Goal: Task Accomplishment & Management: Use online tool/utility

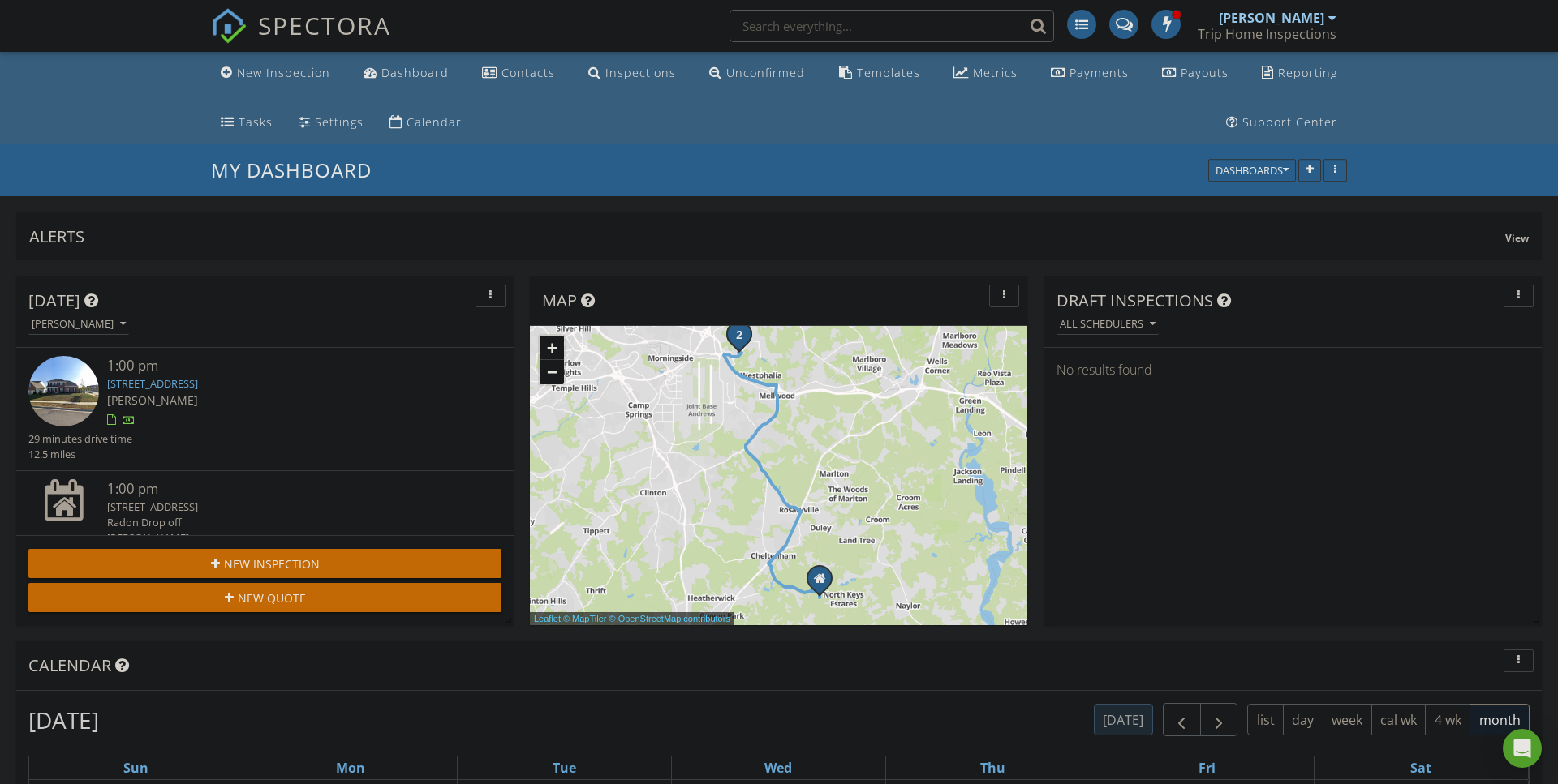
click at [198, 381] on link "[STREET_ADDRESS]" at bounding box center [153, 383] width 91 height 15
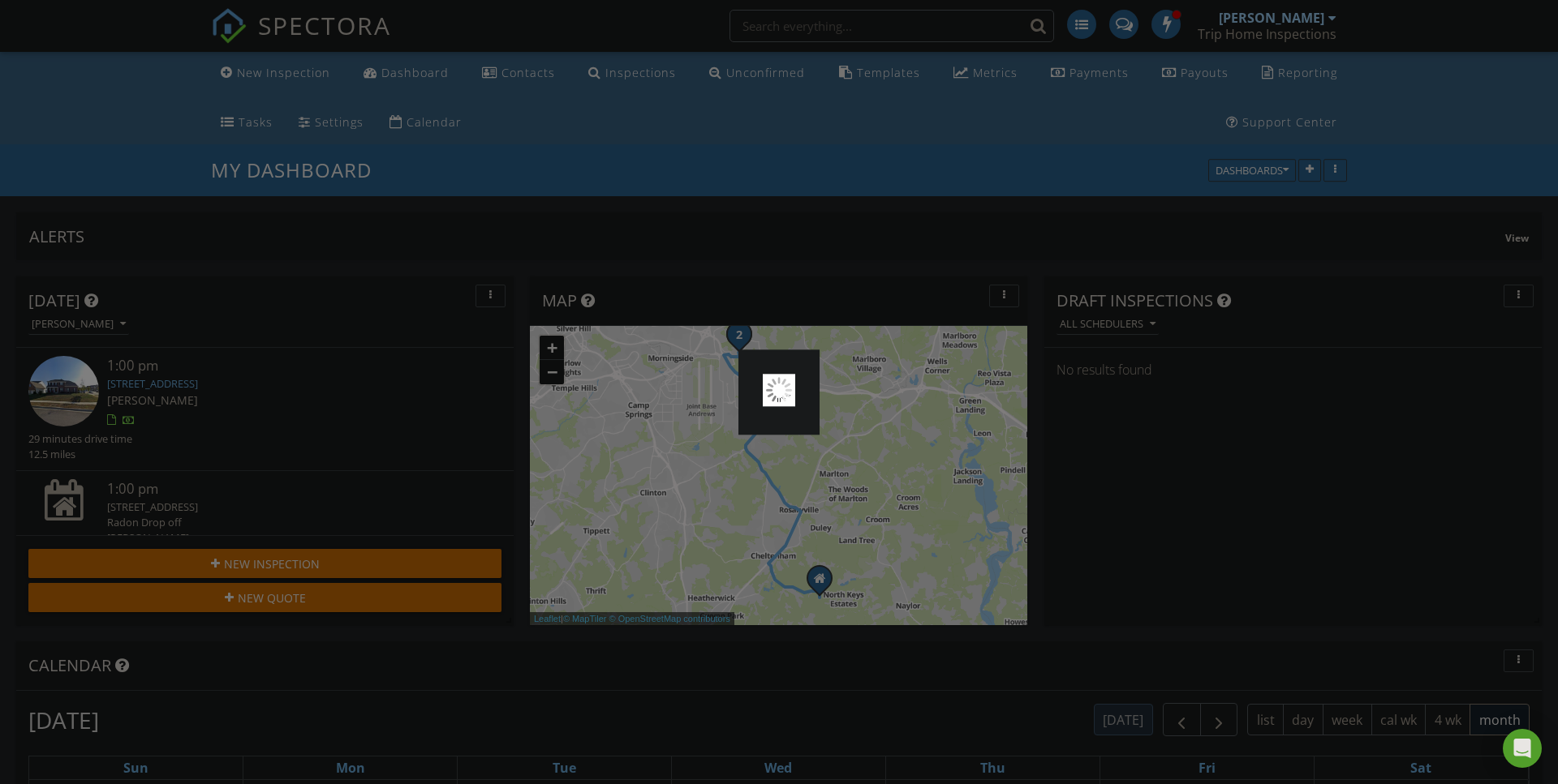
click at [238, 381] on div at bounding box center [779, 392] width 1558 height 784
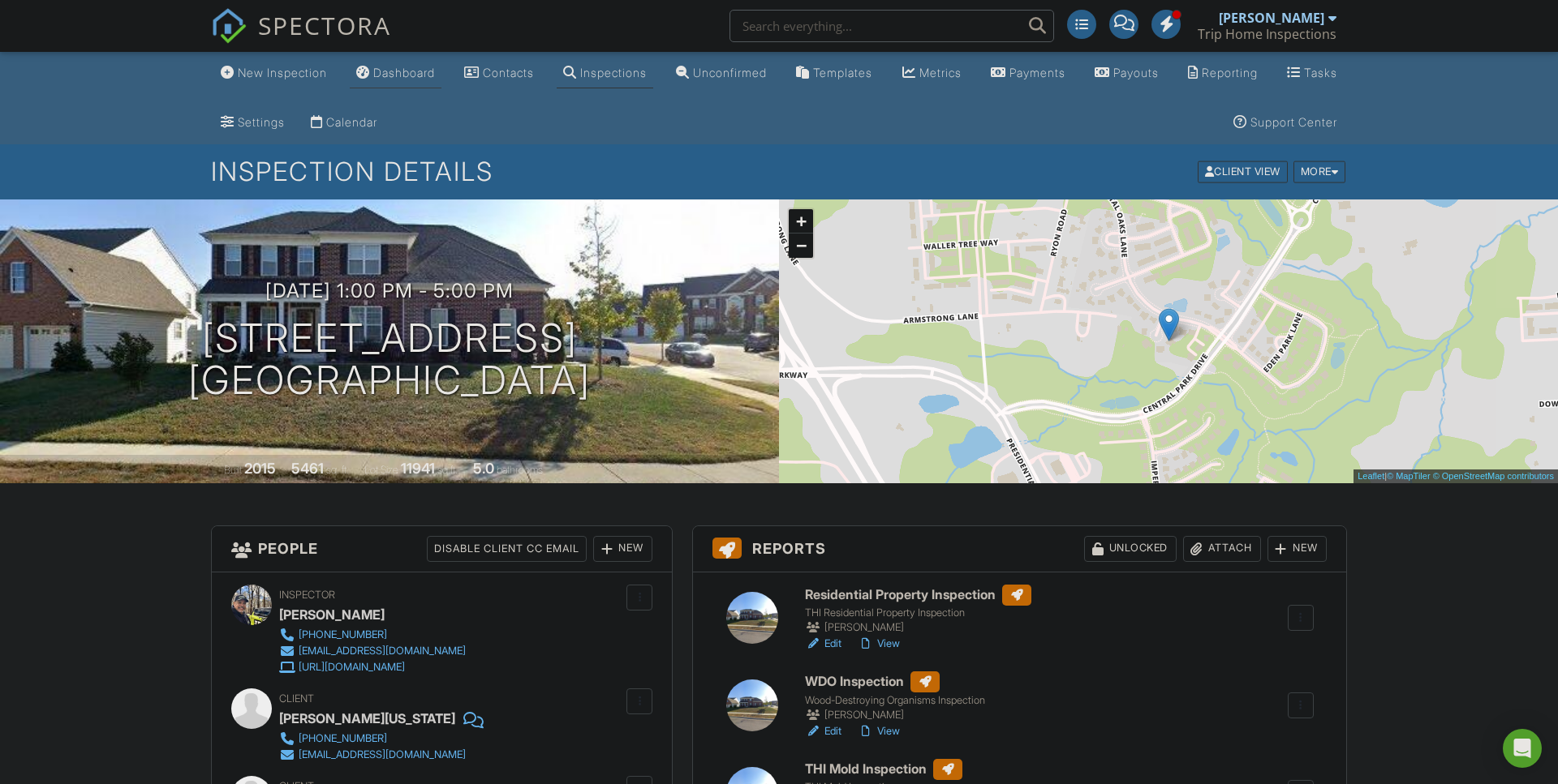
click at [435, 75] on div "Dashboard" at bounding box center [404, 72] width 61 height 14
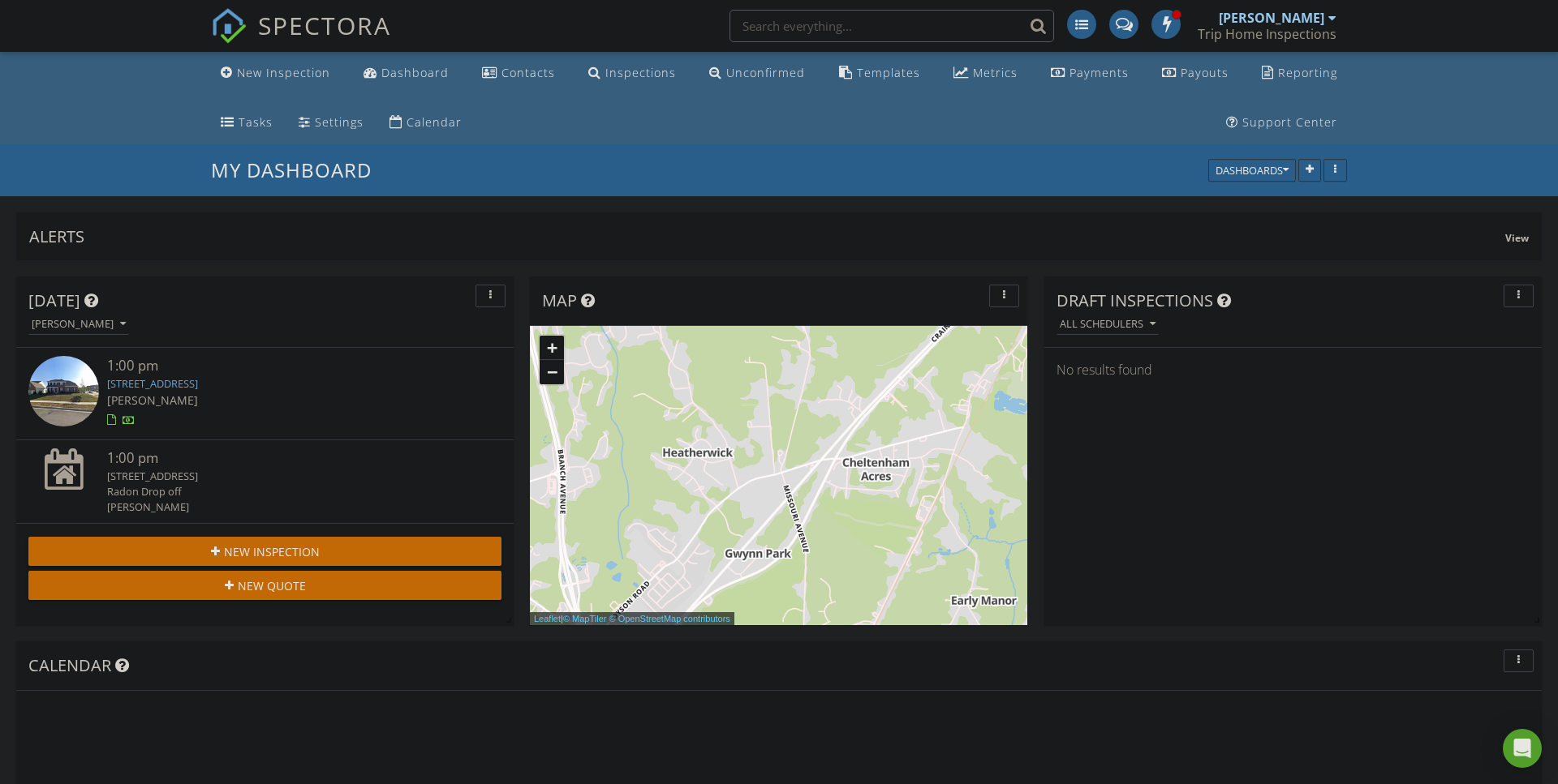
scroll to position [2085, 1559]
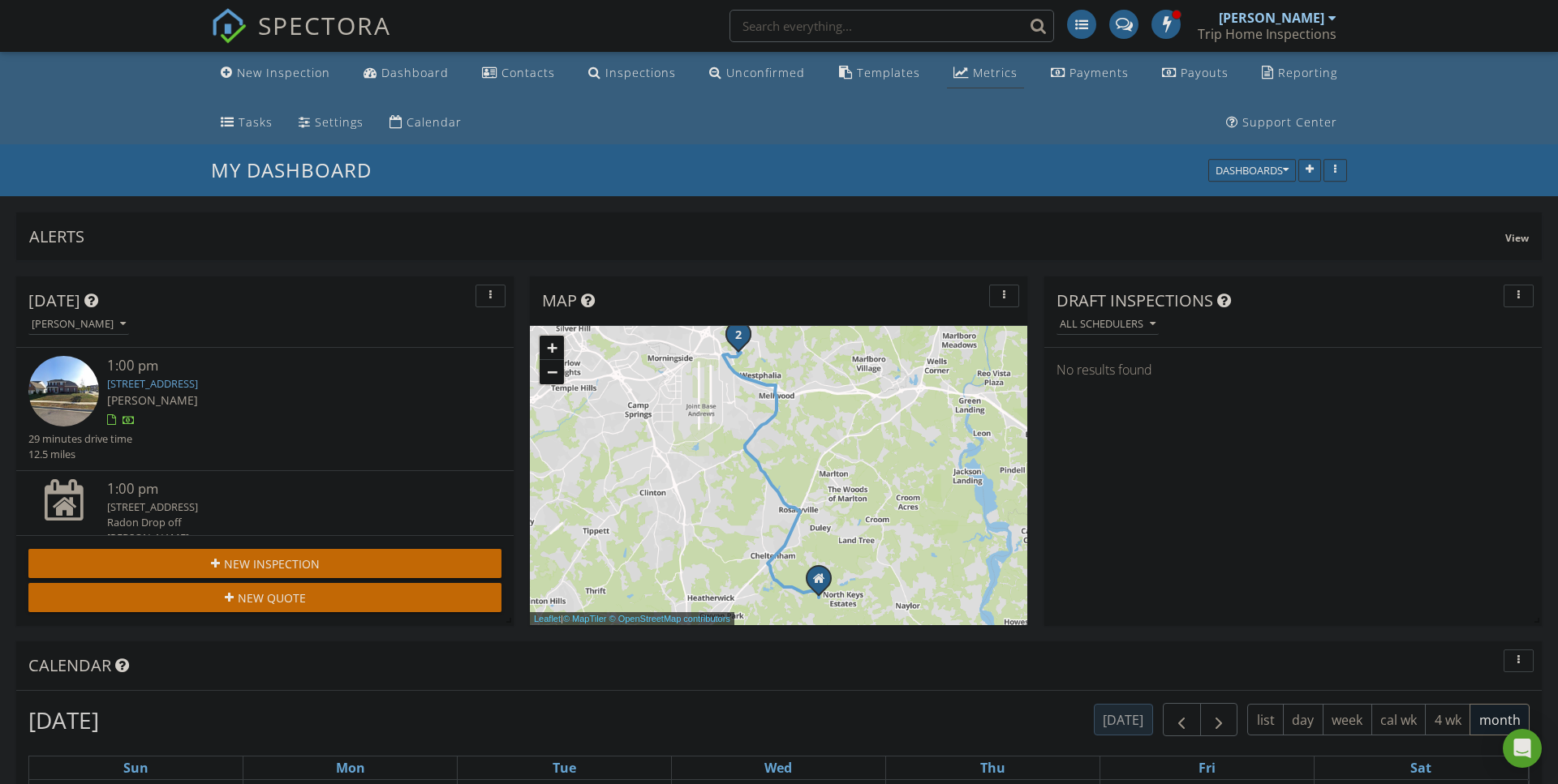
click at [973, 69] on div "Metrics" at bounding box center [994, 73] width 45 height 16
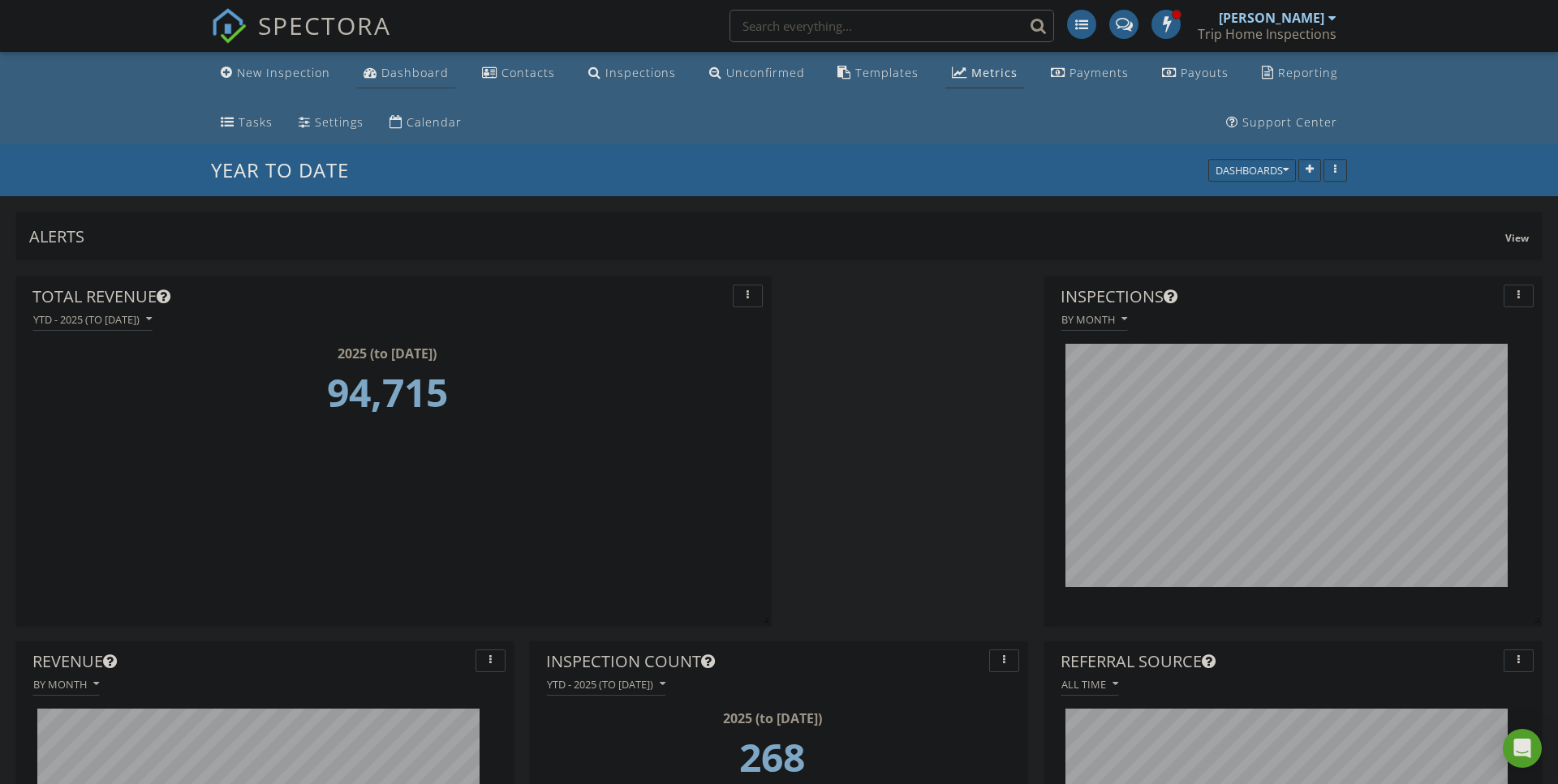
click at [403, 69] on div "Dashboard" at bounding box center [415, 73] width 67 height 16
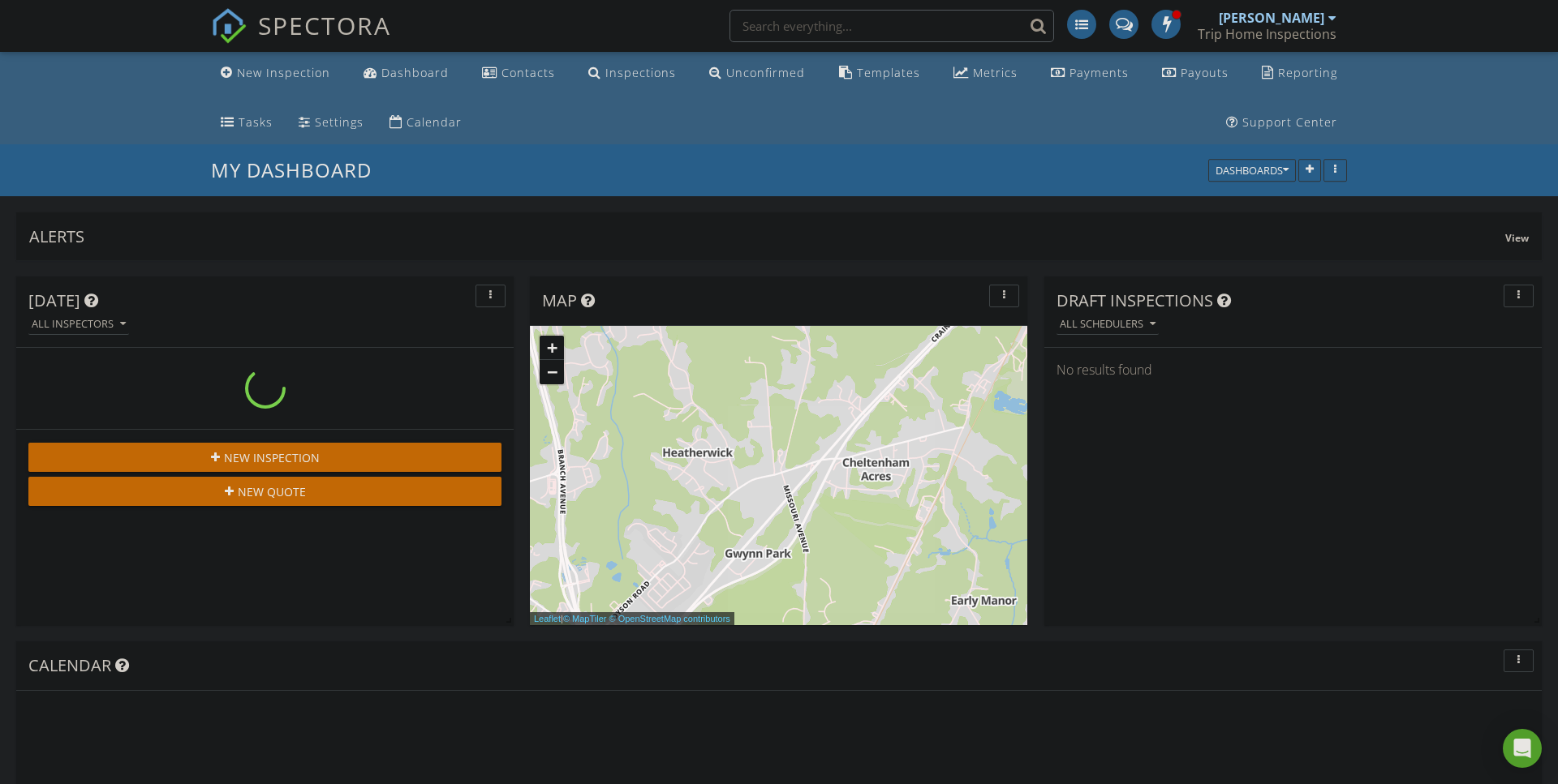
scroll to position [348, 497]
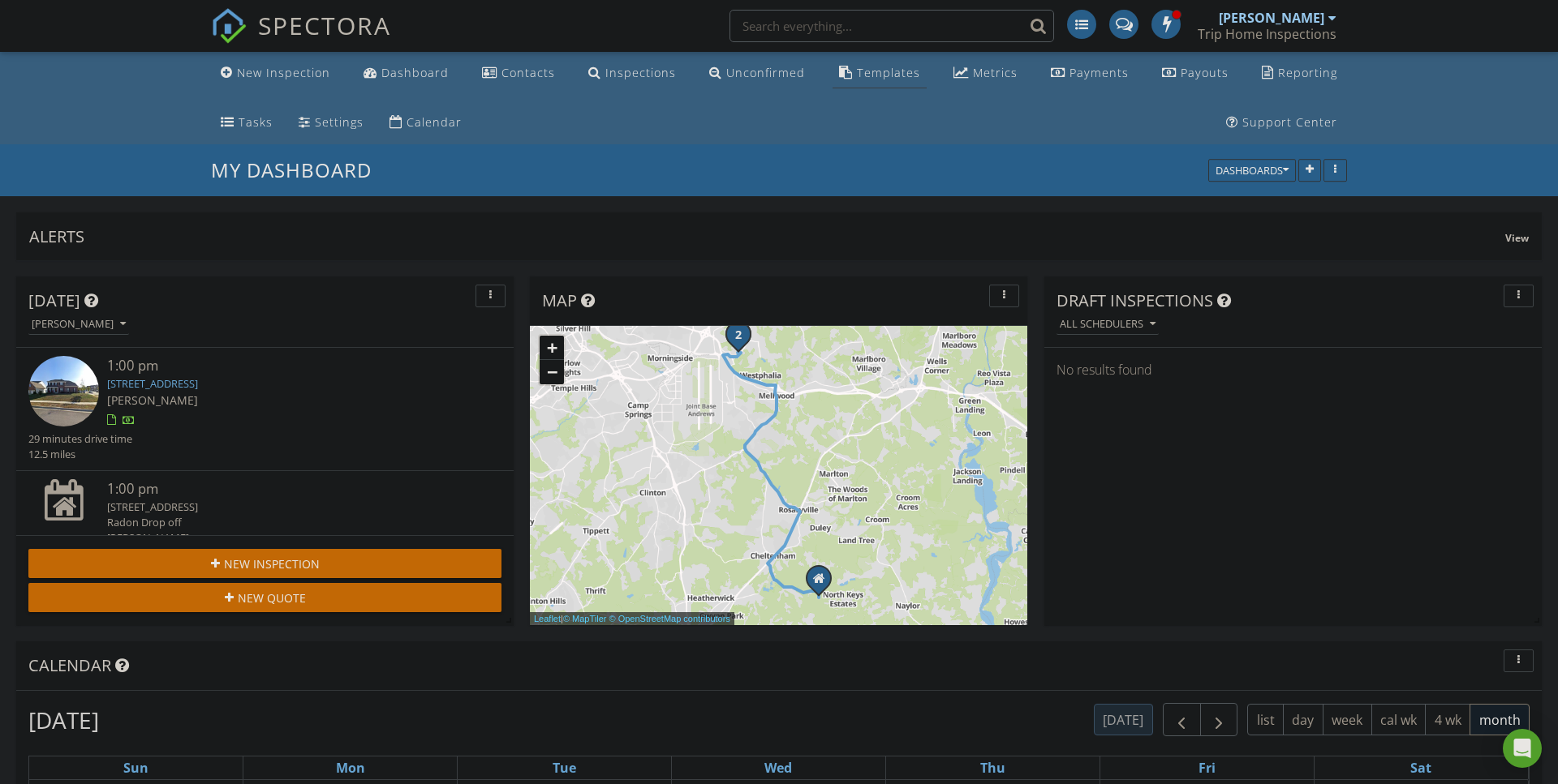
click at [836, 80] on link "Templates" at bounding box center [879, 73] width 94 height 30
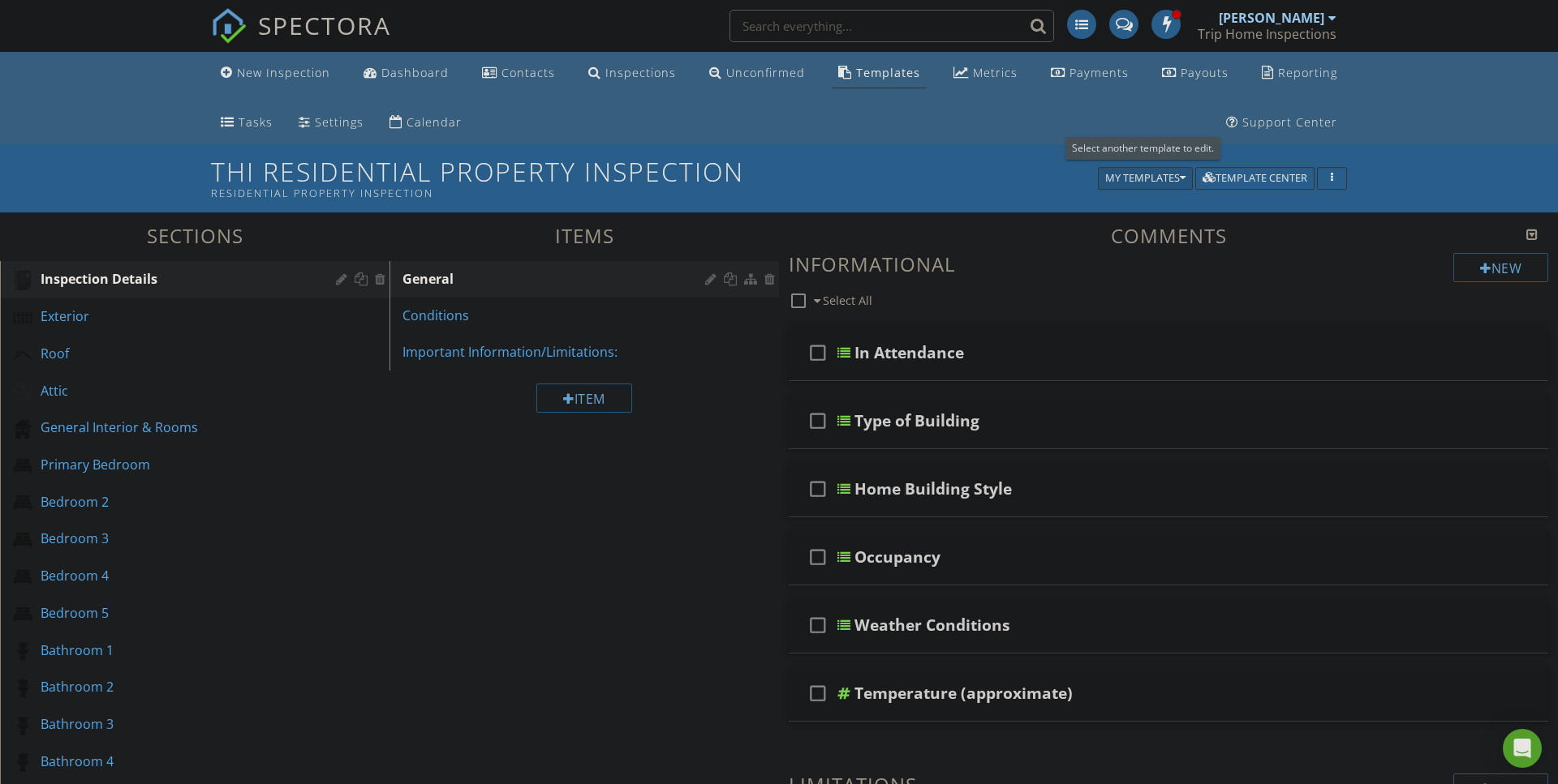
click at [1180, 177] on icon "button" at bounding box center [1183, 177] width 6 height 11
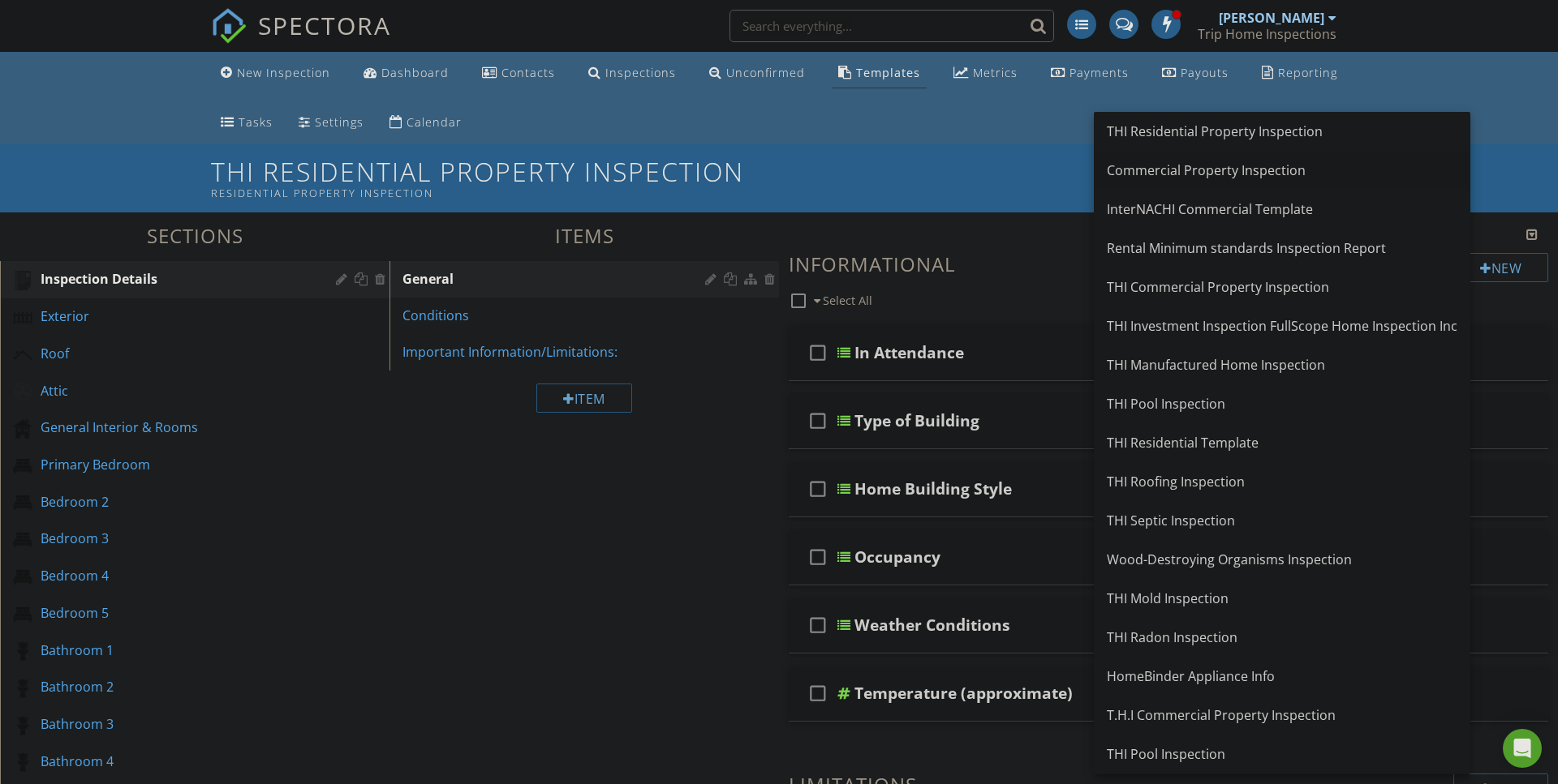
click at [1166, 167] on div "Commercial Property Inspection" at bounding box center [1282, 170] width 351 height 20
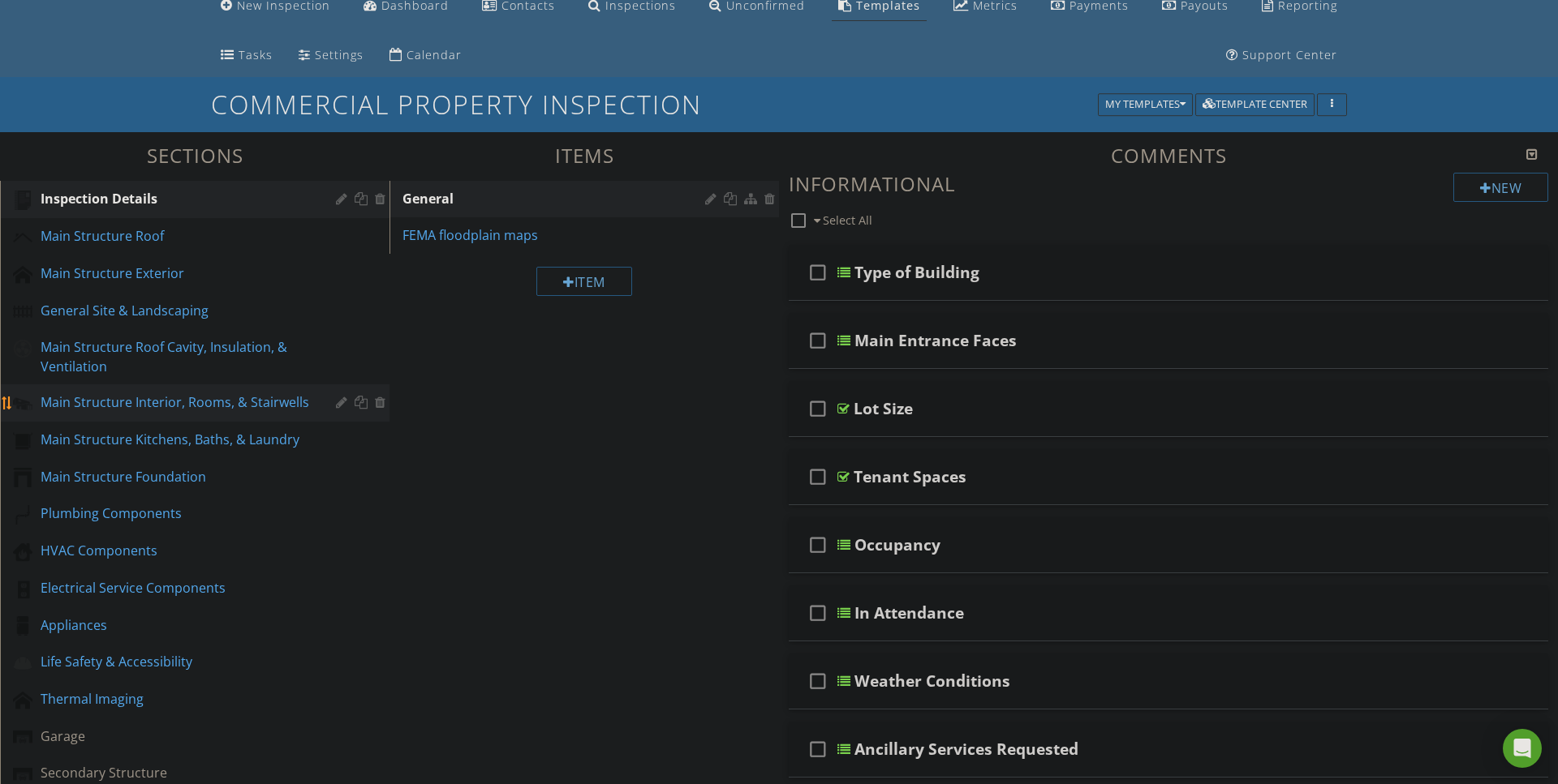
scroll to position [70, 0]
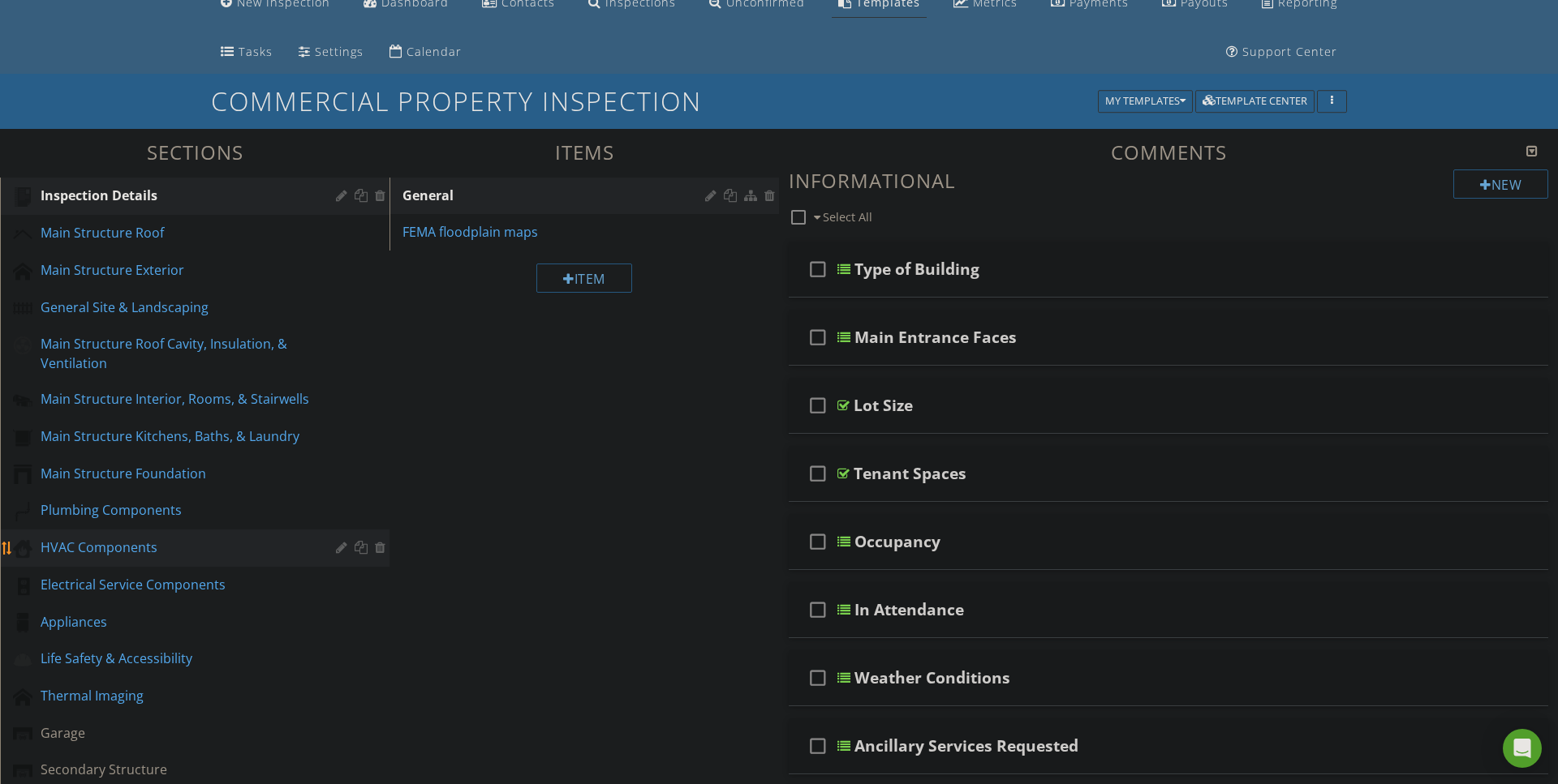
click at [90, 541] on div "HVAC Components" at bounding box center [176, 547] width 271 height 20
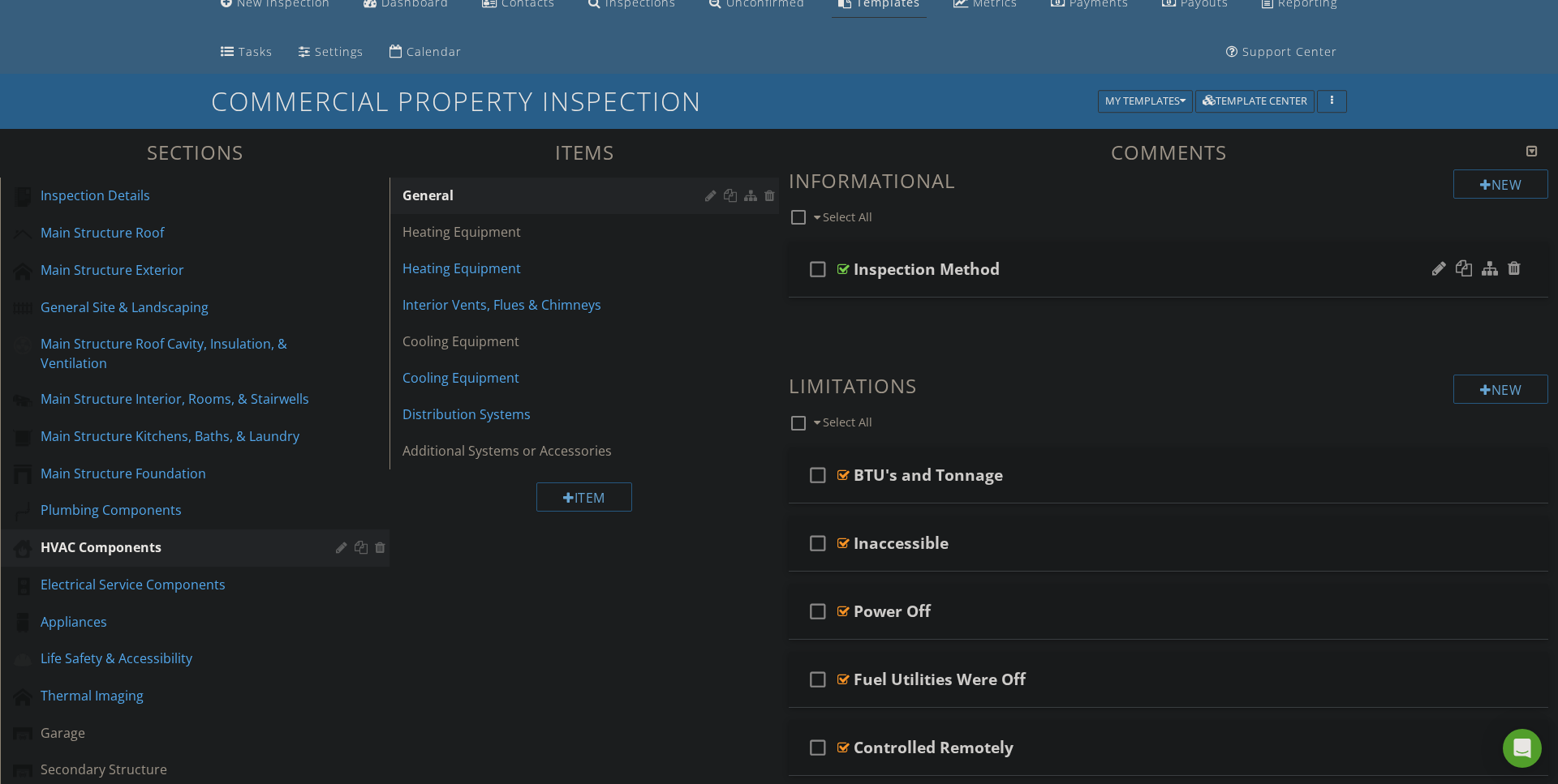
click at [841, 266] on div at bounding box center [843, 268] width 12 height 13
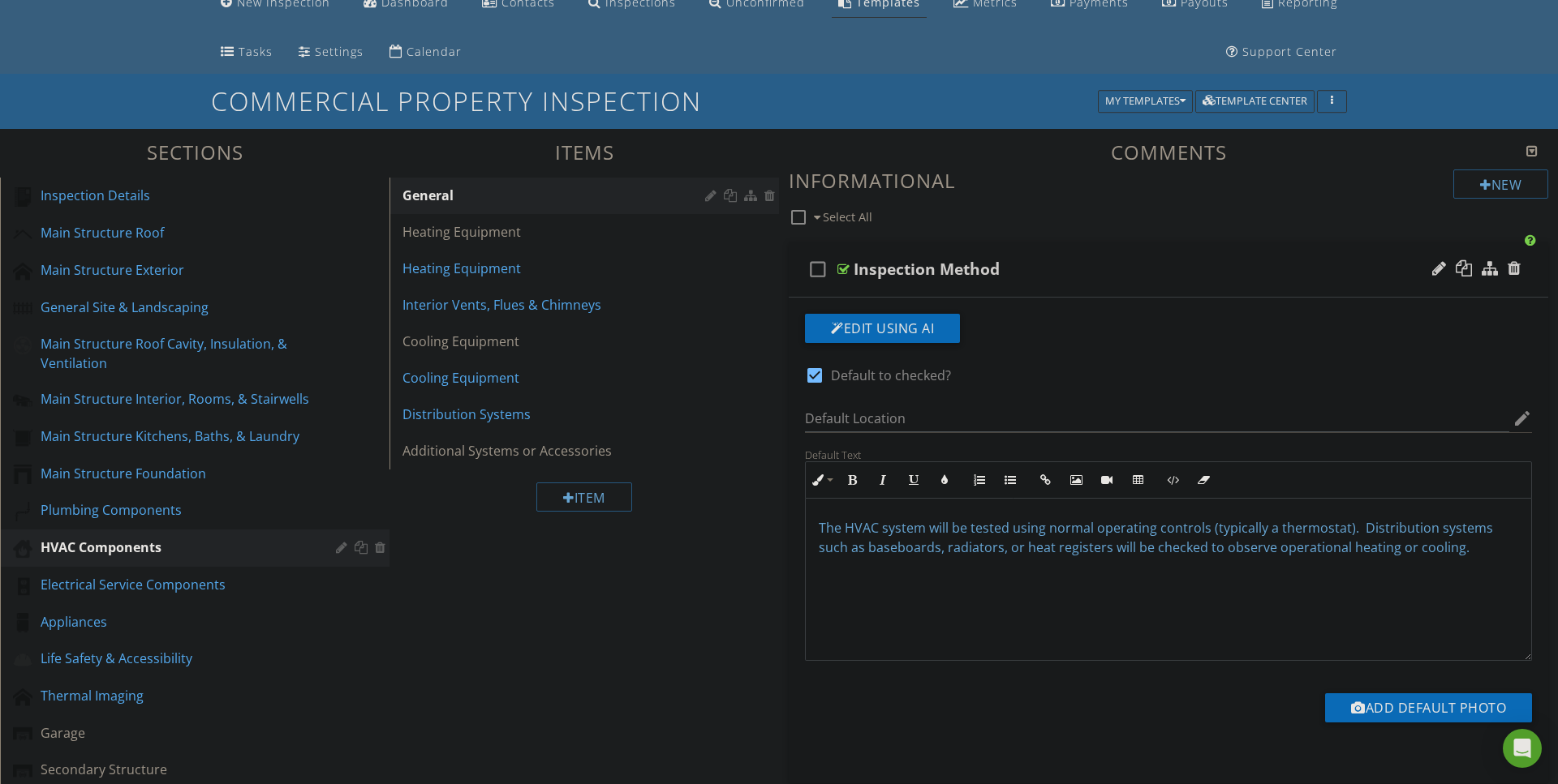
click at [828, 530] on span "The HVAC system will be tested using normal operating controls (typically a the…" at bounding box center [1155, 538] width 675 height 38
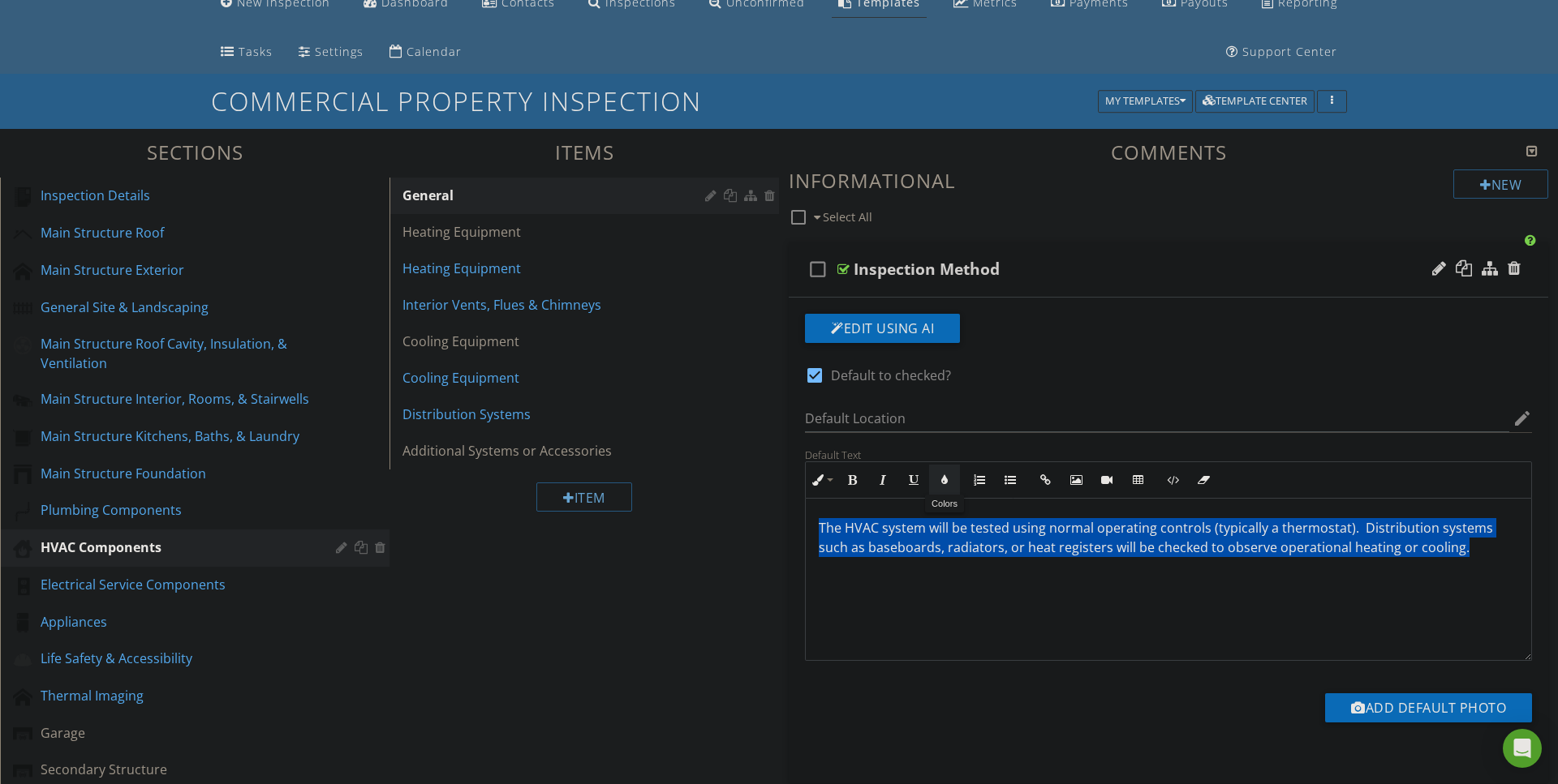
click at [947, 475] on icon "button" at bounding box center [944, 479] width 11 height 11
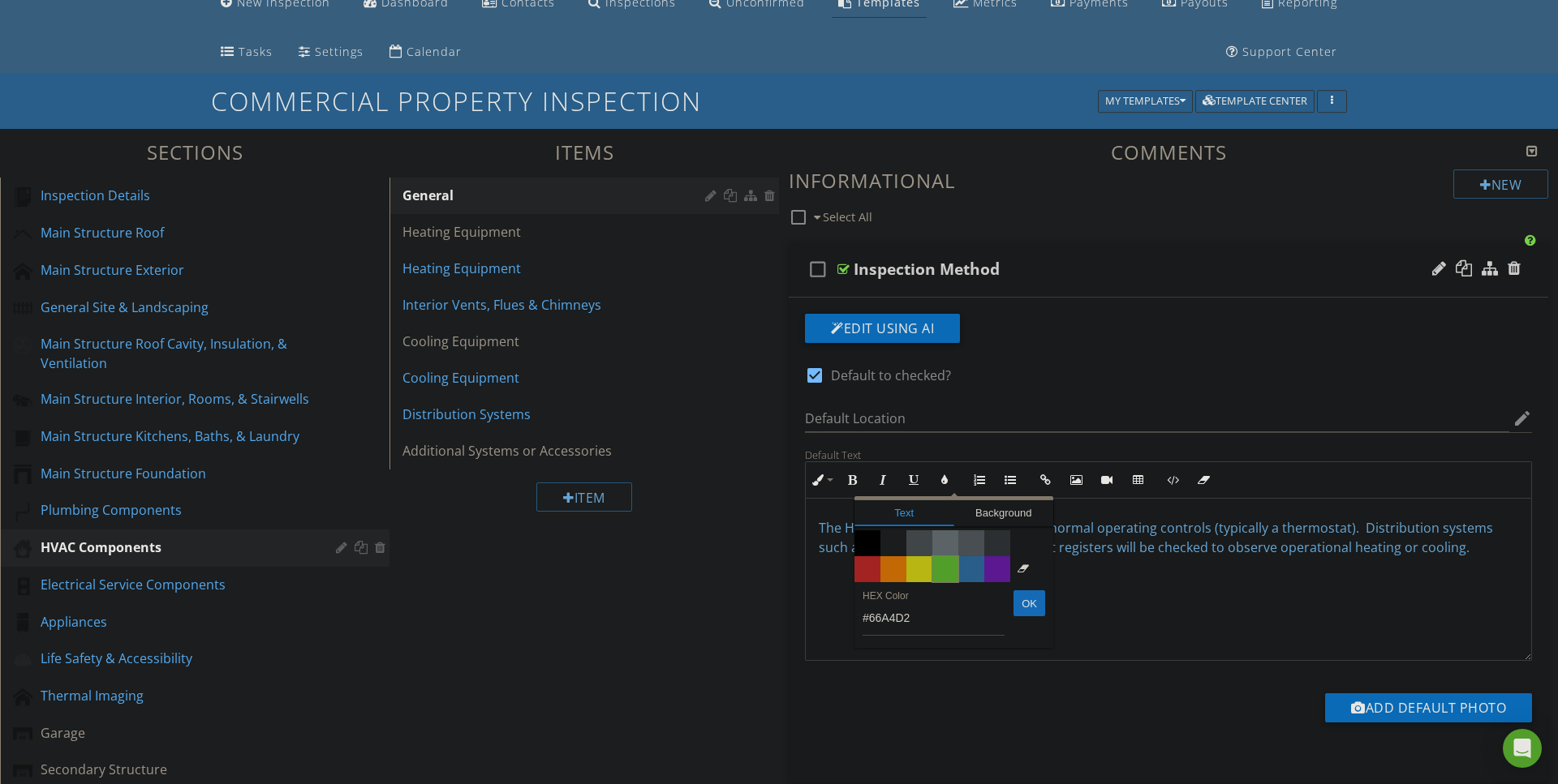
click at [940, 571] on span "Color #65c635" at bounding box center [945, 569] width 26 height 26
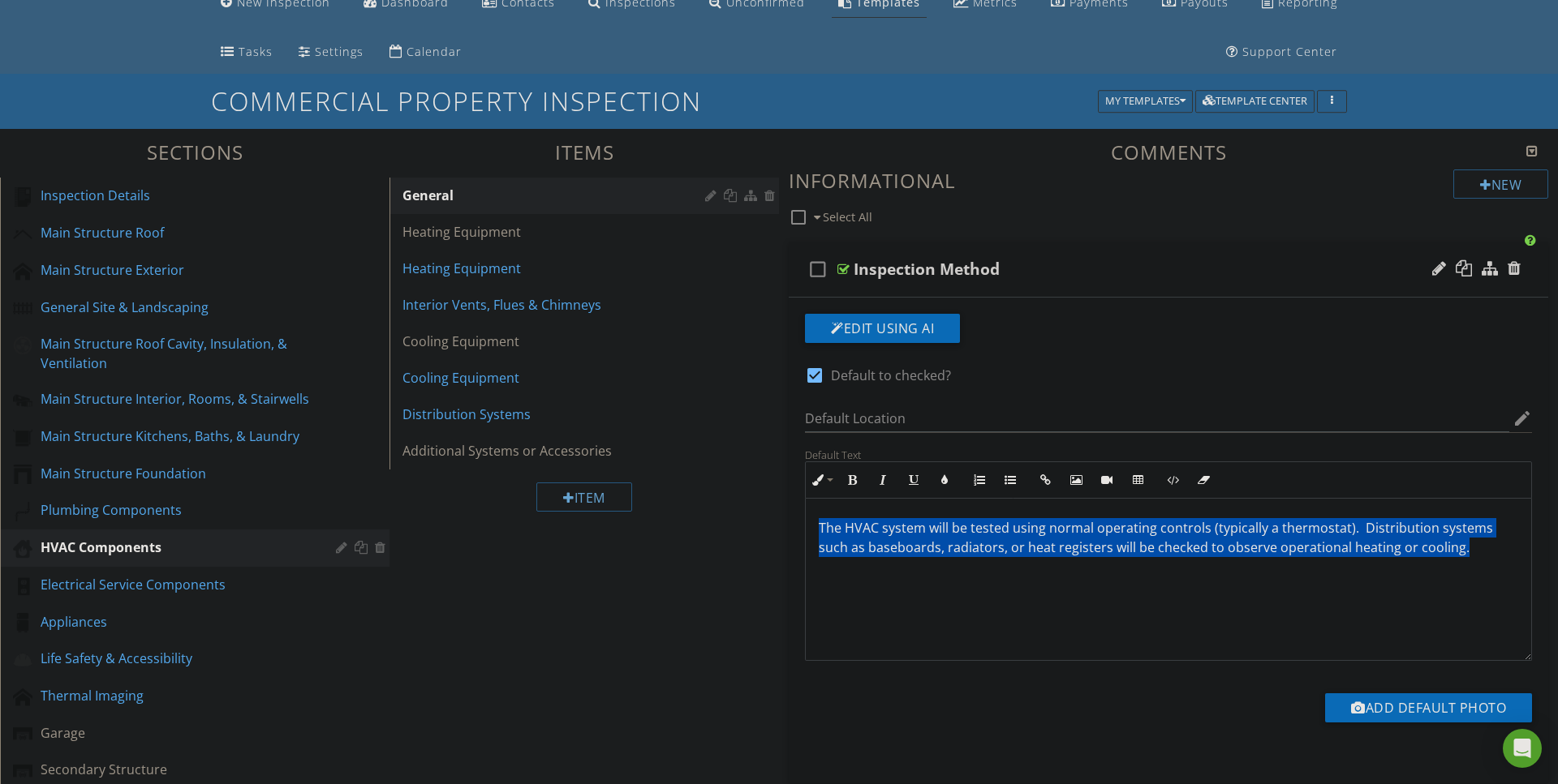
click at [928, 594] on div "The HVAC system will be tested using normal operating controls (typically a the…" at bounding box center [1168, 580] width 725 height 162
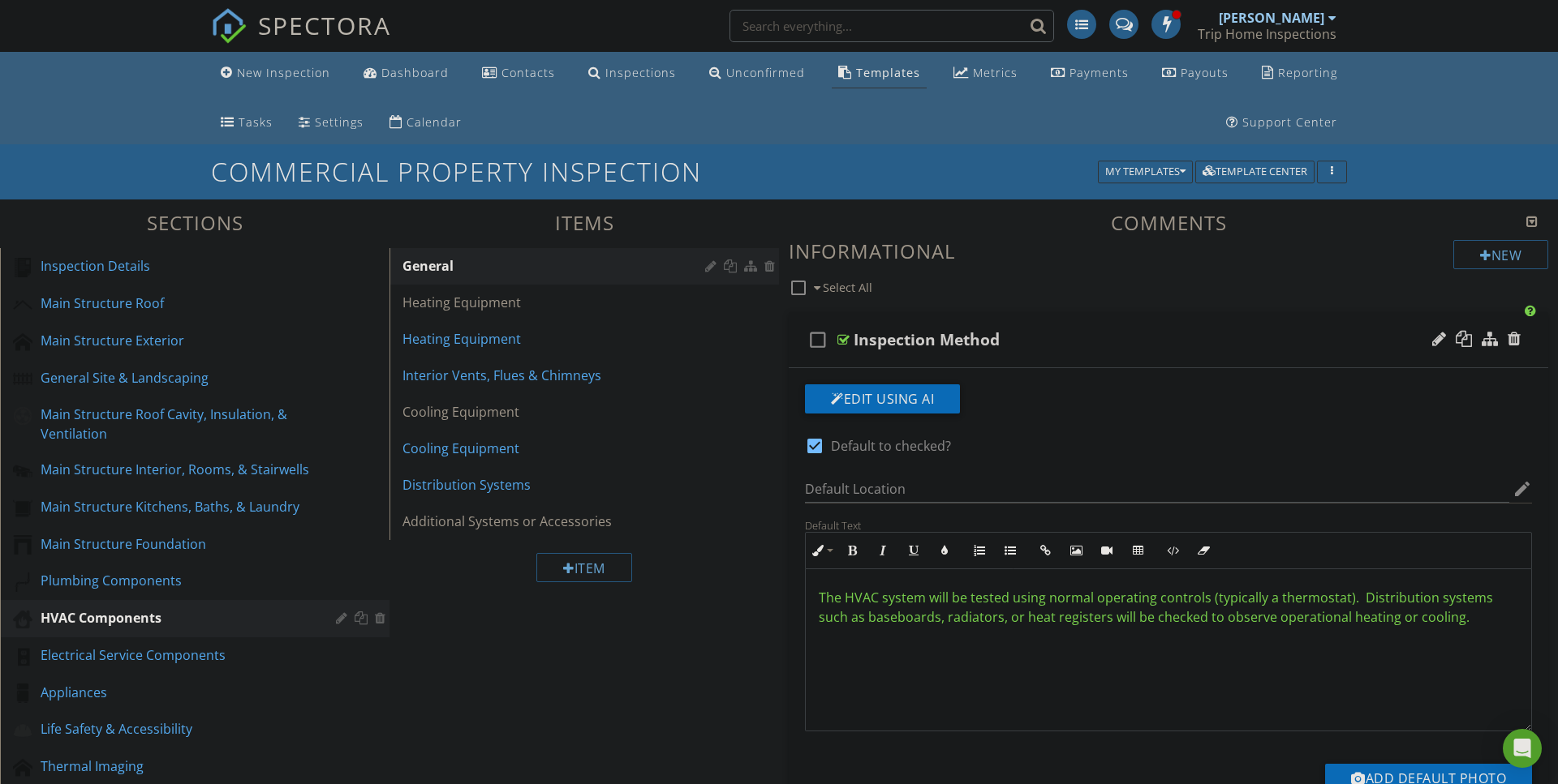
scroll to position [0, 0]
type textarea "<p><span data-darkreader-inline-color="" style="color: rgb(101, 198, 53); --dar…"
click at [447, 337] on div "Heating Equipment" at bounding box center [556, 340] width 307 height 20
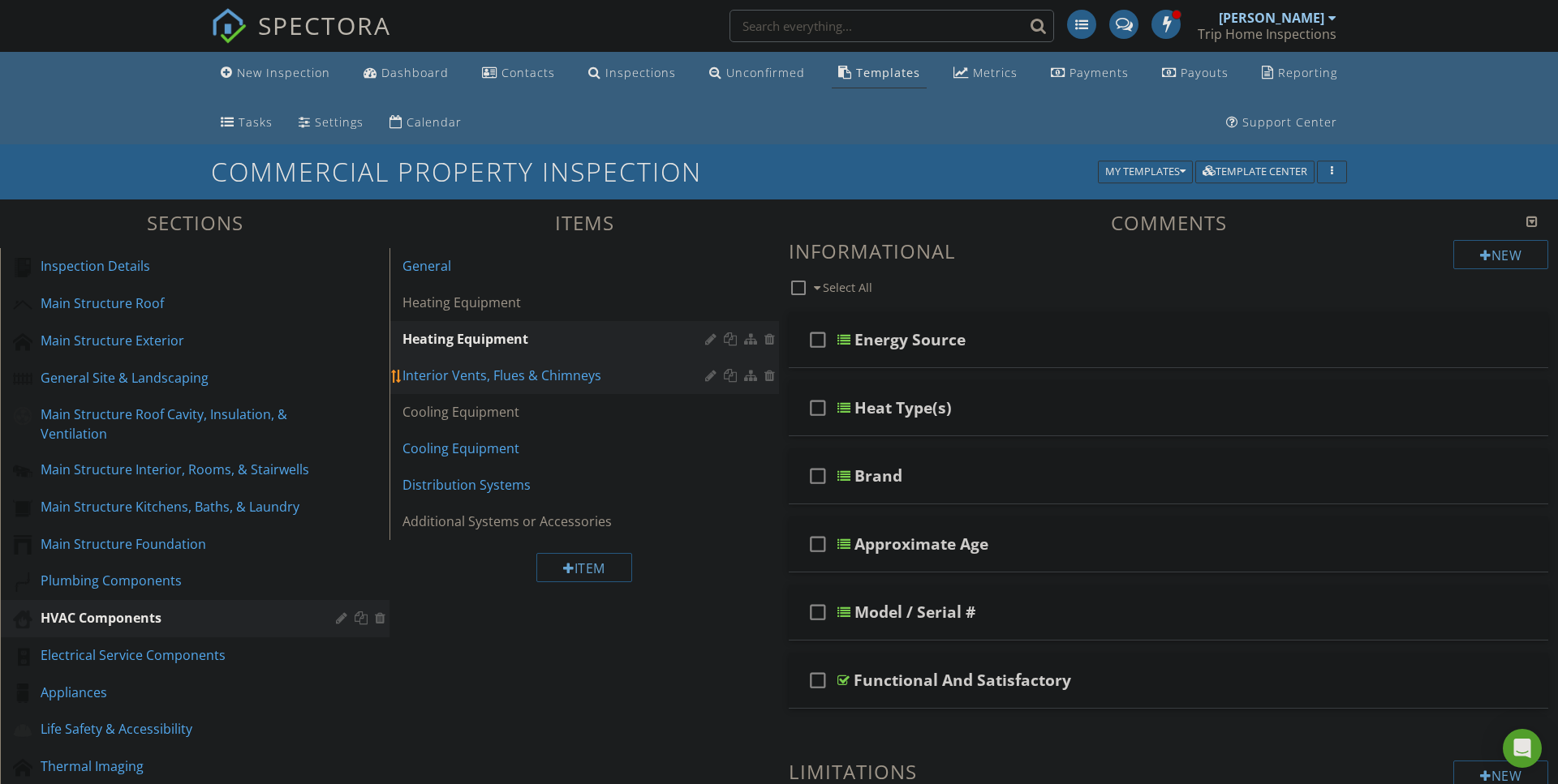
click at [451, 383] on div "Interior Vents, Flues & Chimneys" at bounding box center [556, 375] width 307 height 20
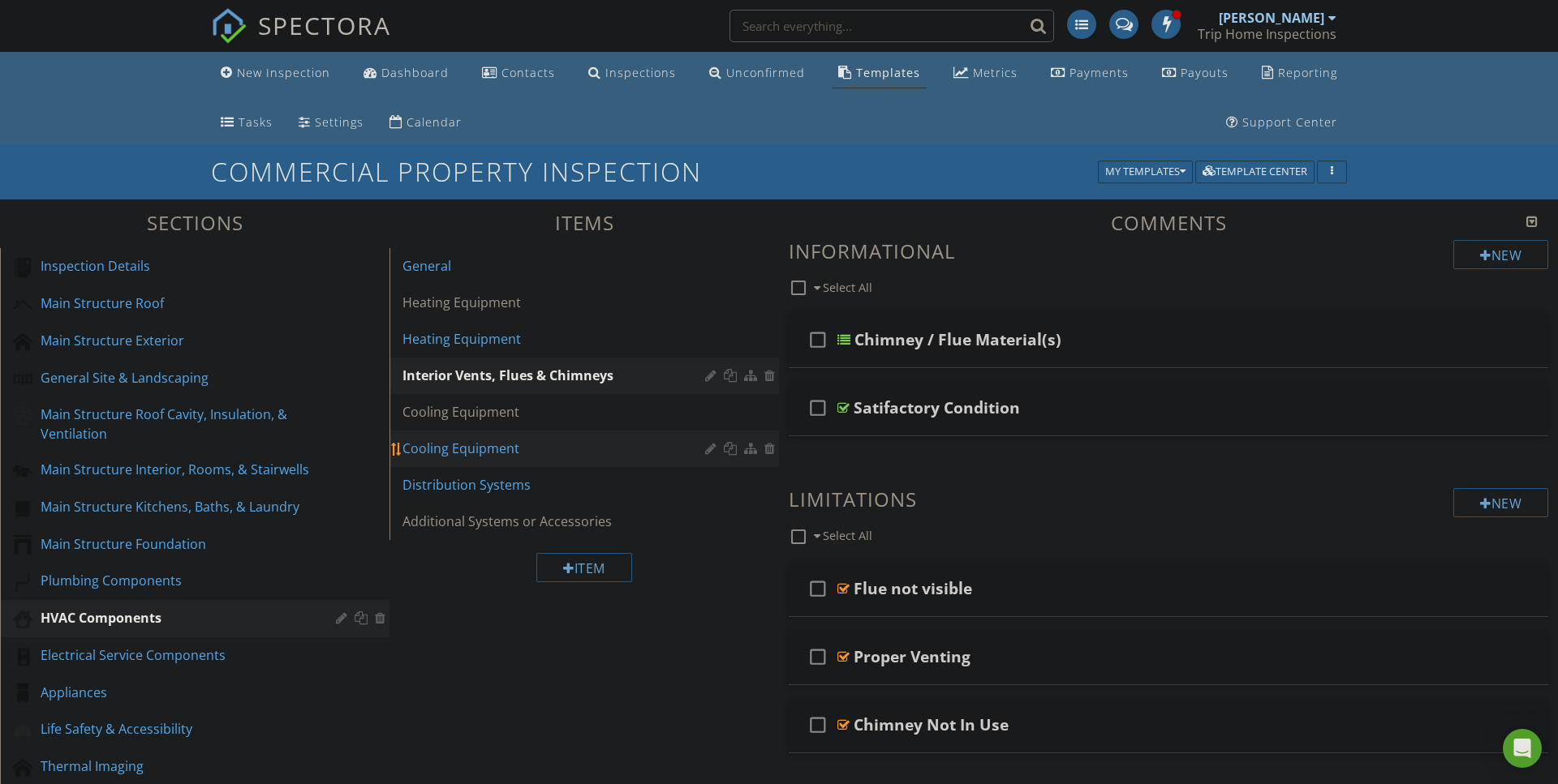
click at [447, 448] on div "Cooling Equipment" at bounding box center [556, 448] width 307 height 20
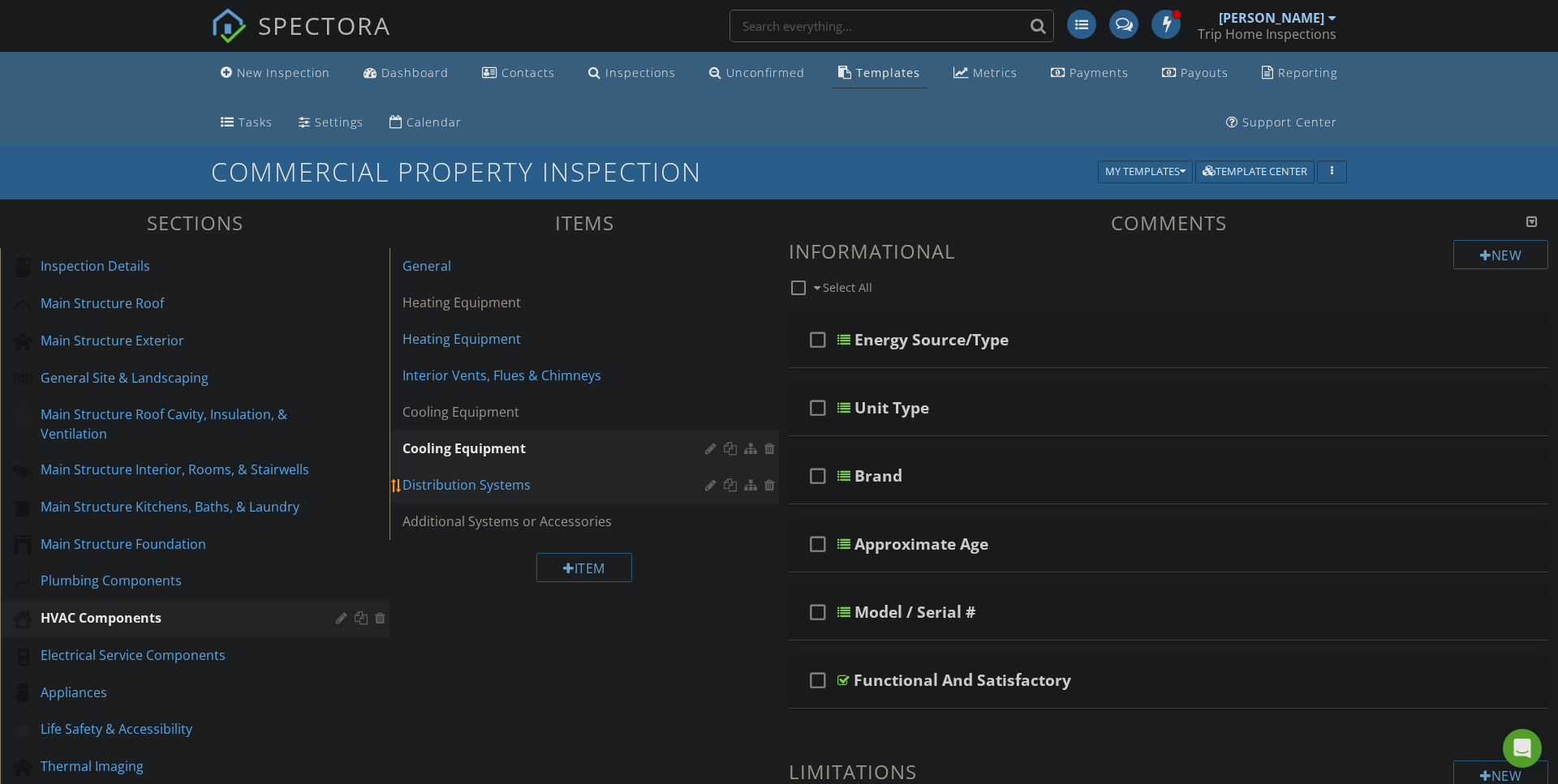
click at [445, 485] on div "Distribution Systems" at bounding box center [556, 485] width 307 height 20
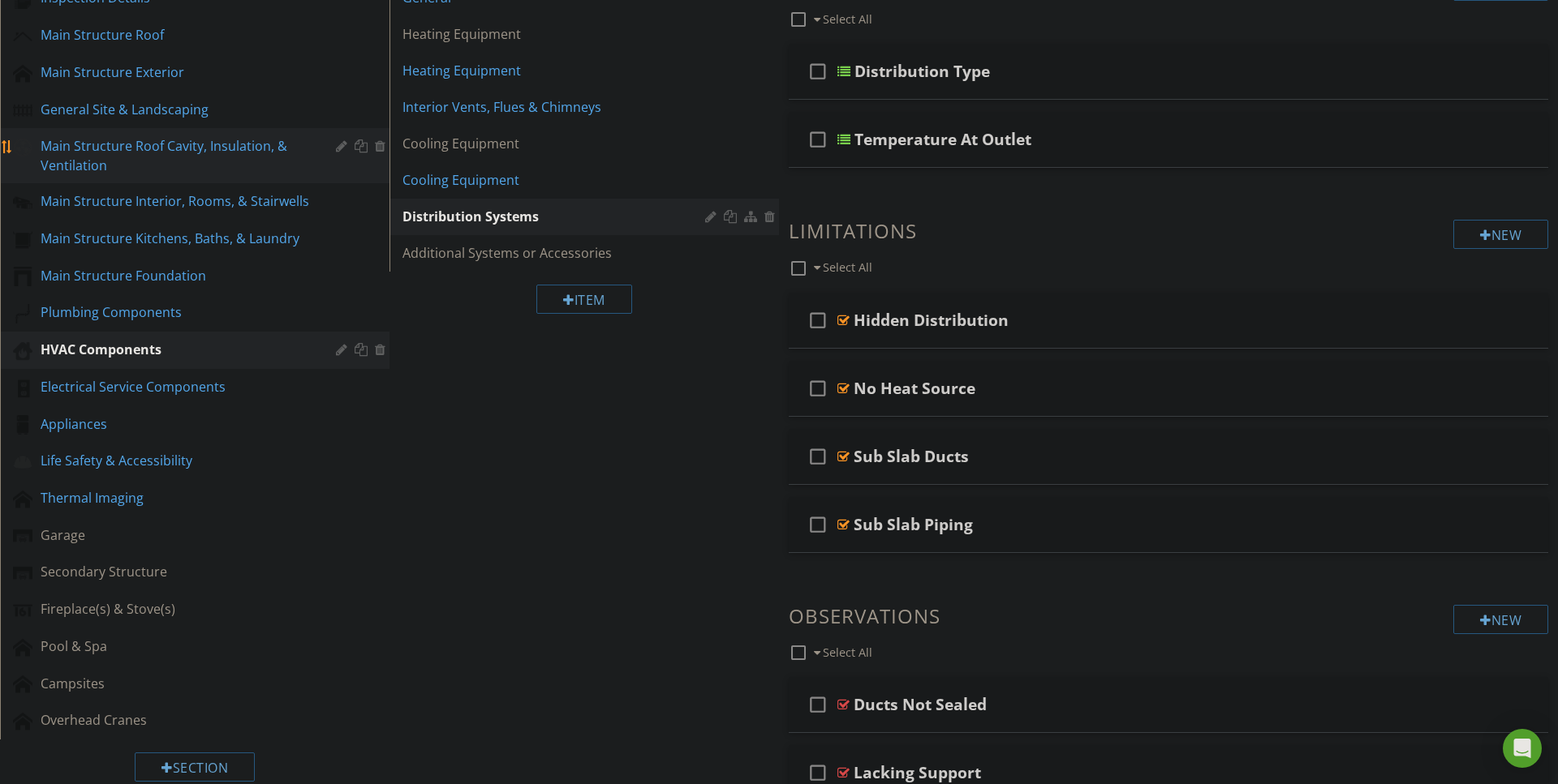
scroll to position [269, 0]
click at [99, 462] on div "Life Safety & Accessibility" at bounding box center [176, 460] width 271 height 20
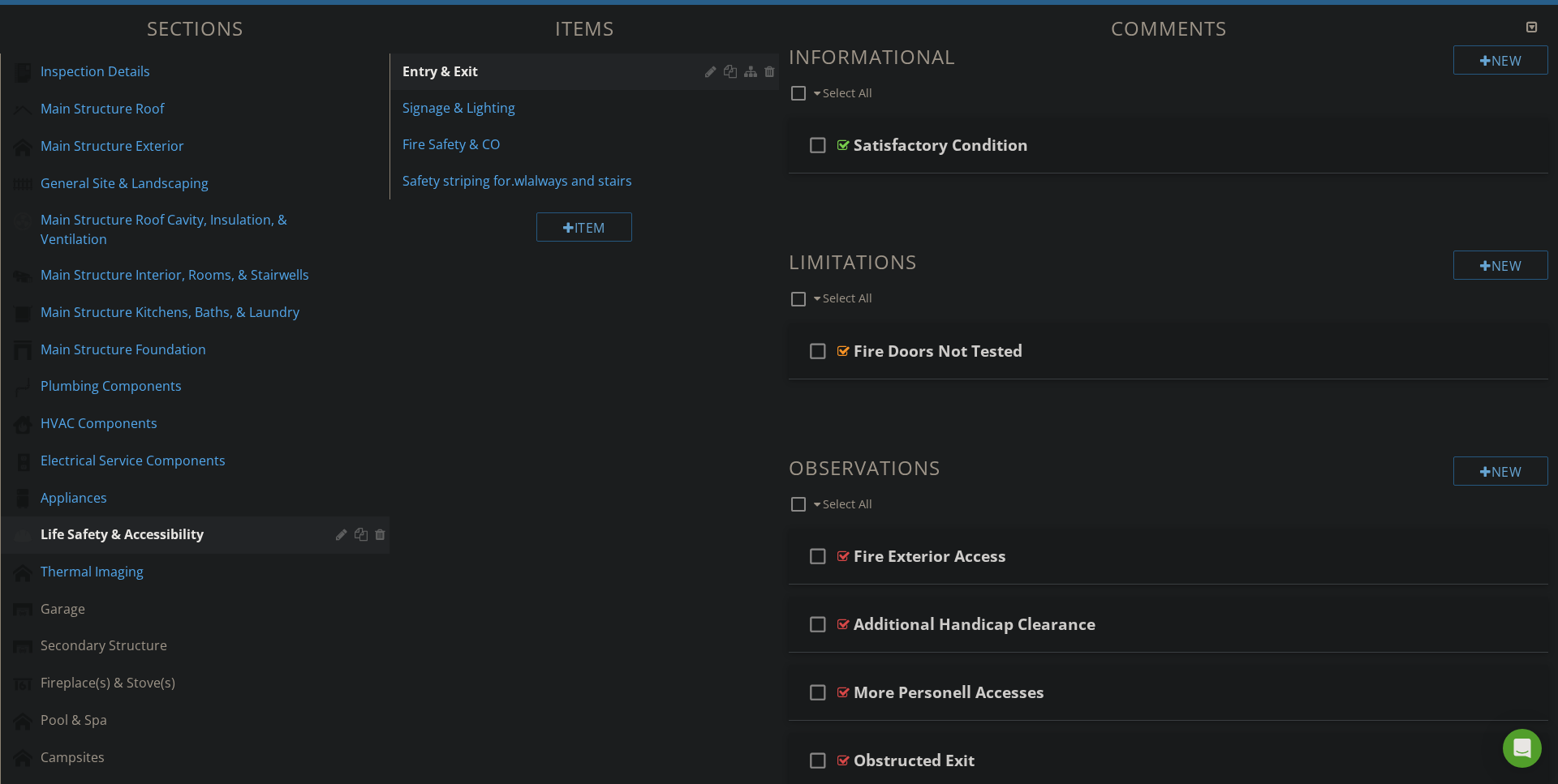
scroll to position [190, 0]
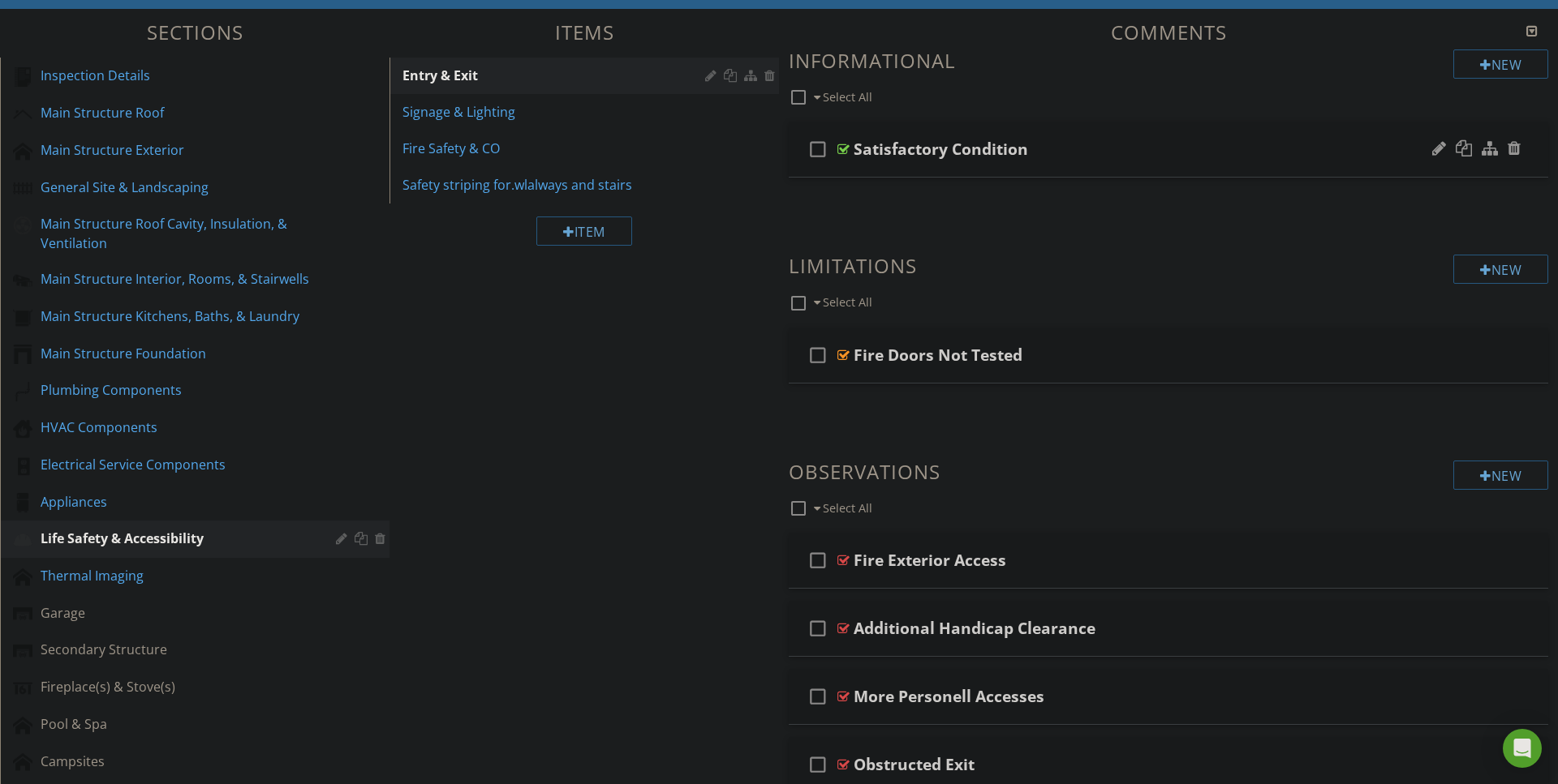
click at [844, 148] on div at bounding box center [843, 148] width 12 height 13
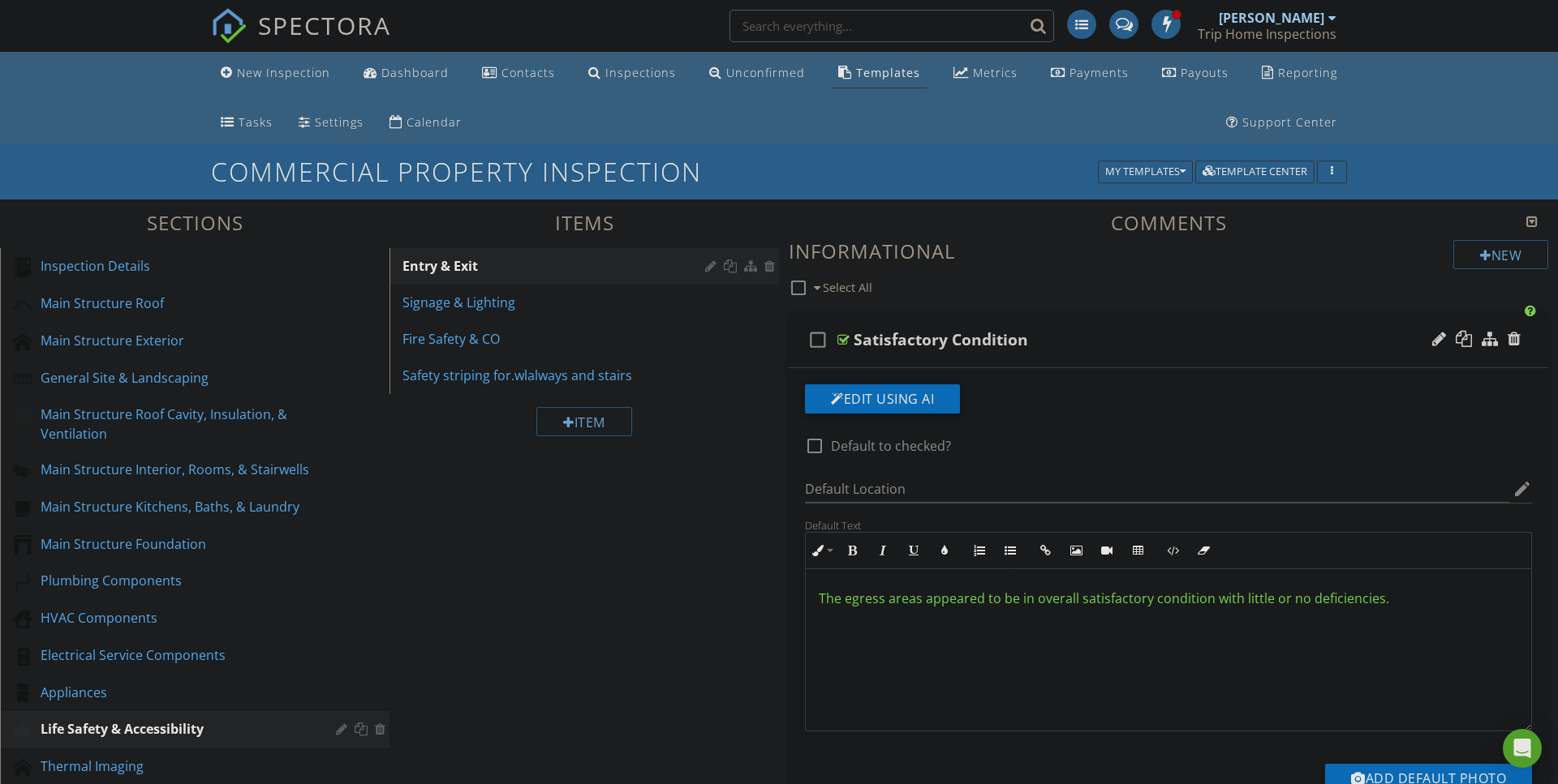
scroll to position [0, 0]
click at [462, 295] on div "Signage & Lighting" at bounding box center [556, 303] width 307 height 20
type textarea "<p><span data-darkreader-inline-color="" style="color: rgb(101, 198, 53); --dar…"
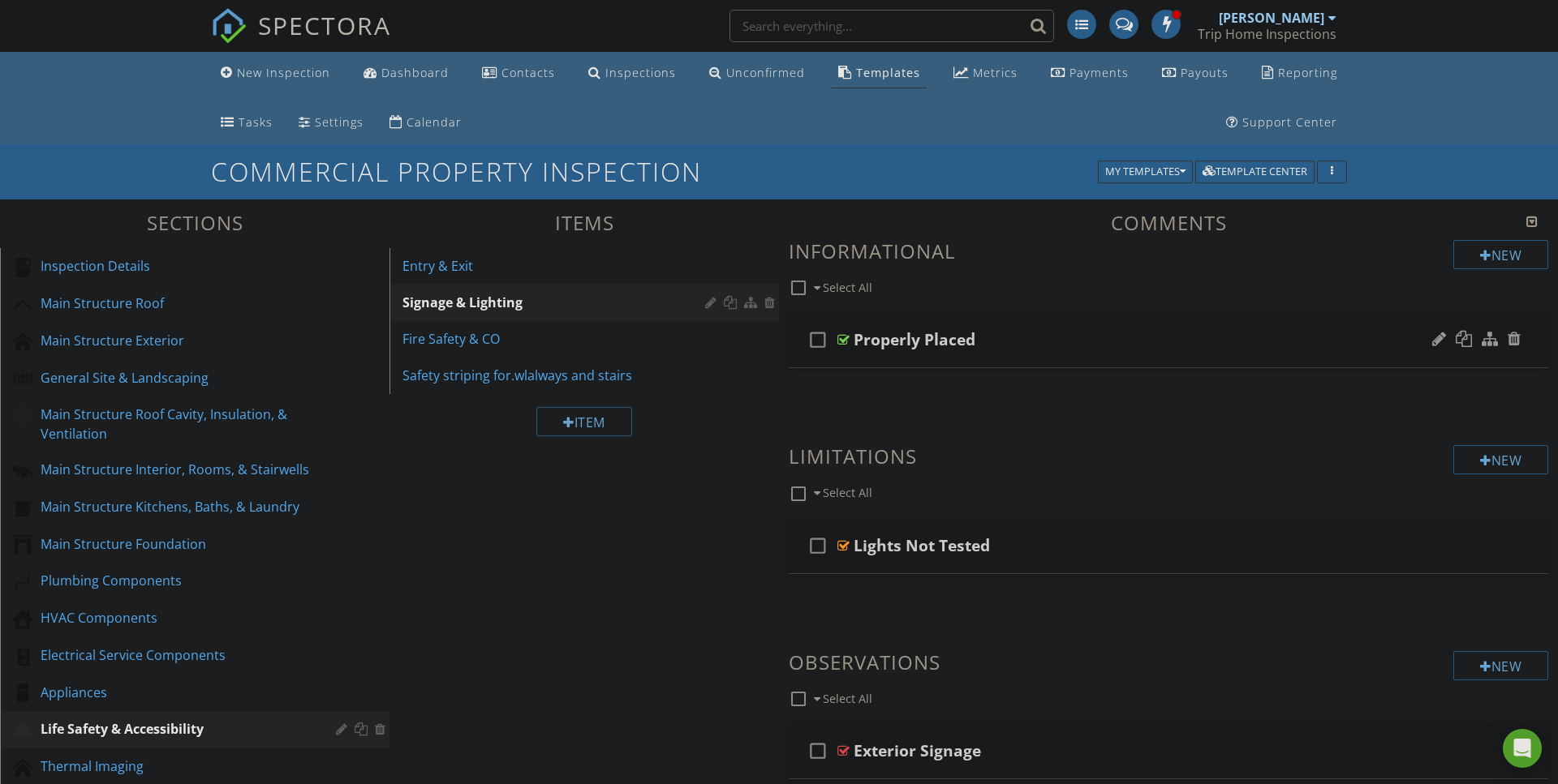
click at [846, 339] on div at bounding box center [843, 340] width 12 height 13
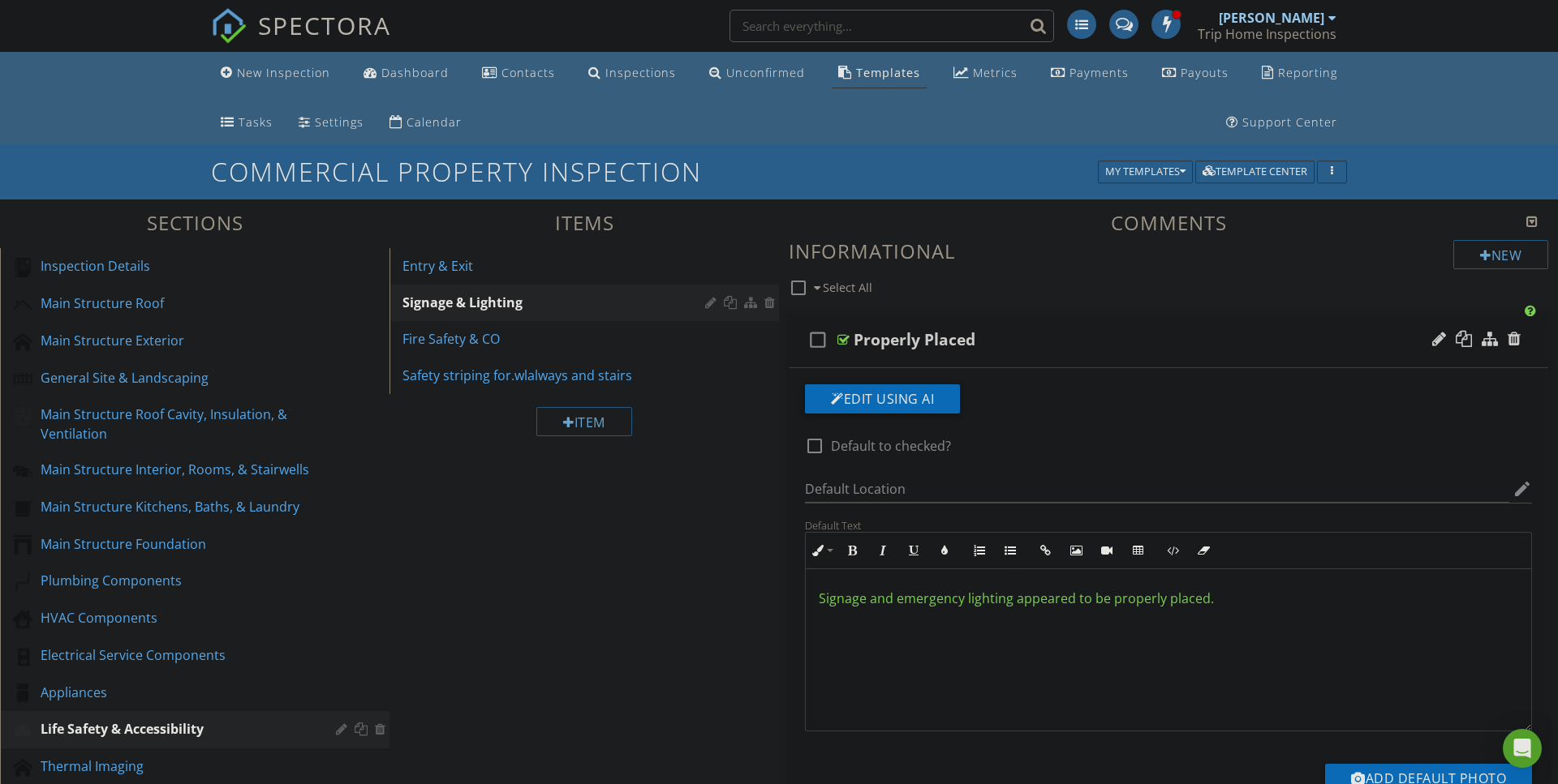
click at [846, 339] on div at bounding box center [843, 340] width 12 height 13
type textarea "<p><span data-darkreader-inline-color="" style="color: rgb(101, 198, 53); --dar…"
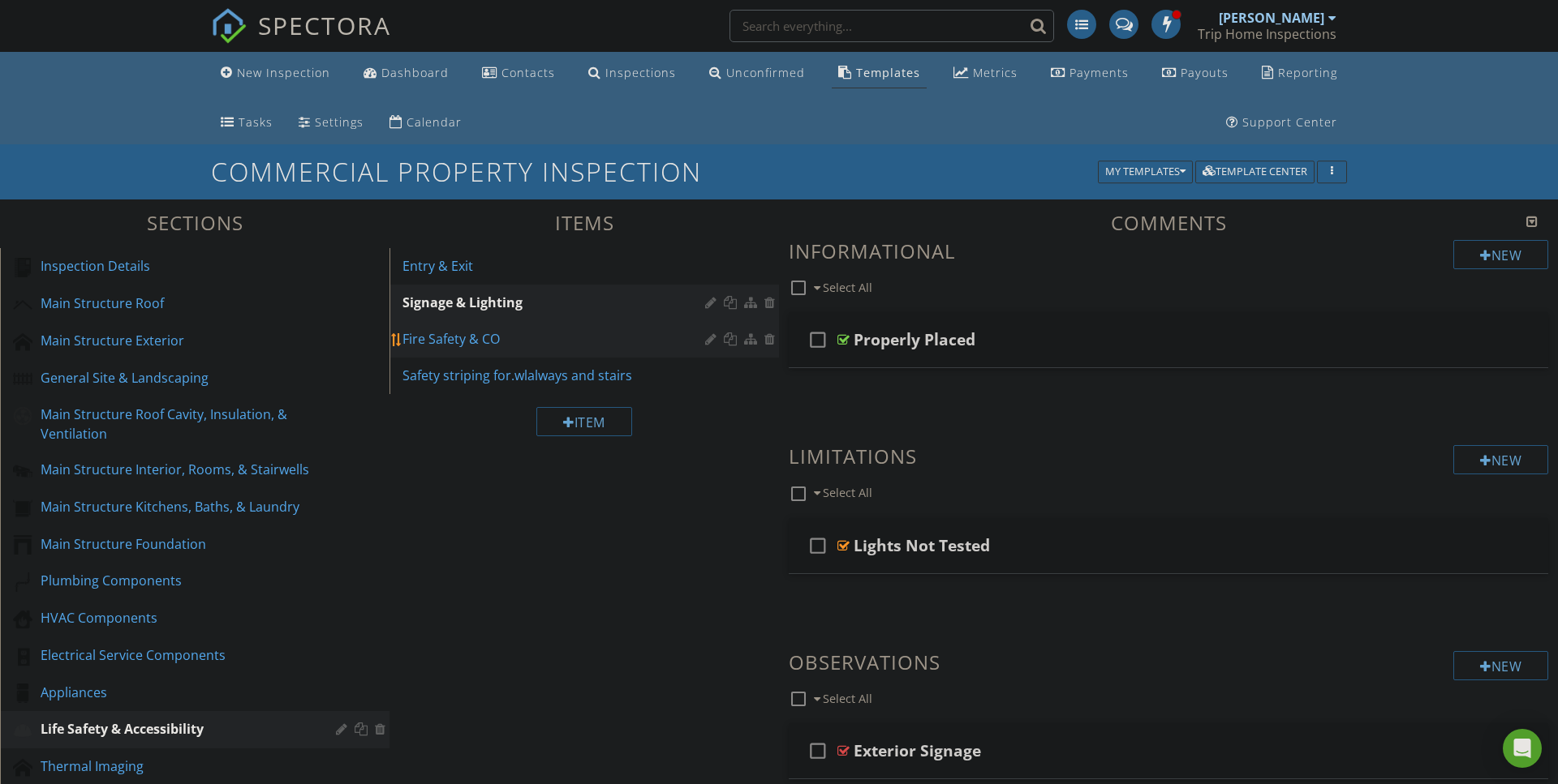
click at [441, 342] on div "Fire Safety & CO" at bounding box center [556, 340] width 307 height 20
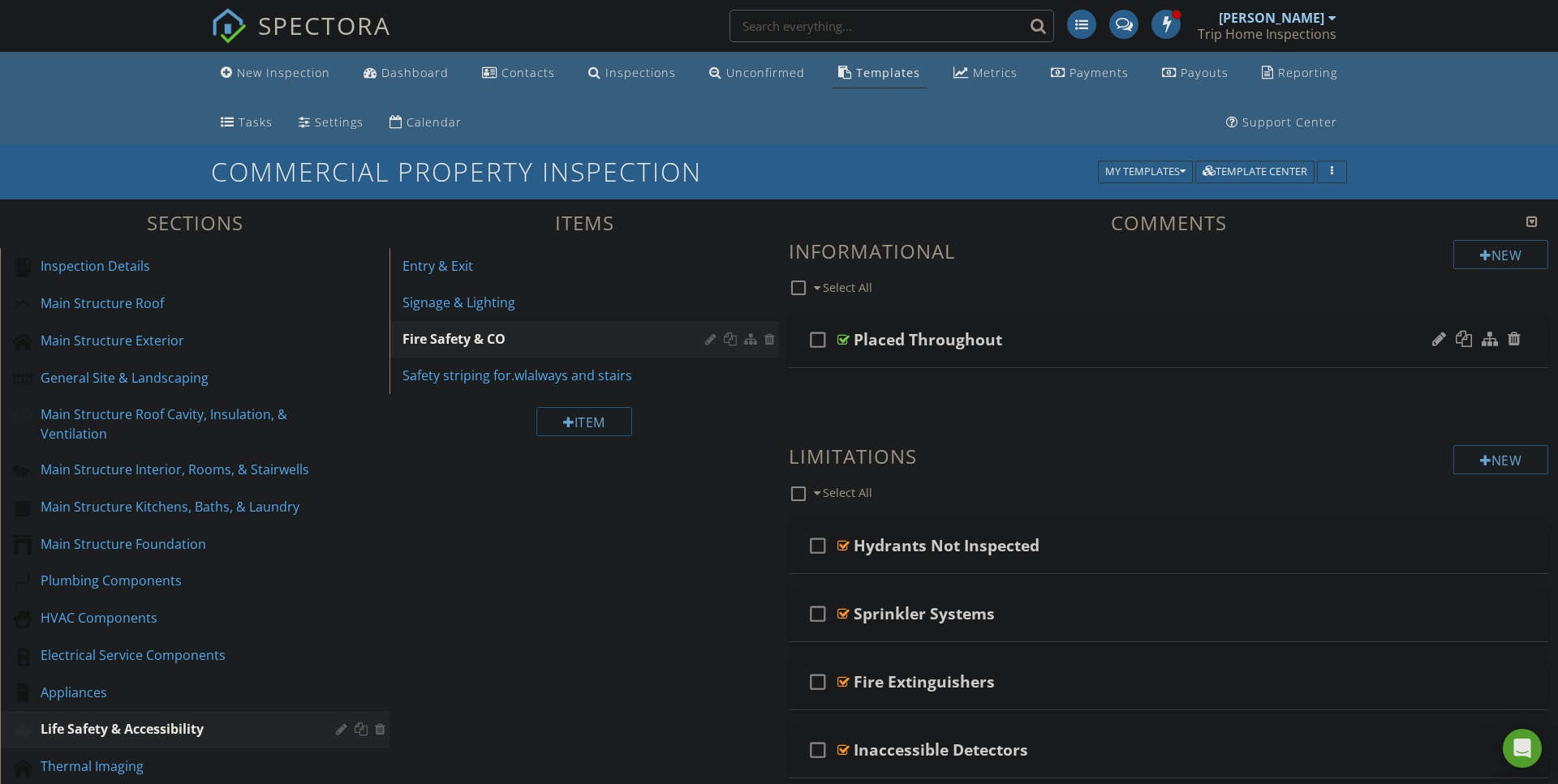
click at [846, 339] on div at bounding box center [843, 340] width 12 height 13
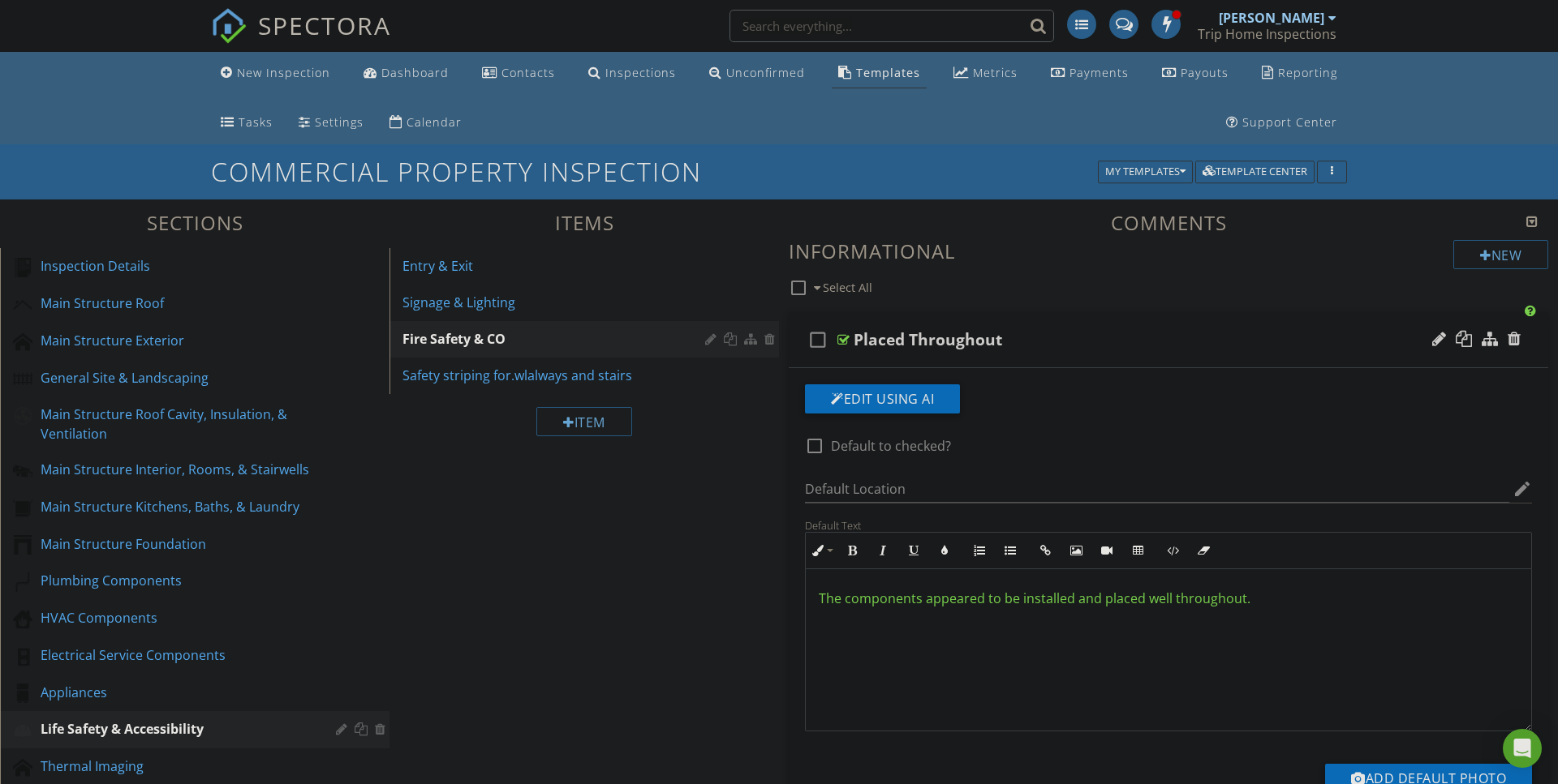
click at [846, 339] on div at bounding box center [843, 340] width 12 height 13
type textarea "<p><span data-darkreader-inline-color="" style="color: rgb(101, 198, 53); --dar…"
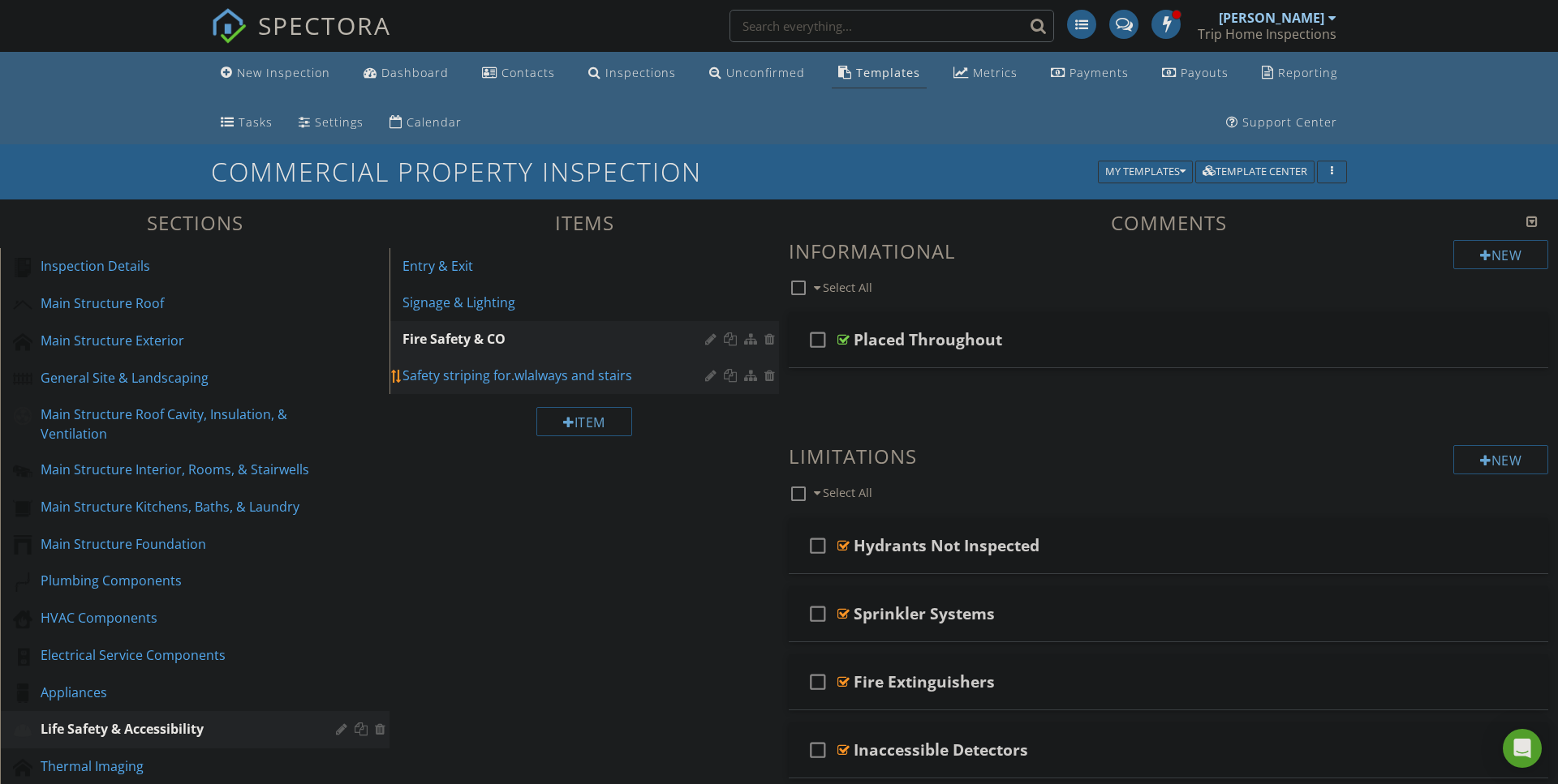
click at [445, 377] on div "Safety striping for.wlalways and stairs" at bounding box center [556, 375] width 307 height 20
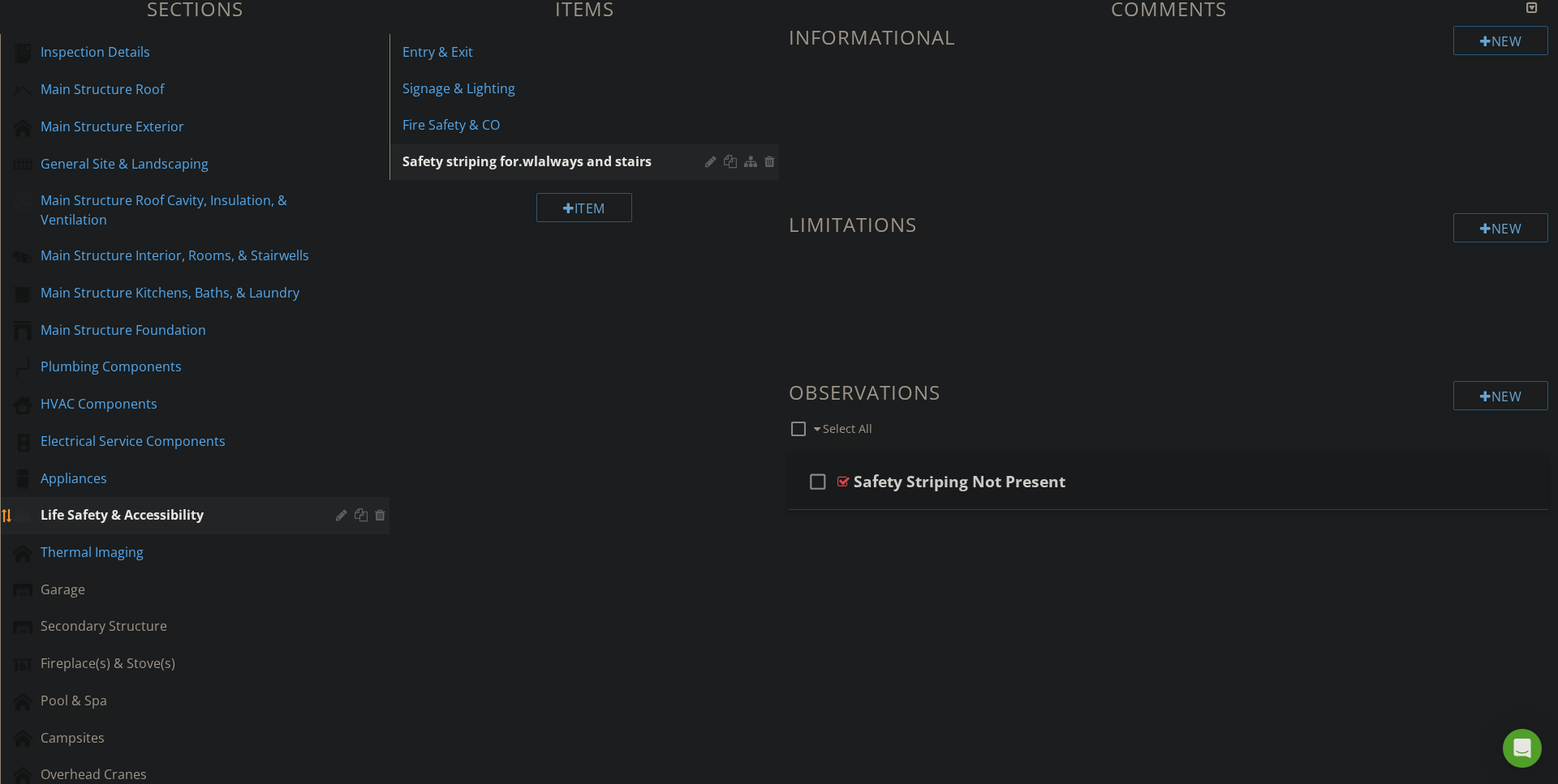
scroll to position [218, 0]
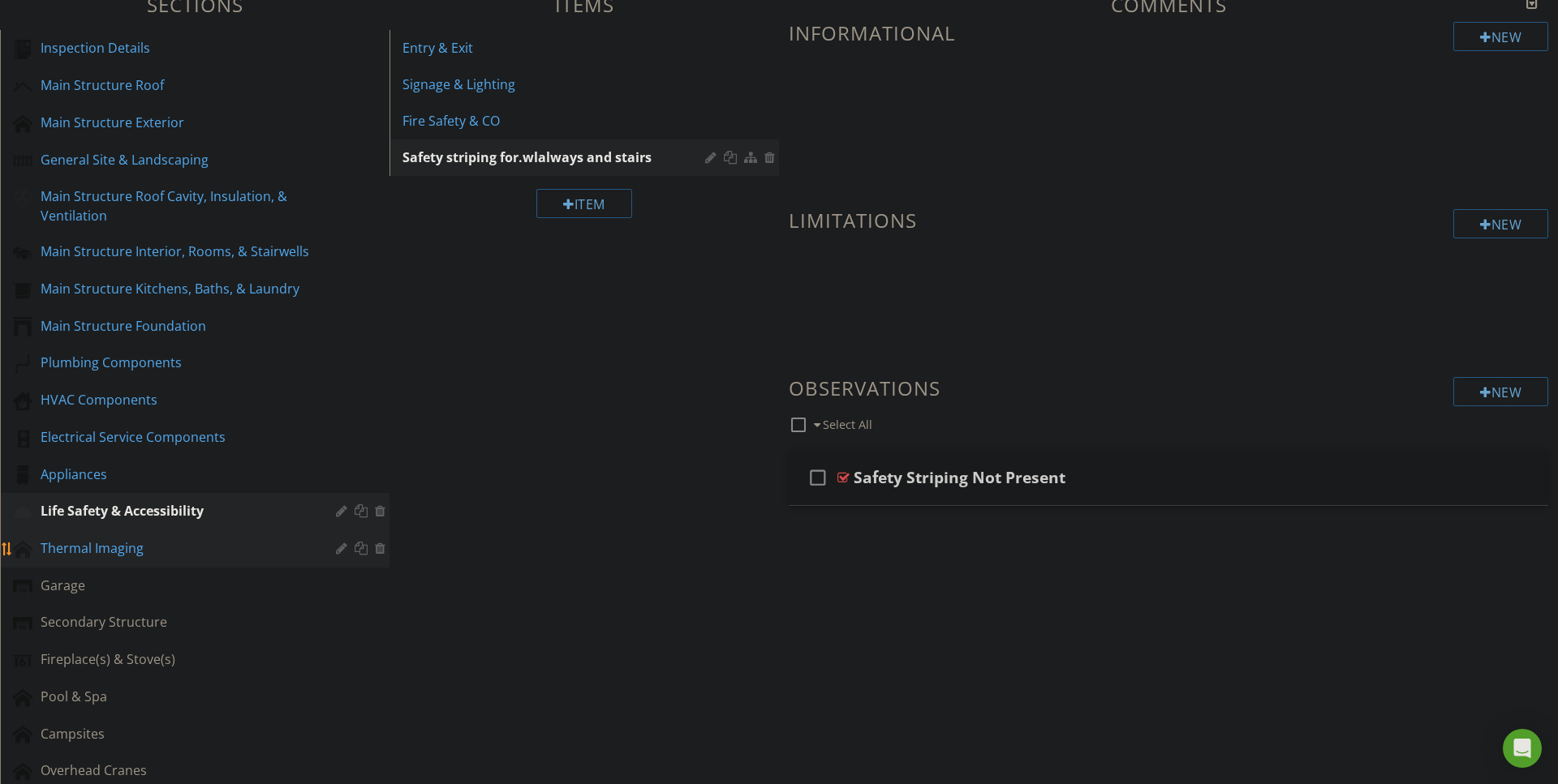
click at [81, 550] on div "Thermal Imaging" at bounding box center [176, 548] width 271 height 20
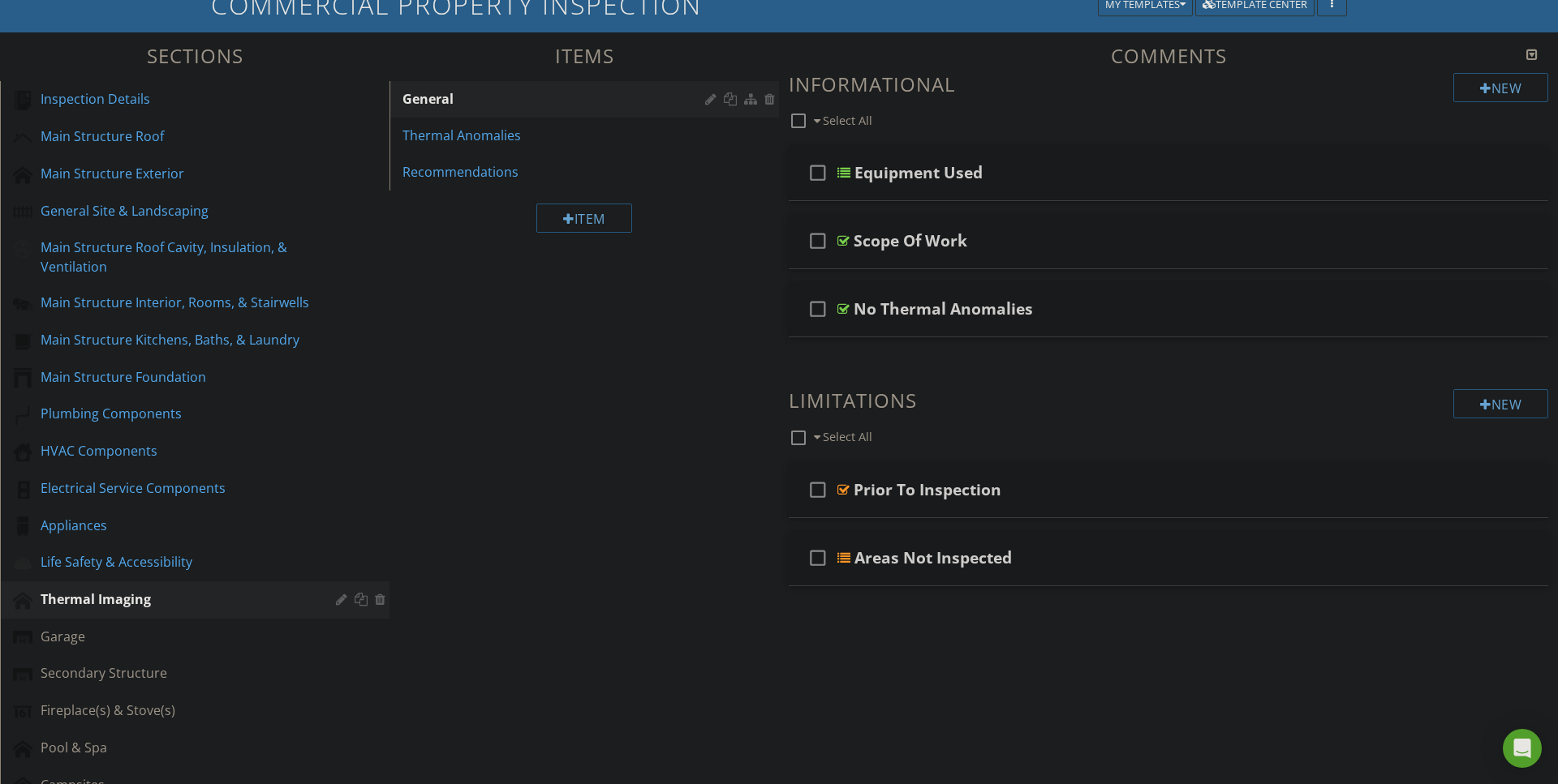
scroll to position [150, 0]
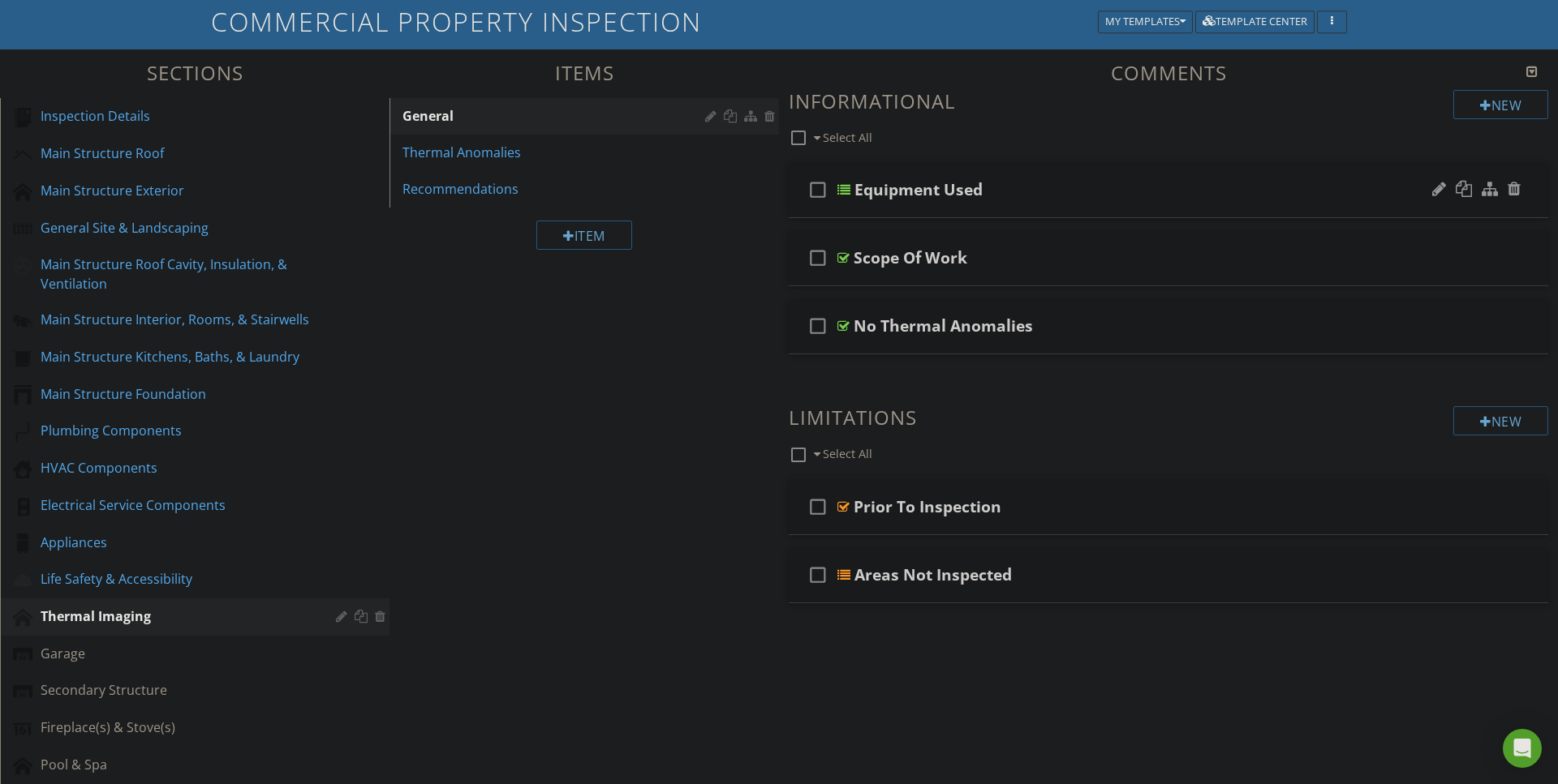
click at [843, 189] on div at bounding box center [843, 189] width 13 height 13
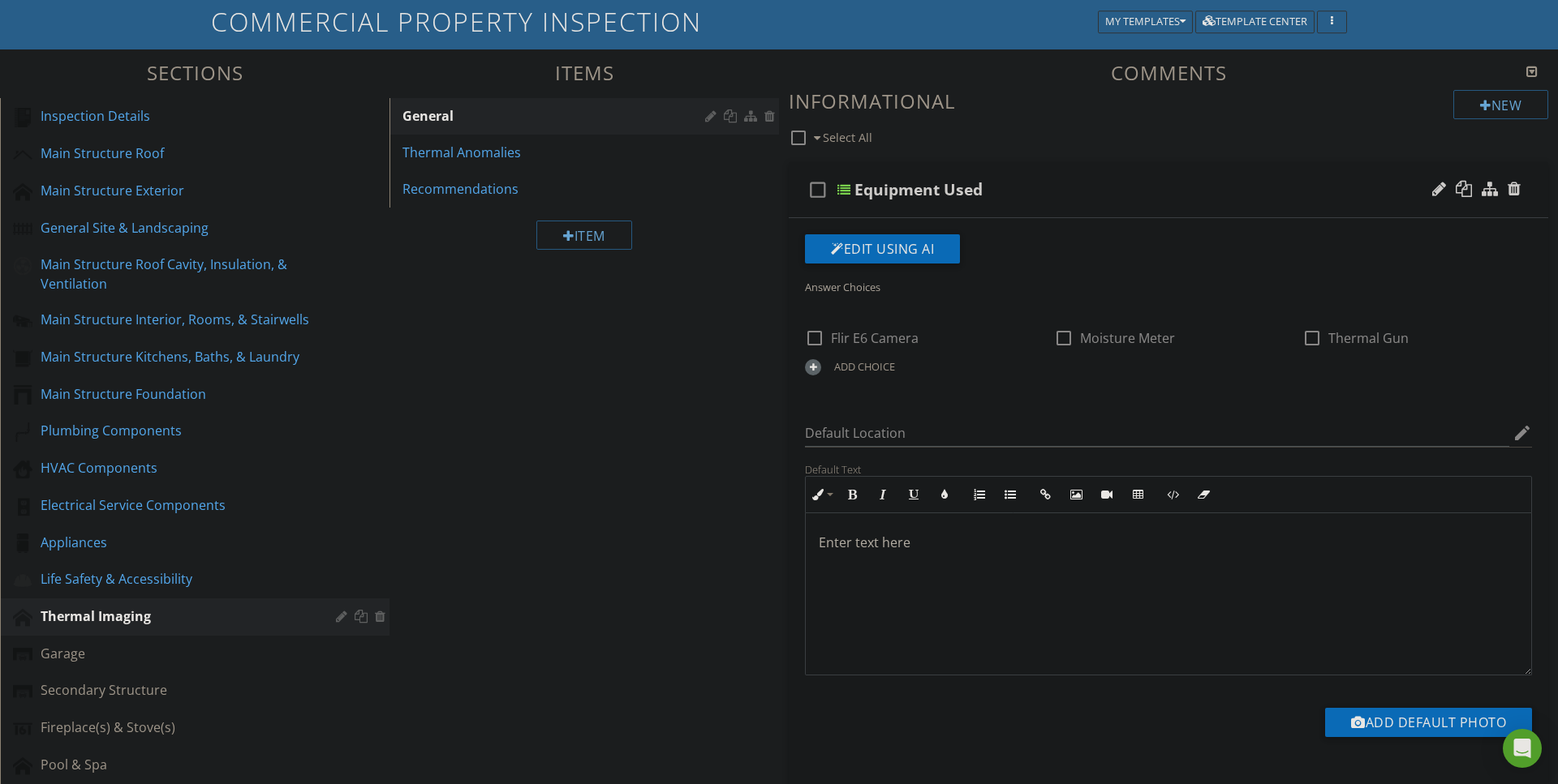
click at [812, 365] on div at bounding box center [813, 367] width 16 height 16
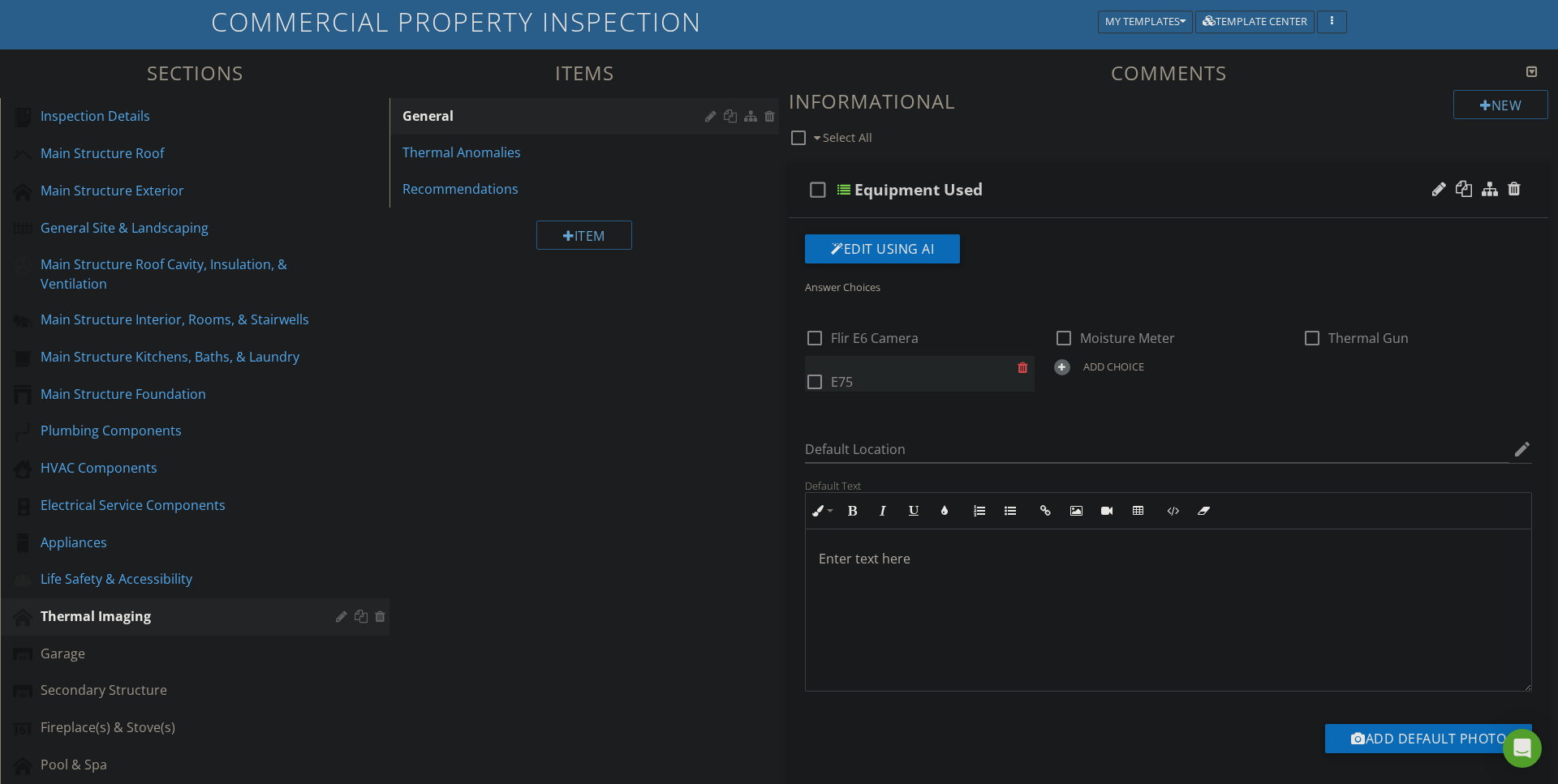
click at [1024, 367] on div at bounding box center [1025, 367] width 17 height 23
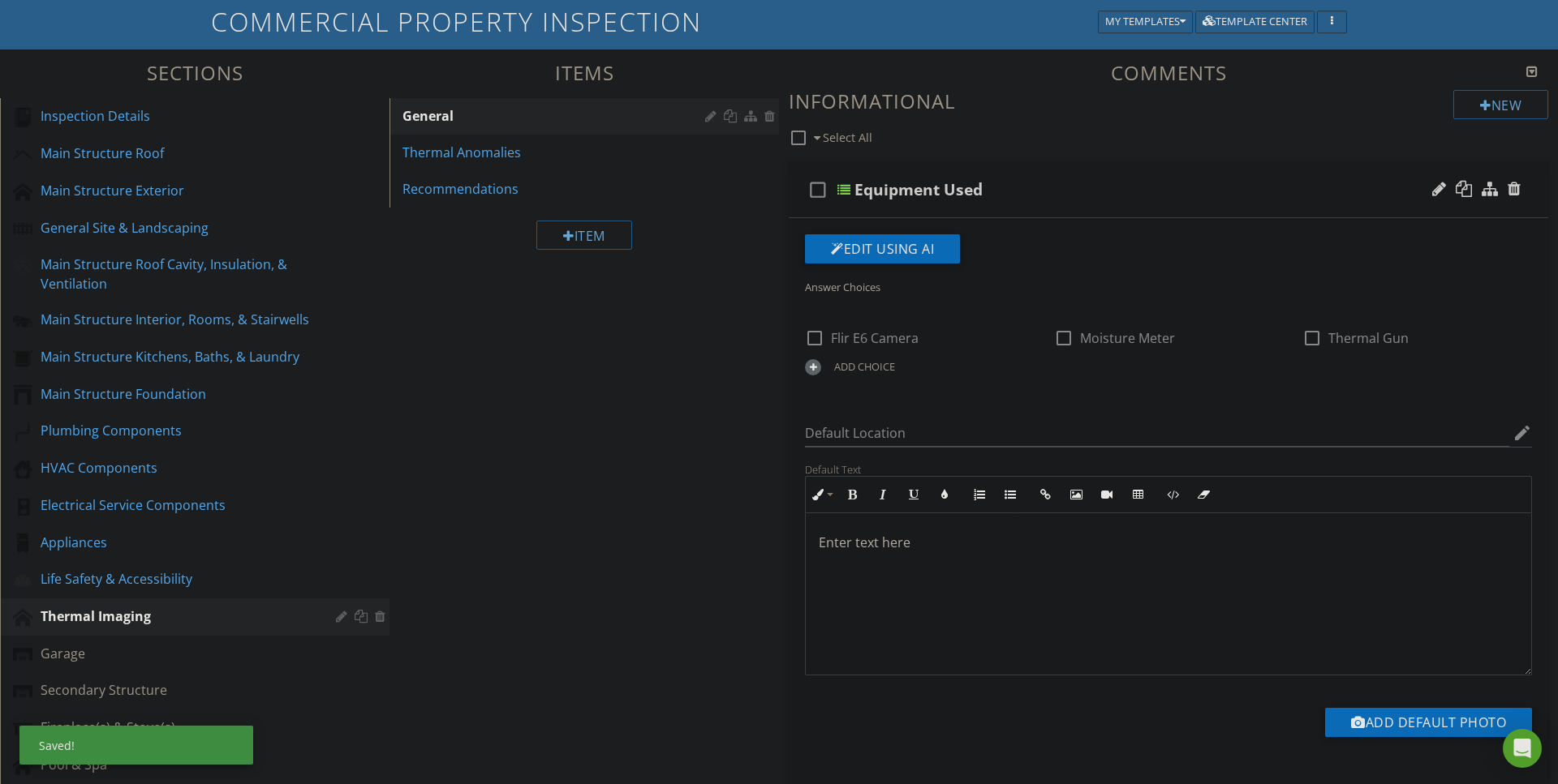
click at [809, 363] on div at bounding box center [813, 367] width 16 height 16
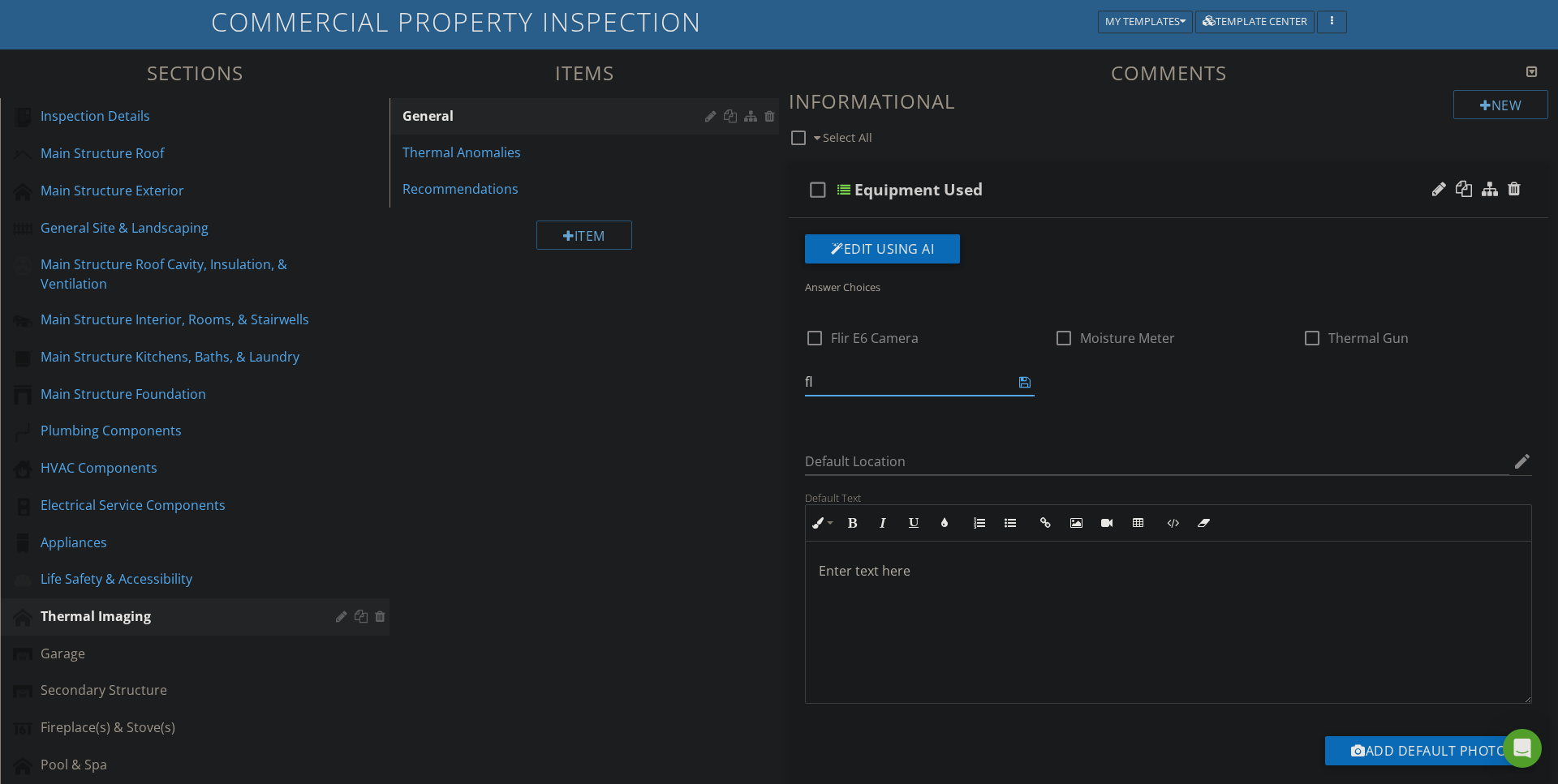
type input "f"
type input "Flir E75"
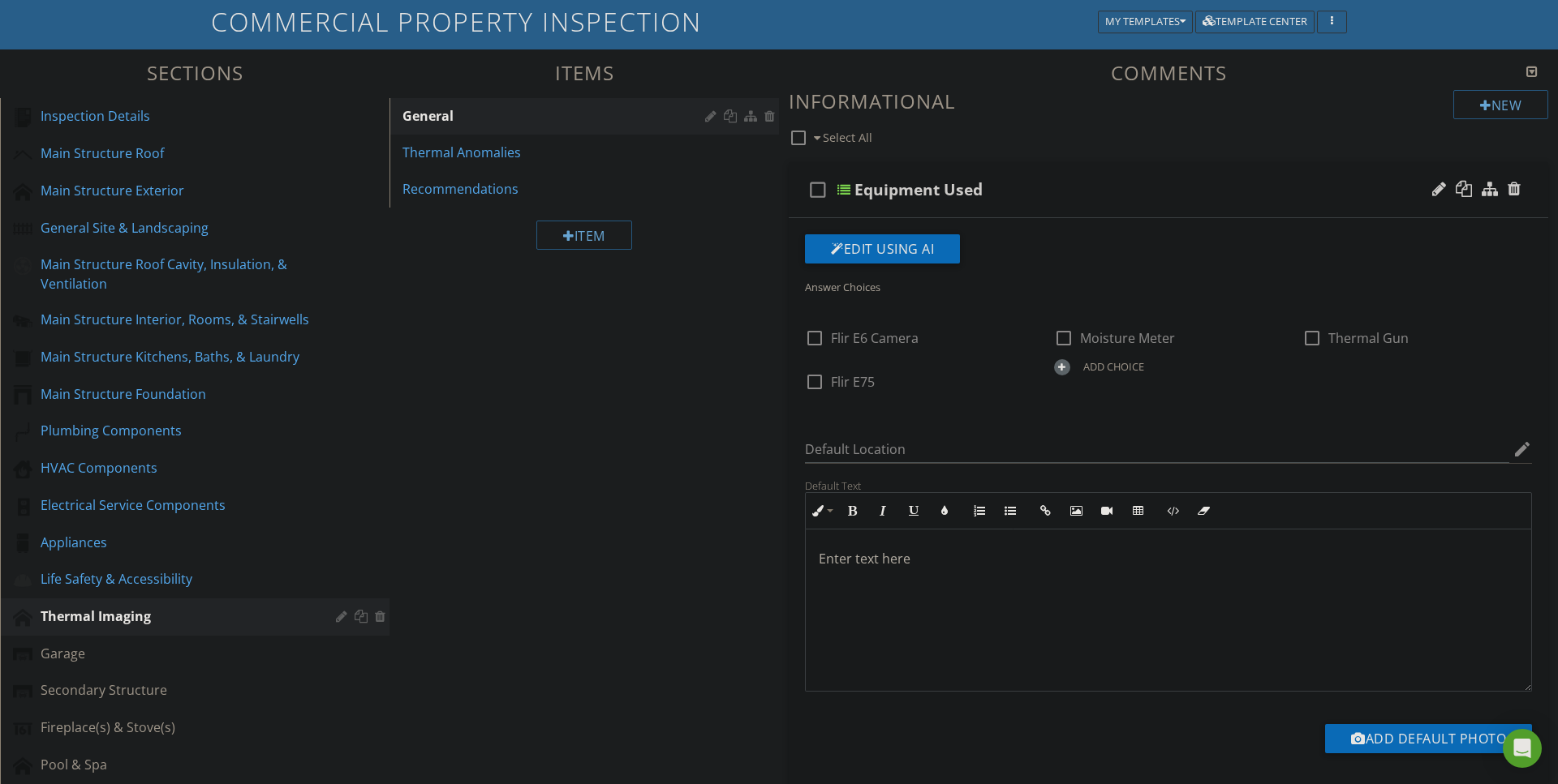
click at [879, 562] on p at bounding box center [1168, 559] width 699 height 20
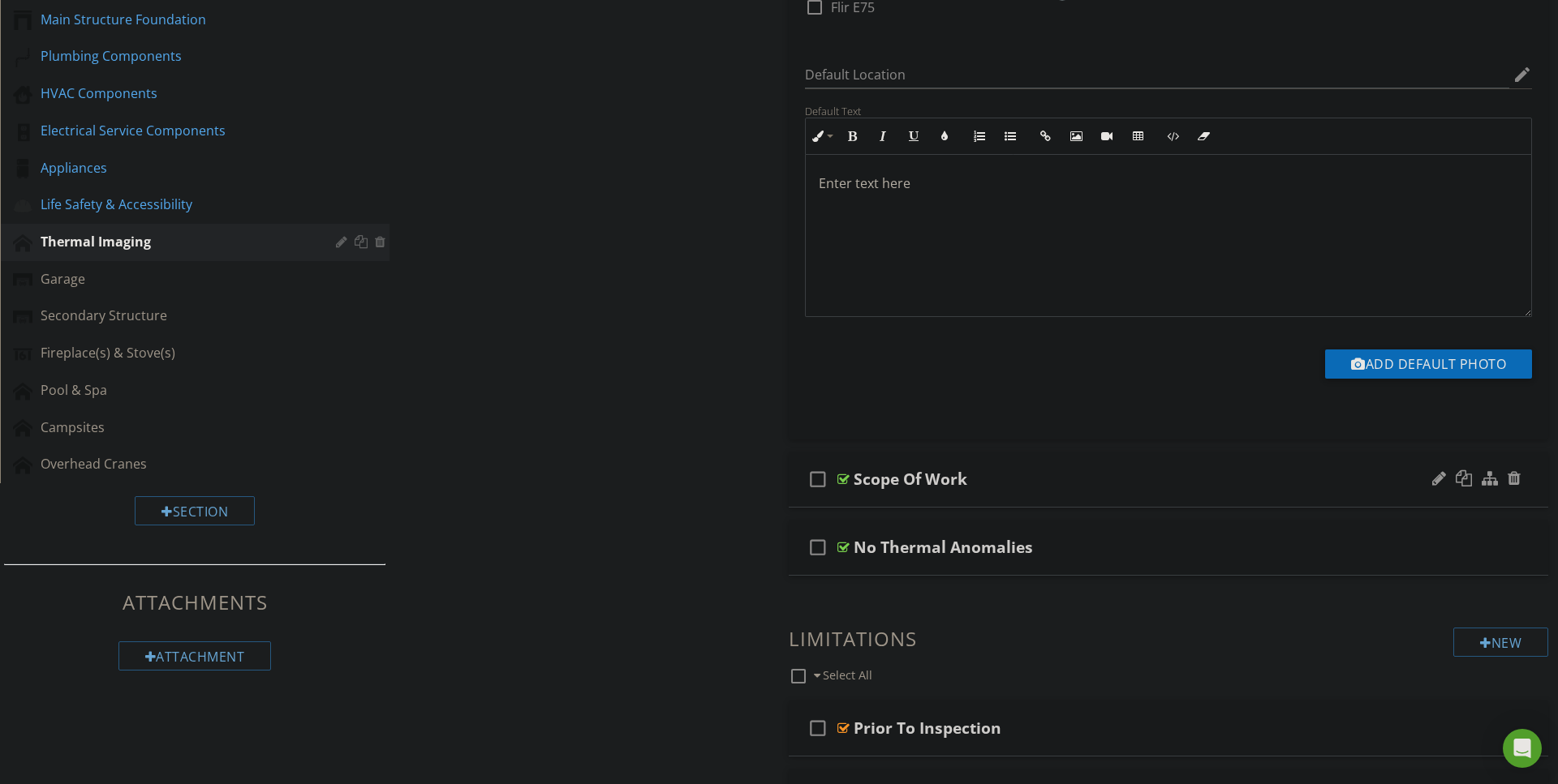
scroll to position [527, 0]
click at [841, 477] on div at bounding box center [843, 477] width 12 height 13
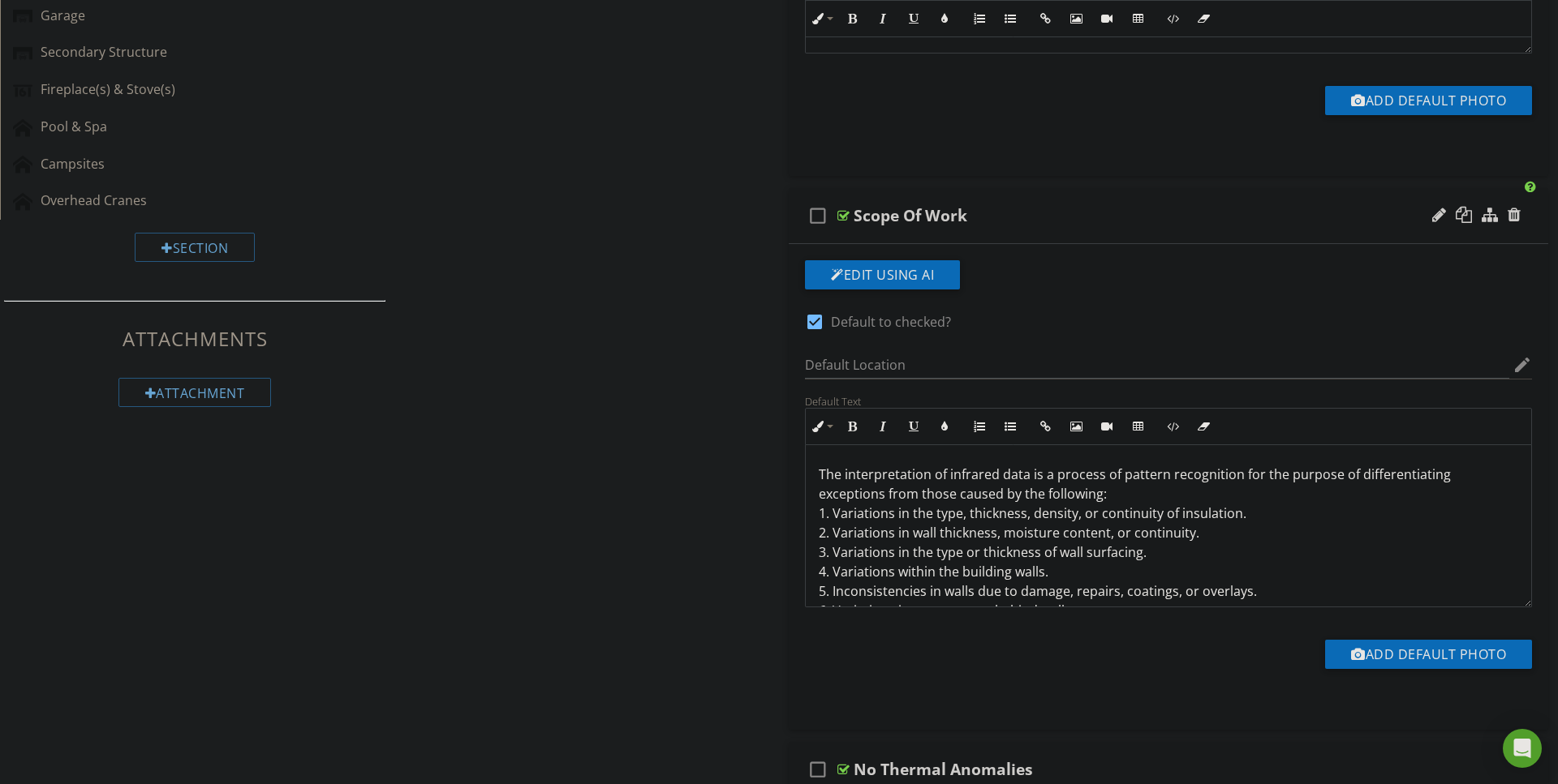
scroll to position [792, 0]
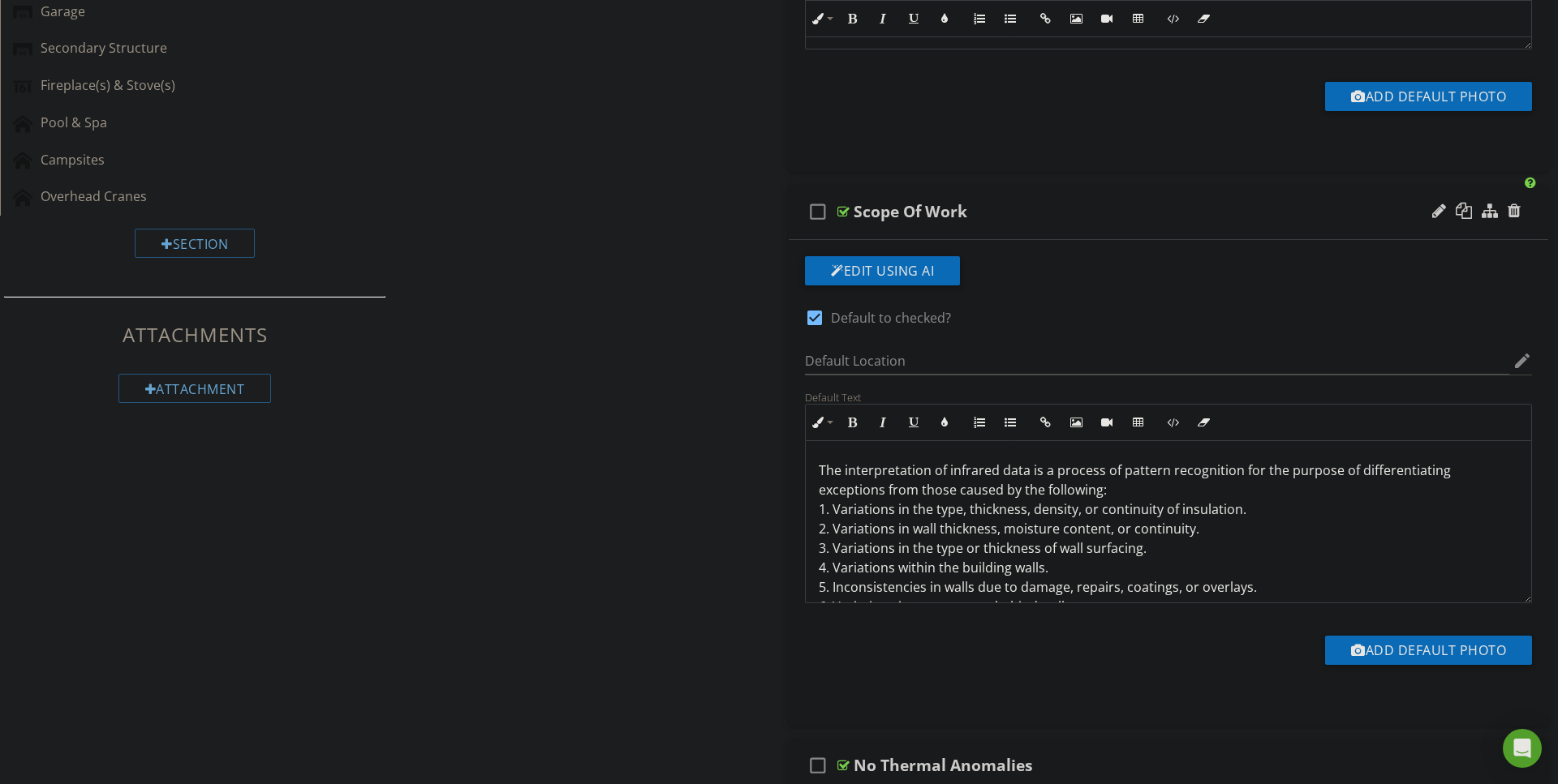
click at [830, 473] on p "The interpretation of infrared data is a process of pattern recognition for the…" at bounding box center [1168, 596] width 699 height 272
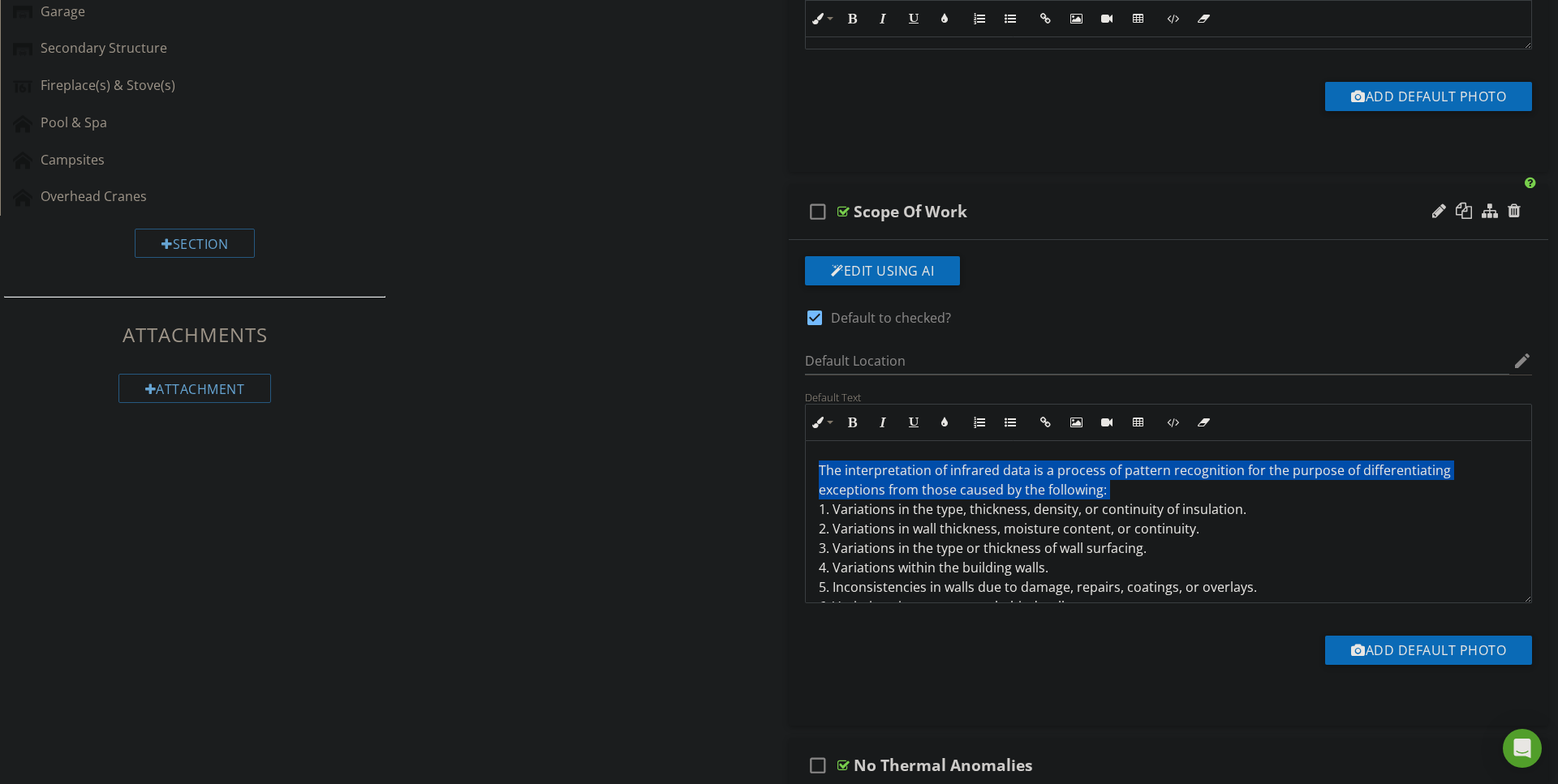
click at [830, 473] on p "The interpretation of infrared data is a process of pattern recognition for the…" at bounding box center [1168, 596] width 699 height 272
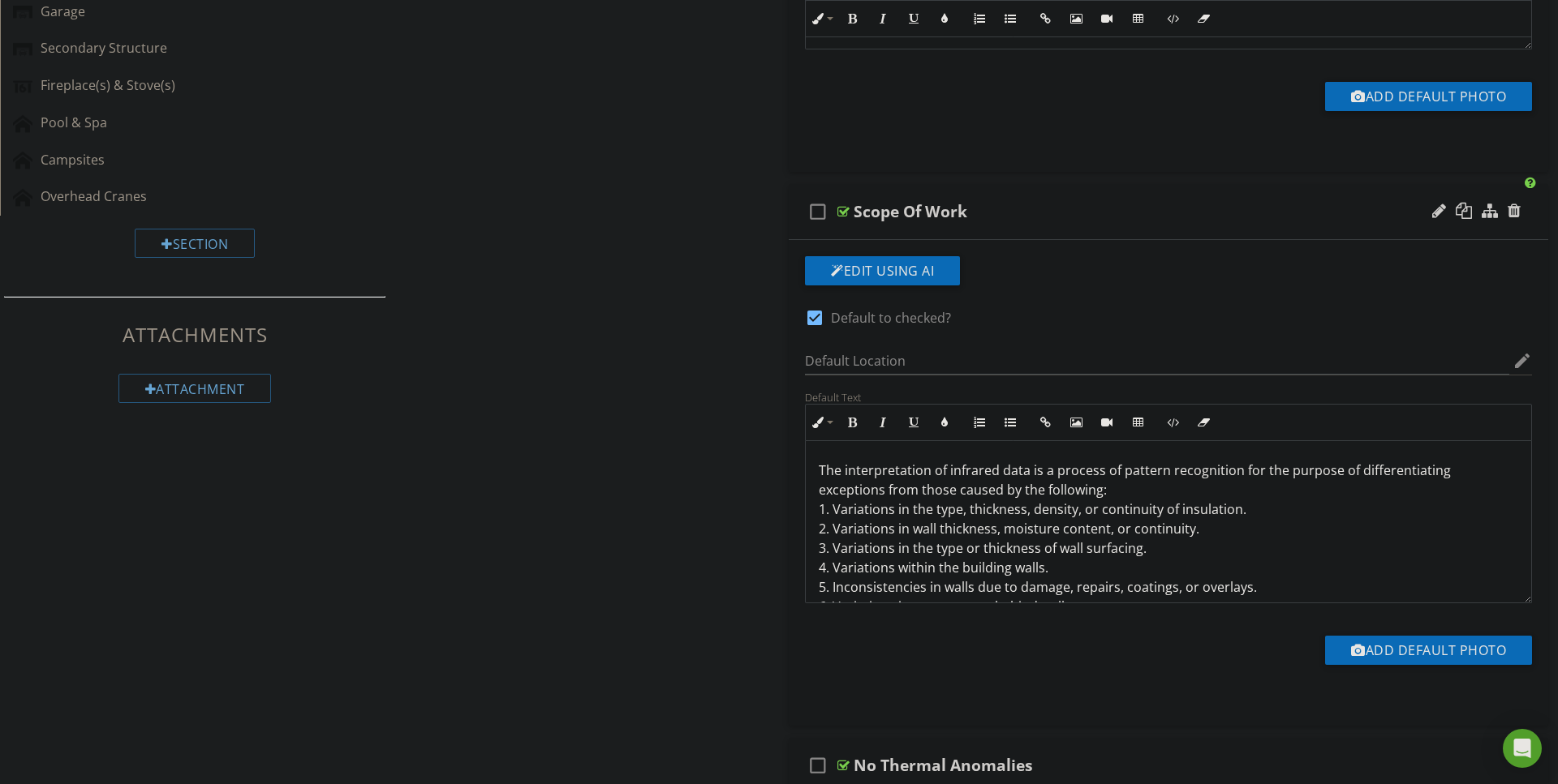
click at [830, 473] on p "The interpretation of infrared data is a process of pattern recognition for the…" at bounding box center [1168, 596] width 699 height 272
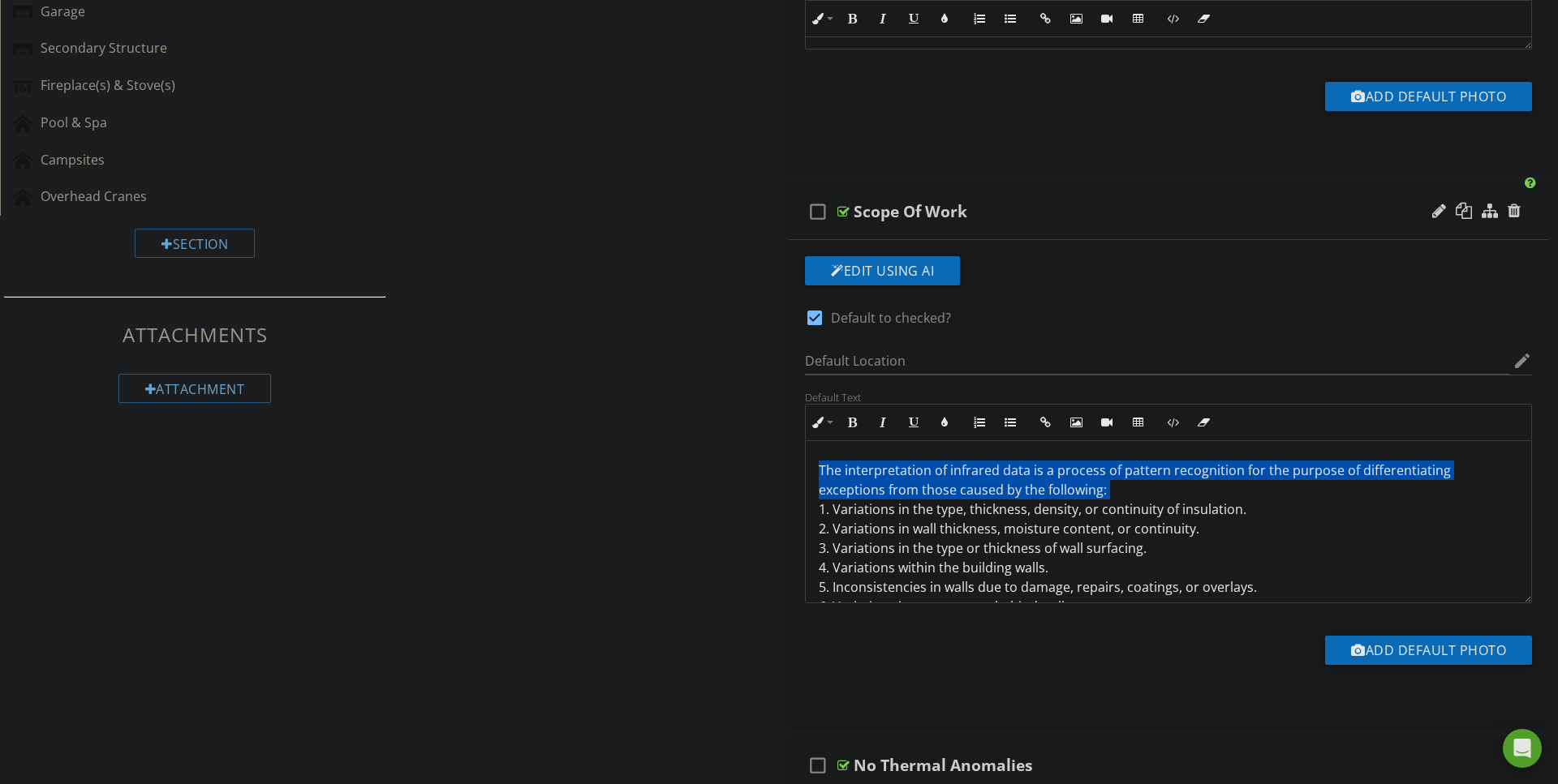
click at [830, 473] on p "The interpretation of infrared data is a process of pattern recognition for the…" at bounding box center [1168, 596] width 699 height 272
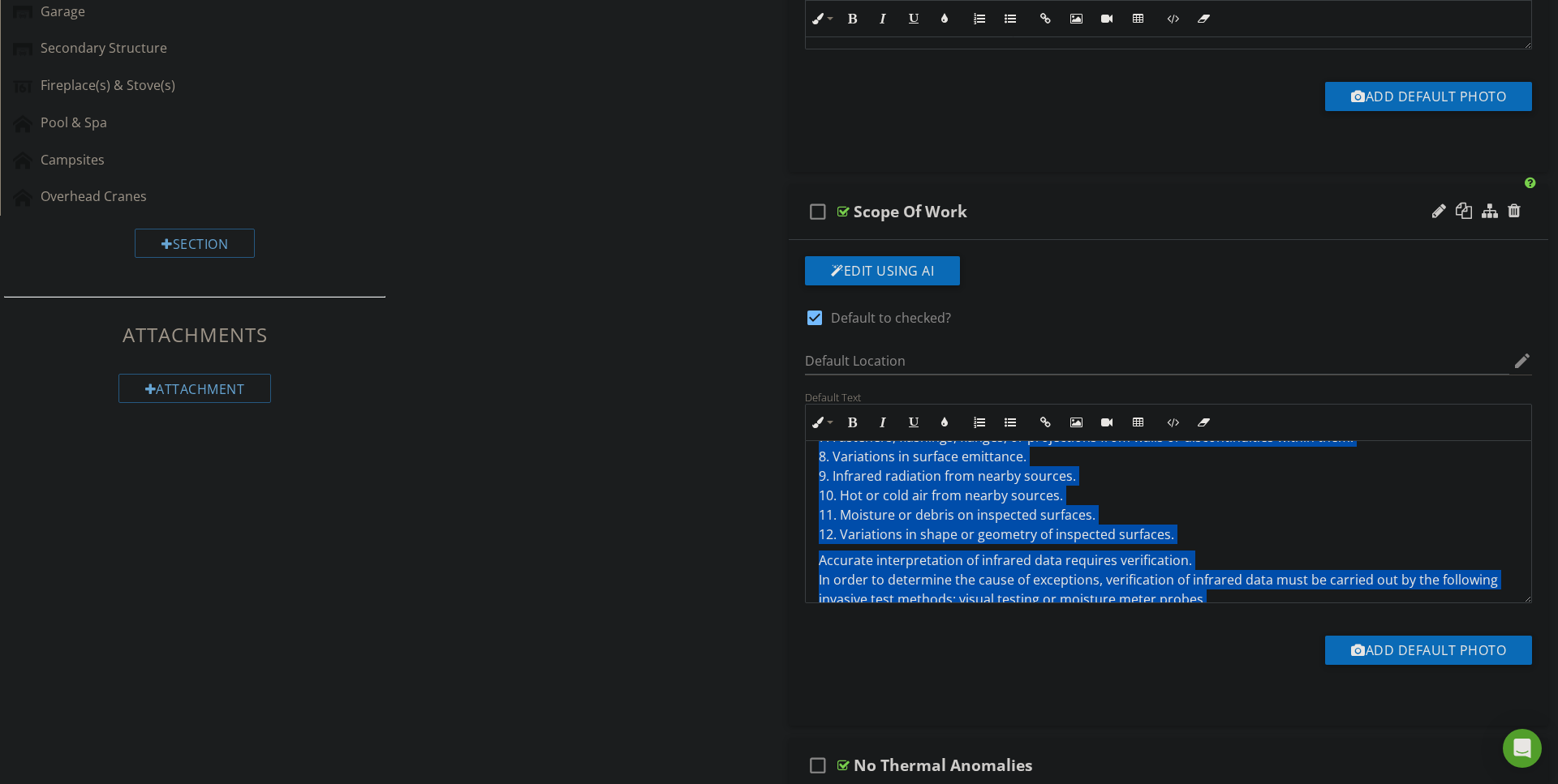
scroll to position [215, 0]
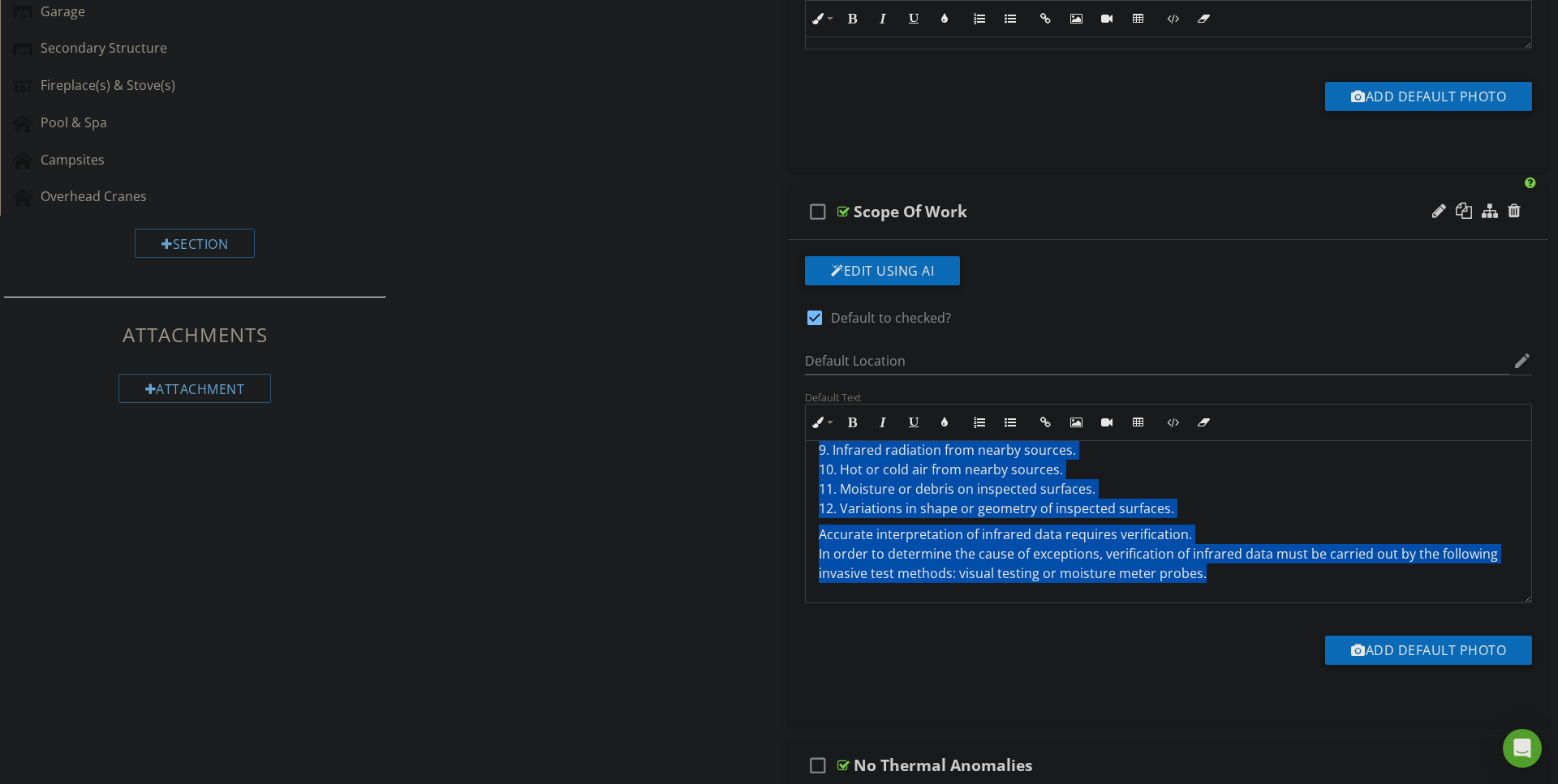
drag, startPoint x: 822, startPoint y: 468, endPoint x: 940, endPoint y: 658, distance: 223.7
click at [940, 420] on icon "button" at bounding box center [944, 422] width 11 height 11
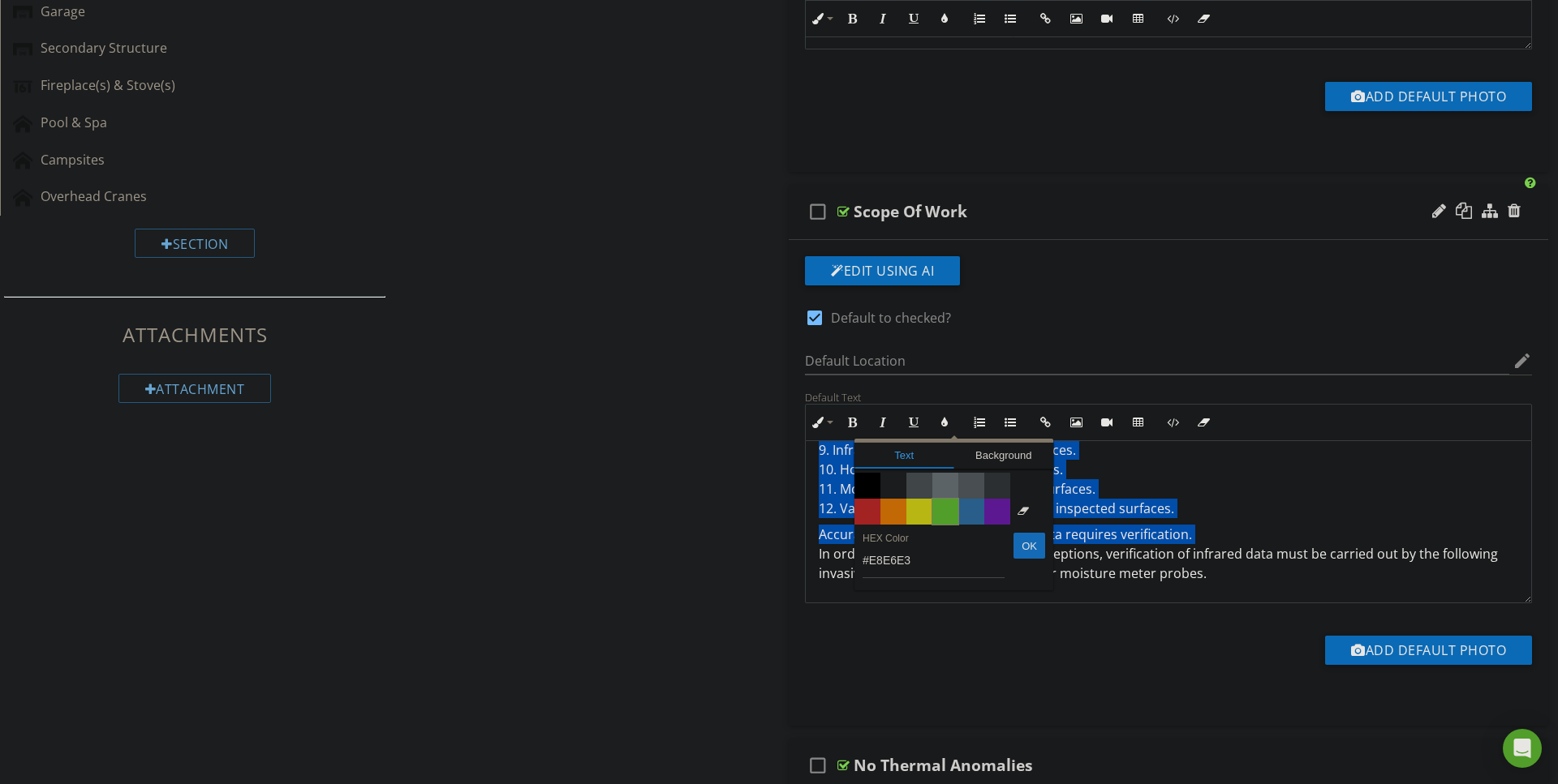
click at [945, 517] on span "Color #65c635" at bounding box center [945, 512] width 26 height 26
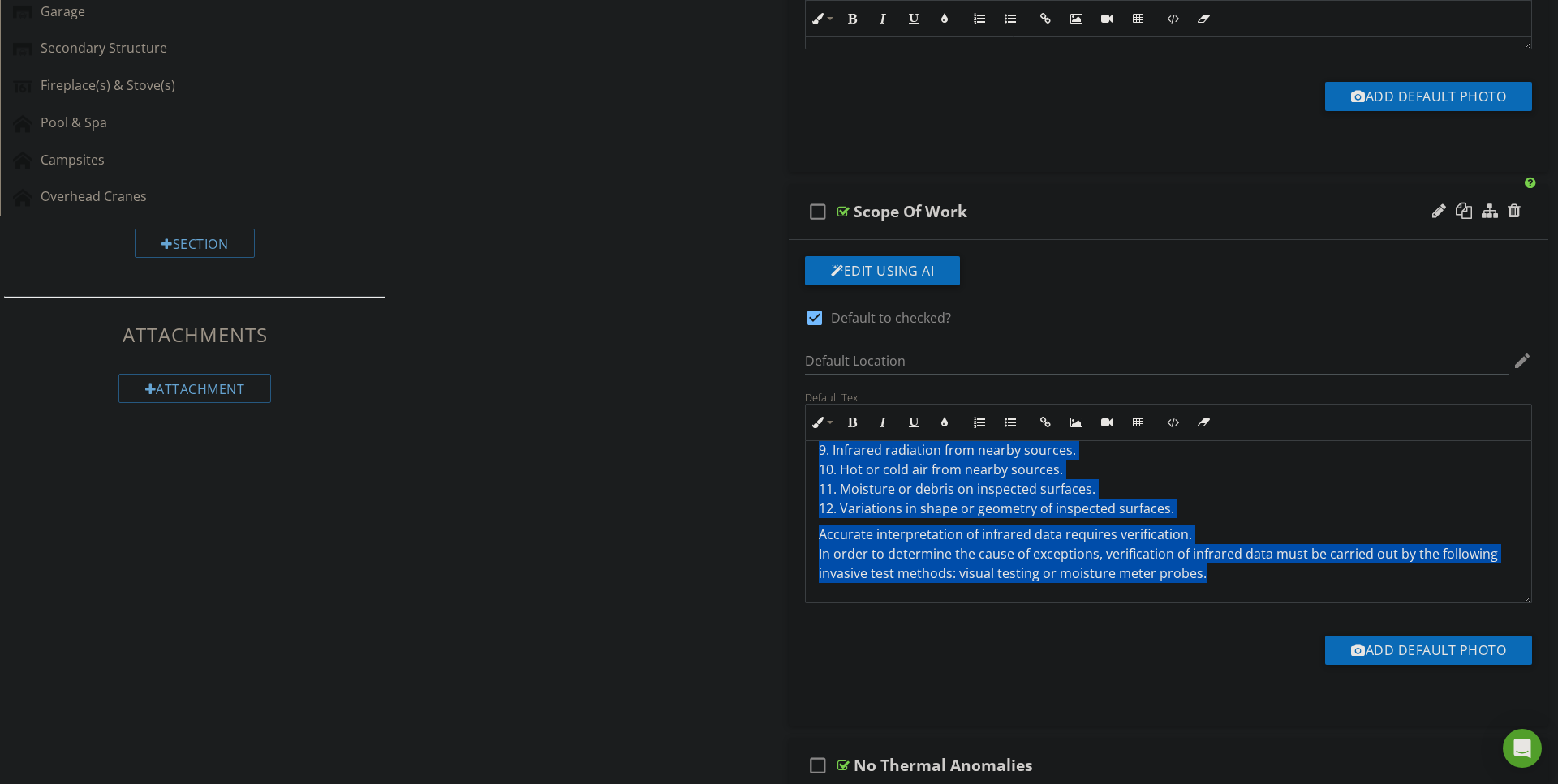
click at [1254, 585] on div "The interpretation of infrared data is a process of pattern recognition for the…" at bounding box center [1168, 415] width 725 height 376
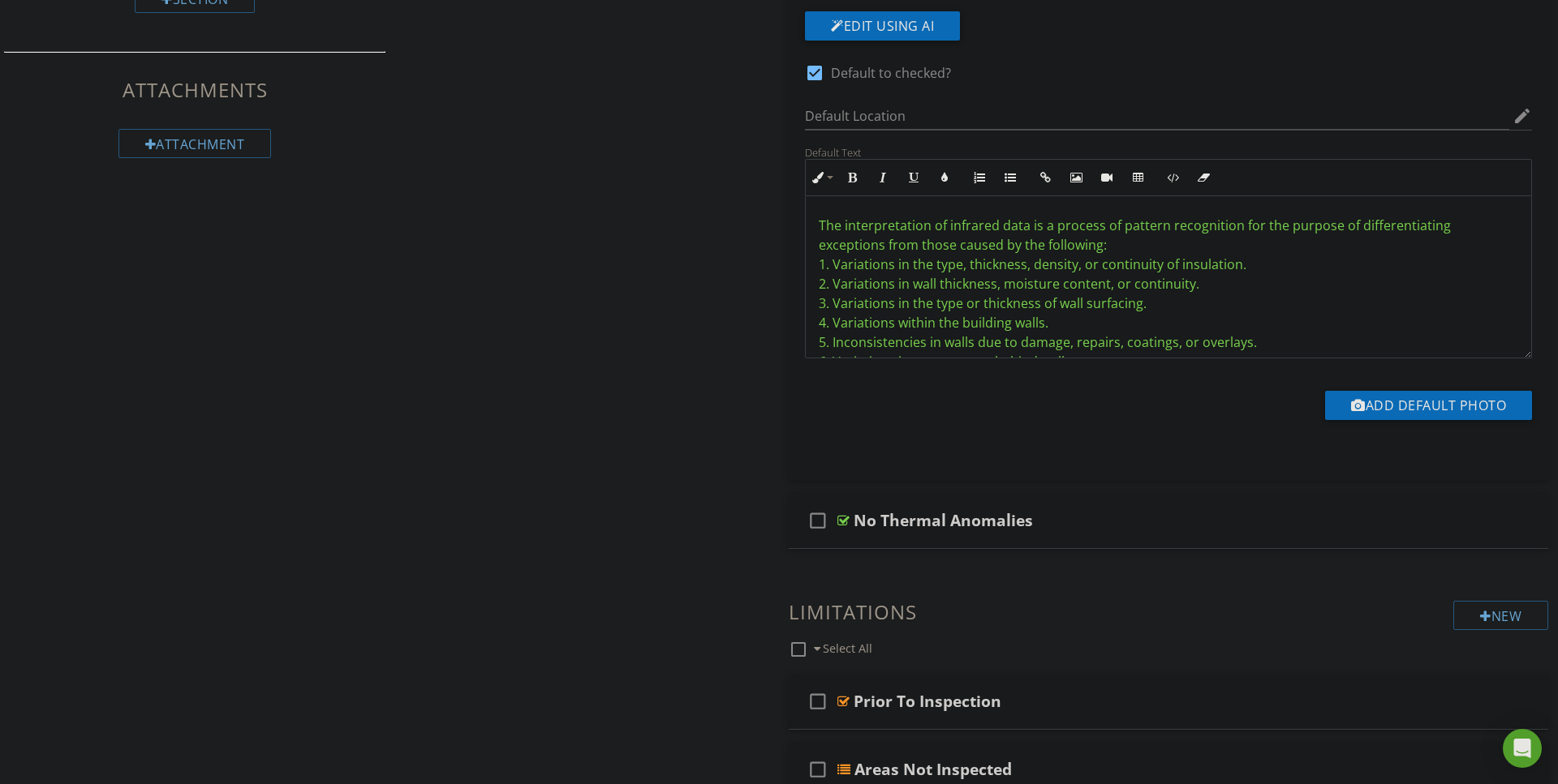
scroll to position [1060, 0]
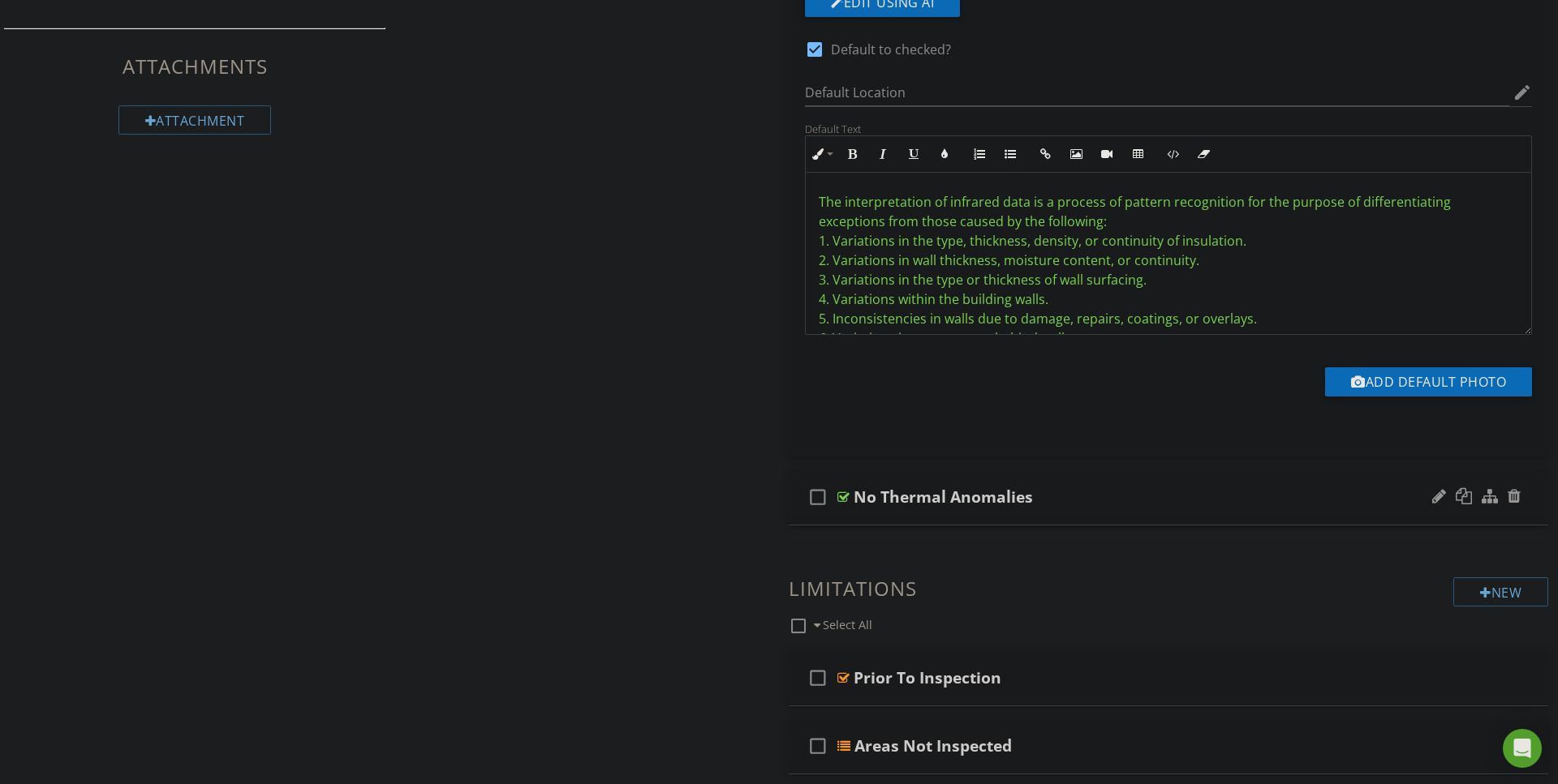
click at [839, 493] on div at bounding box center [843, 497] width 12 height 13
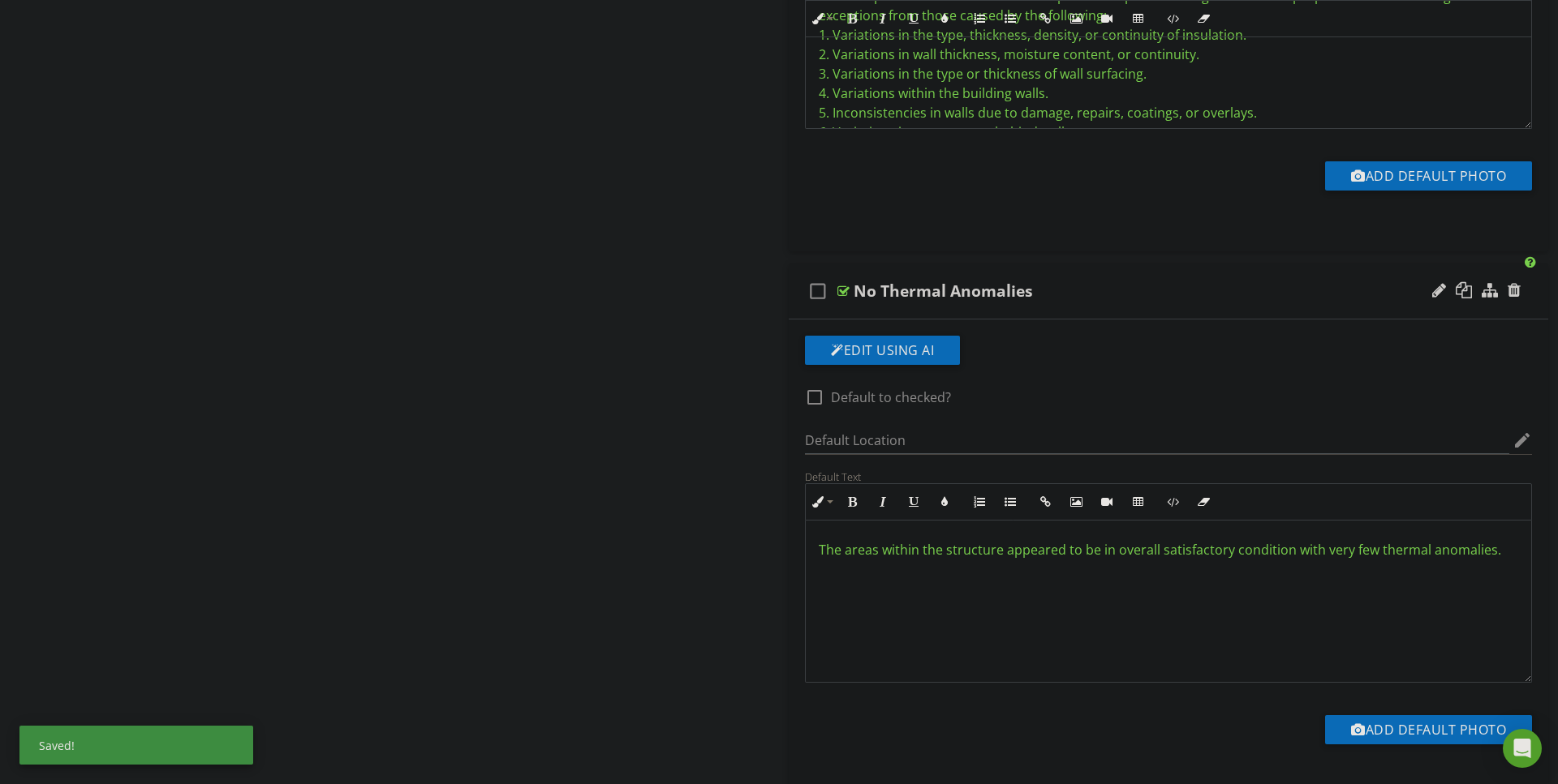
scroll to position [1273, 0]
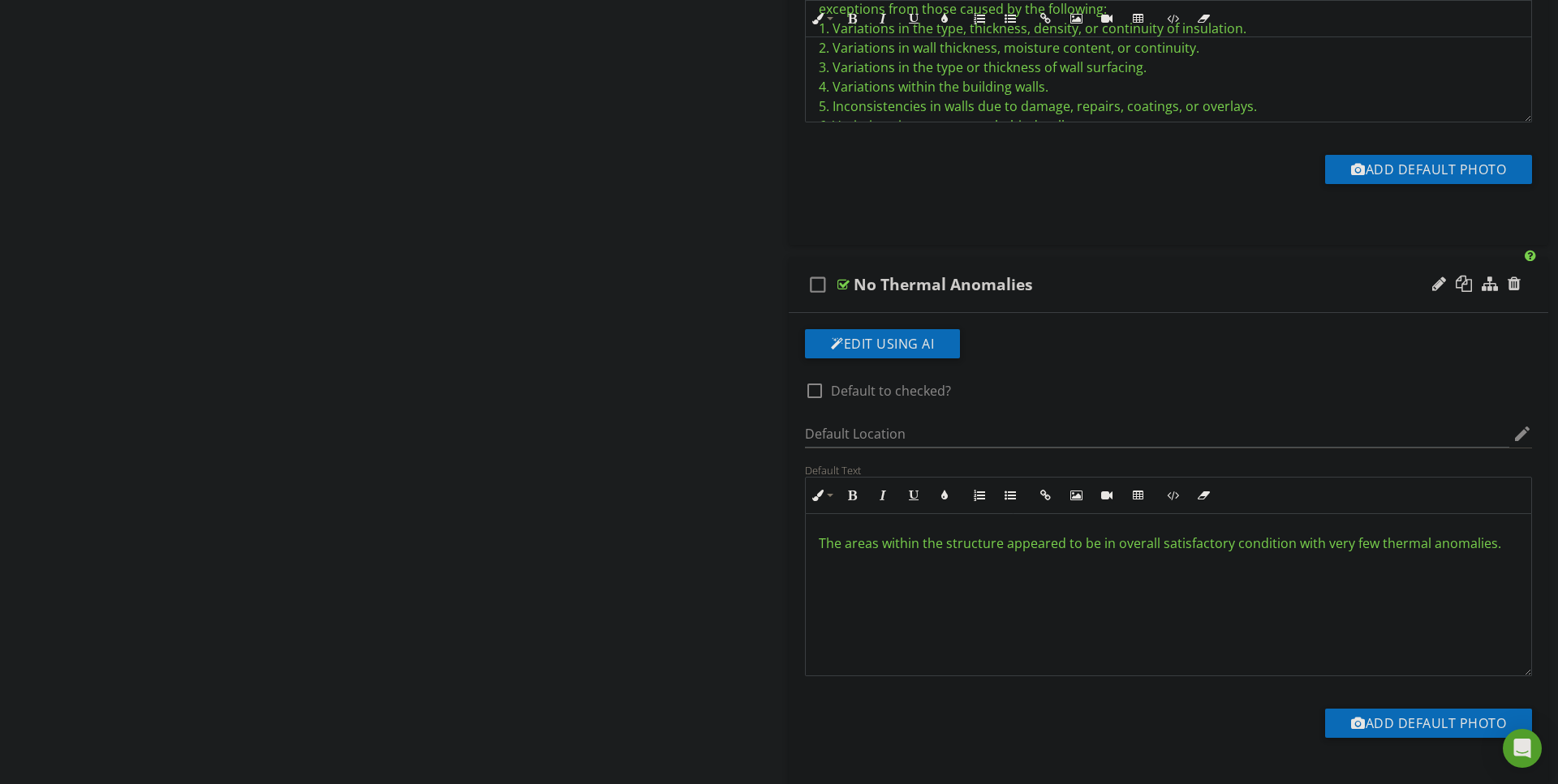
click at [831, 542] on span "The areas within the structure appeared to be in overall satisfactory condition…" at bounding box center [1159, 543] width 682 height 18
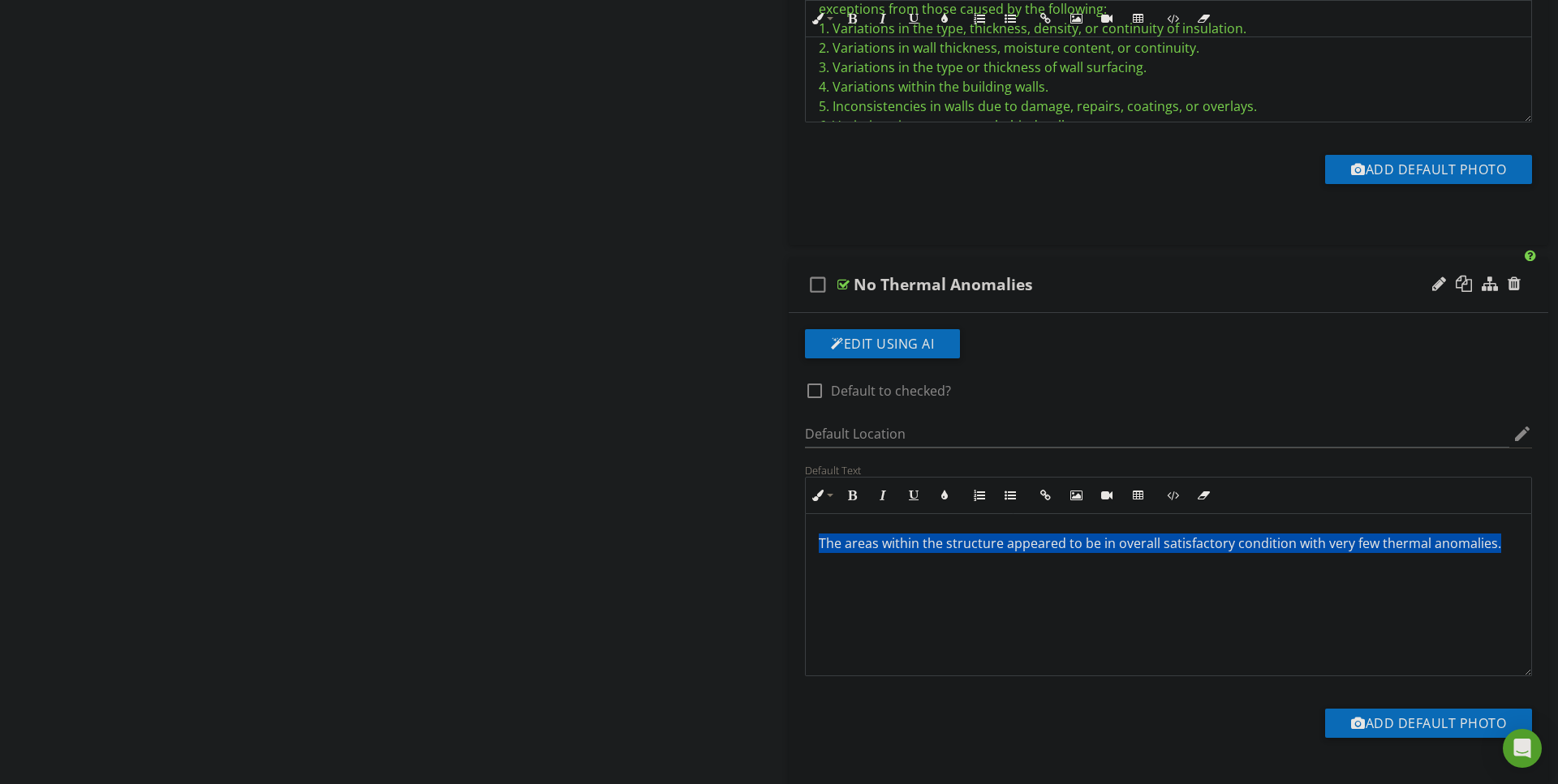
click at [831, 542] on span "The areas within the structure appeared to be in overall satisfactory condition…" at bounding box center [1159, 543] width 682 height 18
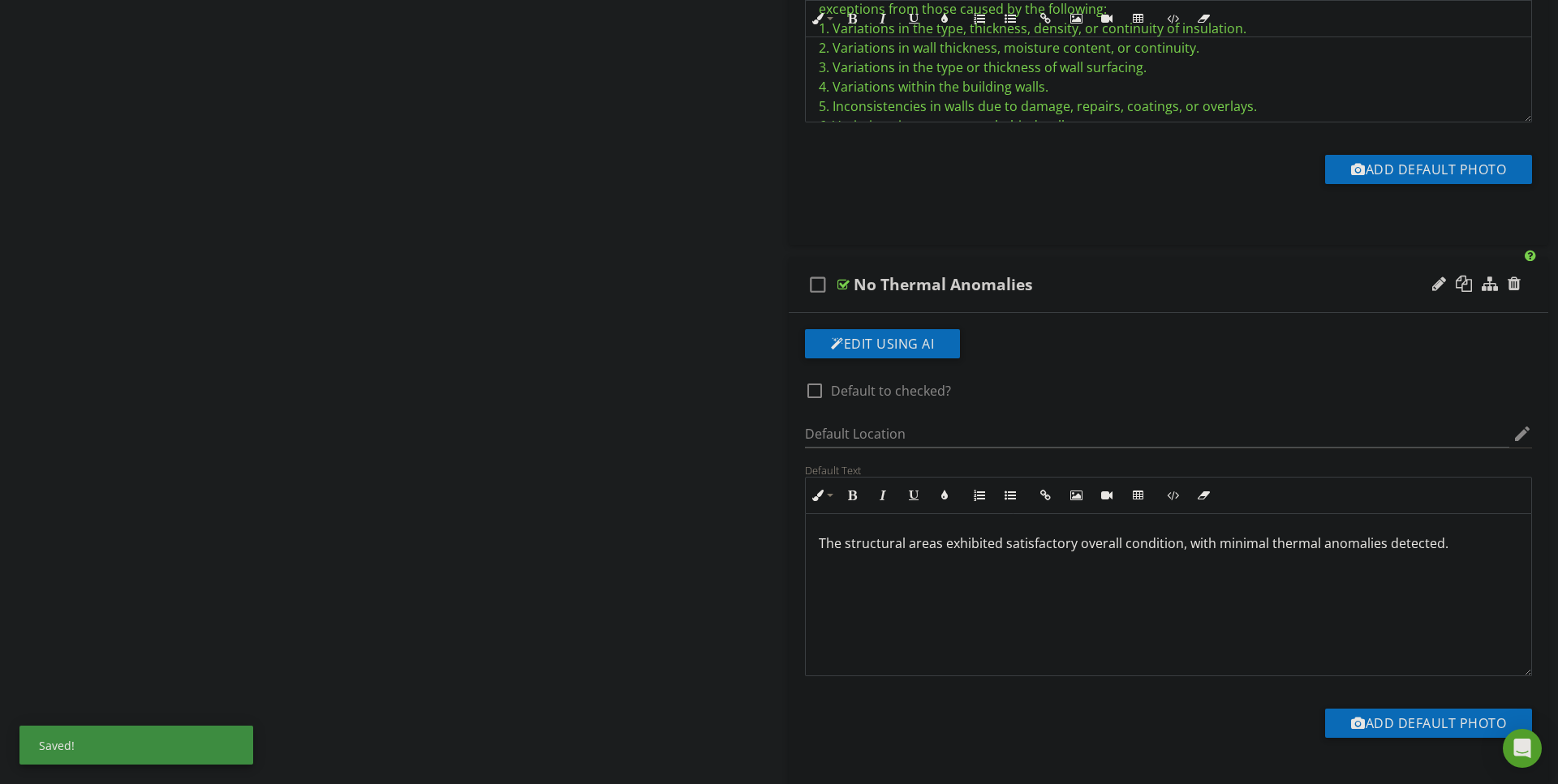
click at [826, 544] on p "The structural areas exhibited satisfactory overall condition, with minimal the…" at bounding box center [1168, 543] width 699 height 20
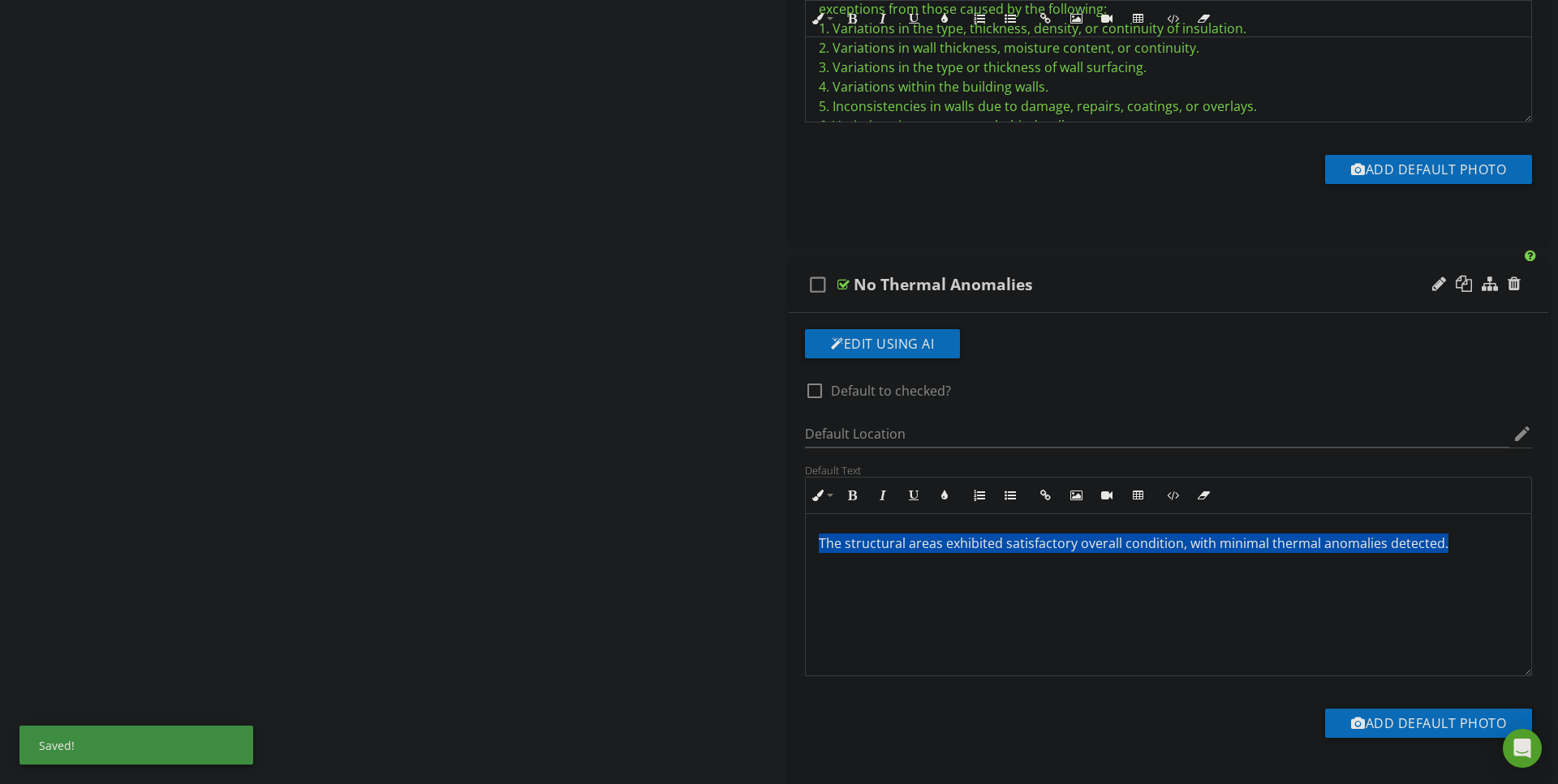
click at [827, 544] on p "The structural areas exhibited satisfactory overall condition, with minimal the…" at bounding box center [1168, 543] width 699 height 20
click at [953, 498] on button "Colors" at bounding box center [944, 495] width 31 height 31
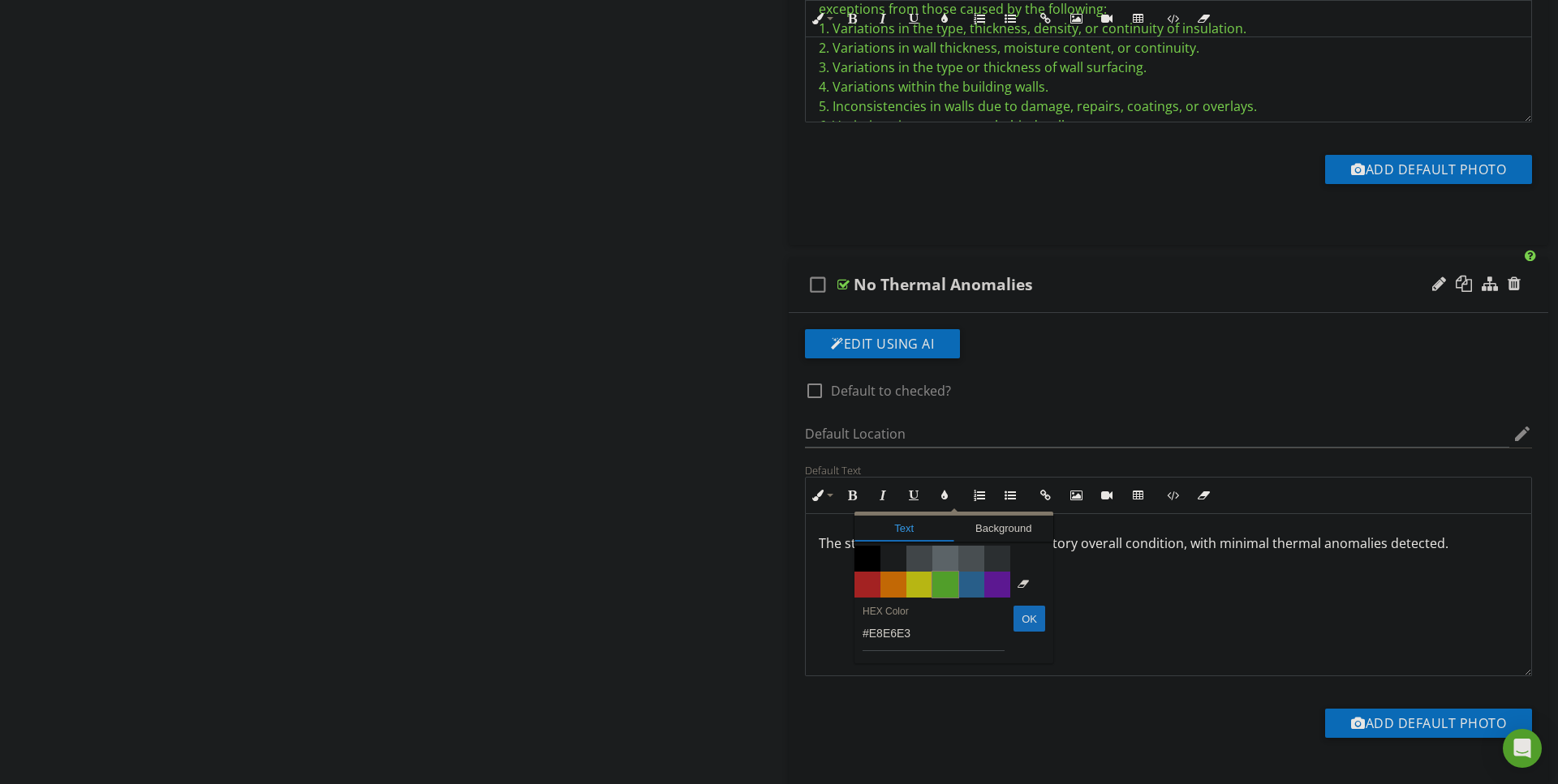
click at [943, 584] on span "Color #65c635" at bounding box center [945, 584] width 26 height 26
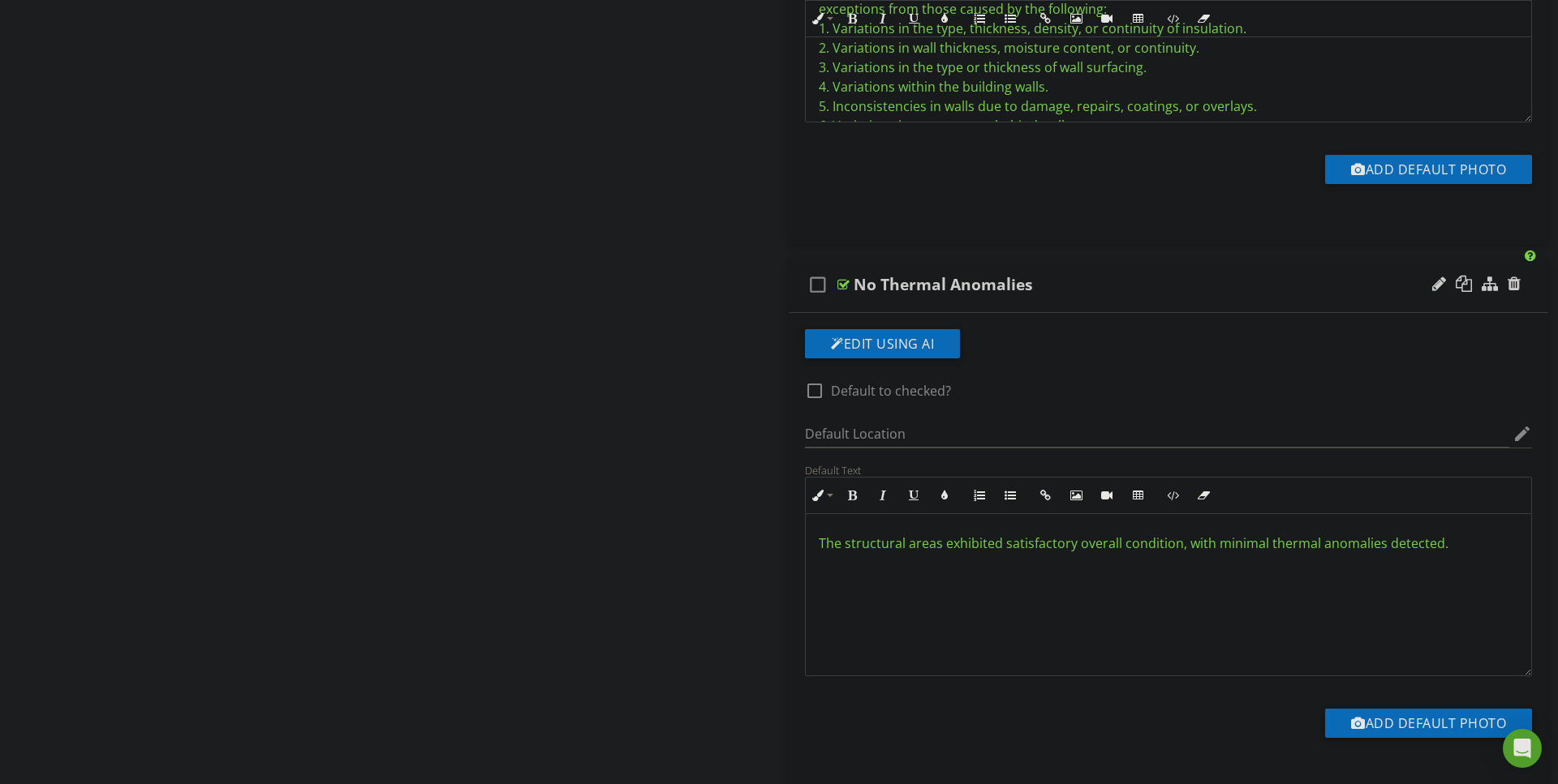
click at [951, 609] on div "The structural areas exhibited satisfactory overall condition, with minimal the…" at bounding box center [1168, 595] width 725 height 162
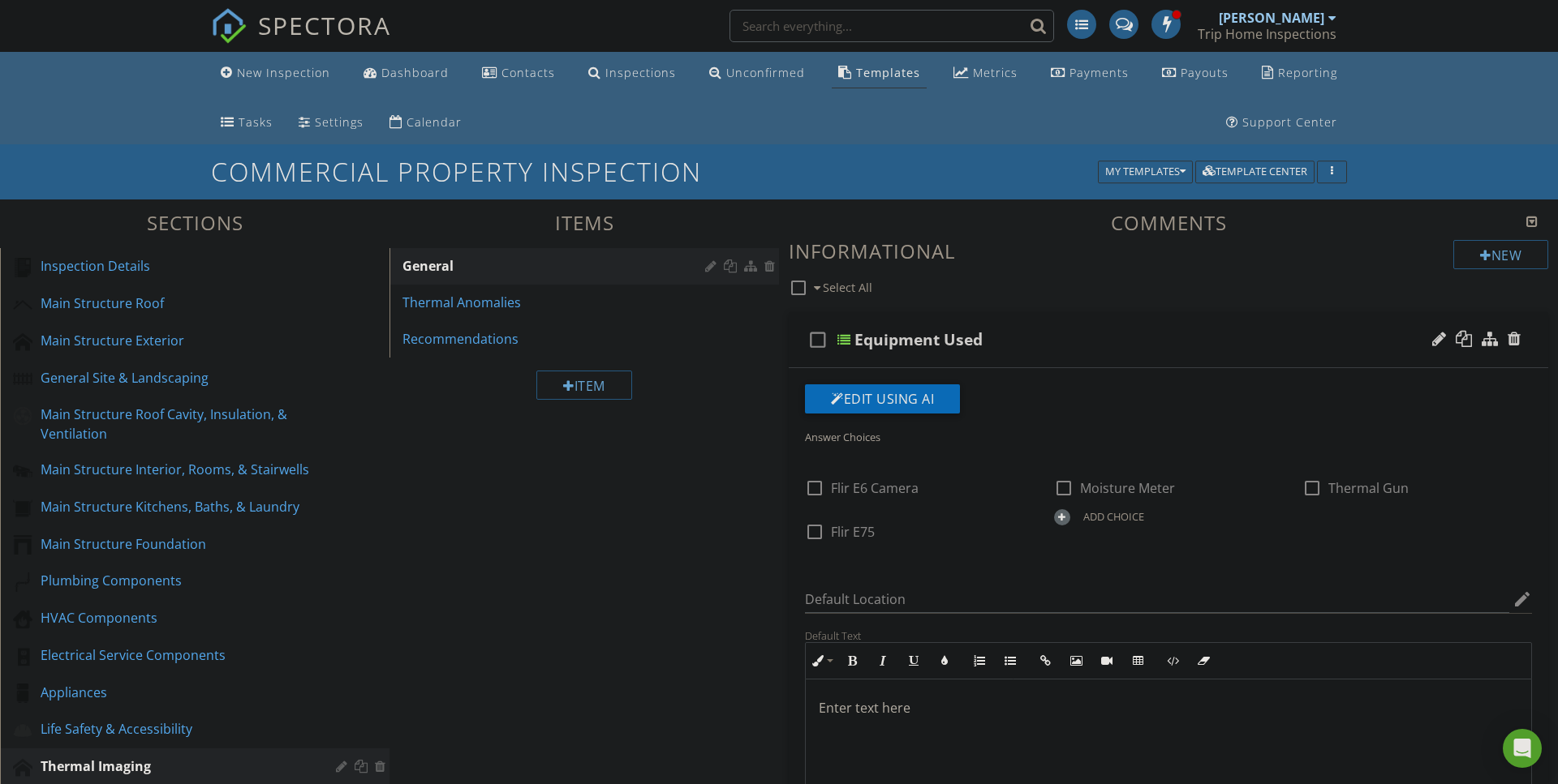
scroll to position [0, 0]
click at [458, 294] on div "Thermal Anomalies" at bounding box center [556, 303] width 307 height 20
type textarea "<p><span data-darkreader-inline-color="" style="color: rgb(101, 198, 53); --dar…"
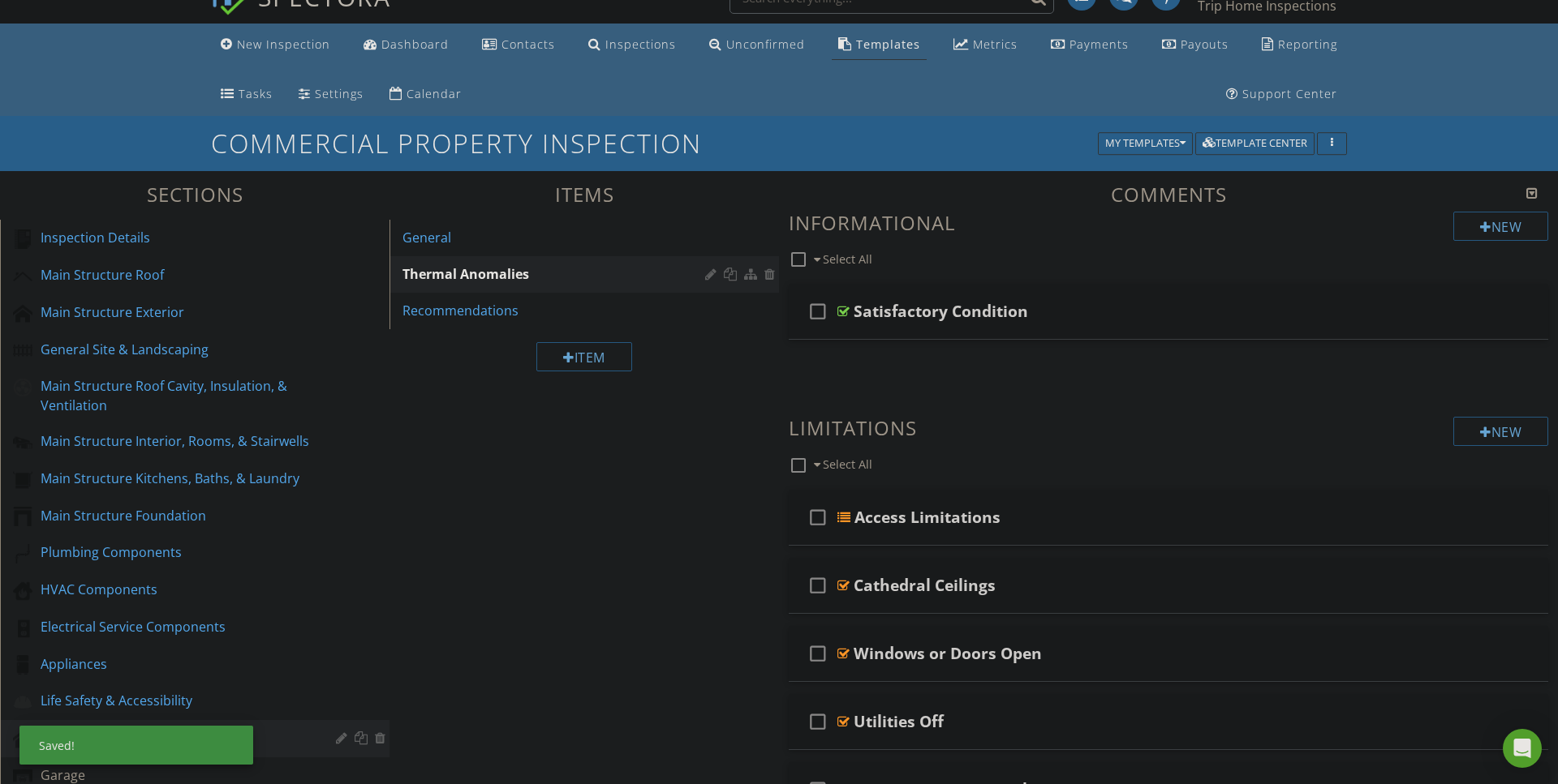
scroll to position [42, 0]
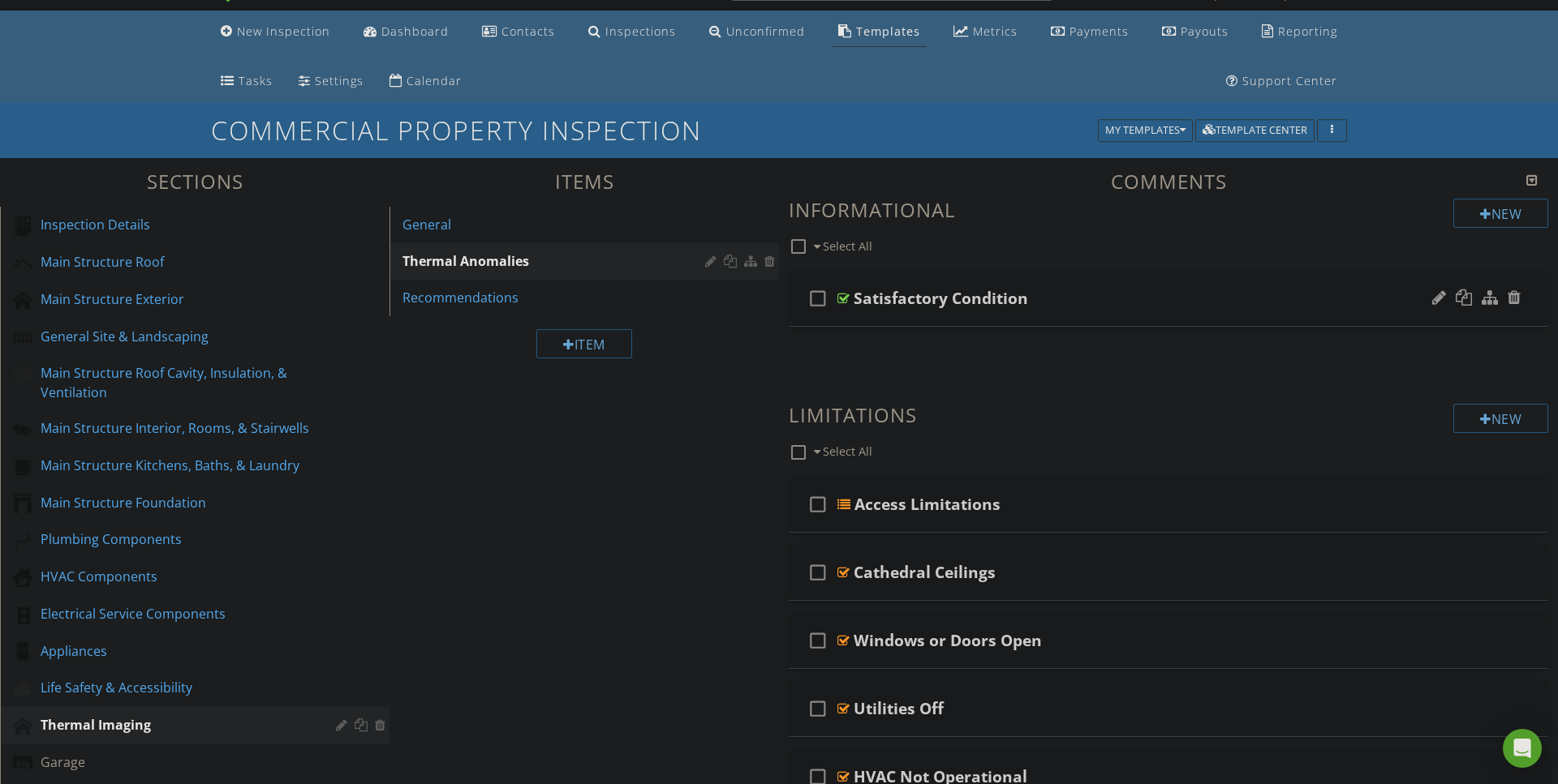
click at [844, 299] on div at bounding box center [843, 298] width 12 height 13
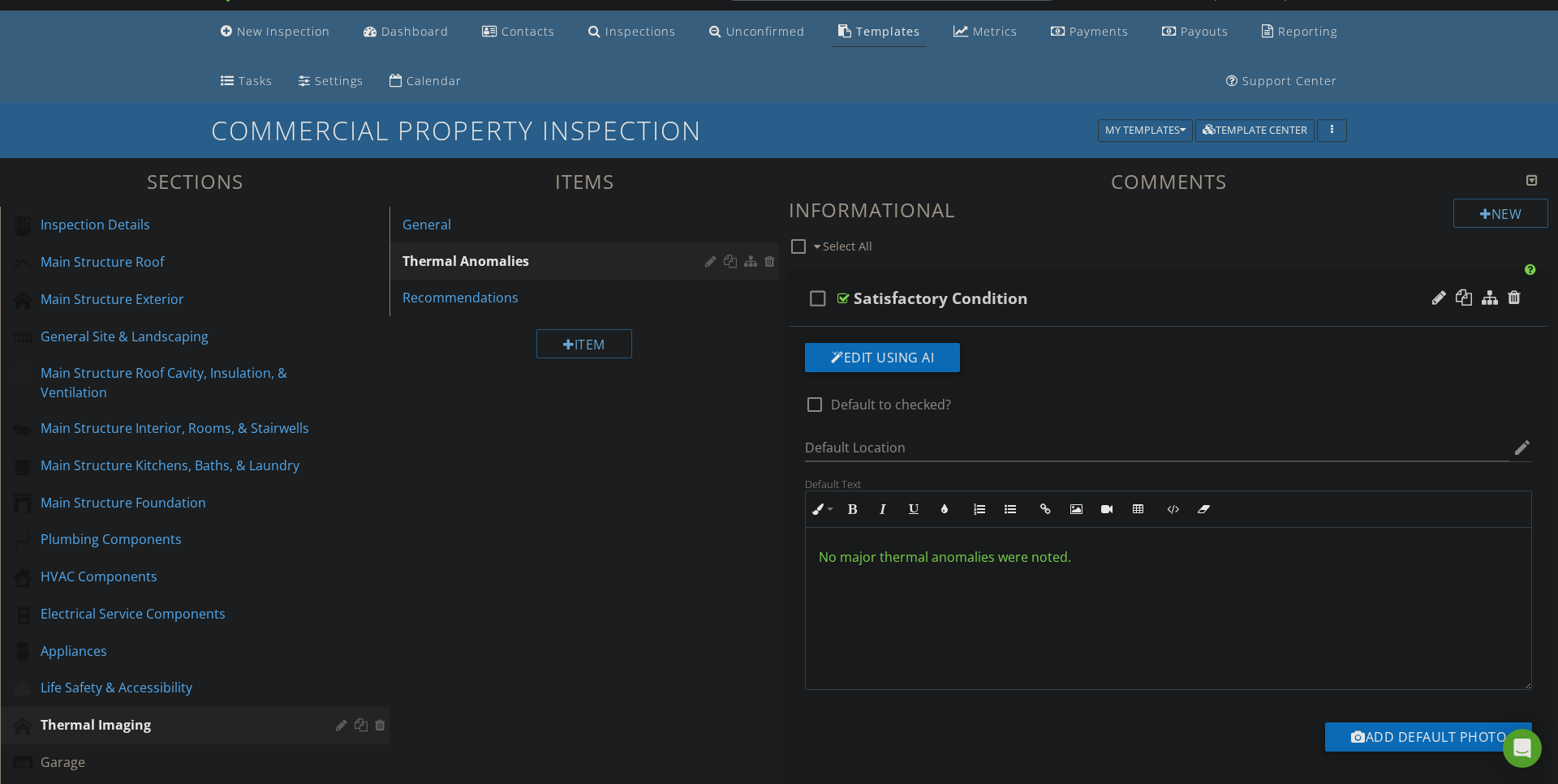
click at [844, 299] on div at bounding box center [843, 298] width 12 height 13
type textarea "<p><span data-darkreader-inline-color="" style="color: rgb(101, 198, 53); --dar…"
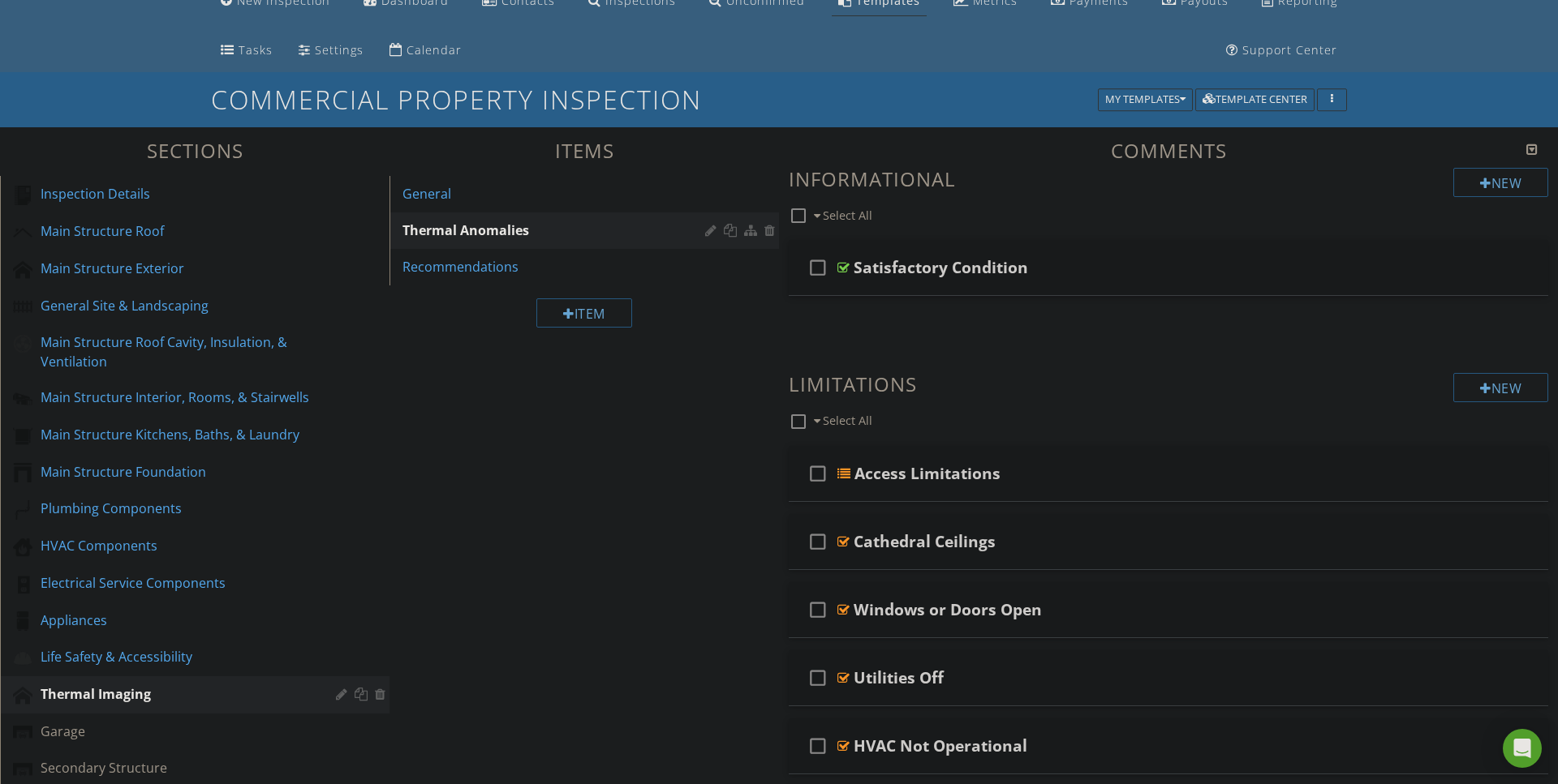
scroll to position [73, 0]
click at [846, 264] on div at bounding box center [843, 266] width 12 height 13
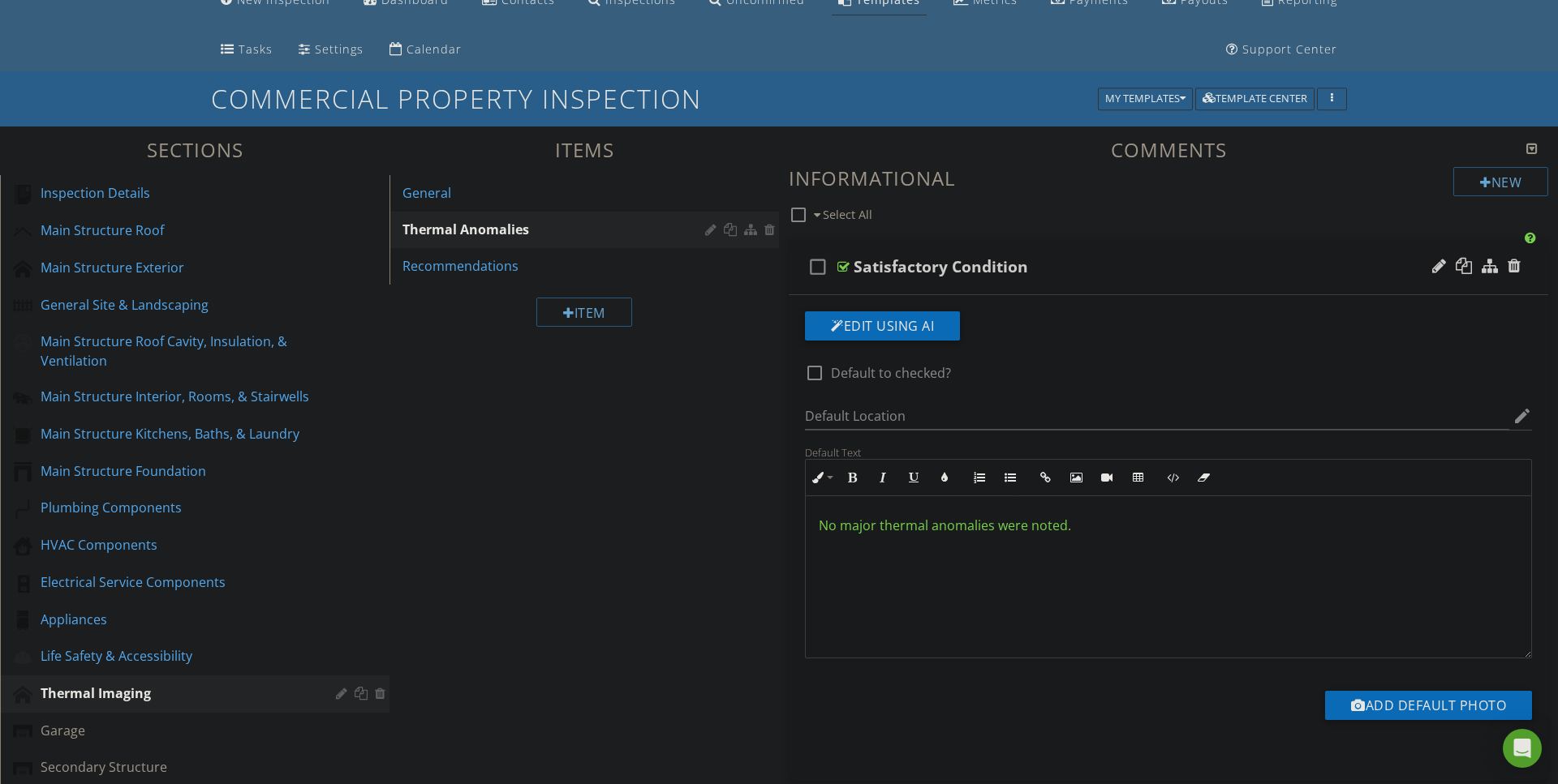
click at [830, 529] on span "No major thermal anomalies were noted." at bounding box center [944, 526] width 253 height 18
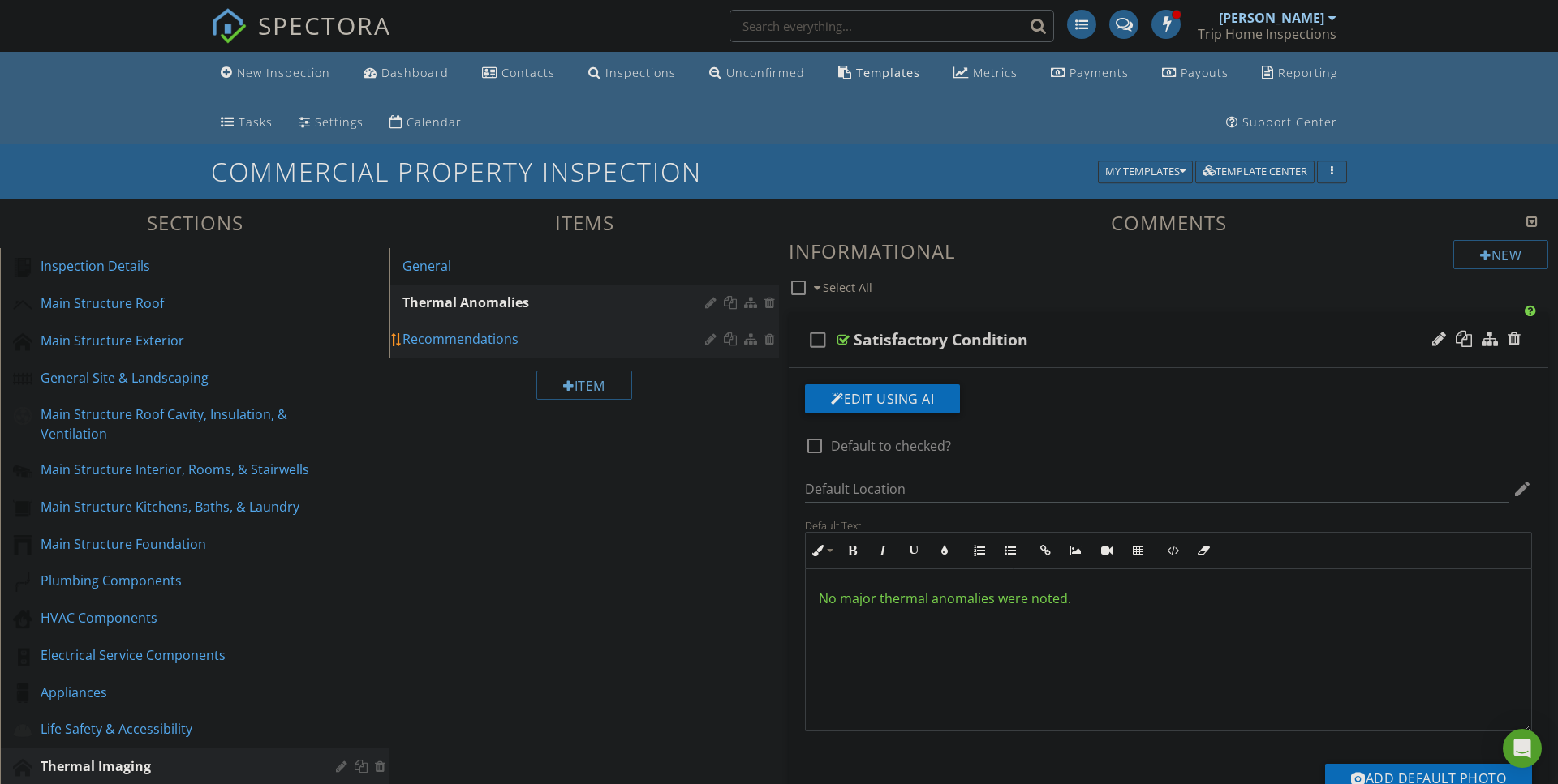
scroll to position [0, 0]
click at [471, 331] on div "Recommendations" at bounding box center [556, 340] width 307 height 20
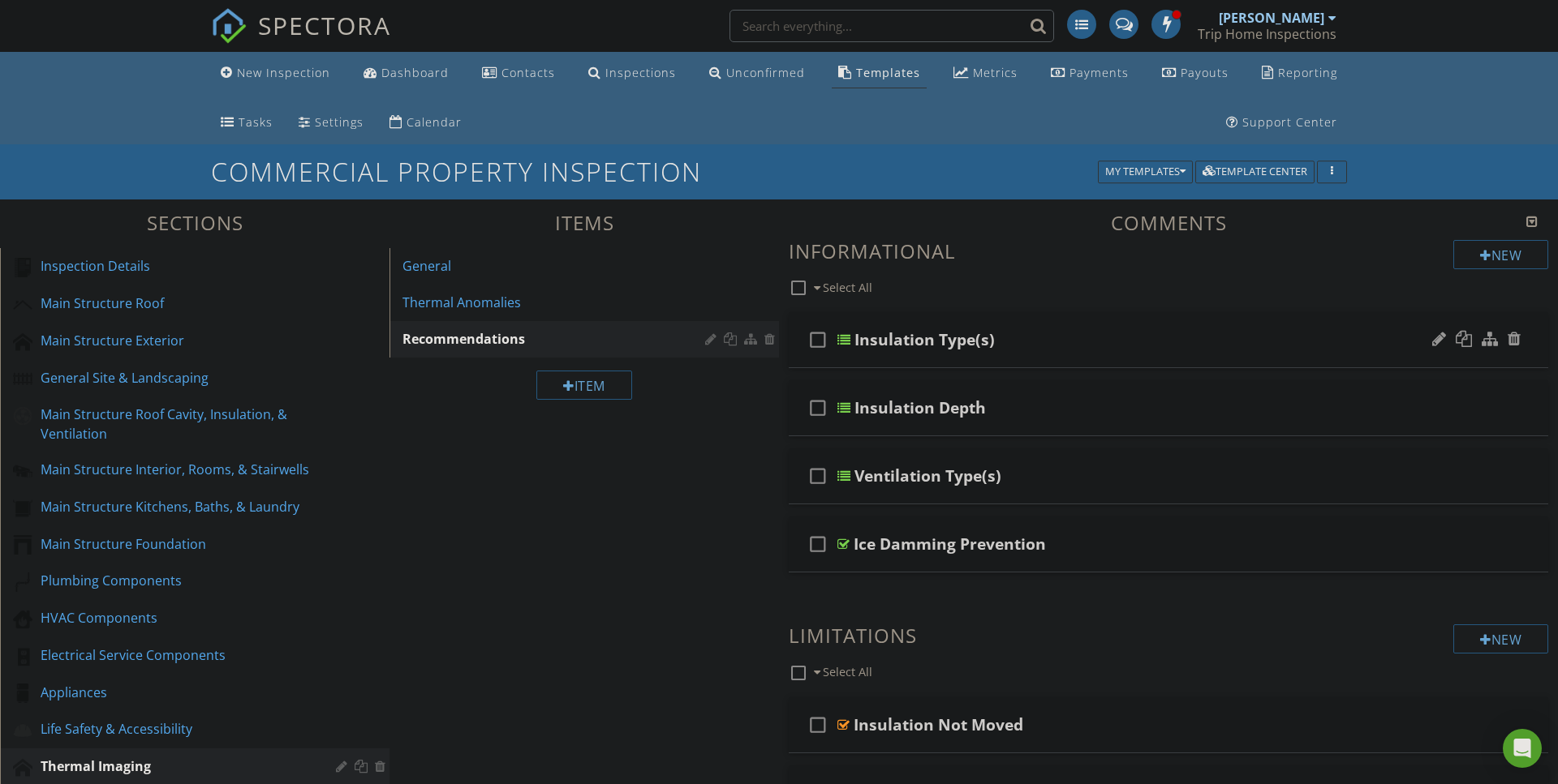
click at [845, 337] on div at bounding box center [843, 340] width 13 height 13
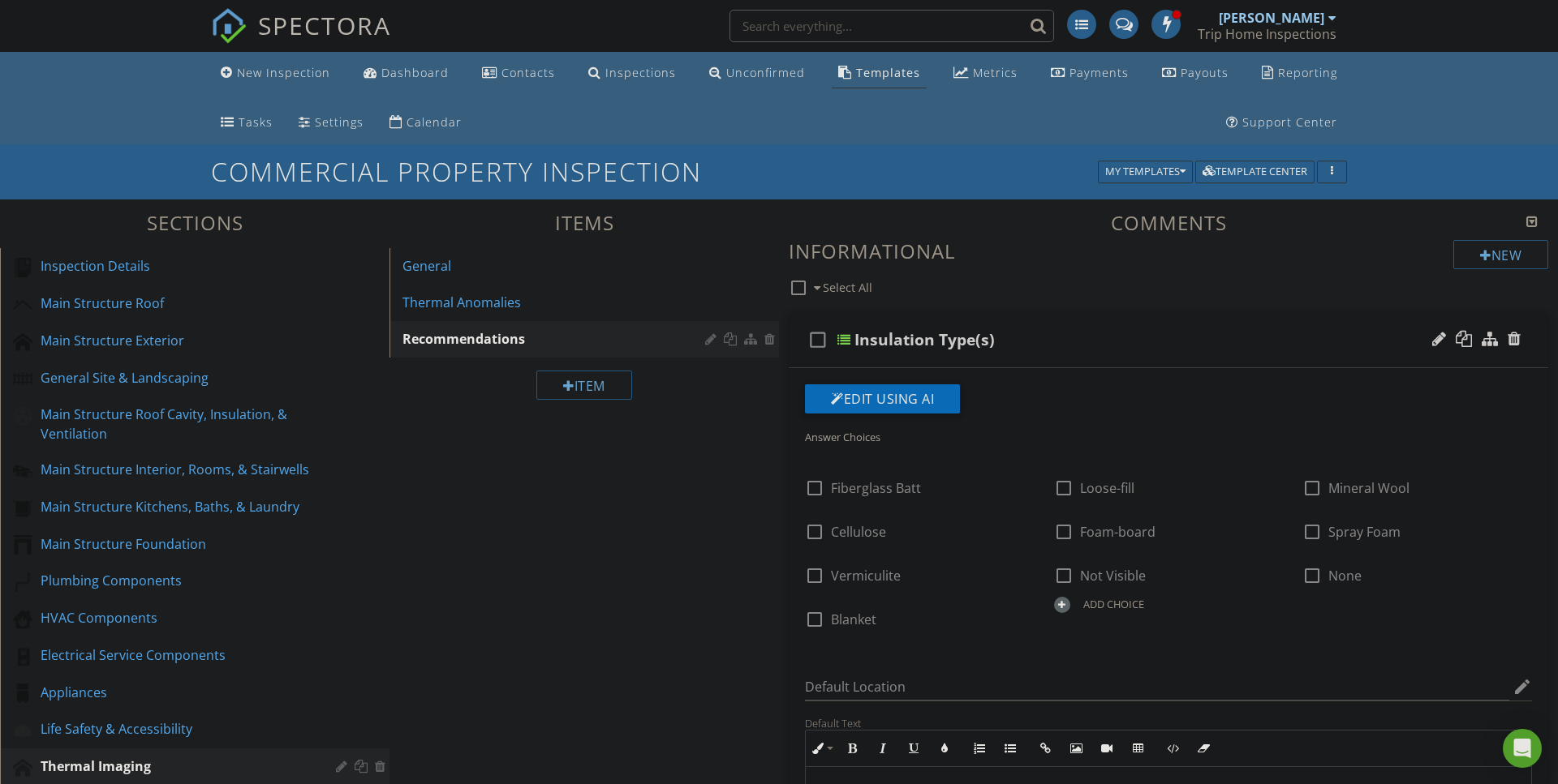
click at [845, 337] on div at bounding box center [843, 340] width 13 height 13
type textarea "<p><span data-darkreader-inline-color="" style="color: rgb(92, 156, 207); --dar…"
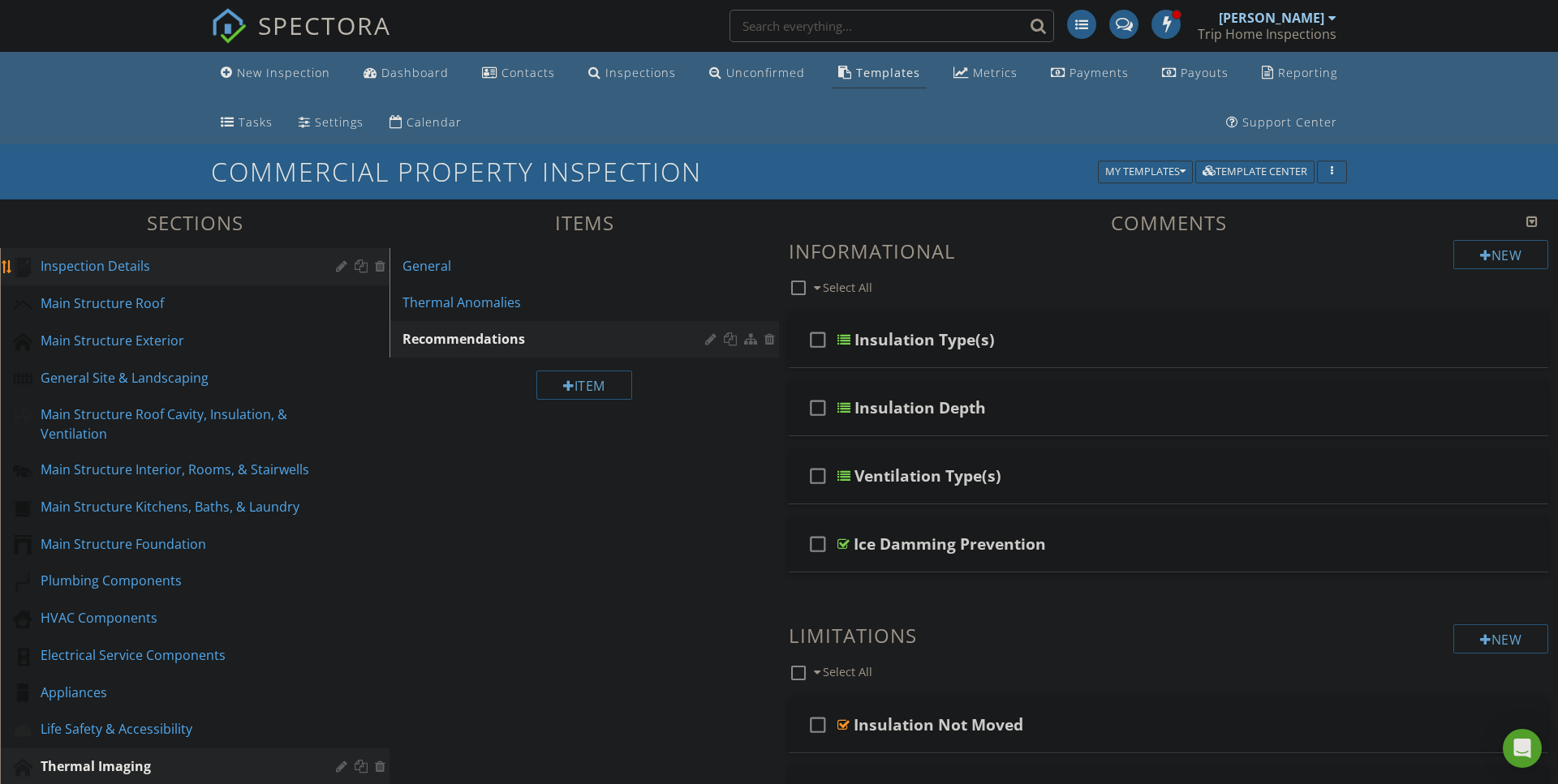
click at [84, 260] on div "Inspection Details" at bounding box center [176, 266] width 271 height 20
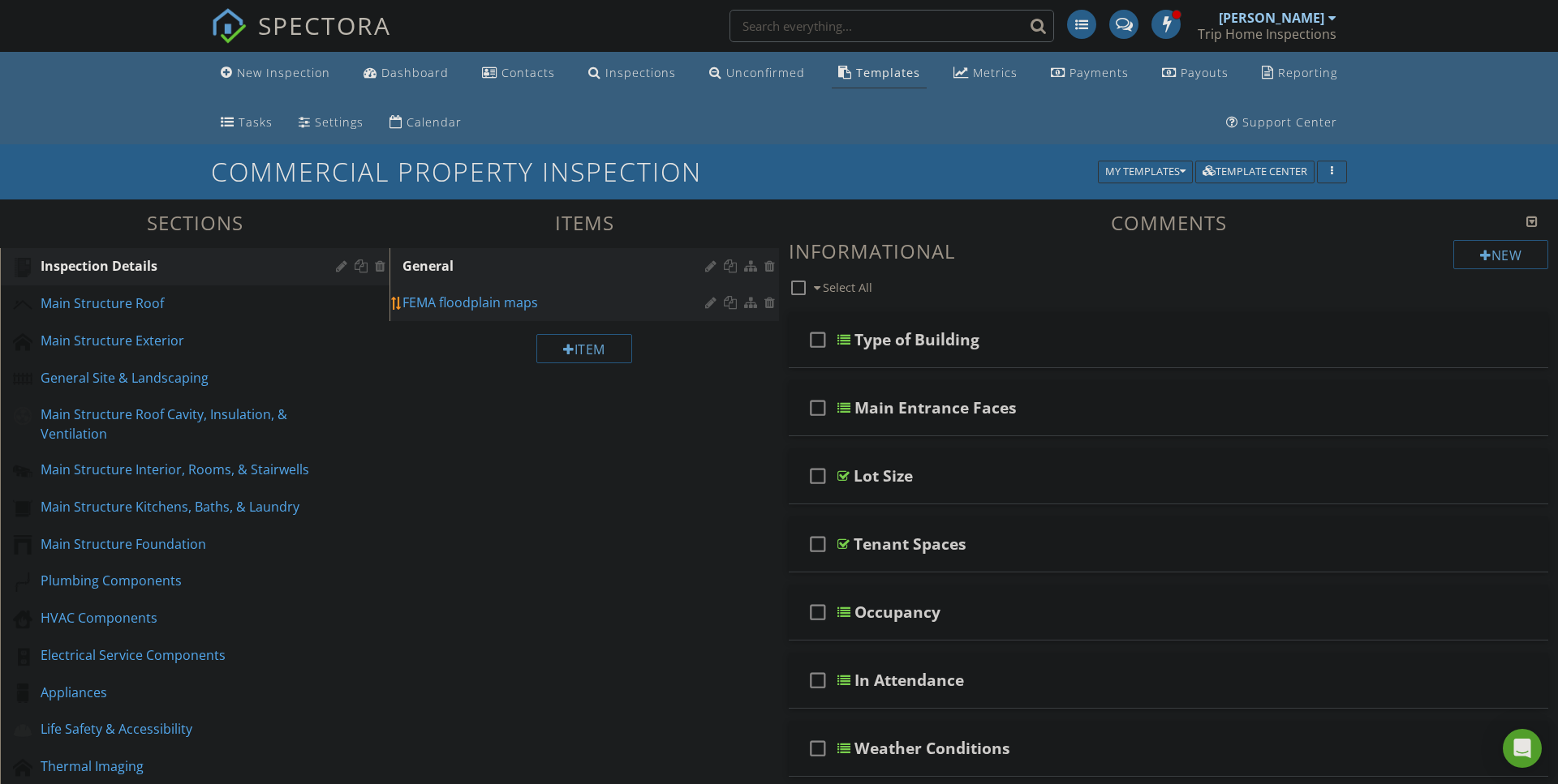
click at [489, 298] on div "FEMA floodplain maps" at bounding box center [556, 303] width 307 height 20
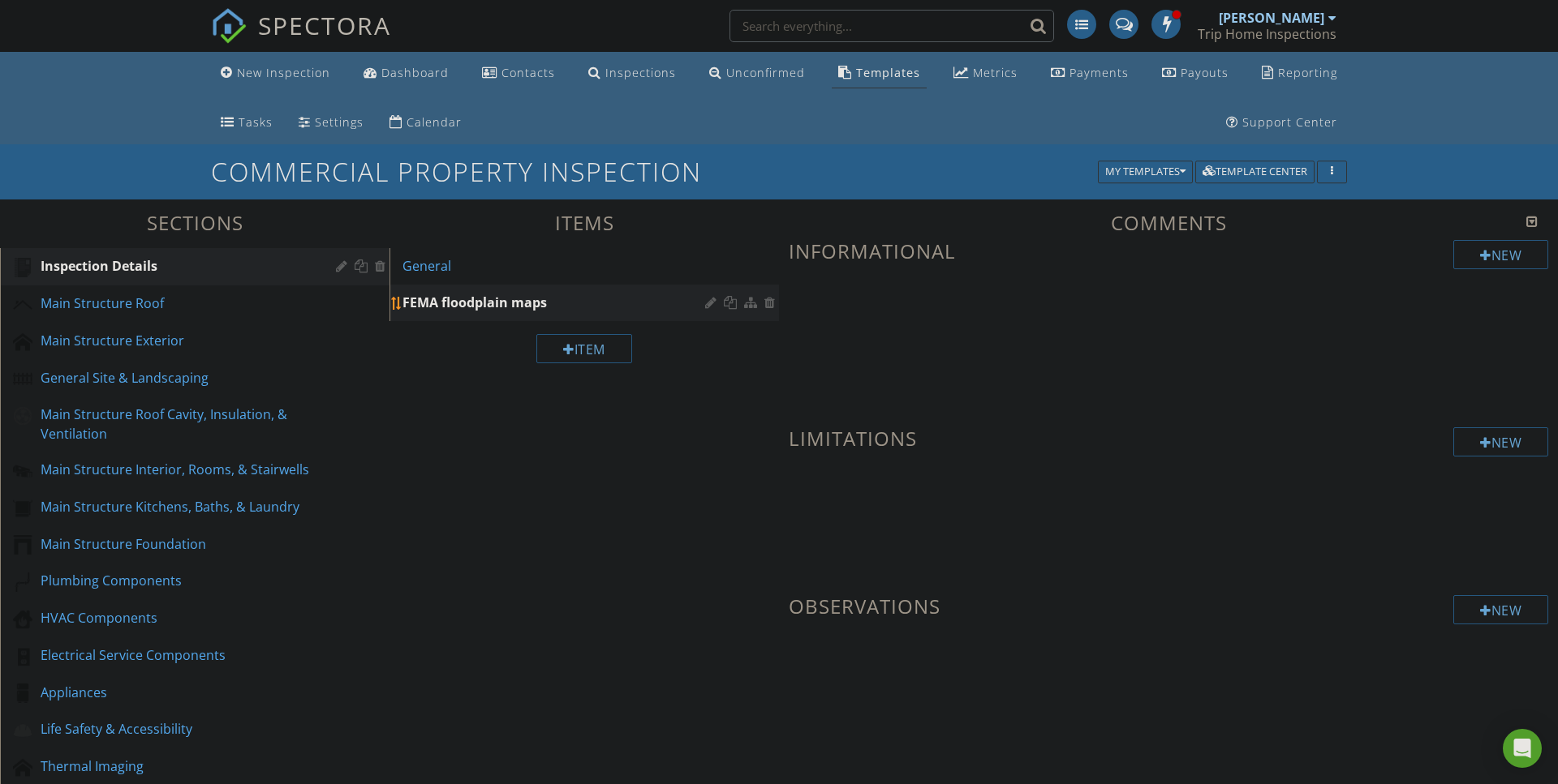
click at [769, 305] on div at bounding box center [772, 302] width 15 height 13
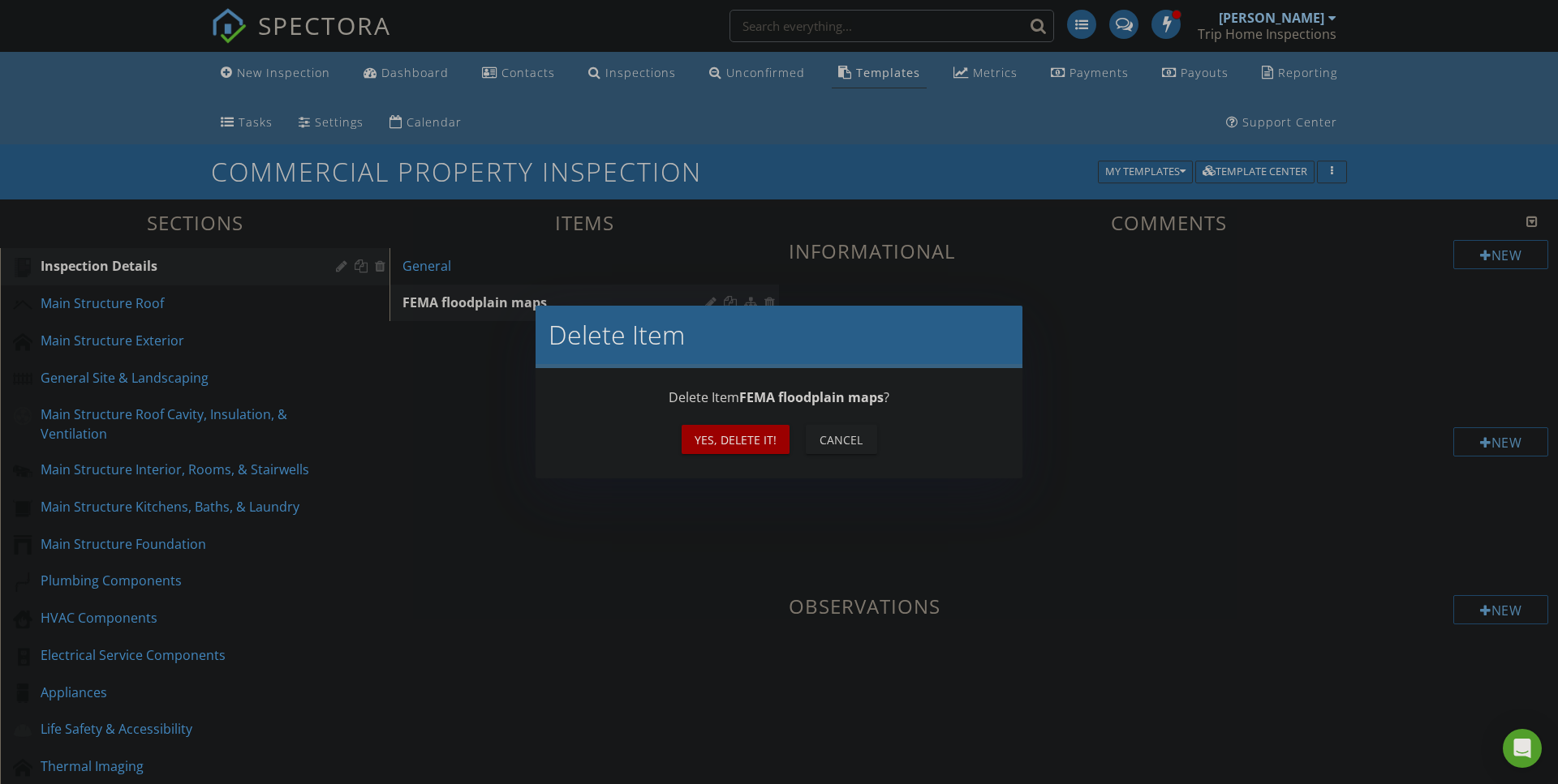
click at [731, 442] on div "Yes, Delete it!" at bounding box center [735, 440] width 82 height 17
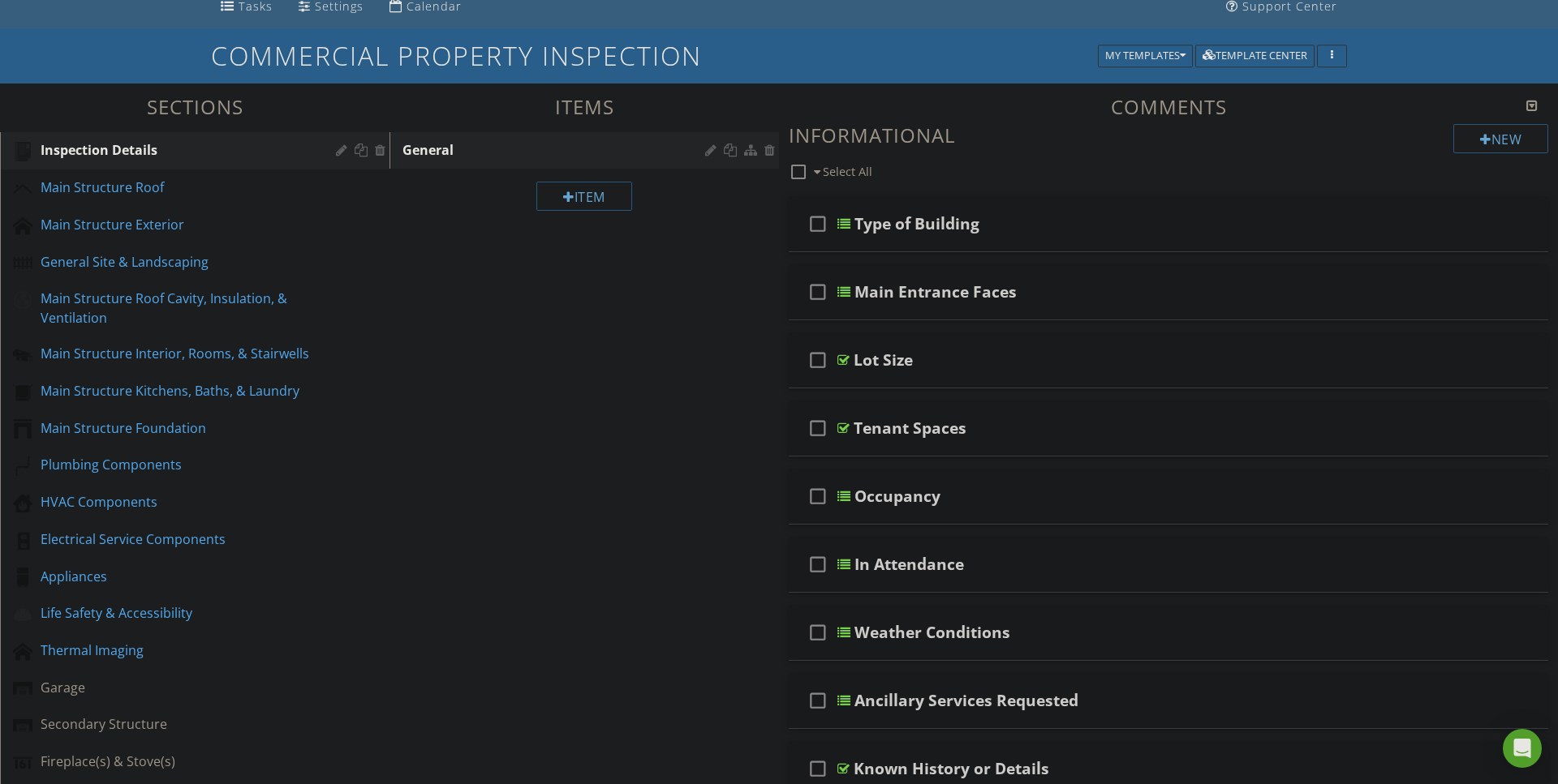
scroll to position [117, 0]
click at [845, 358] on div at bounding box center [843, 358] width 12 height 13
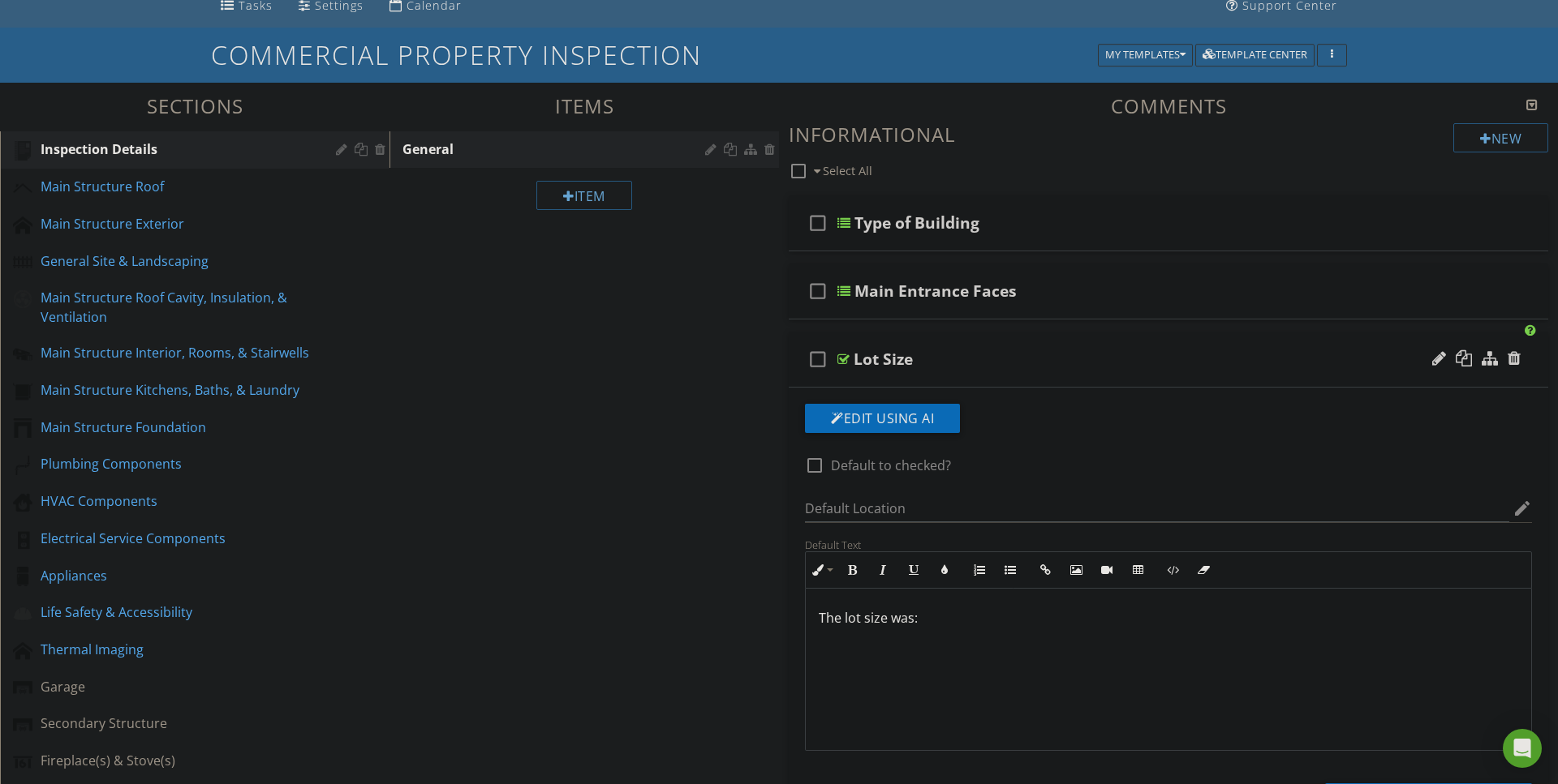
click at [845, 358] on div at bounding box center [843, 358] width 12 height 13
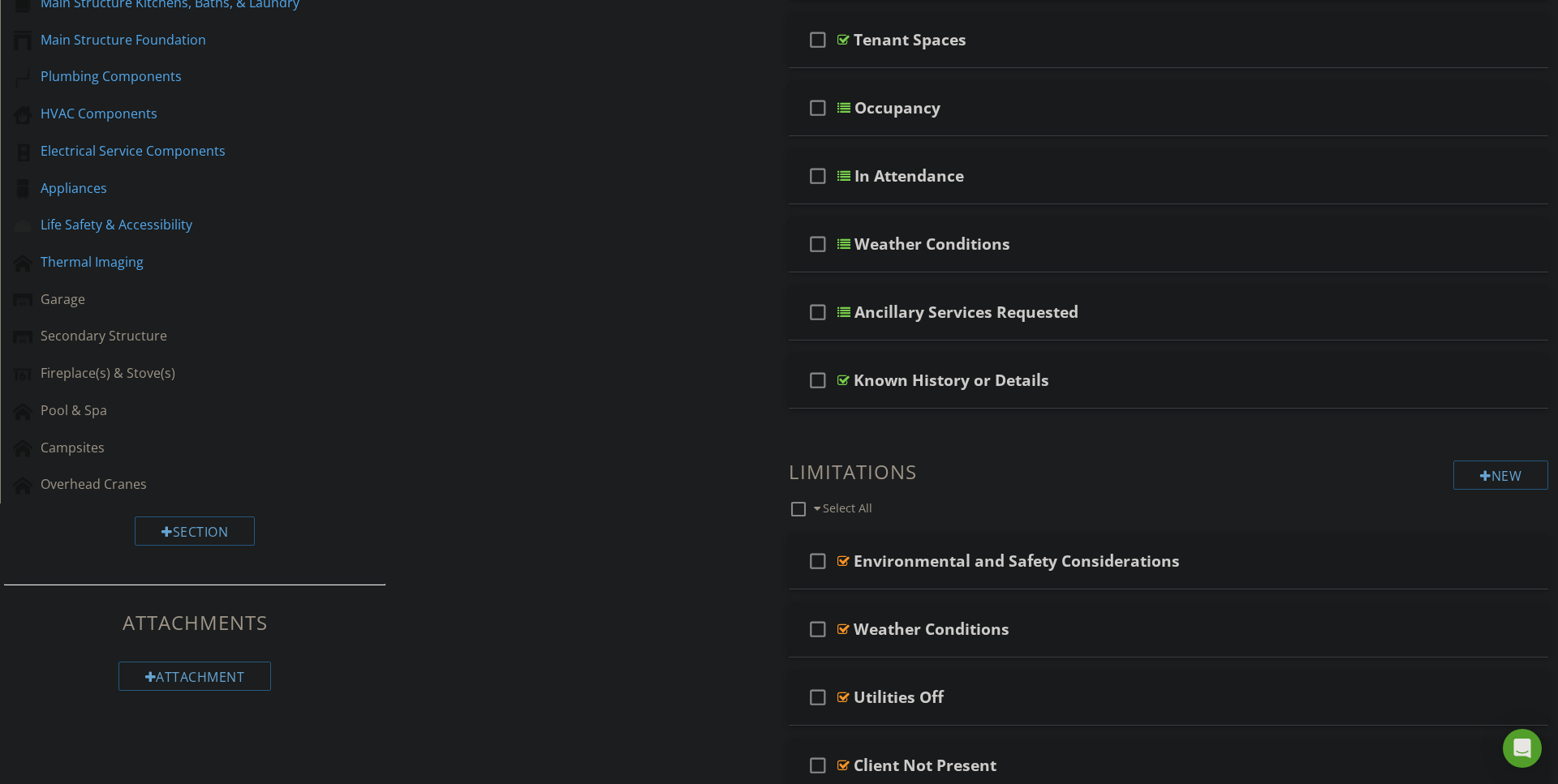
scroll to position [506, 0]
click at [844, 173] on div at bounding box center [843, 174] width 13 height 13
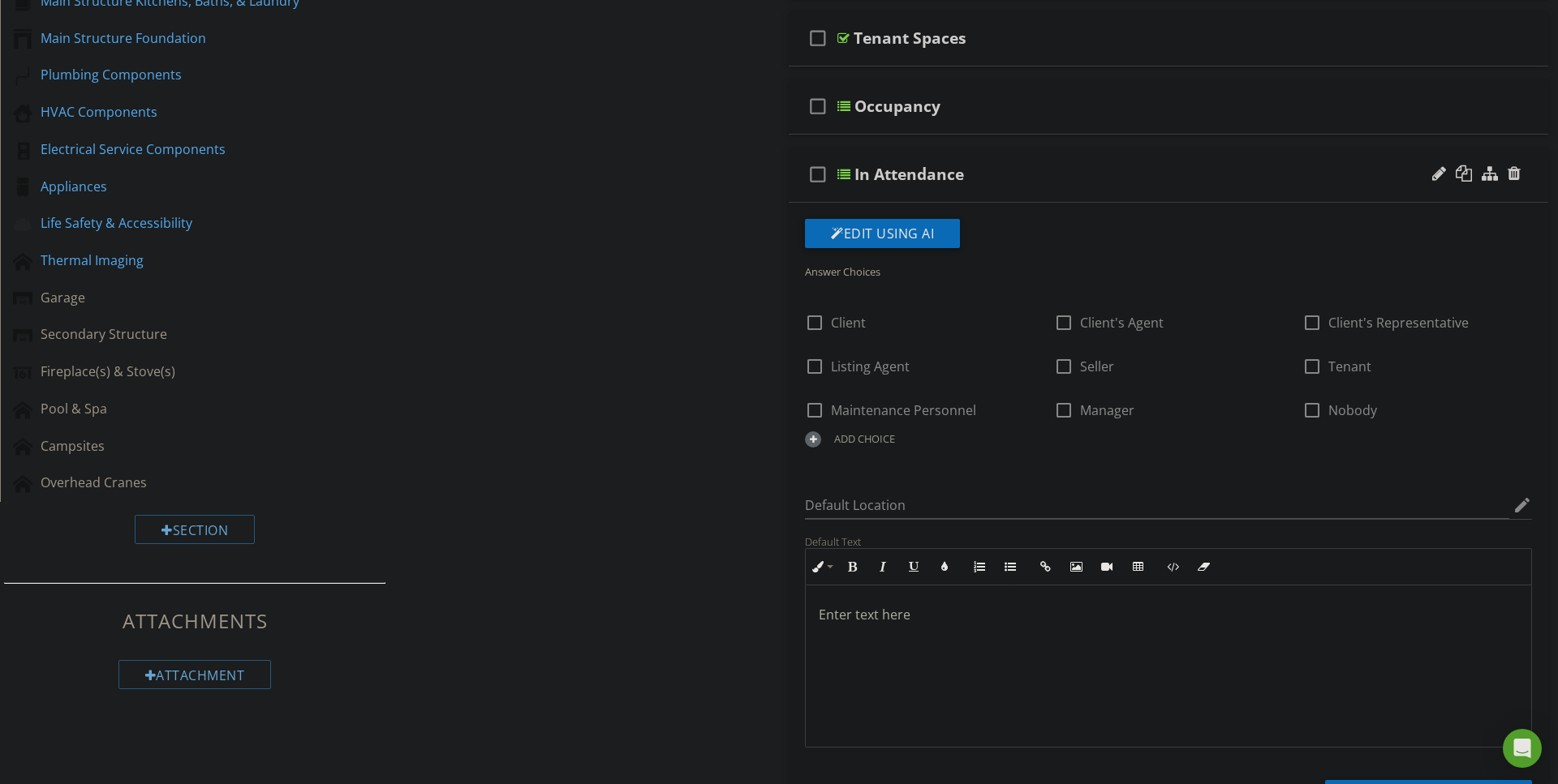
click at [844, 173] on div at bounding box center [843, 174] width 13 height 13
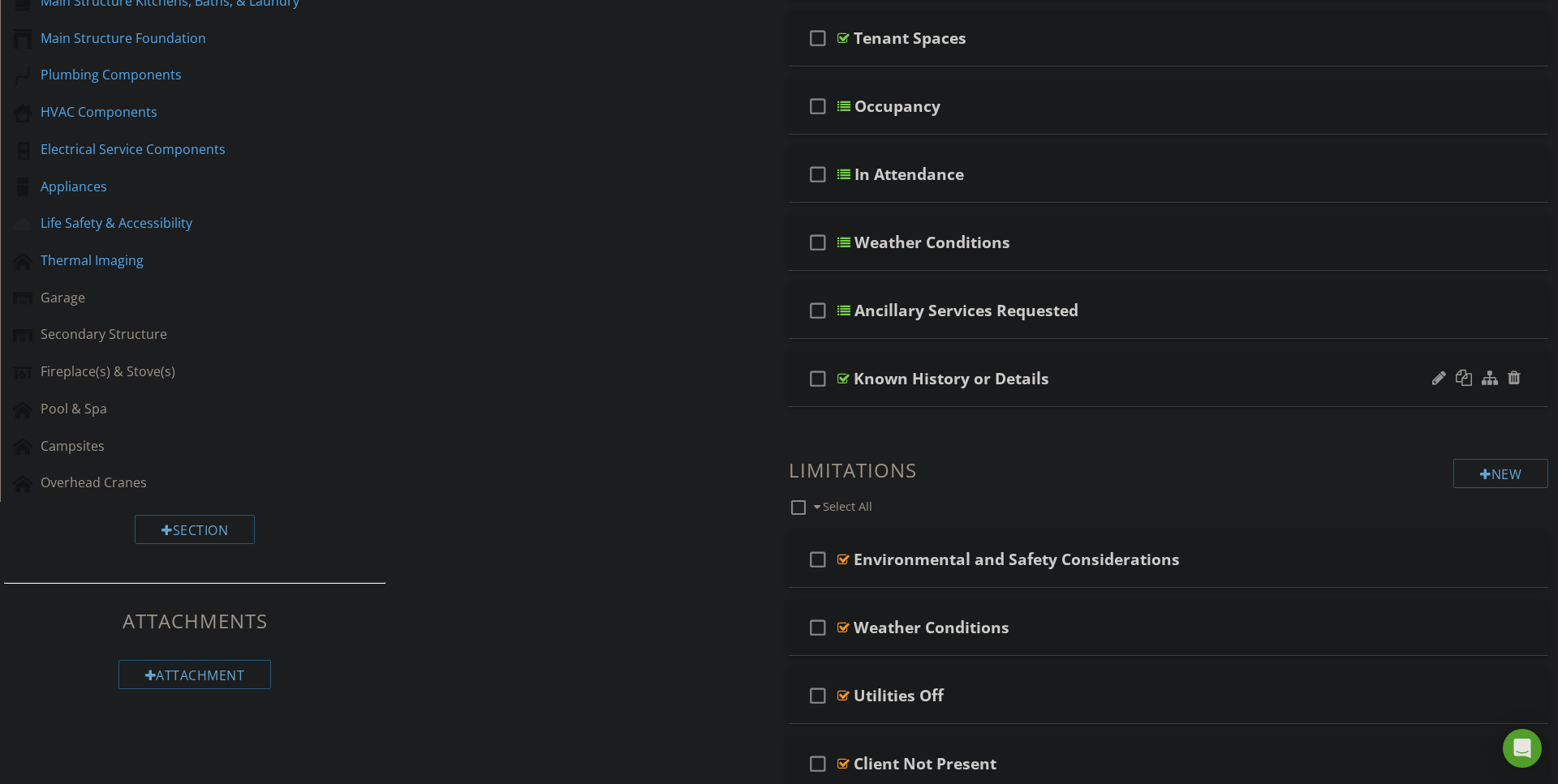
click at [841, 380] on div at bounding box center [843, 378] width 12 height 13
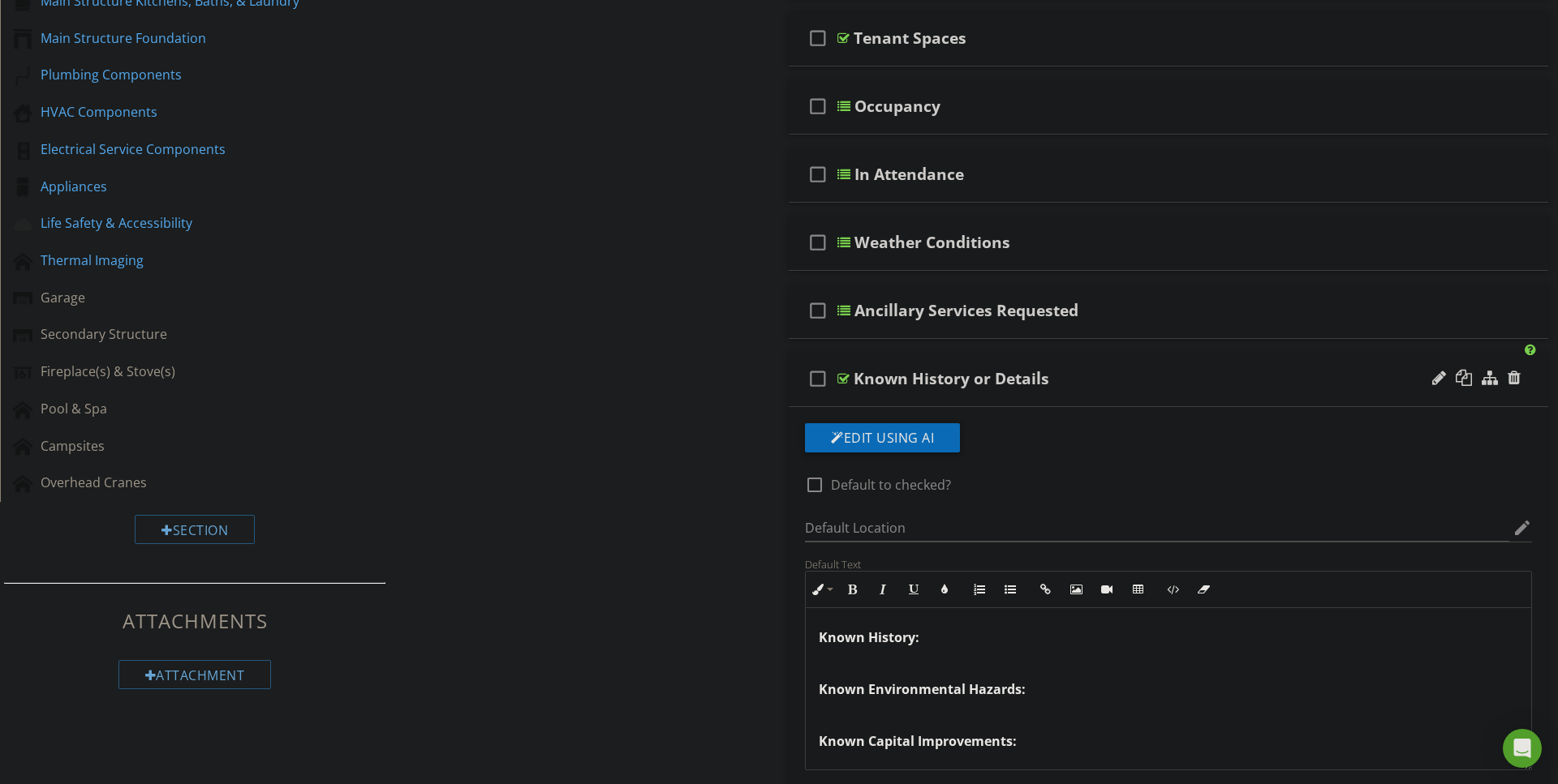
click at [841, 380] on div at bounding box center [843, 378] width 12 height 13
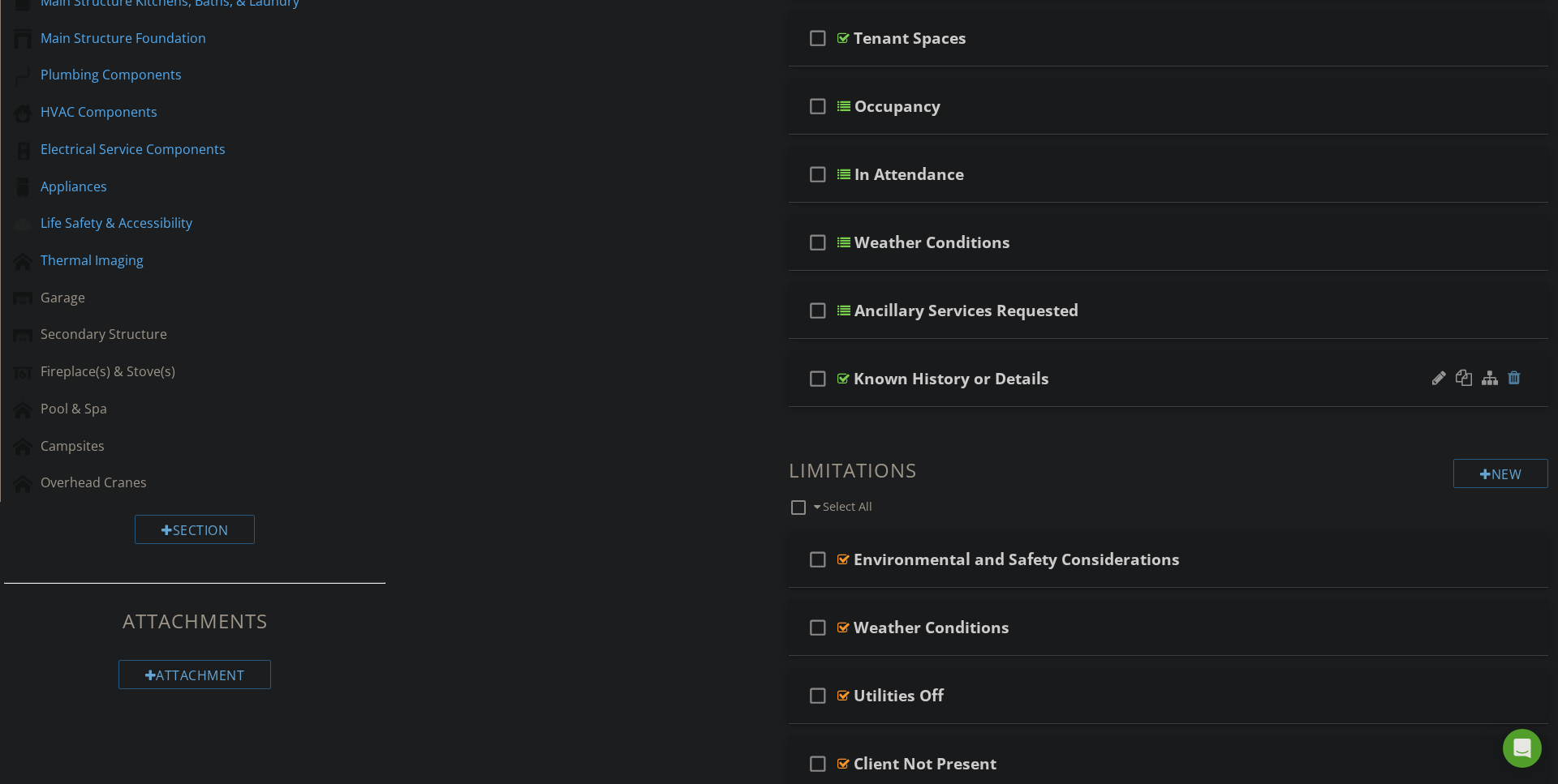
click at [1516, 377] on div at bounding box center [1513, 378] width 13 height 16
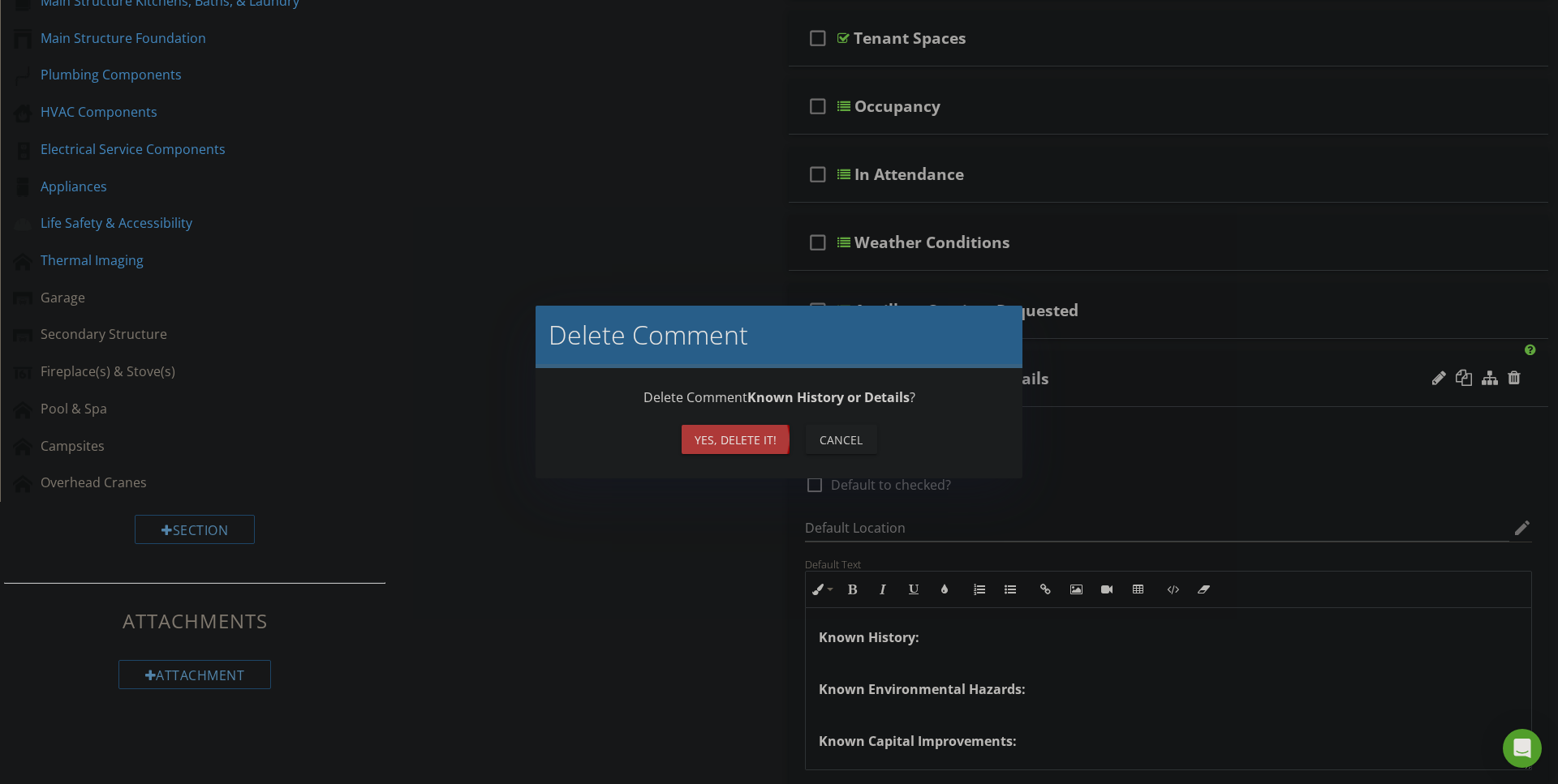
click at [755, 432] on div "Yes, Delete it!" at bounding box center [735, 440] width 82 height 17
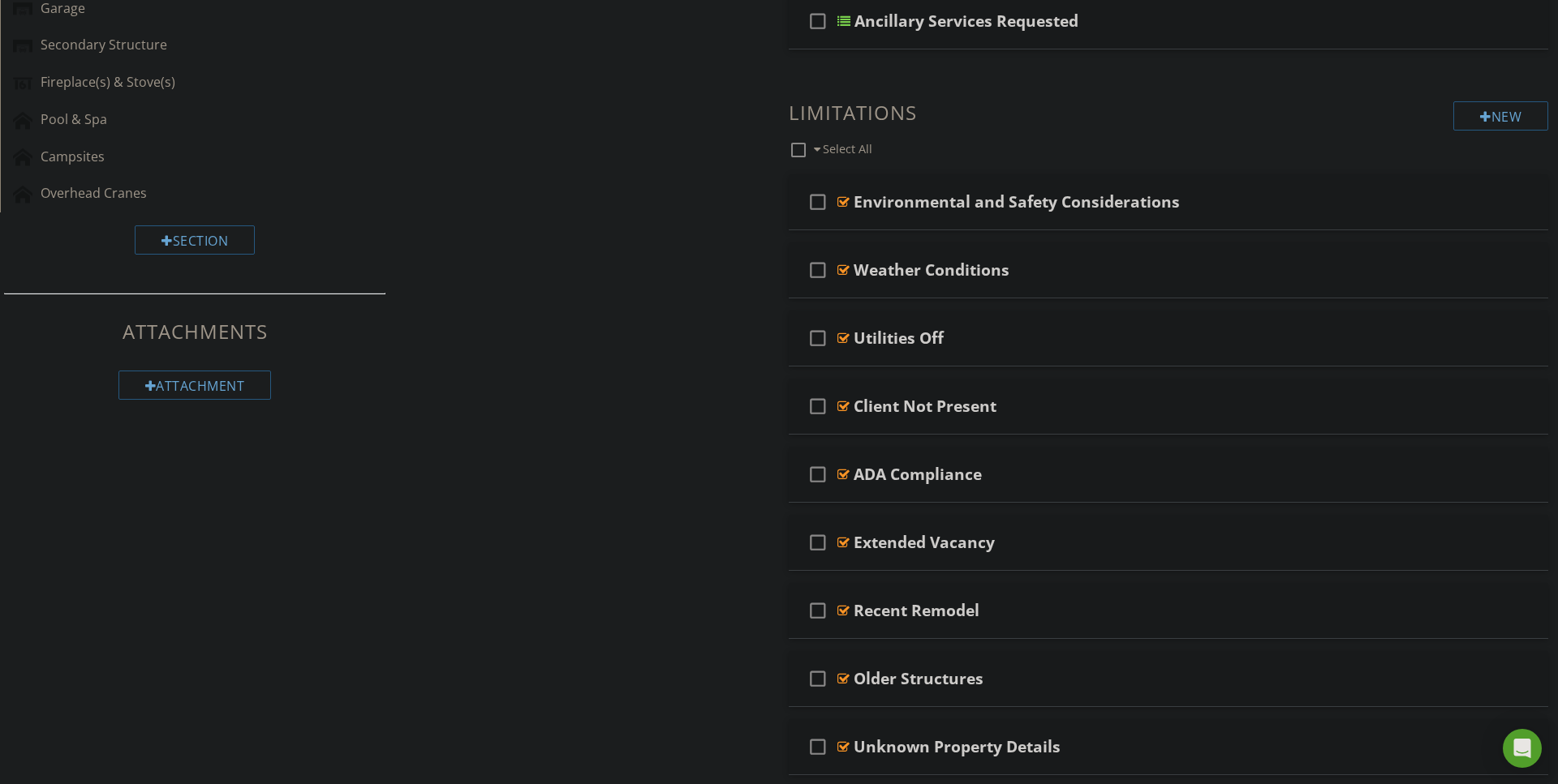
scroll to position [798, 0]
click at [846, 468] on div at bounding box center [843, 471] width 12 height 13
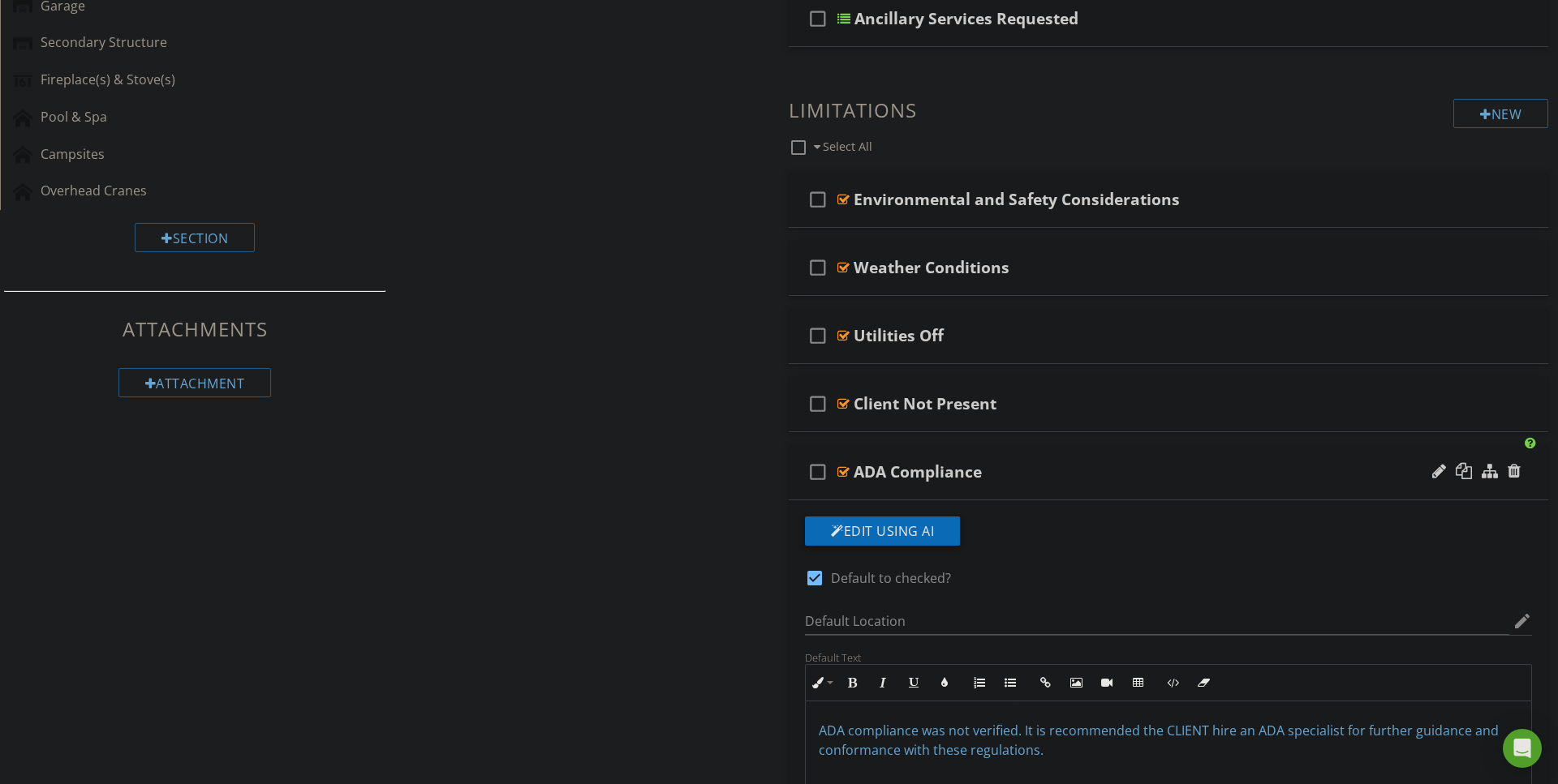
click at [846, 468] on div at bounding box center [843, 471] width 12 height 13
type textarea "<p><span data-darkreader-inline-color="" style="color: rgb(92, 156, 207); --dar…"
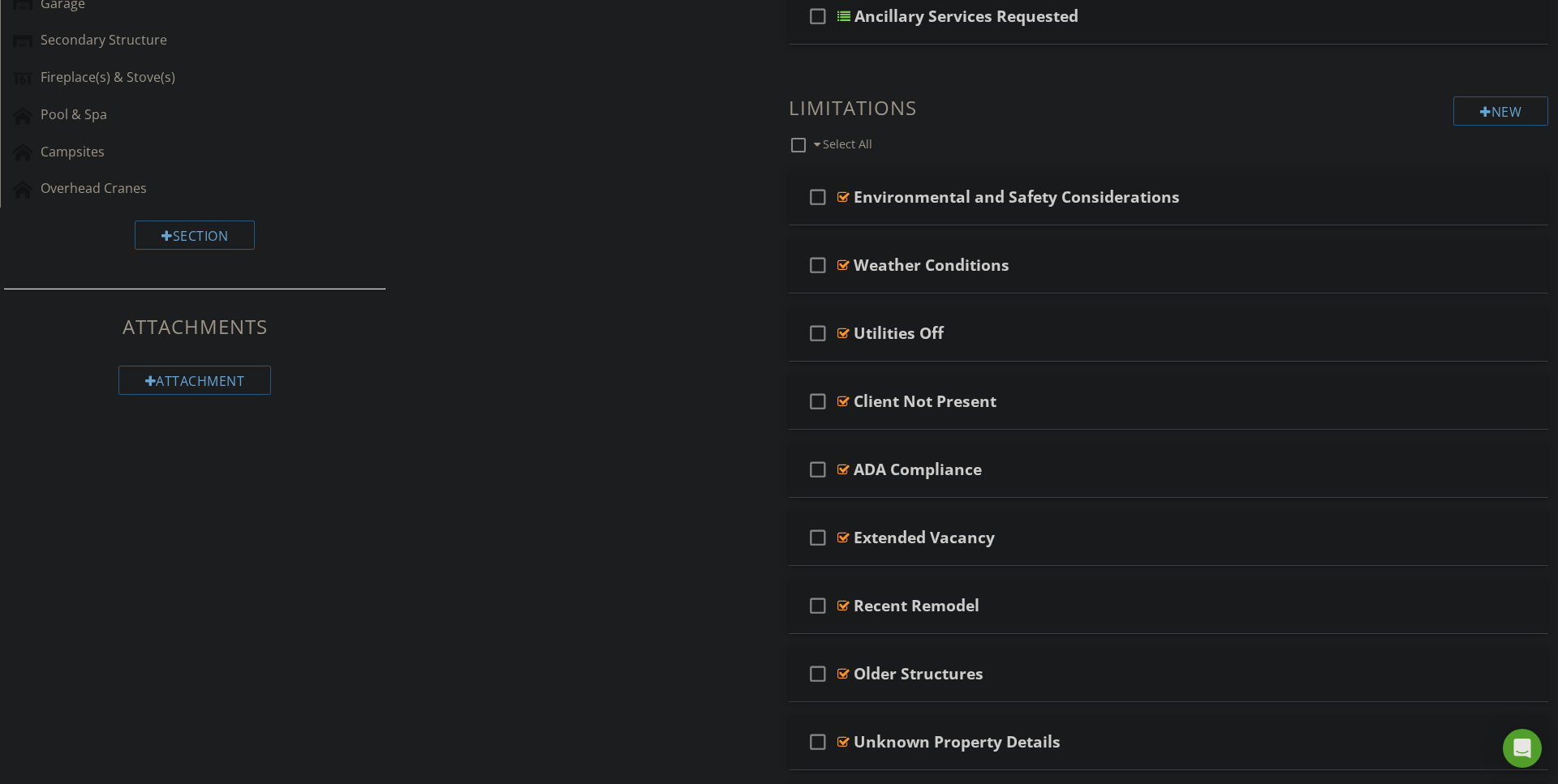
scroll to position [814, 0]
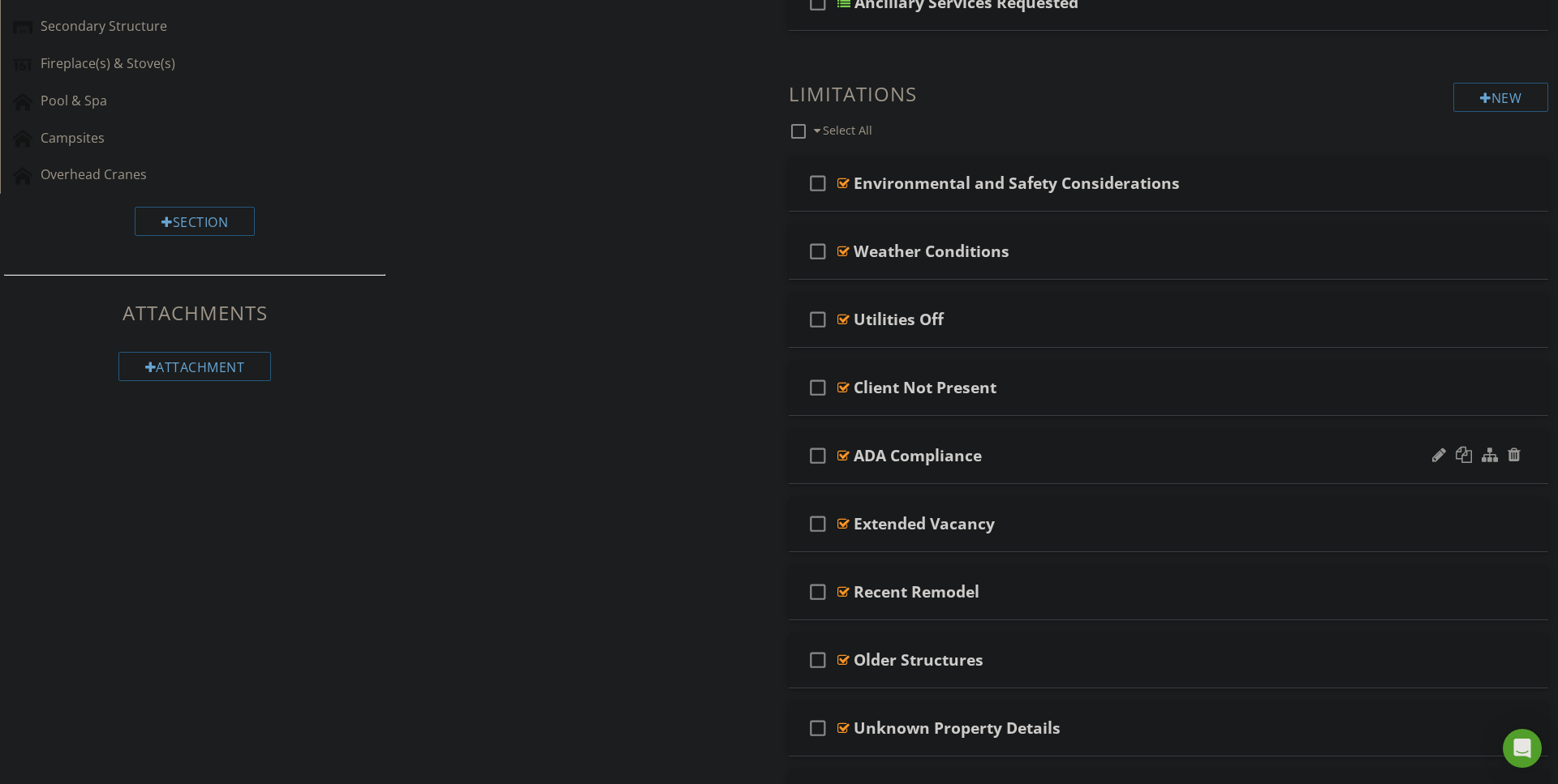
click at [841, 457] on div at bounding box center [843, 455] width 12 height 13
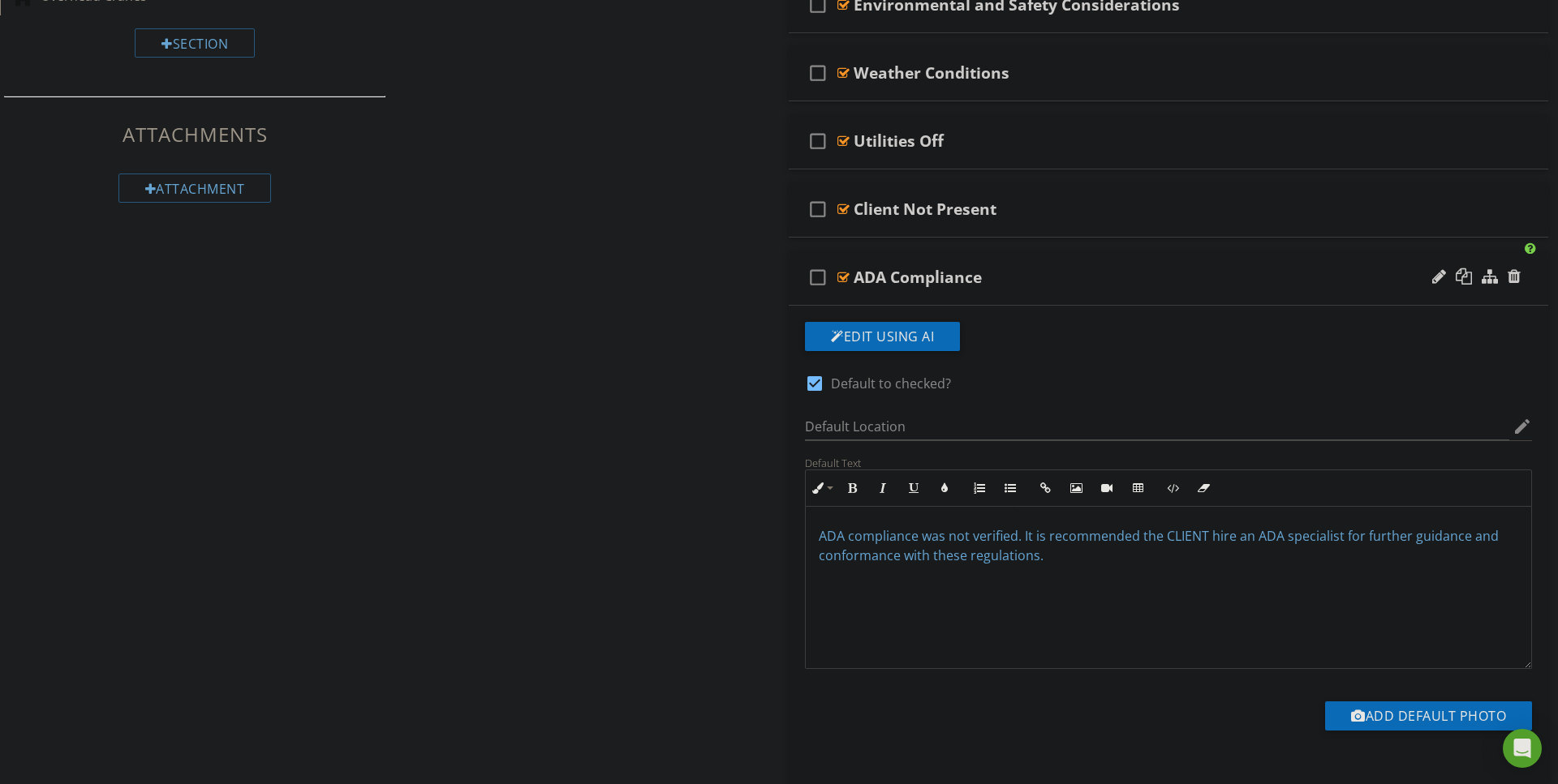
scroll to position [1007, 0]
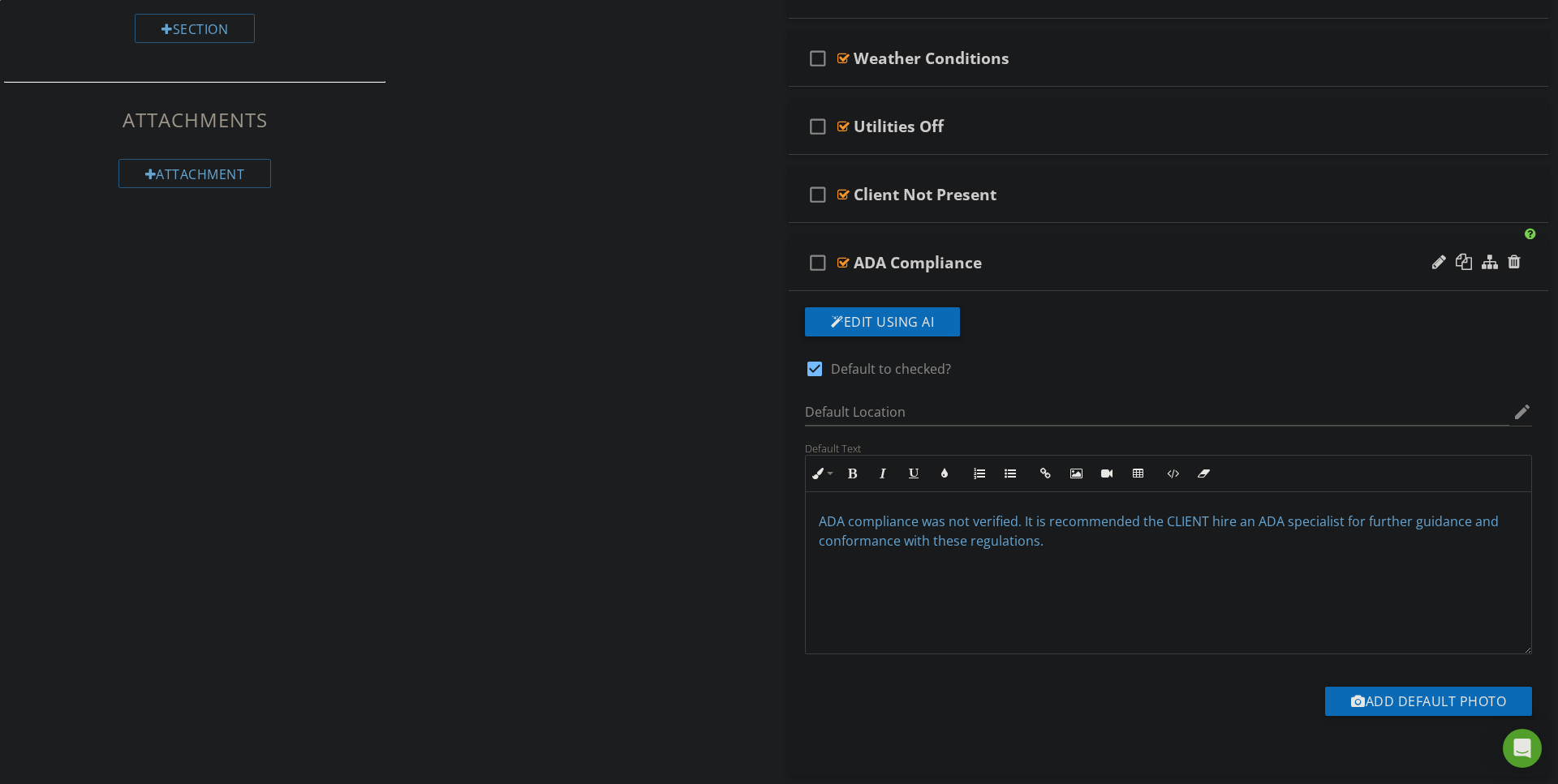
click at [829, 526] on span "ADA compliance was not verified. It is recommended the CLIENT hire an ADA speci…" at bounding box center [1158, 532] width 679 height 38
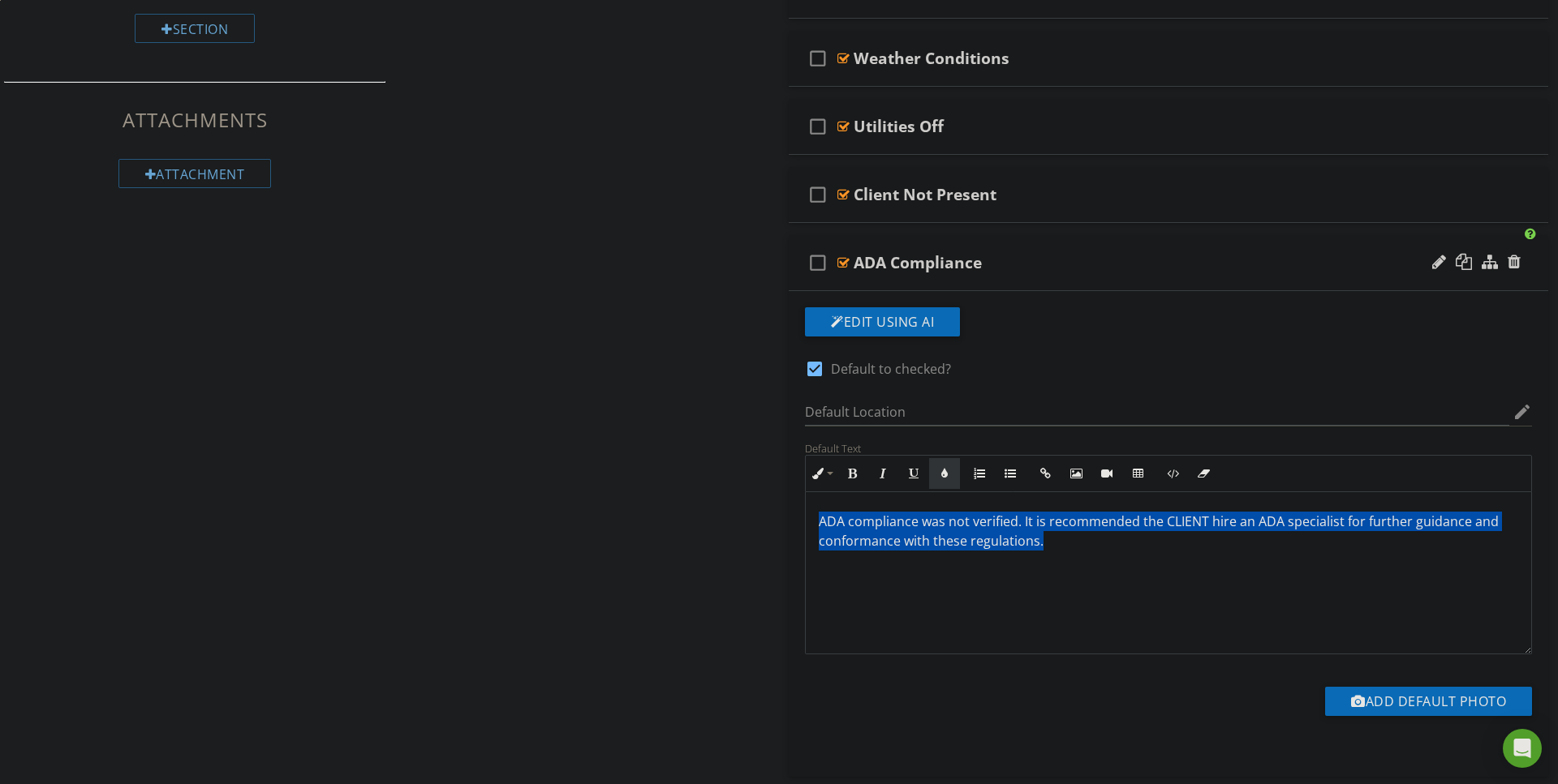
click at [944, 477] on icon "button" at bounding box center [944, 473] width 11 height 11
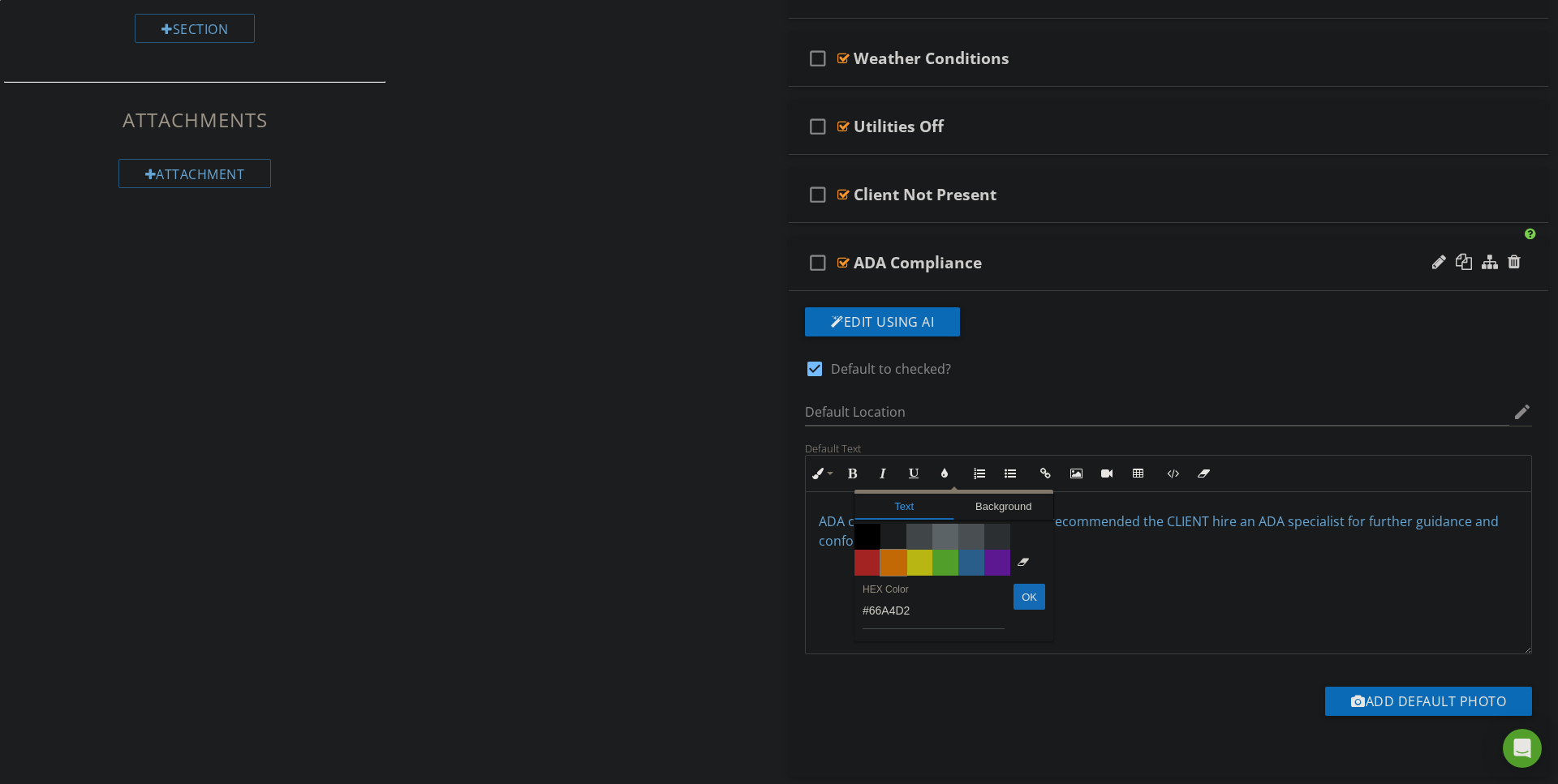
click at [889, 568] on span "Color #f9890e" at bounding box center [893, 562] width 26 height 26
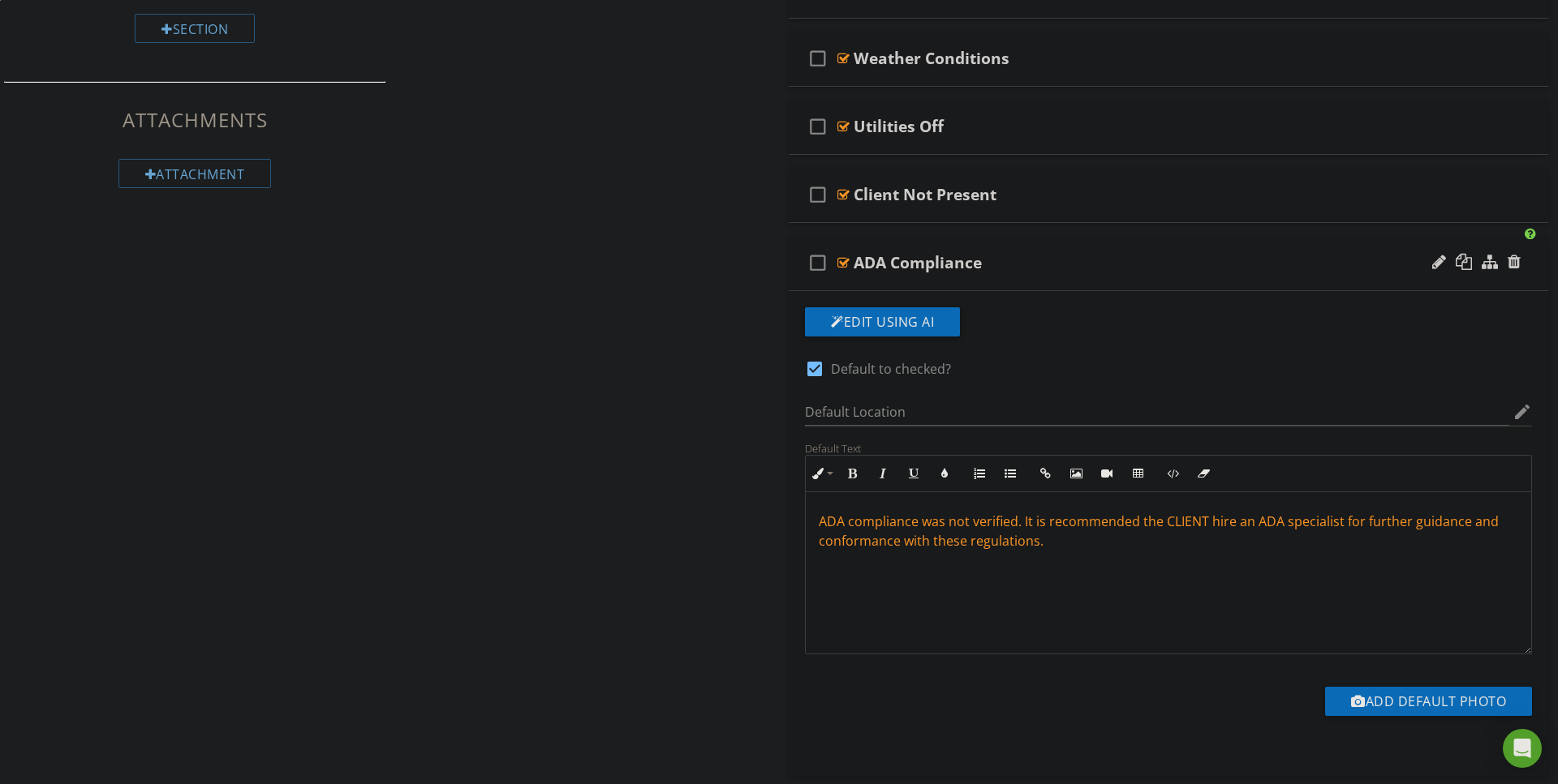
click at [905, 594] on div "ADA compliance was not verified. It is recommended the CLIENT hire an ADA speci…" at bounding box center [1168, 573] width 725 height 162
click at [841, 260] on div at bounding box center [843, 262] width 12 height 13
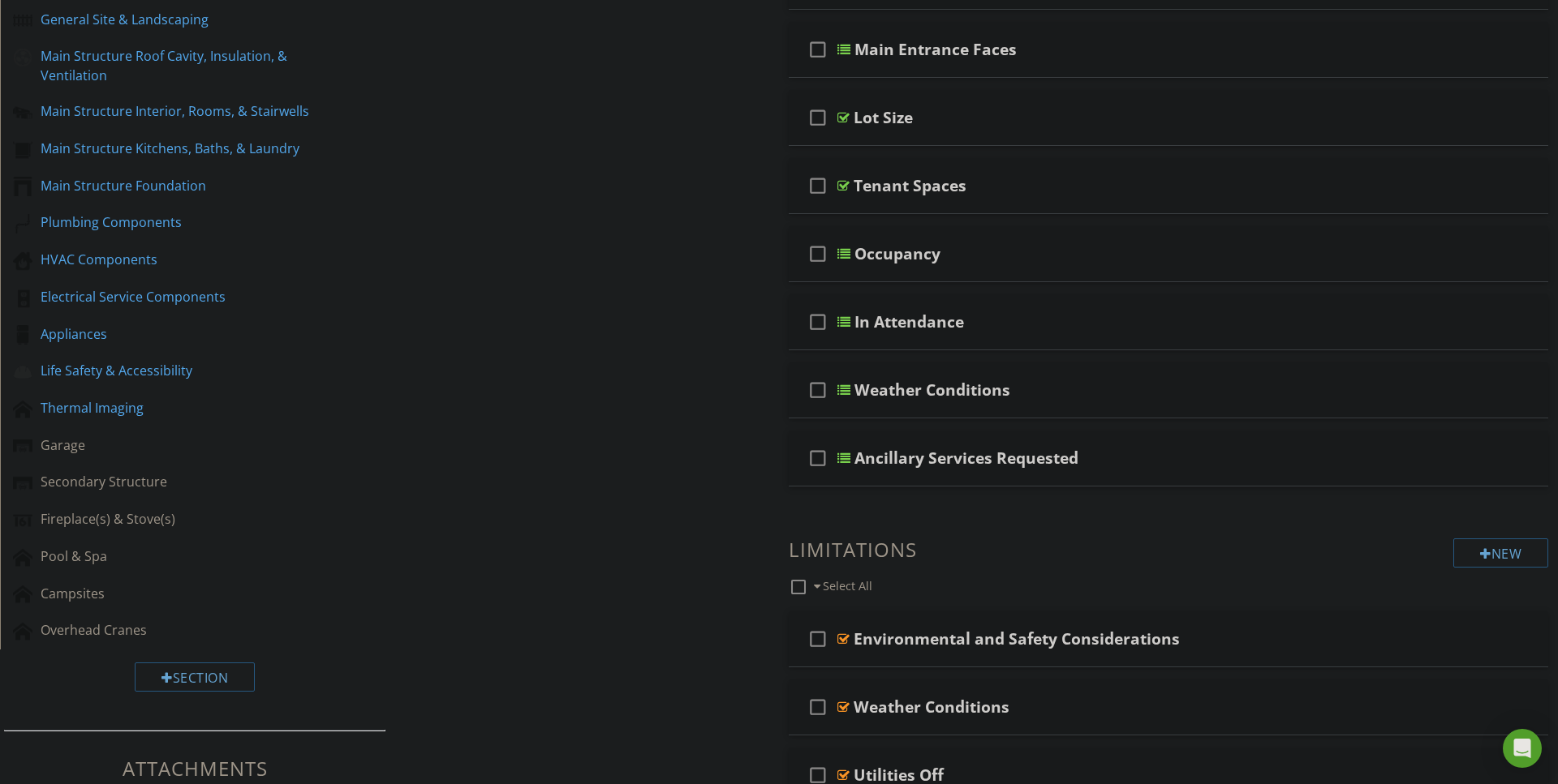
scroll to position [354, 0]
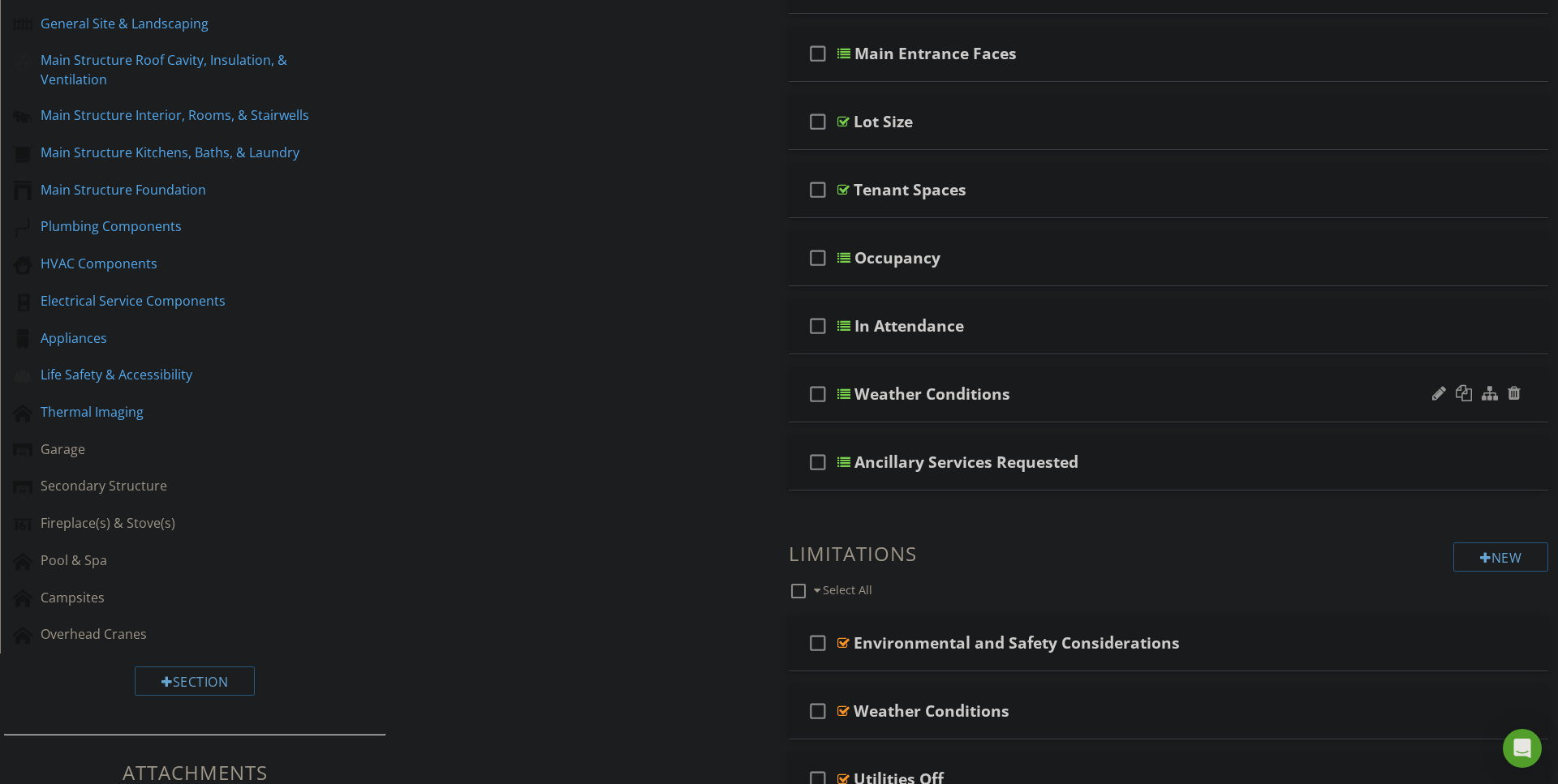
click at [842, 392] on div at bounding box center [843, 394] width 13 height 13
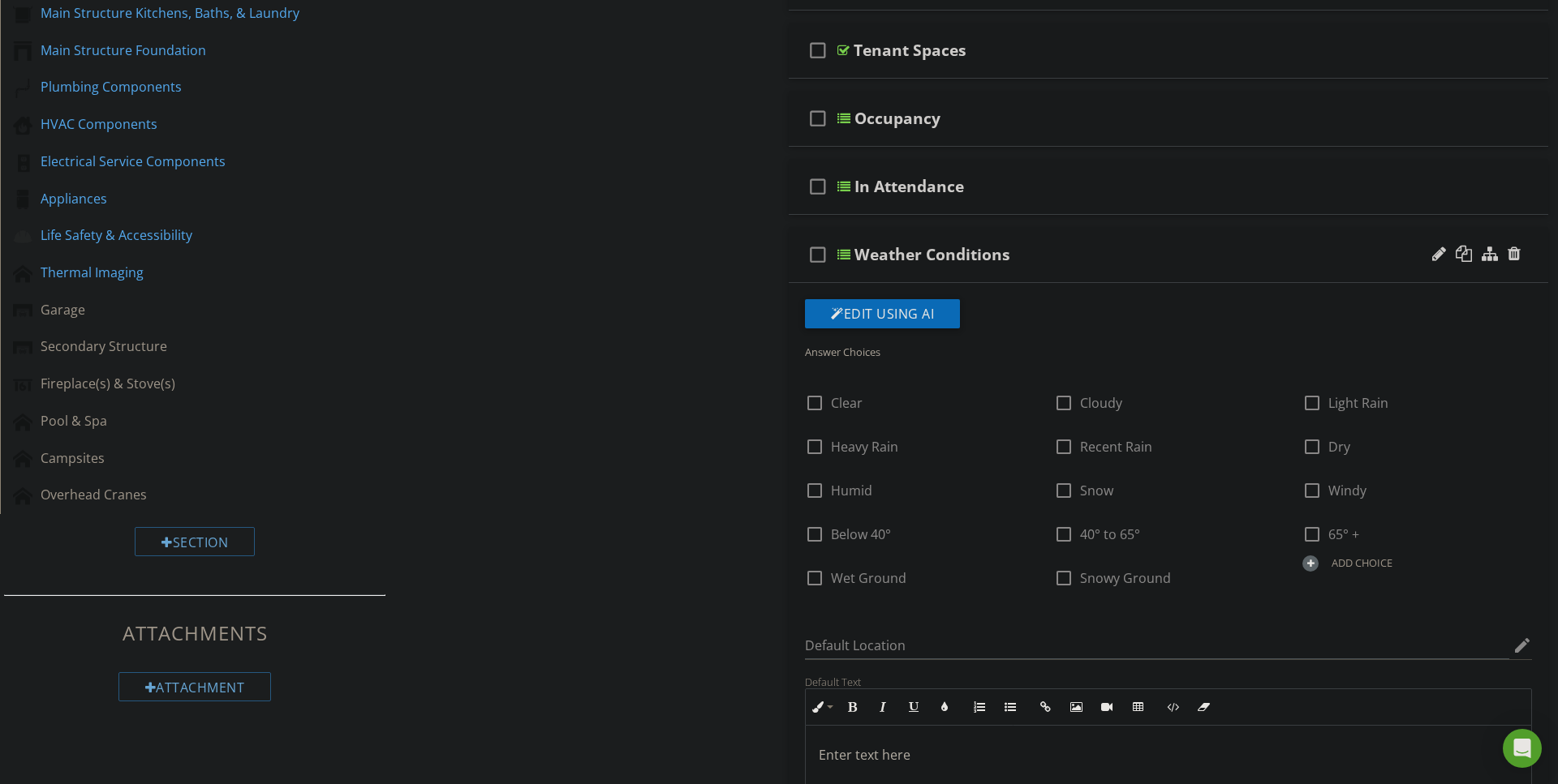
scroll to position [443, 0]
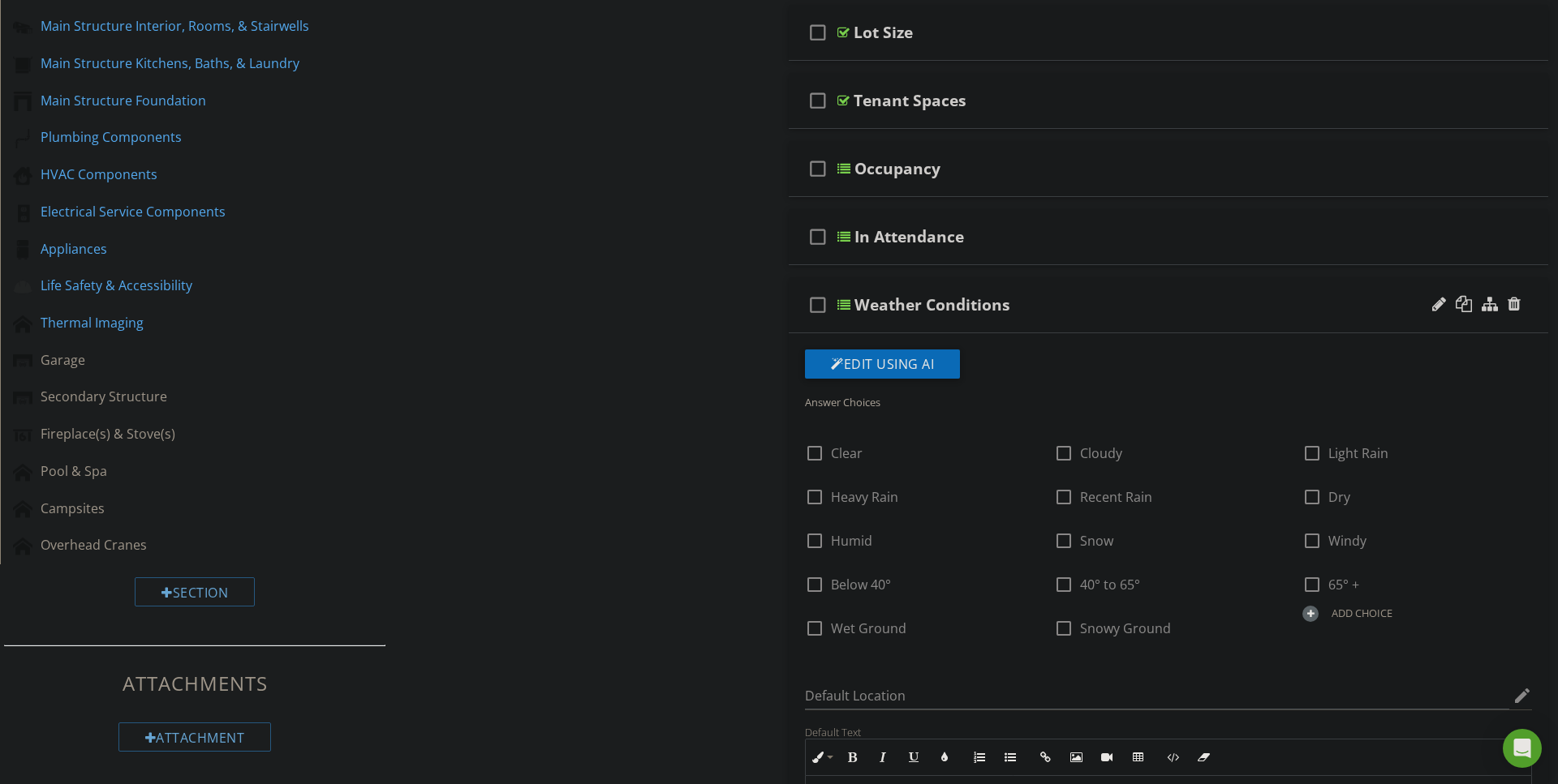
click at [846, 300] on div at bounding box center [843, 304] width 13 height 13
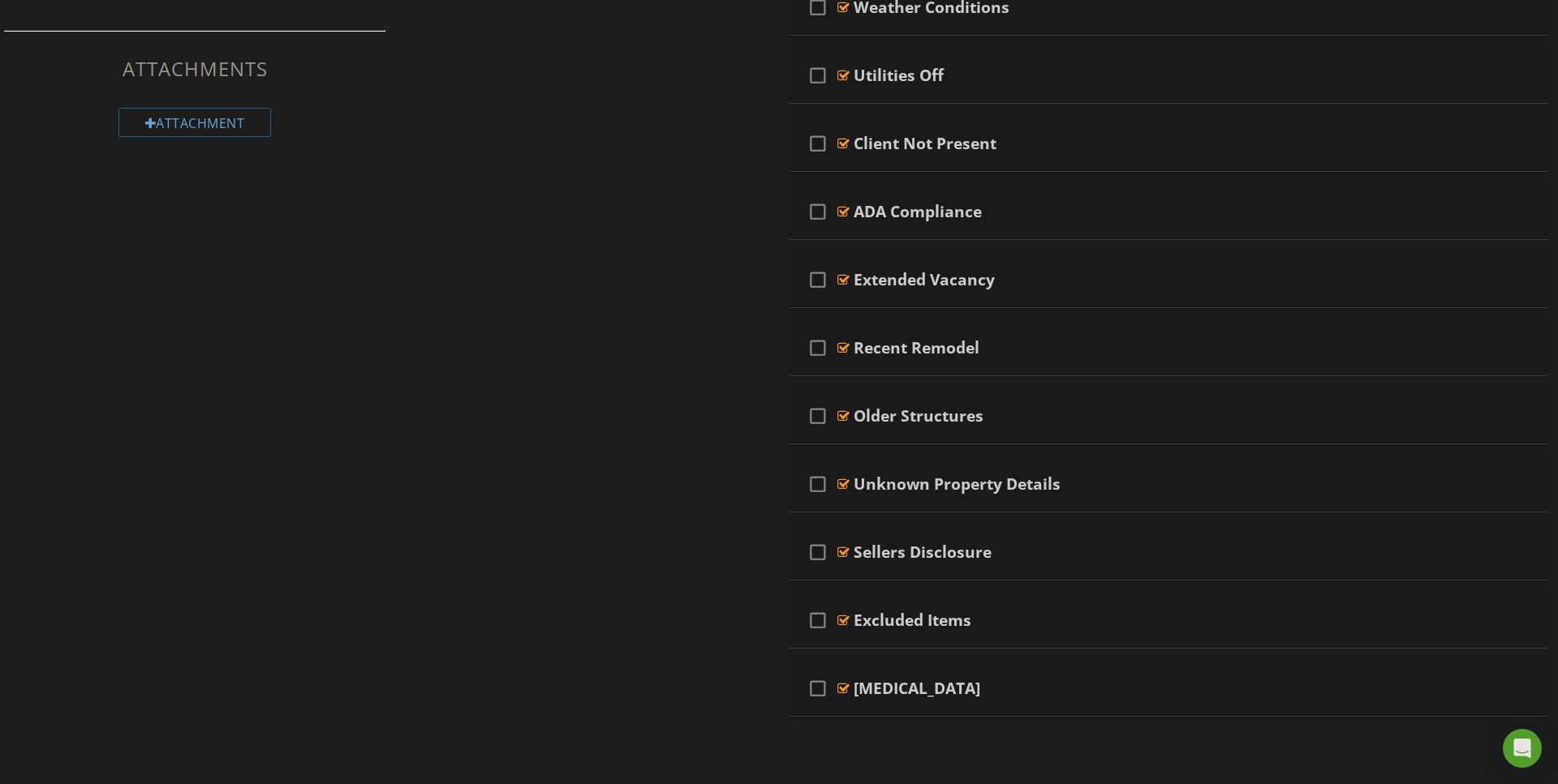
scroll to position [1057, 0]
click at [845, 553] on div at bounding box center [843, 552] width 12 height 13
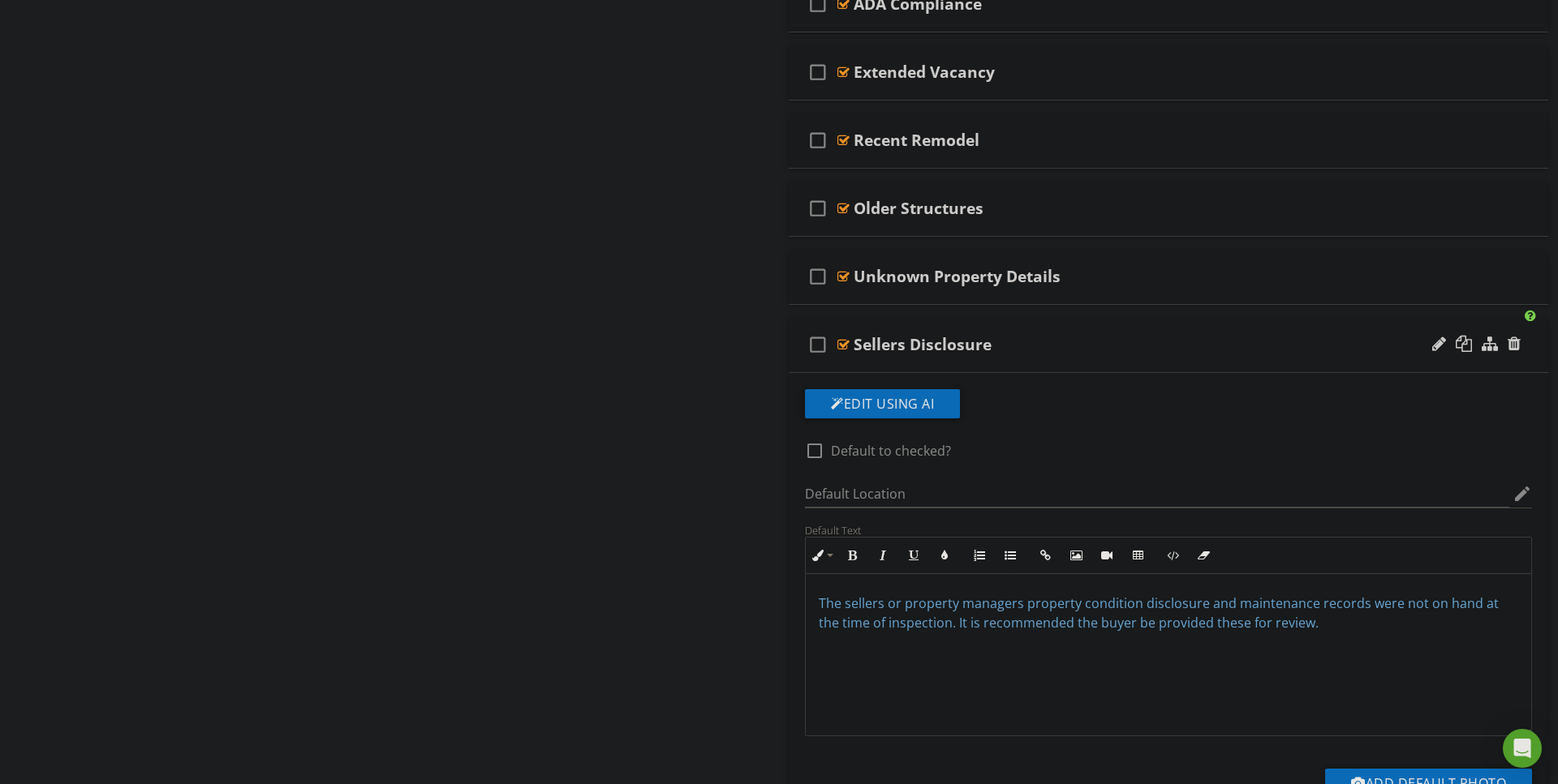
scroll to position [1267, 0]
click at [828, 601] on span "The sellers or property managers property condition disclosure and maintenance …" at bounding box center [1158, 612] width 679 height 38
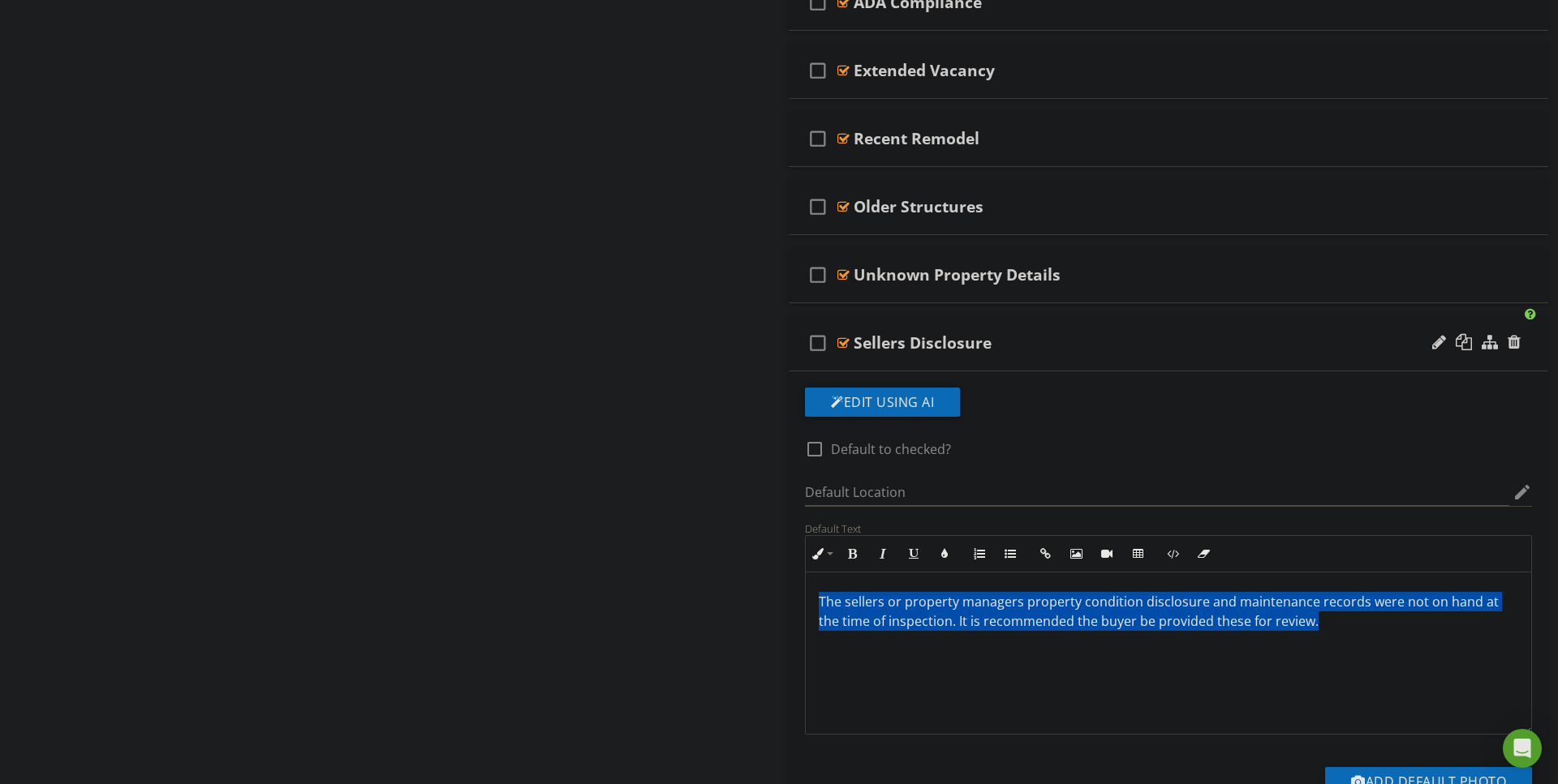
click at [828, 601] on span "The sellers or property managers property condition disclosure and maintenance …" at bounding box center [1158, 612] width 679 height 38
click at [939, 558] on button "Colors" at bounding box center [944, 553] width 31 height 31
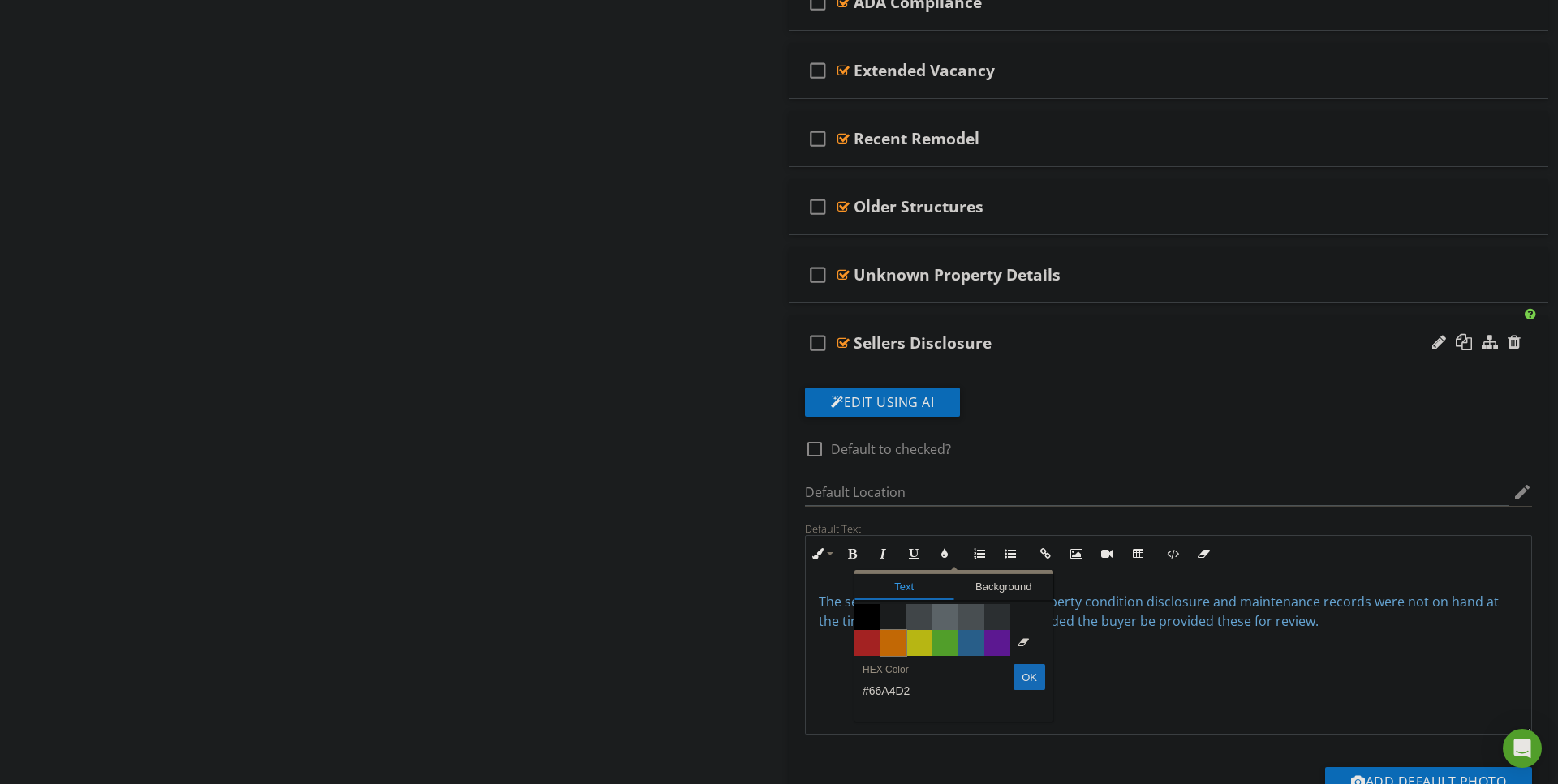
click at [888, 645] on span "Color #f9890e" at bounding box center [893, 642] width 26 height 26
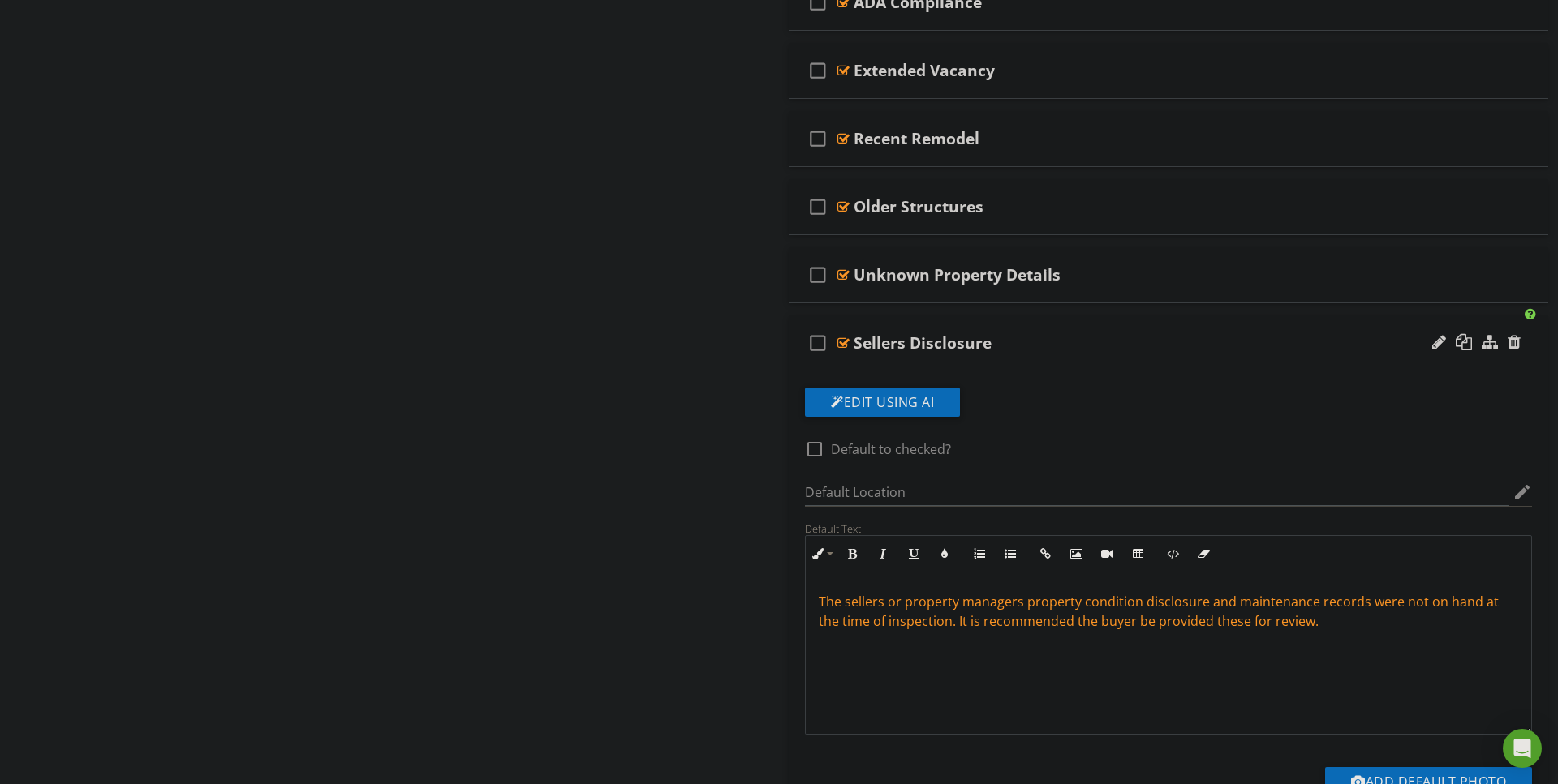
click at [859, 667] on div "The sellers or property managers property condition disclosure and maintenance …" at bounding box center [1168, 653] width 725 height 162
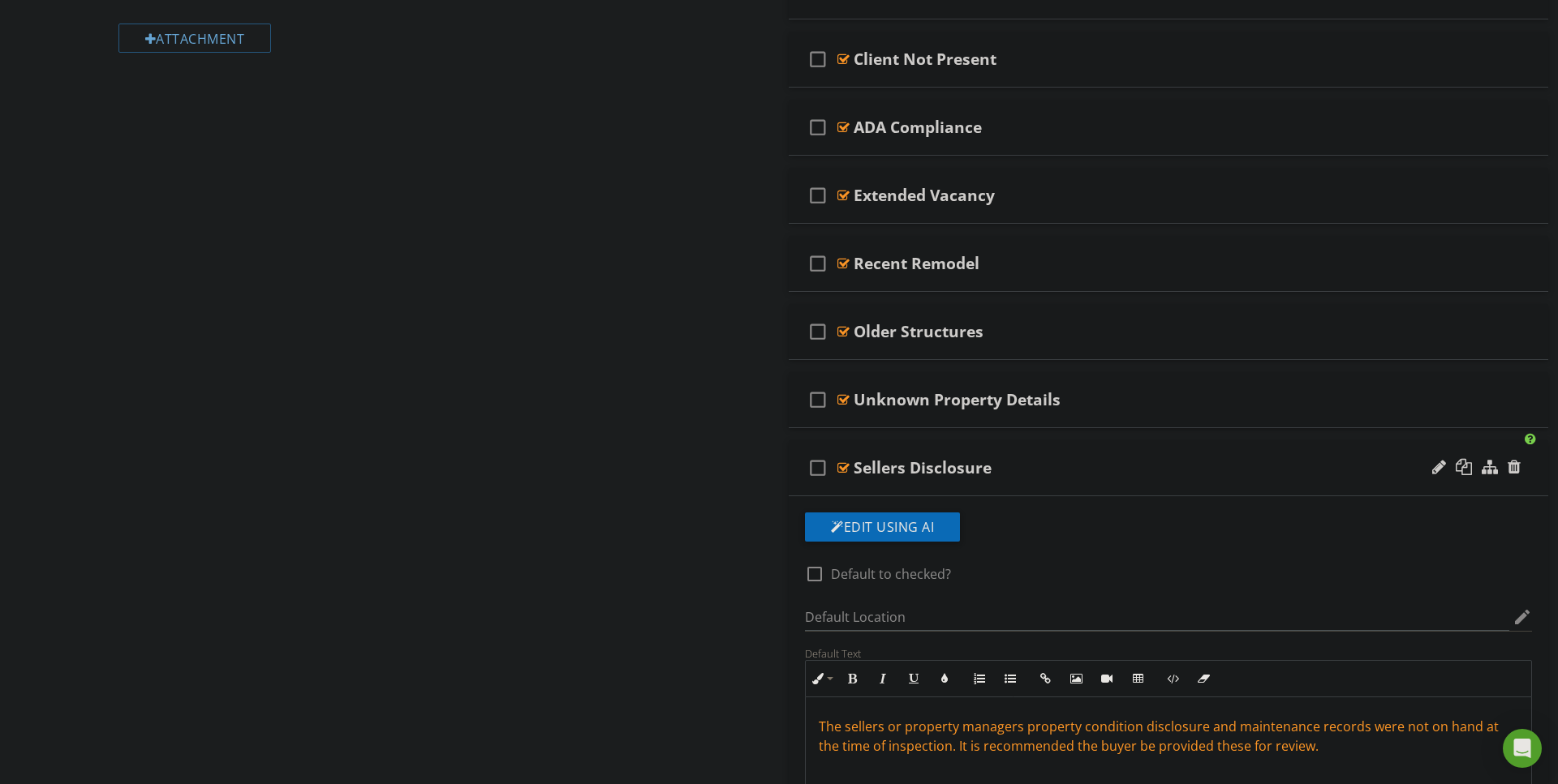
scroll to position [1118, 0]
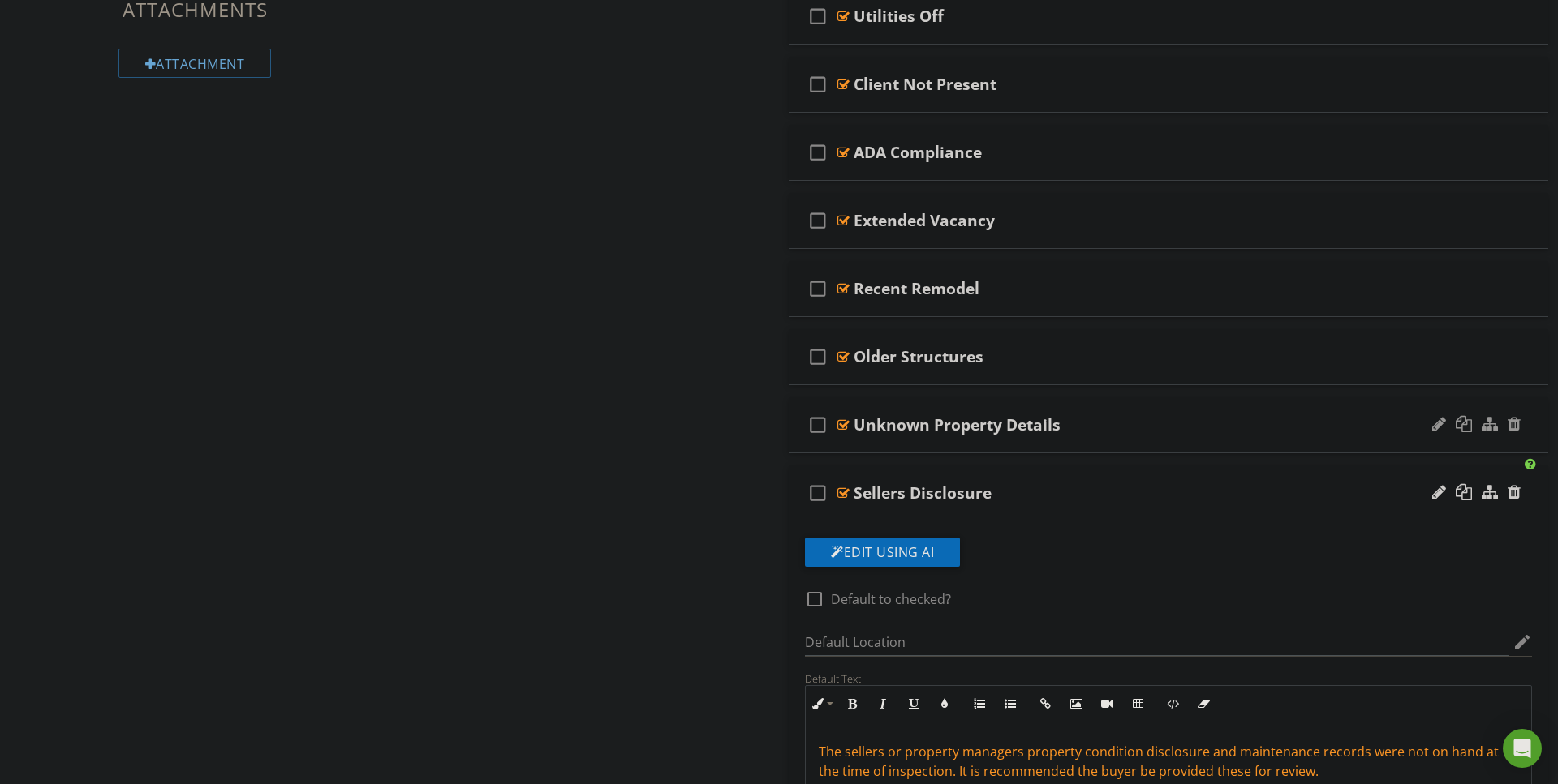
click at [844, 423] on div at bounding box center [843, 425] width 12 height 13
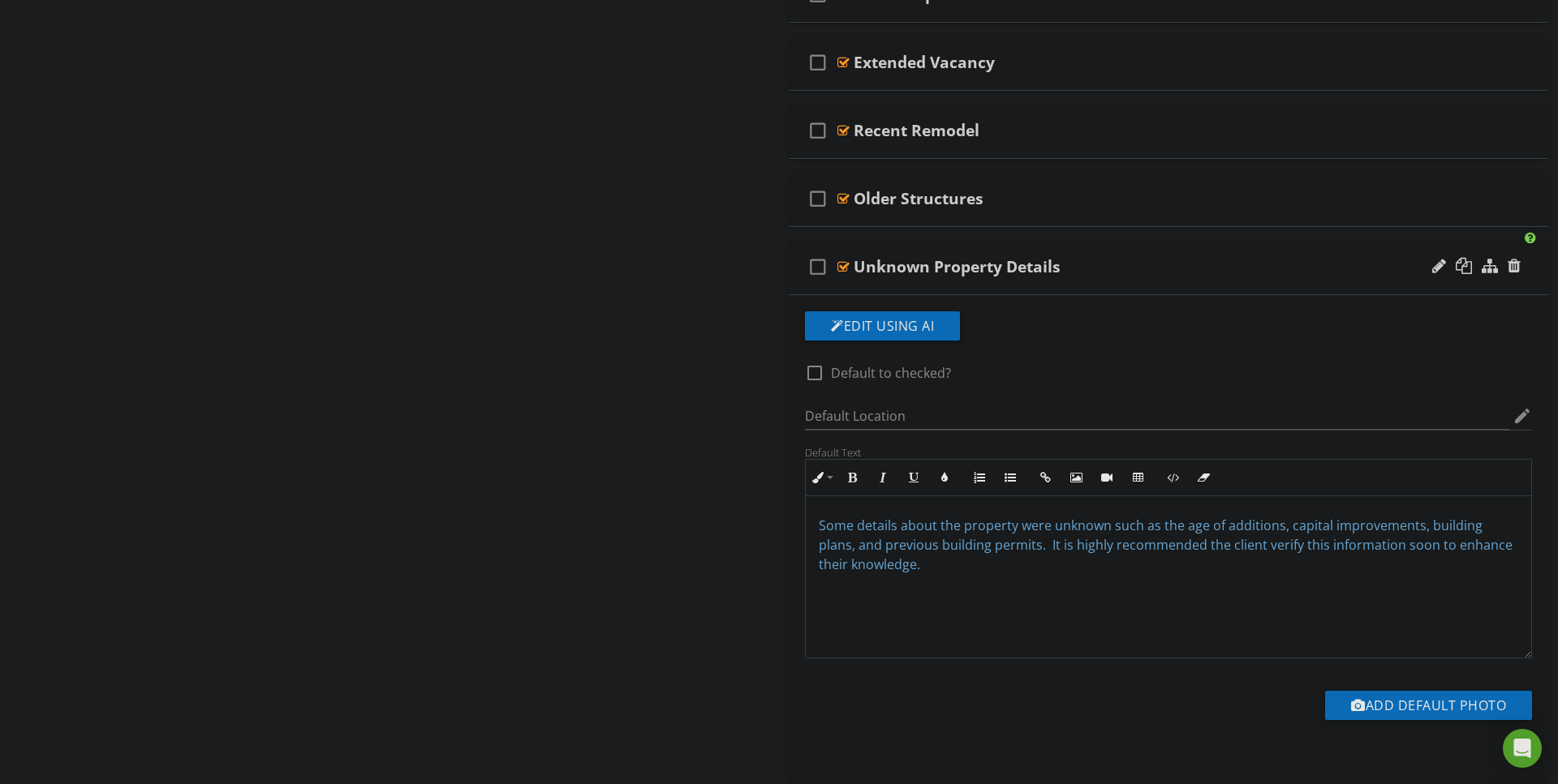
scroll to position [1276, 0]
click at [828, 531] on span "Some details about the property were unknown such as the age of additions, capi…" at bounding box center [1165, 543] width 693 height 56
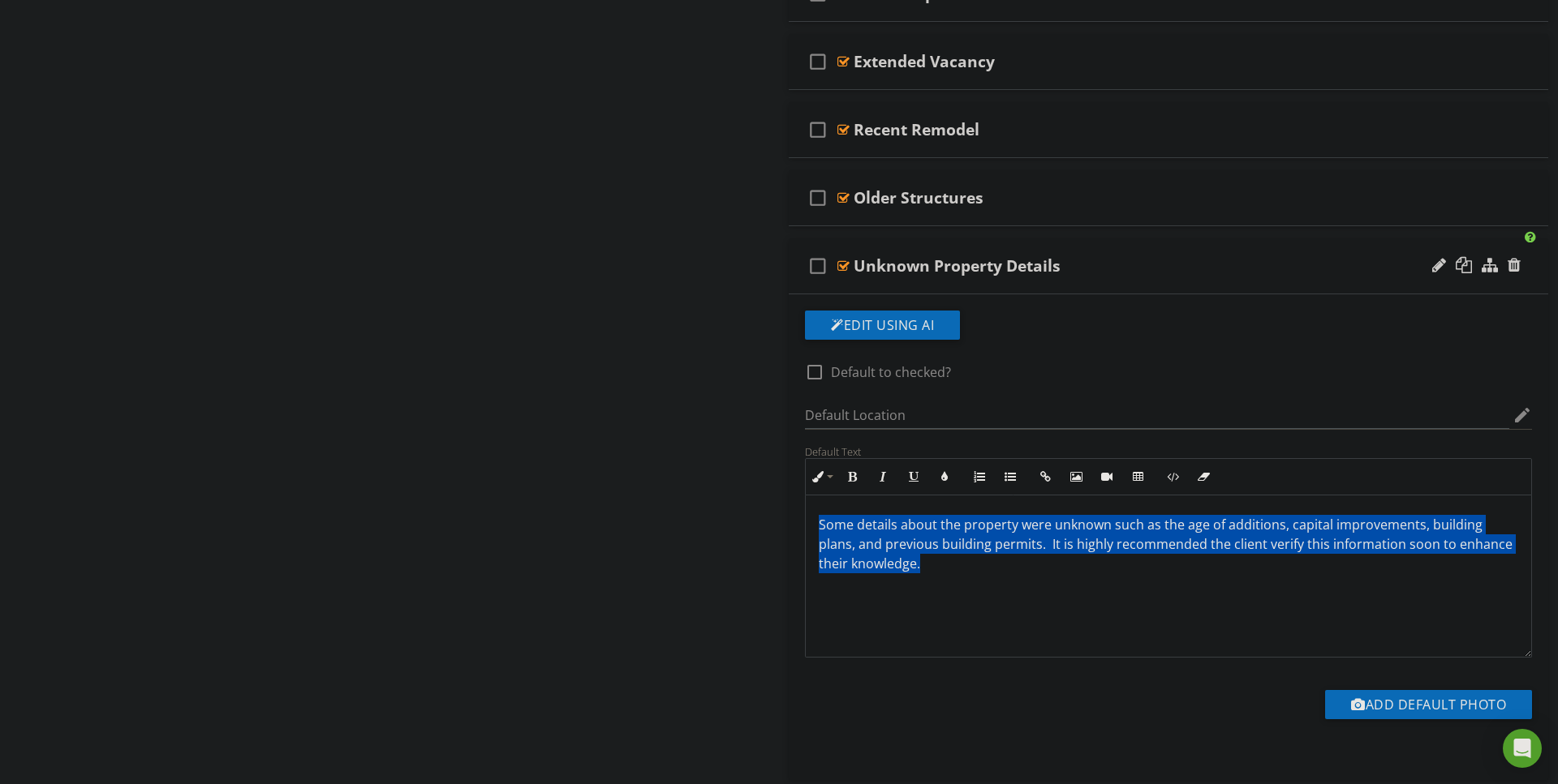
click at [828, 531] on span "Some details about the property were unknown such as the age of additions, capi…" at bounding box center [1165, 543] width 693 height 56
click at [943, 481] on button "Colors" at bounding box center [944, 476] width 31 height 31
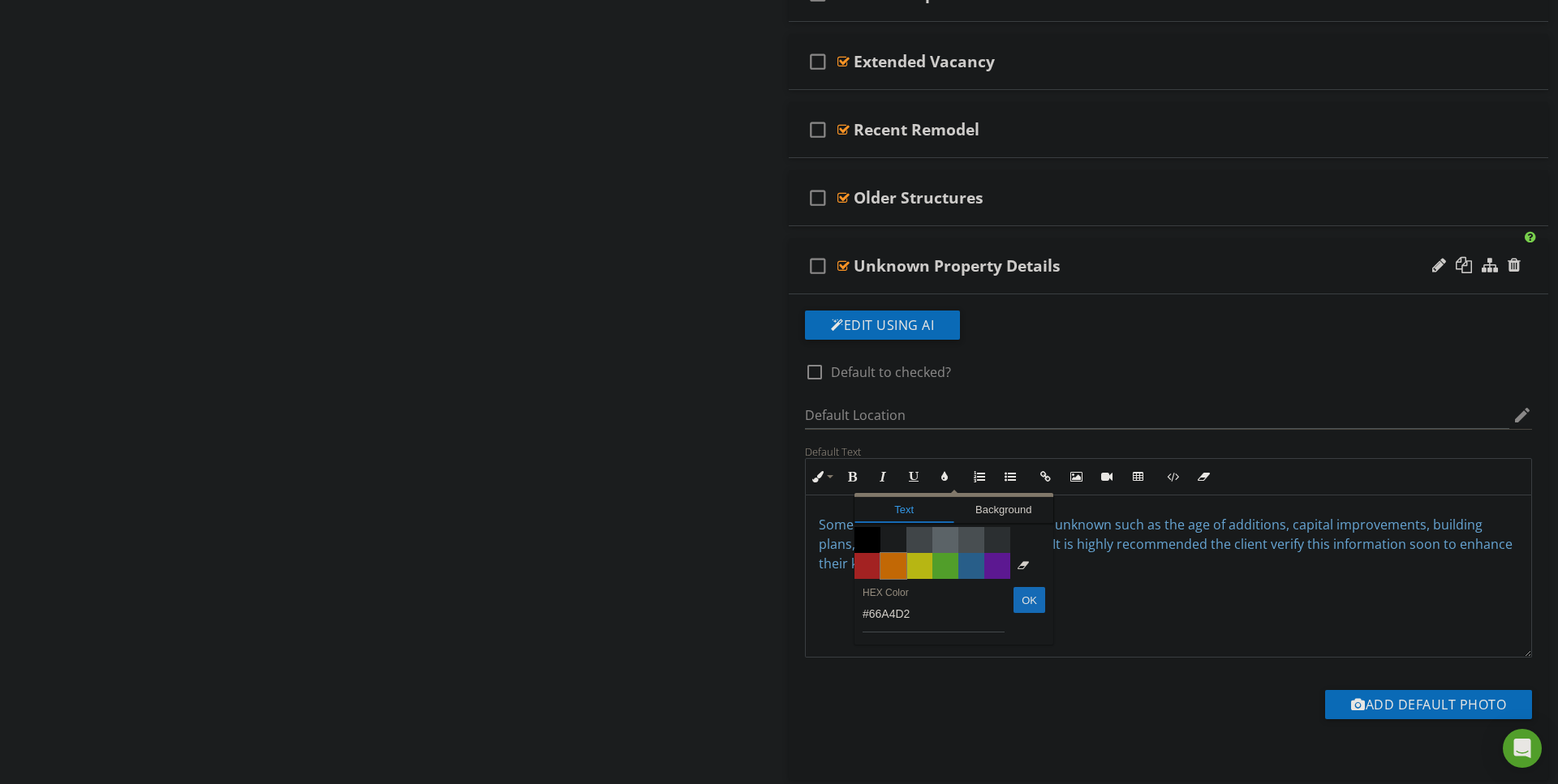
click at [885, 571] on span "Color #f9890e" at bounding box center [893, 566] width 26 height 26
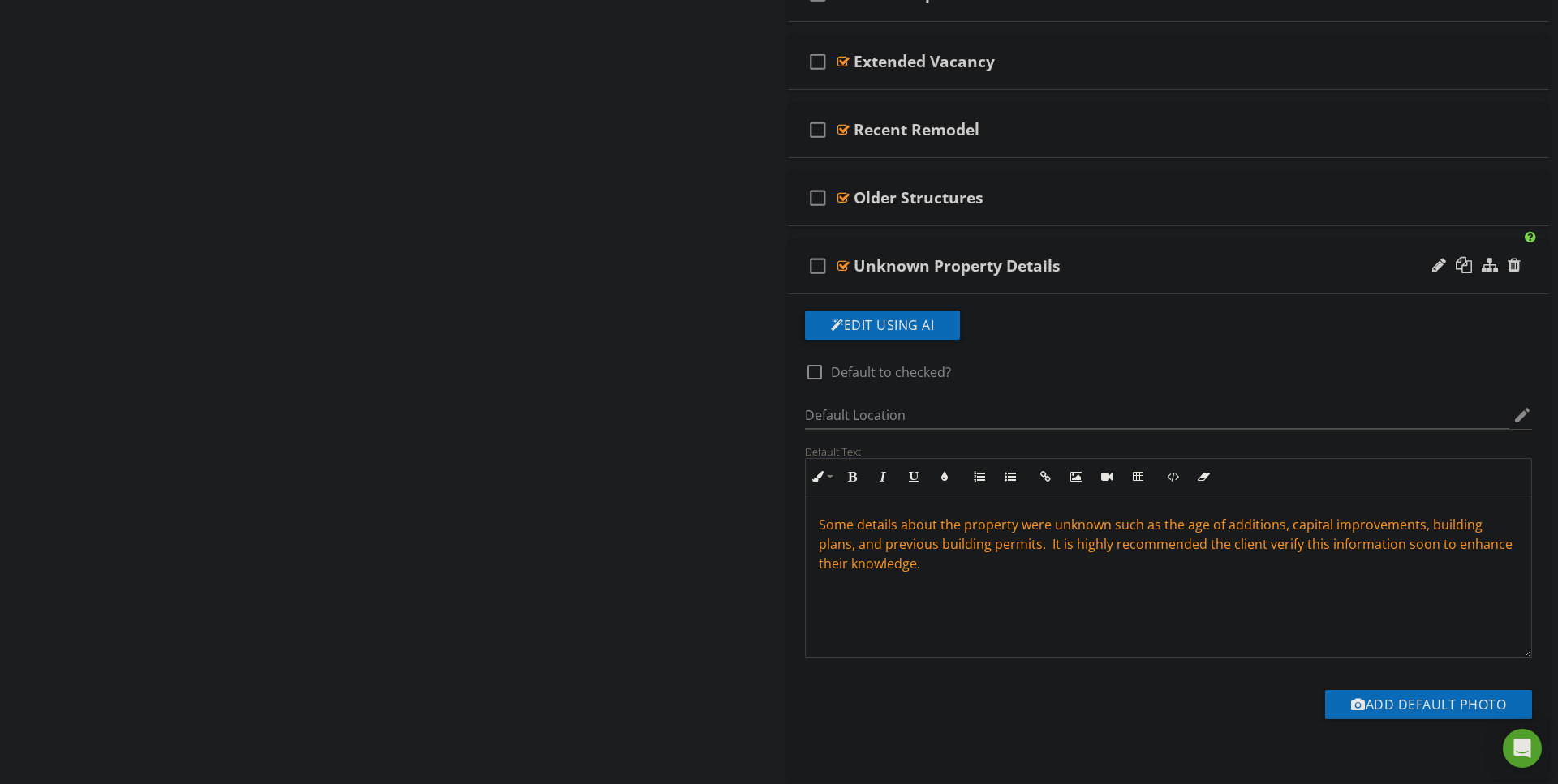
click at [734, 562] on div "Sections Inspection Details Main Structure Roof Main Structure Exterior General…" at bounding box center [779, 222] width 1558 height 2598
click at [815, 370] on div at bounding box center [814, 372] width 28 height 28
checkbox input "true"
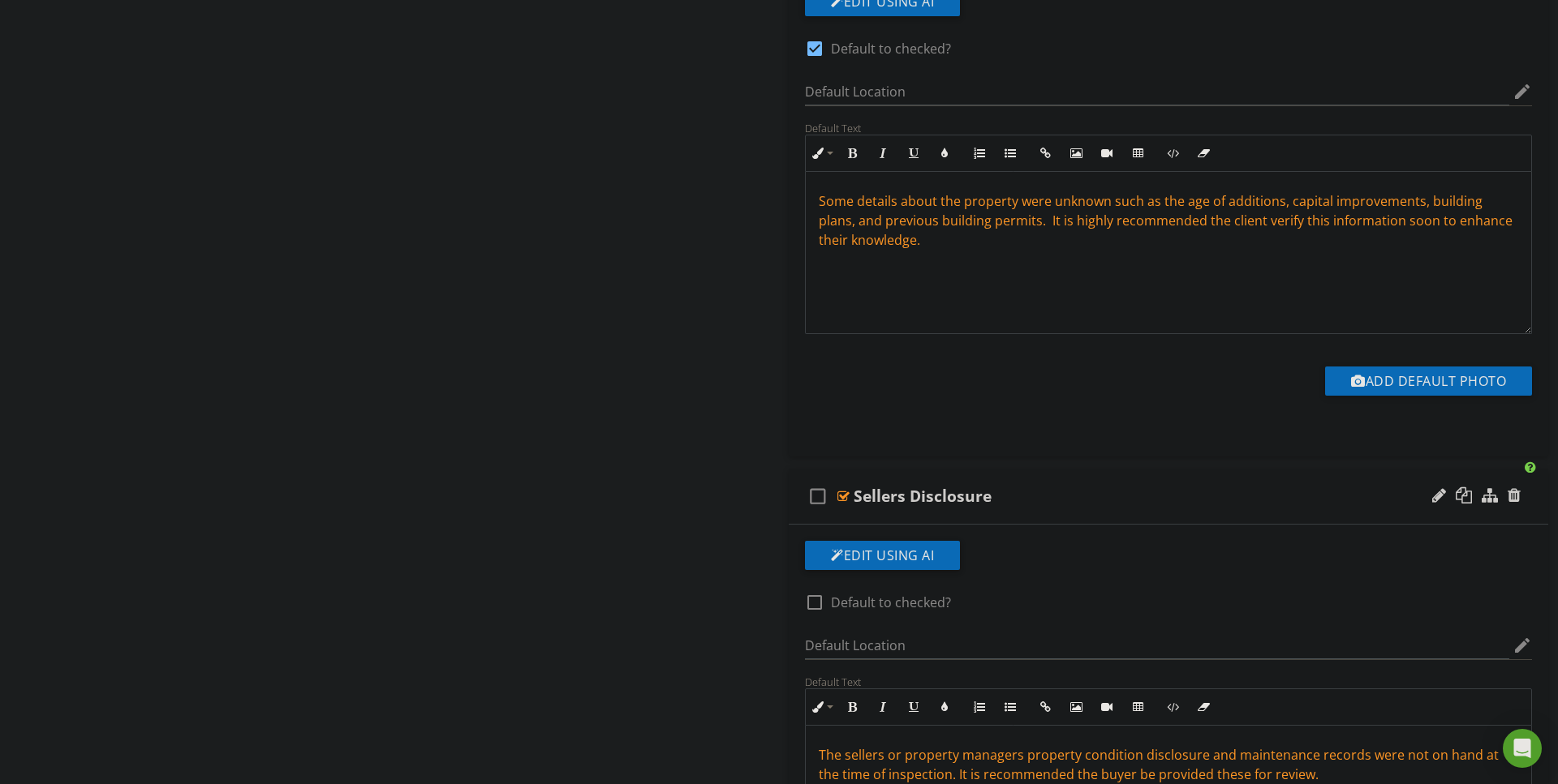
scroll to position [1629, 0]
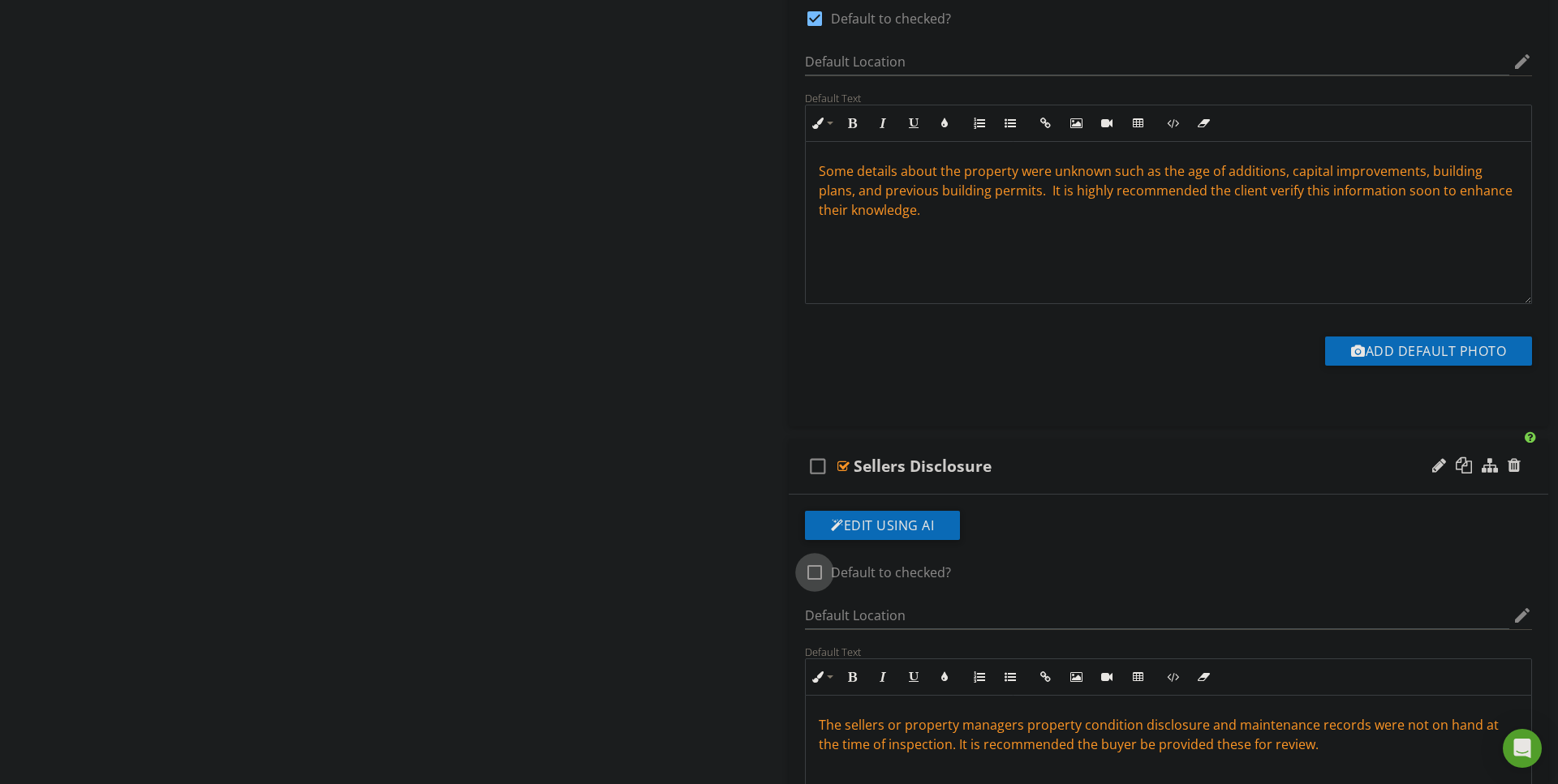
click at [814, 571] on div at bounding box center [814, 572] width 28 height 28
checkbox input "true"
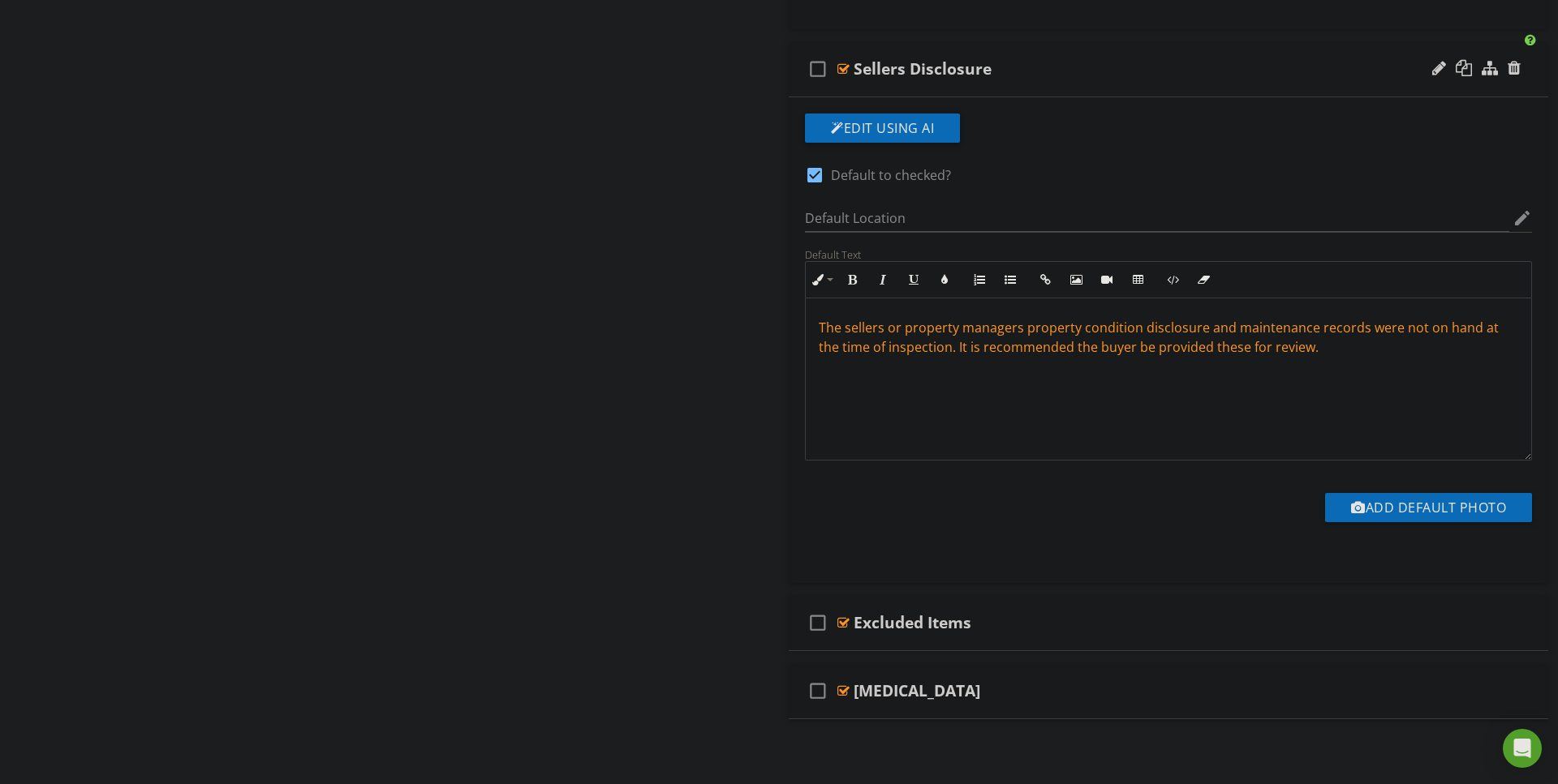
scroll to position [2025, 0]
click at [846, 624] on div at bounding box center [843, 624] width 12 height 13
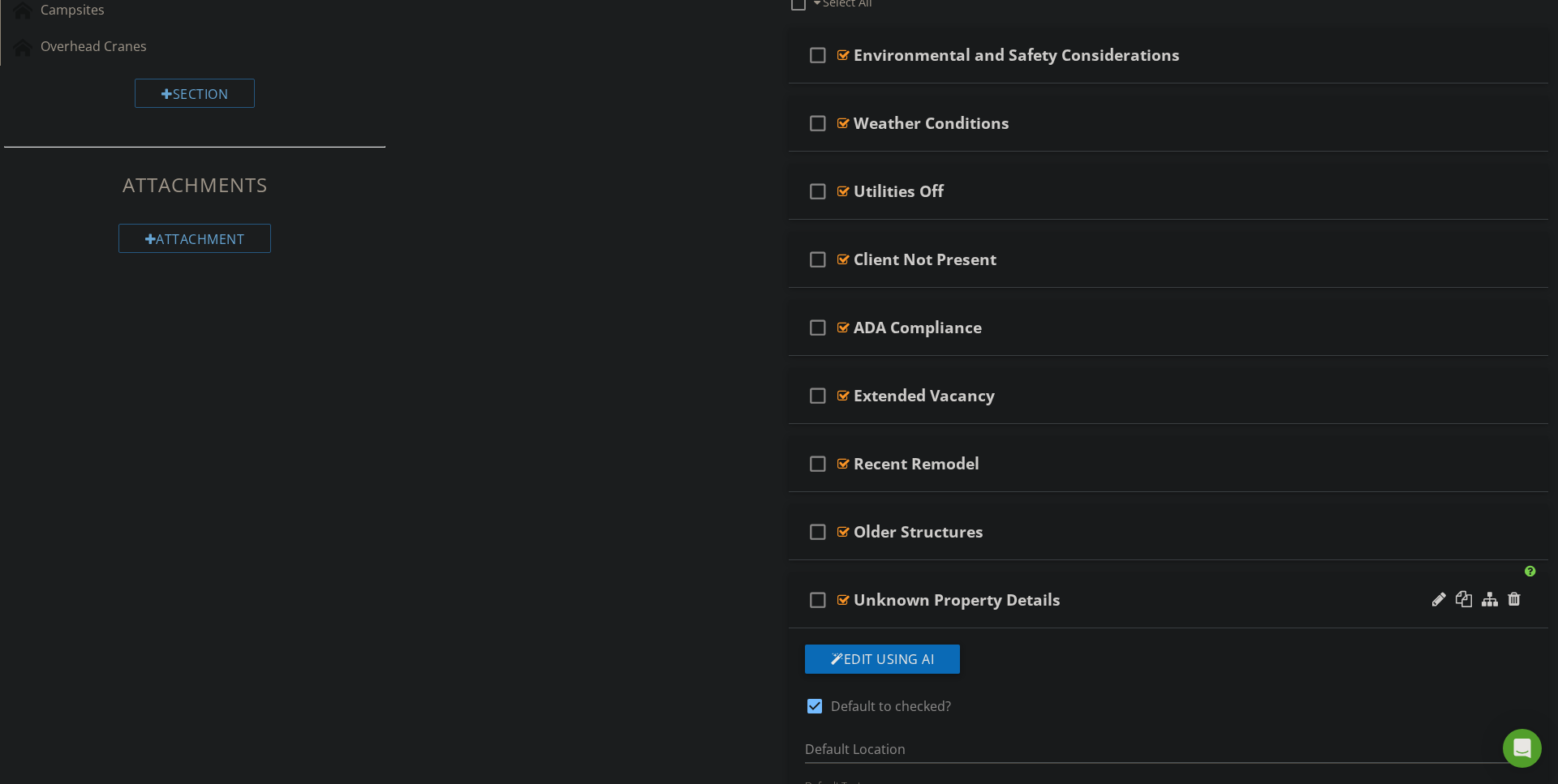
scroll to position [904, 0]
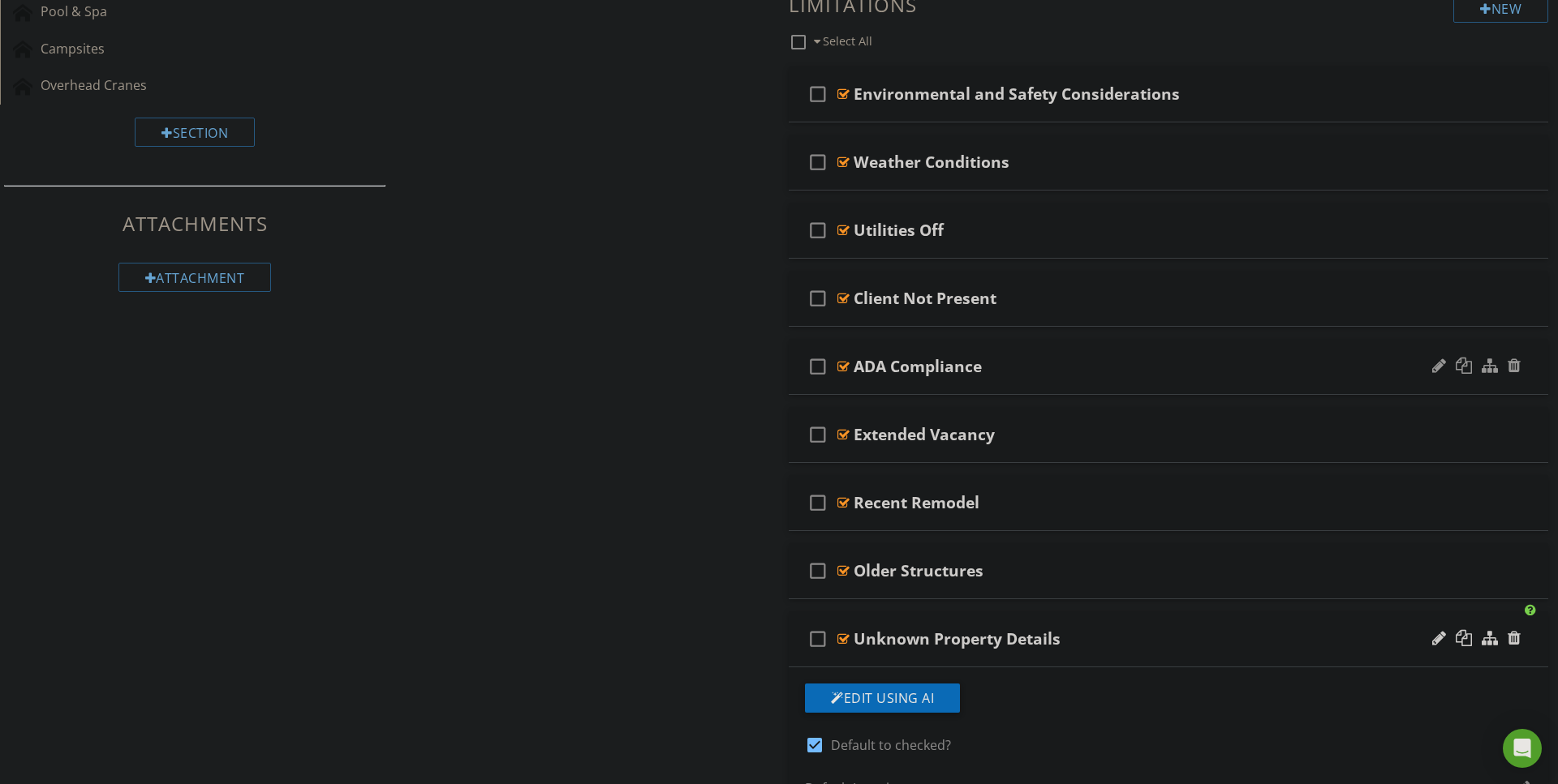
click at [842, 364] on div at bounding box center [843, 366] width 12 height 13
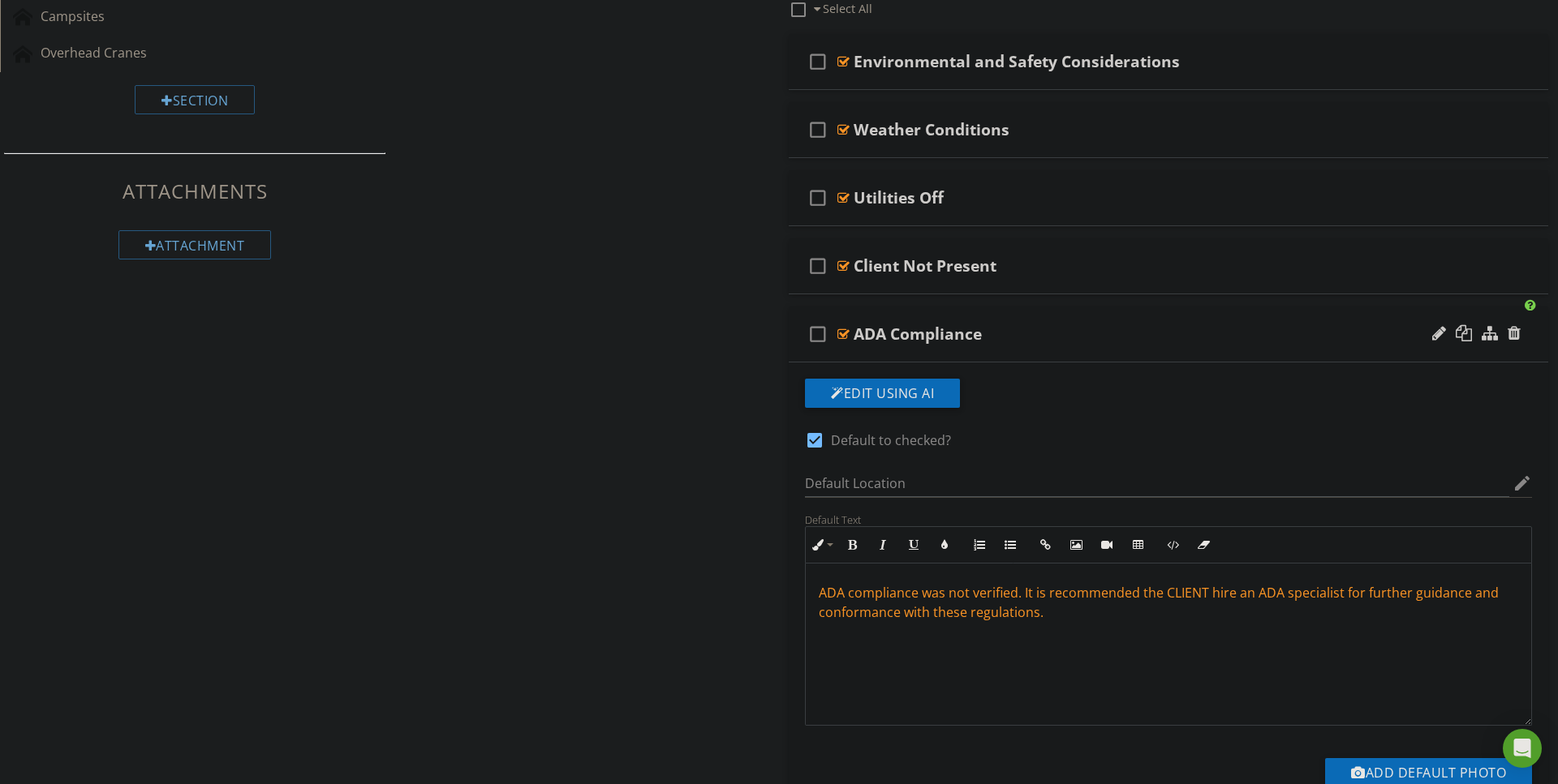
scroll to position [937, 0]
click at [841, 328] on div at bounding box center [843, 332] width 12 height 13
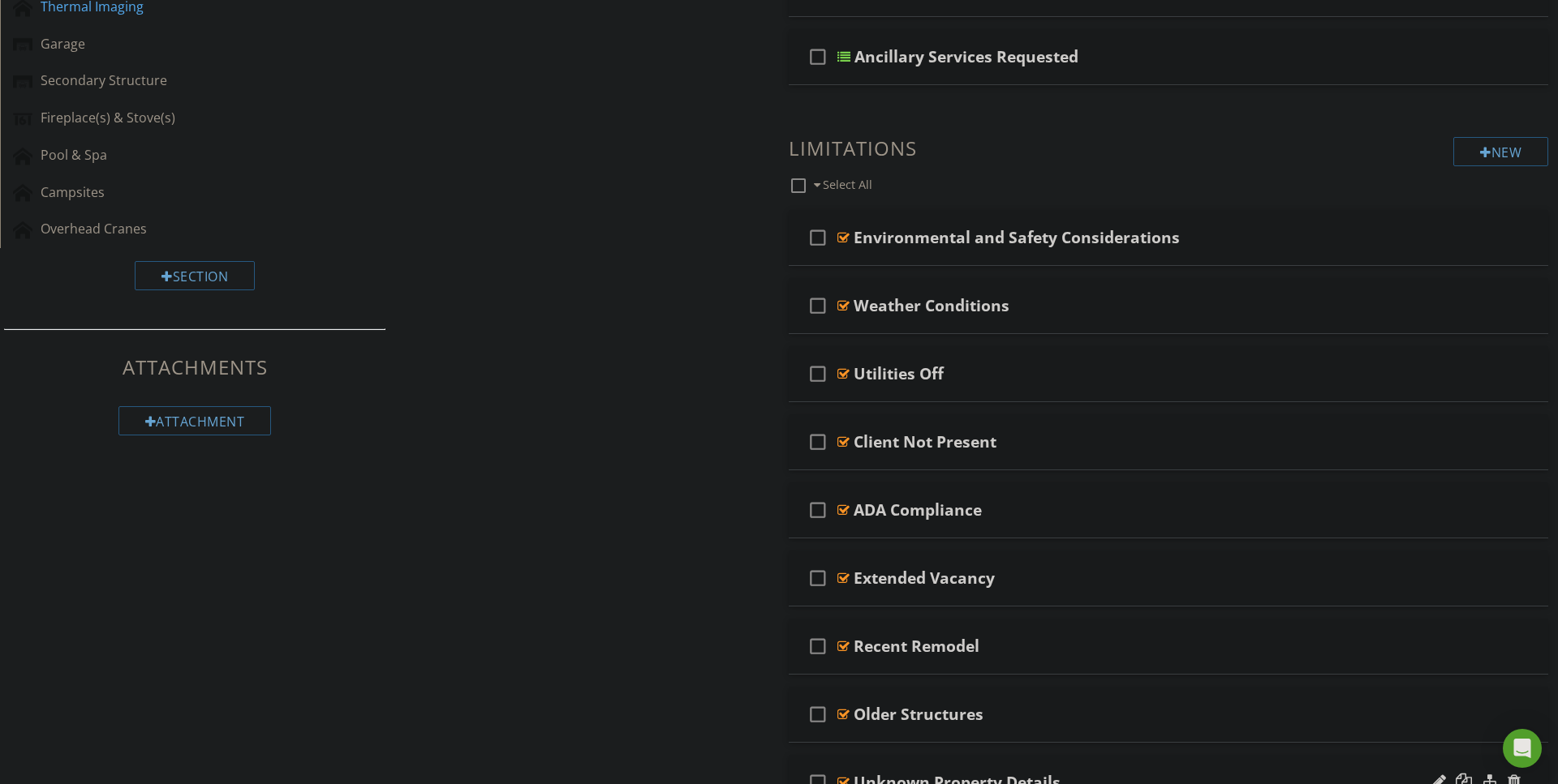
scroll to position [709, 0]
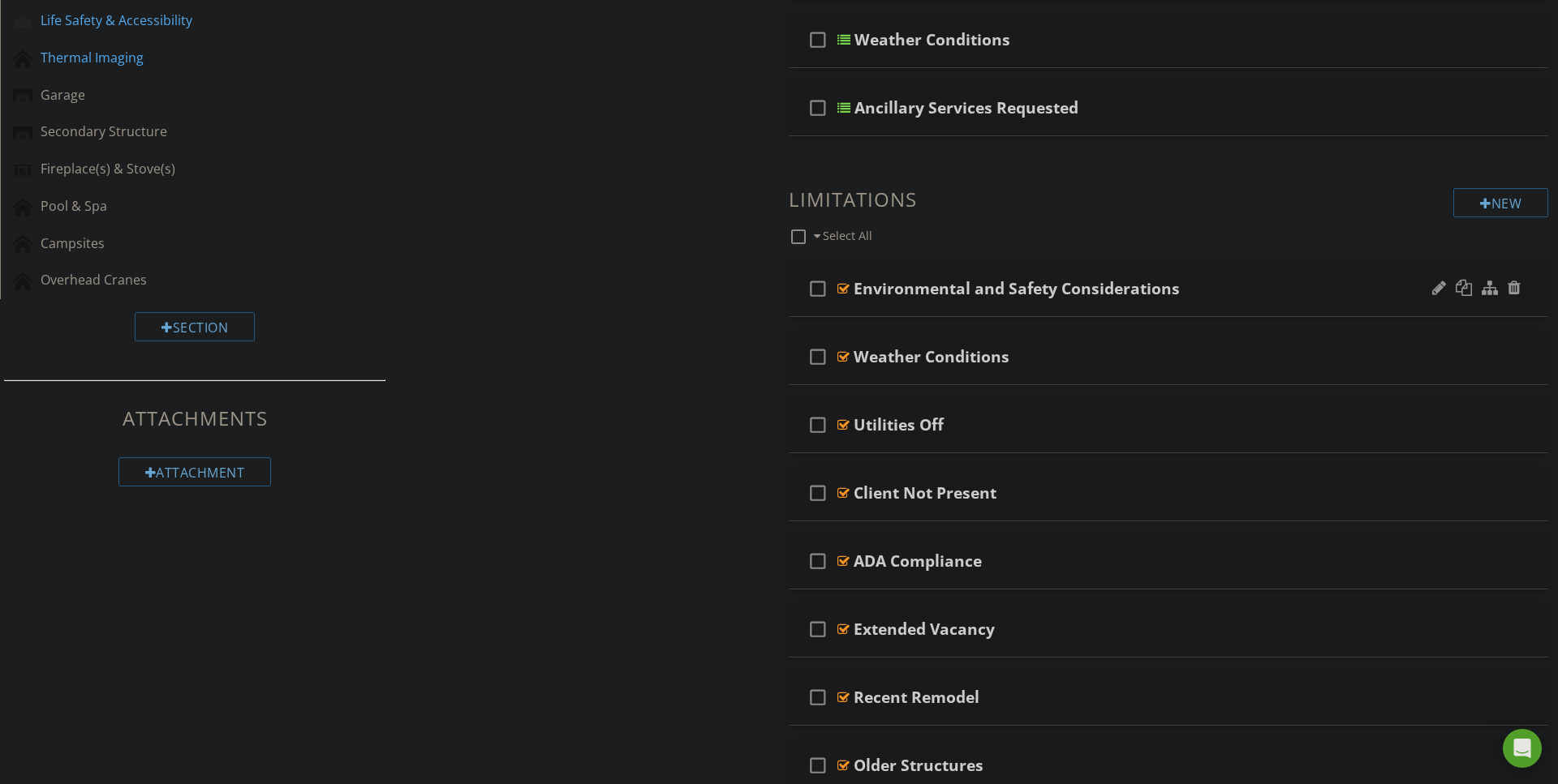
click at [845, 289] on div at bounding box center [843, 288] width 12 height 13
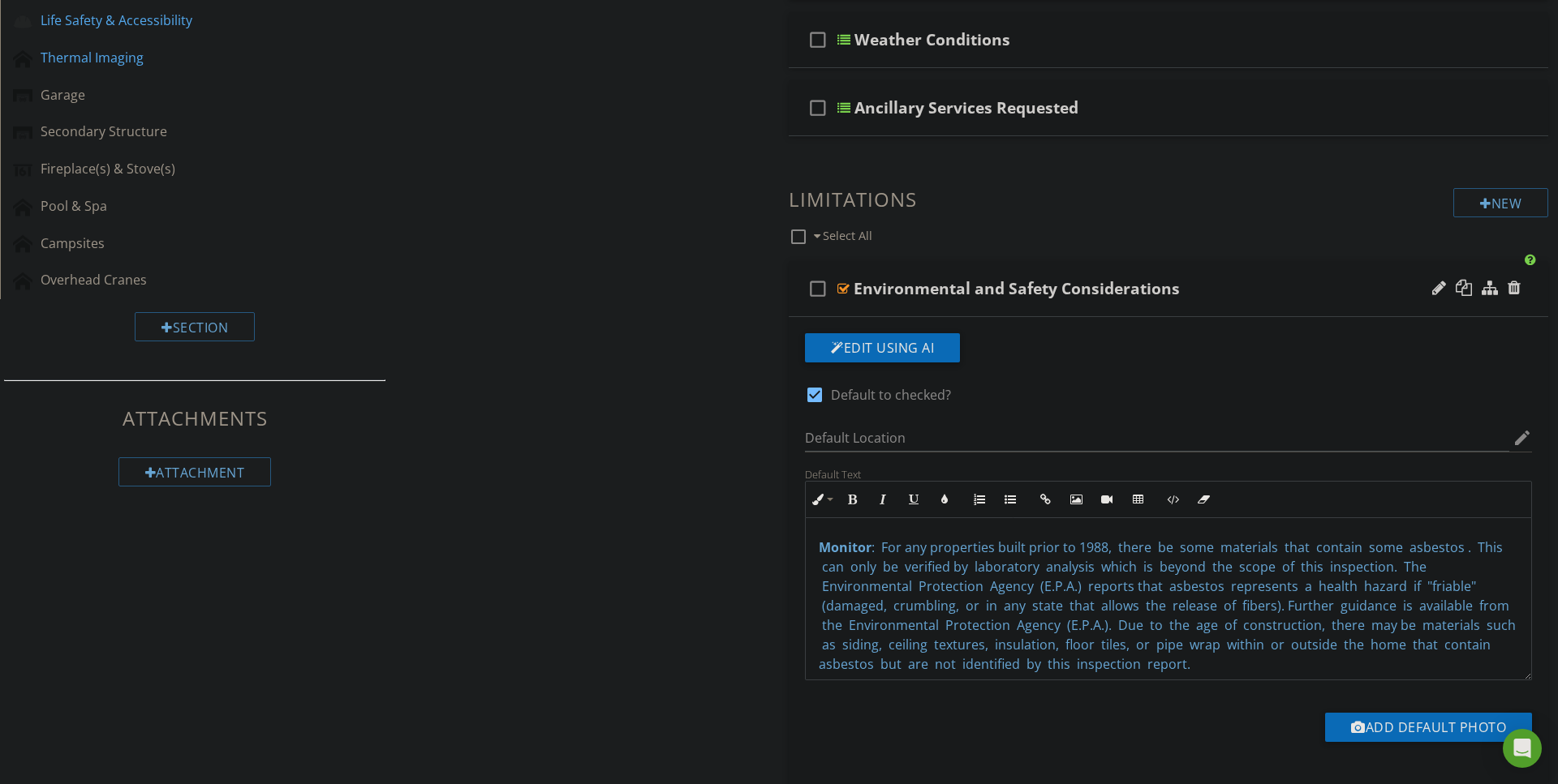
click at [826, 546] on span "Monitor" at bounding box center [844, 547] width 52 height 18
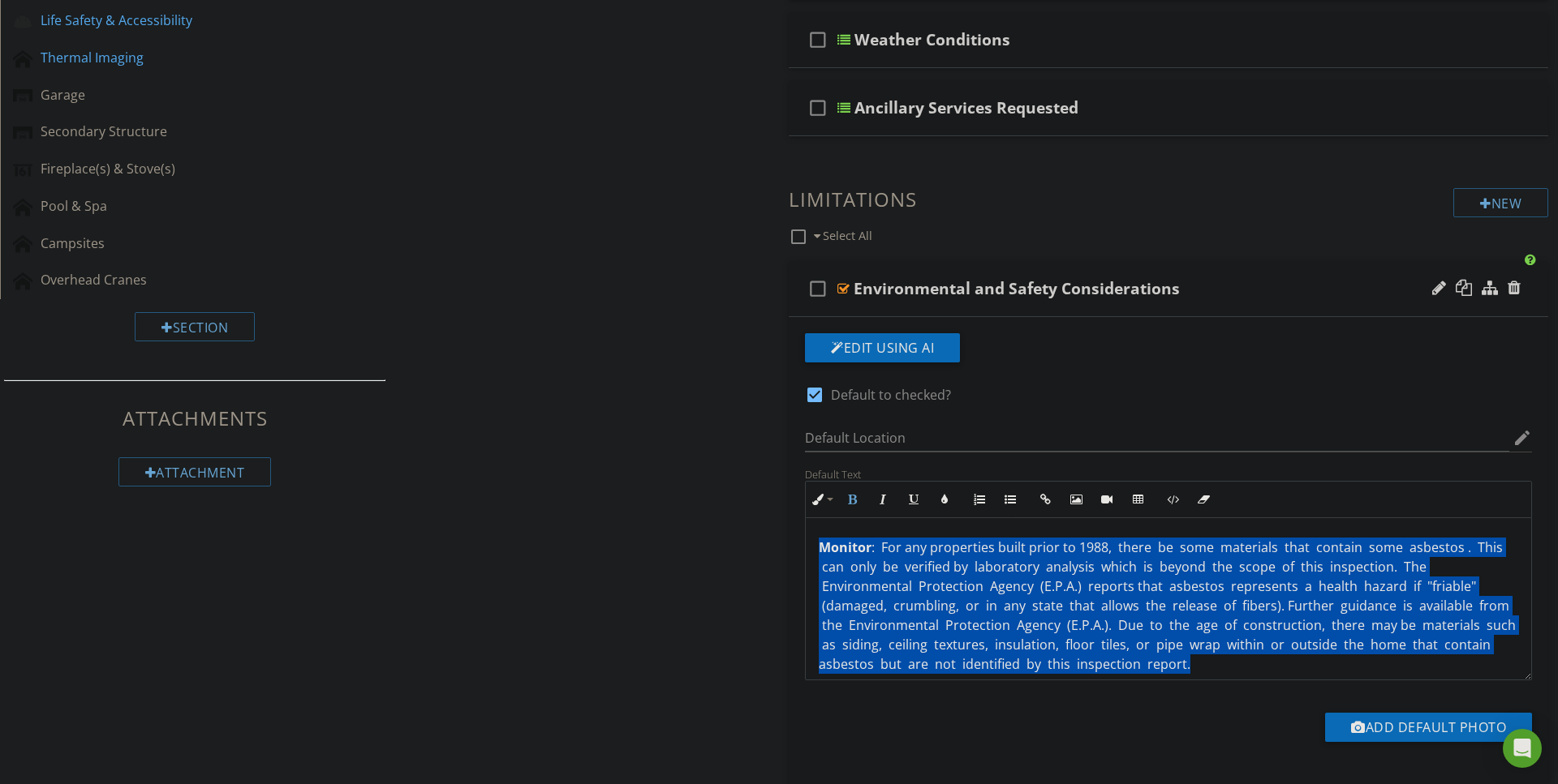
click at [826, 546] on span "Monitor" at bounding box center [844, 547] width 52 height 18
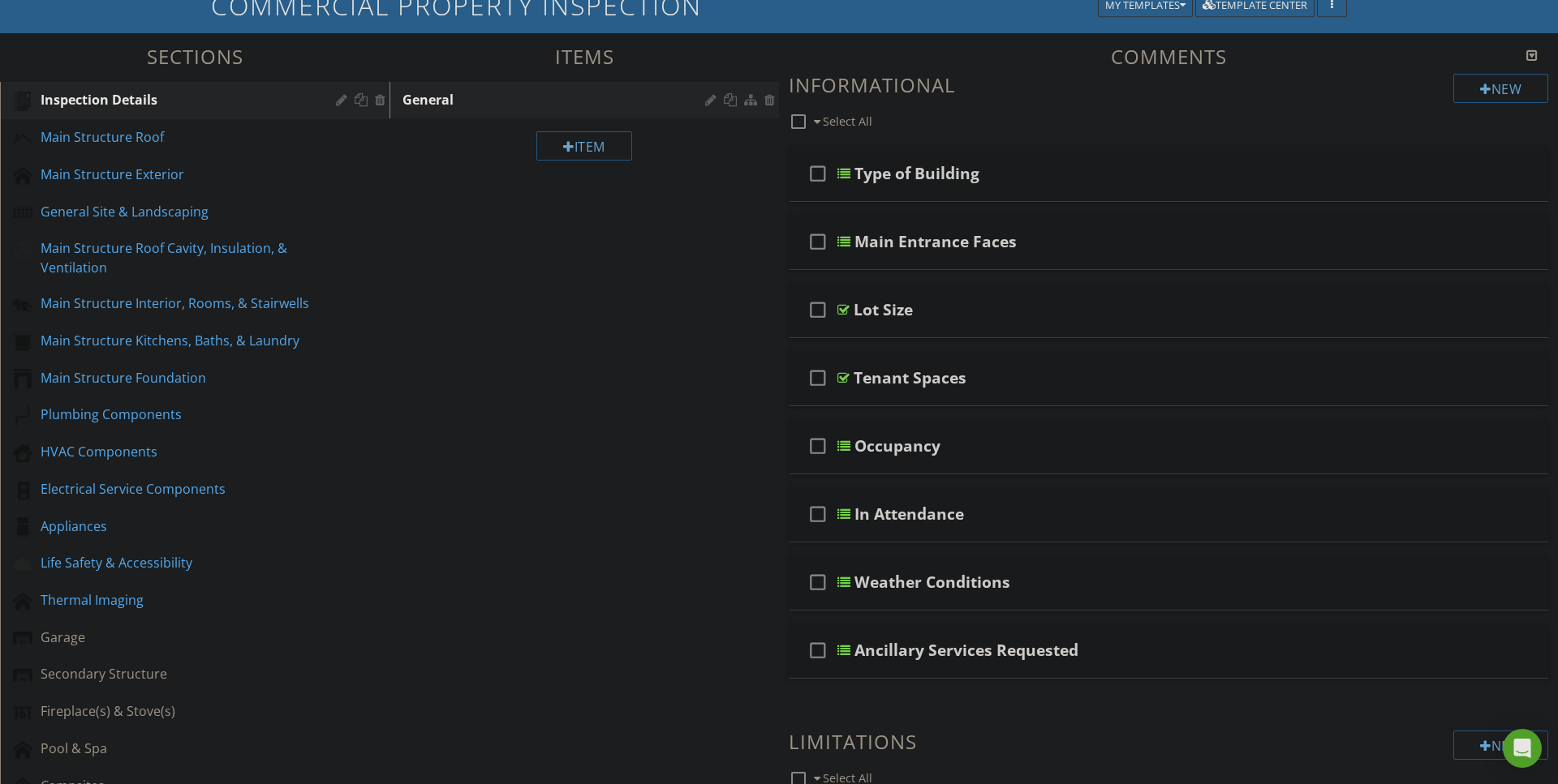
scroll to position [163, 0]
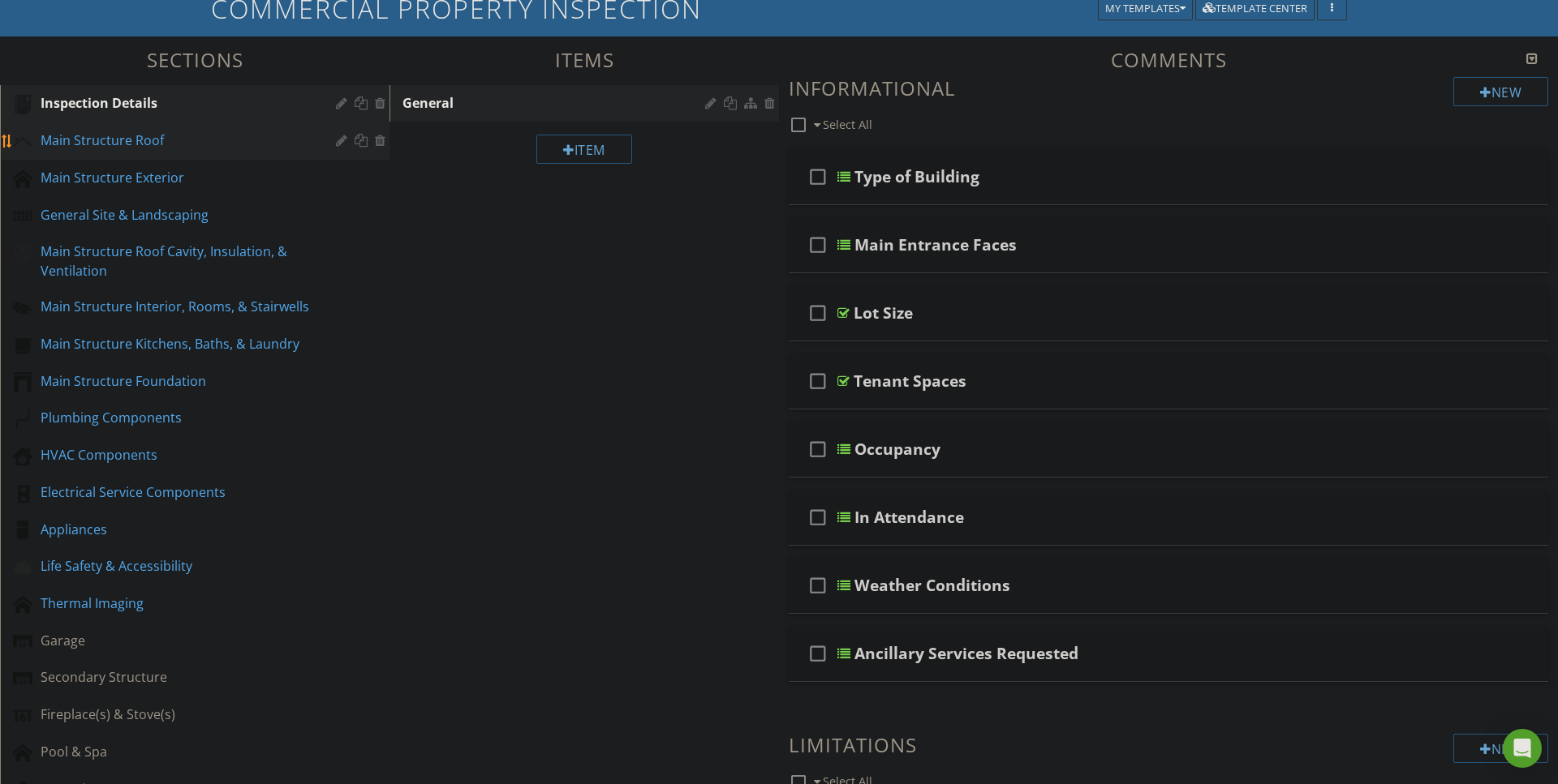
click at [121, 137] on div "Main Structure Roof" at bounding box center [176, 141] width 271 height 20
type textarea "<p><span data-darkreader-inline-color="" style="color: rgb(92, 156, 207); --dar…"
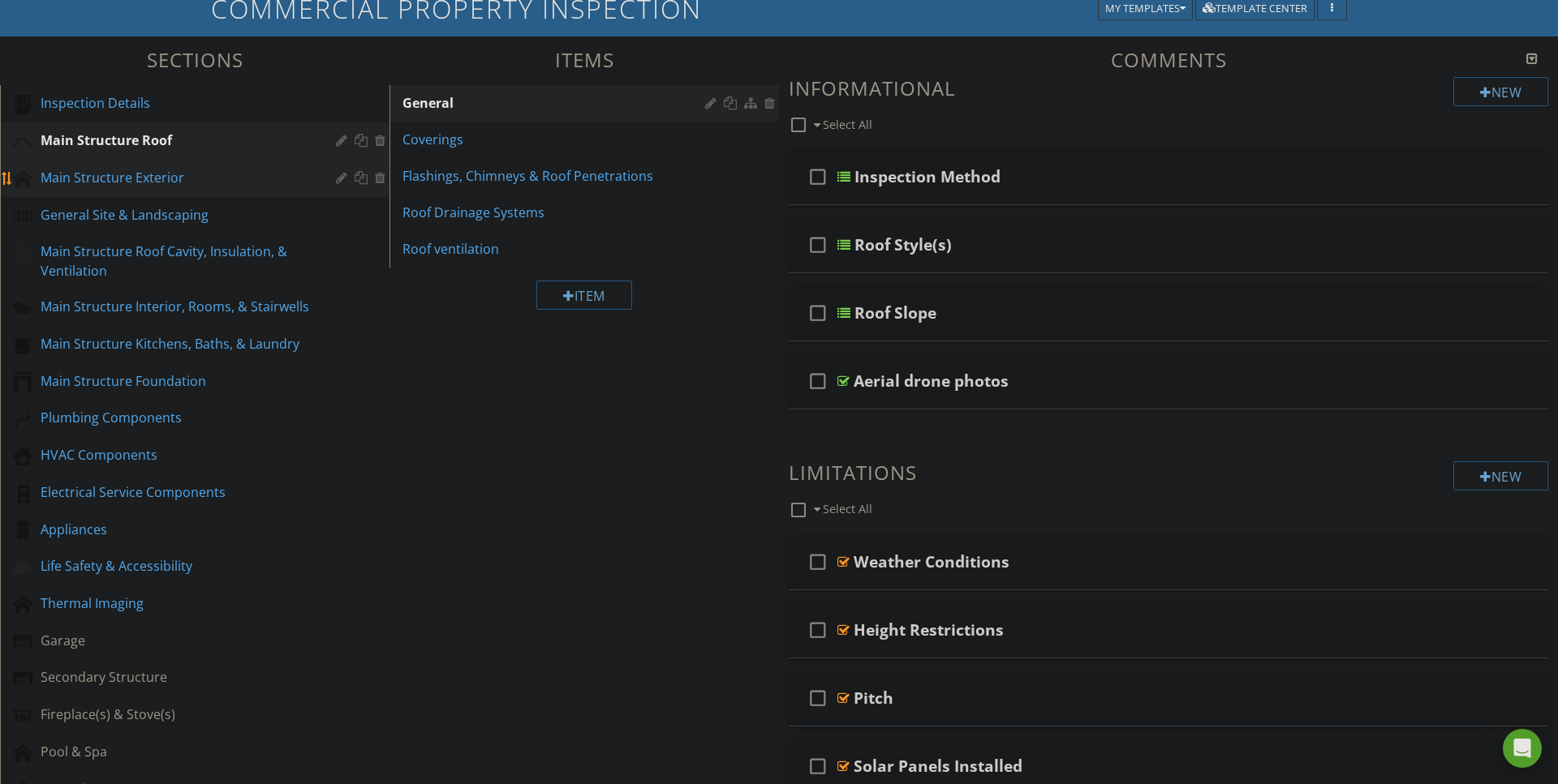
click at [62, 171] on div "Main Structure Exterior" at bounding box center [176, 178] width 271 height 20
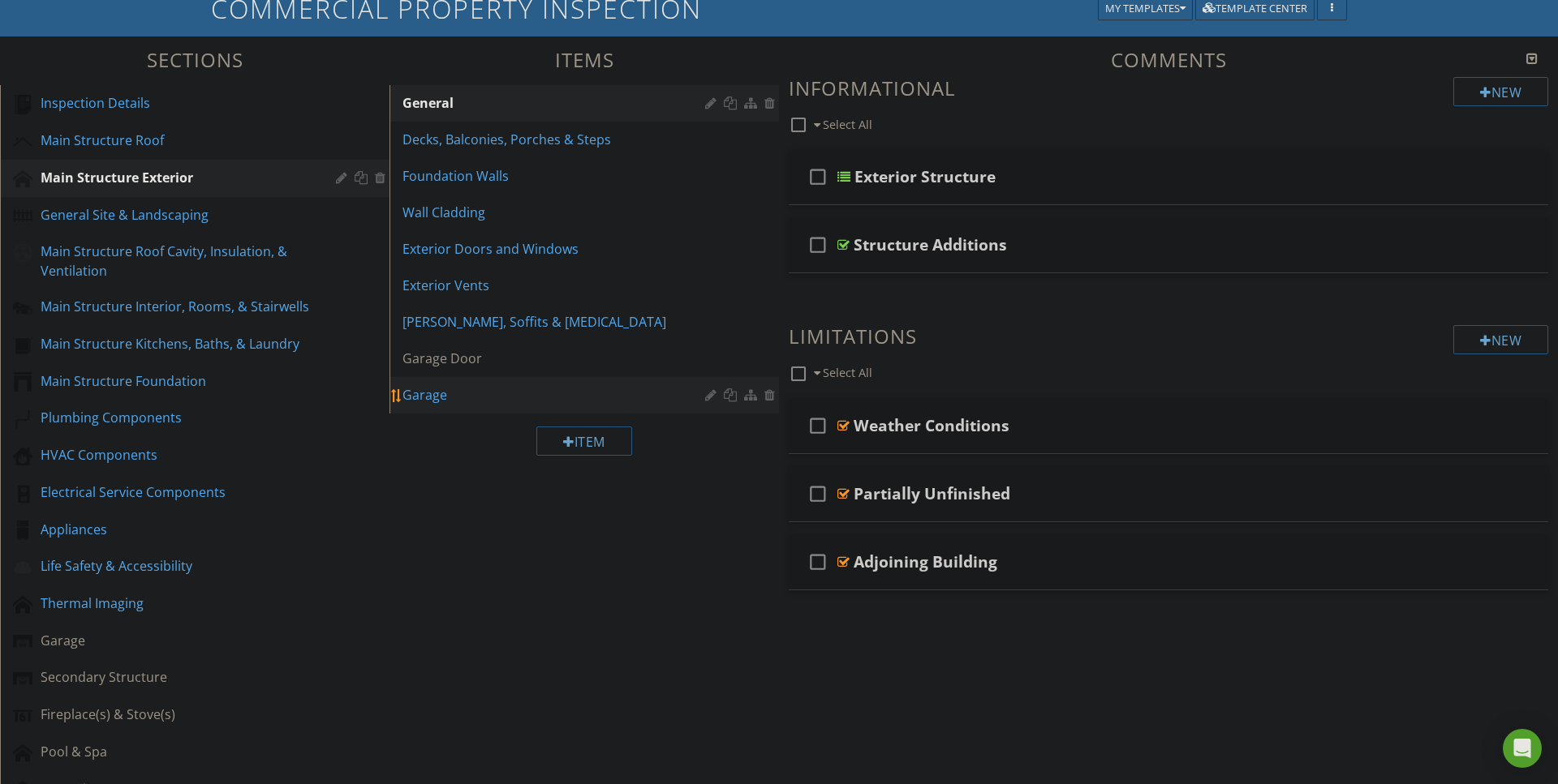
click at [706, 393] on div at bounding box center [713, 394] width 16 height 13
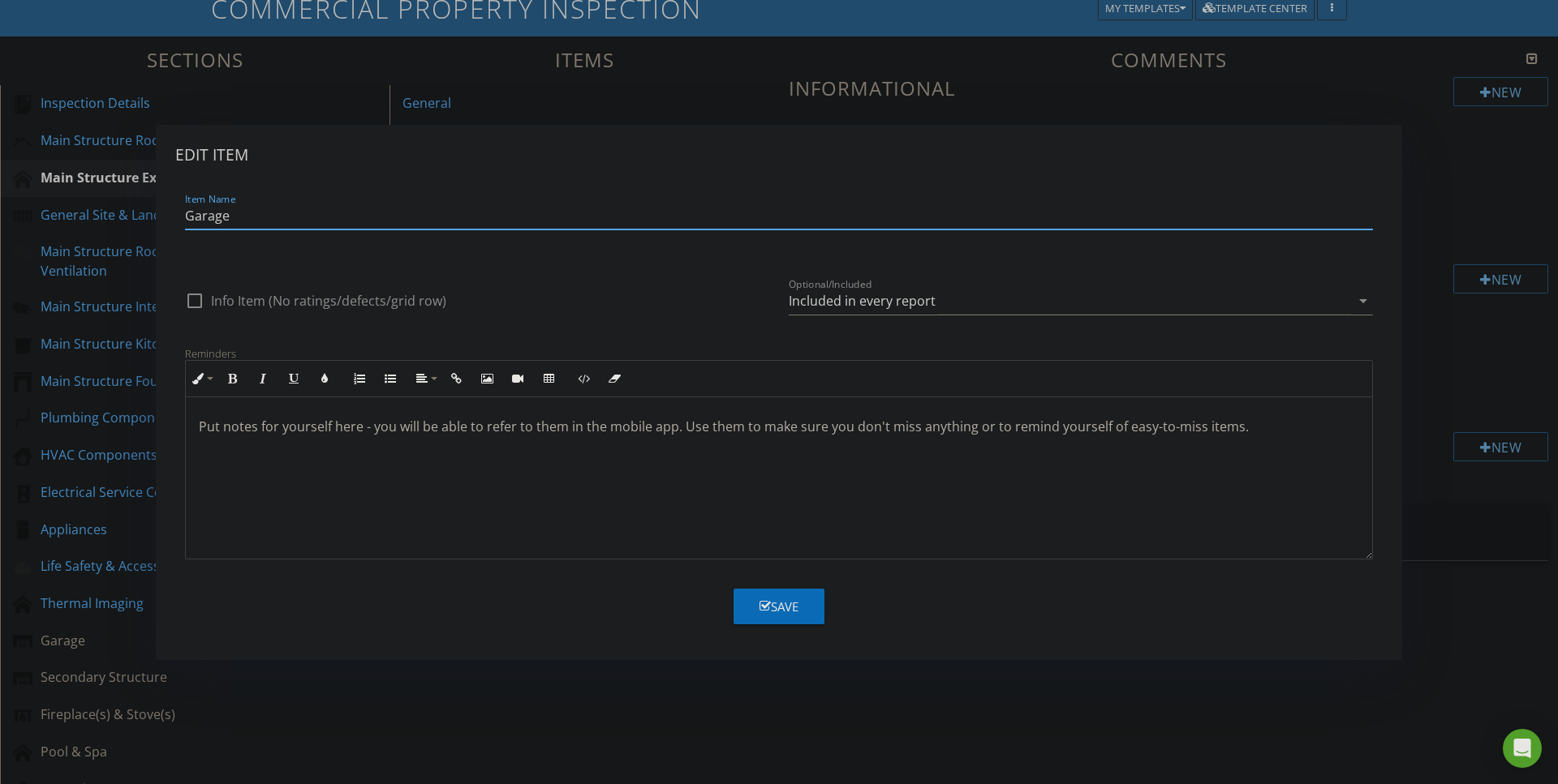
click at [1361, 295] on icon "arrow_drop_down" at bounding box center [1363, 301] width 20 height 20
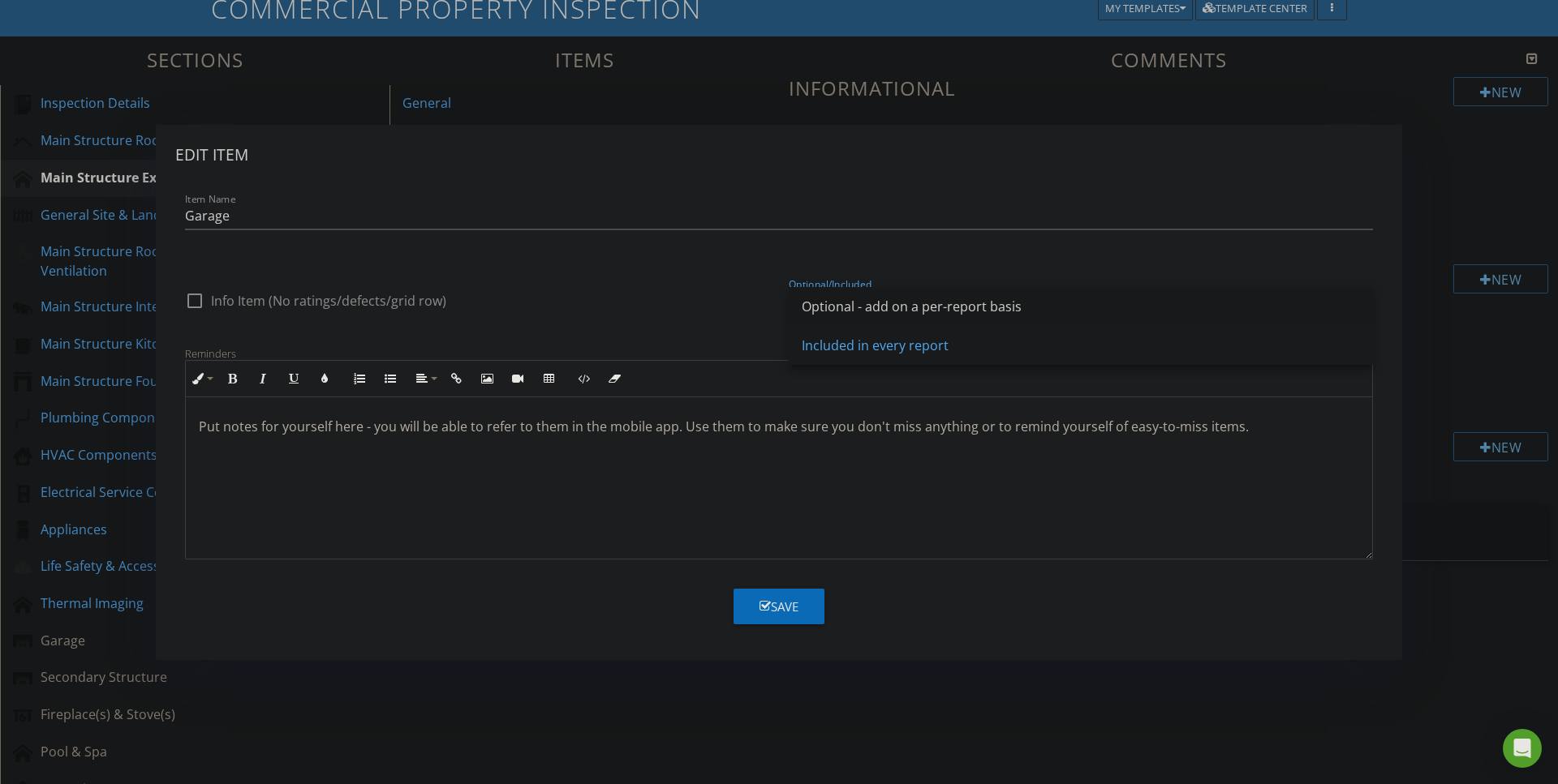
click at [985, 298] on div "Optional - add on a per-report basis" at bounding box center [1081, 307] width 559 height 20
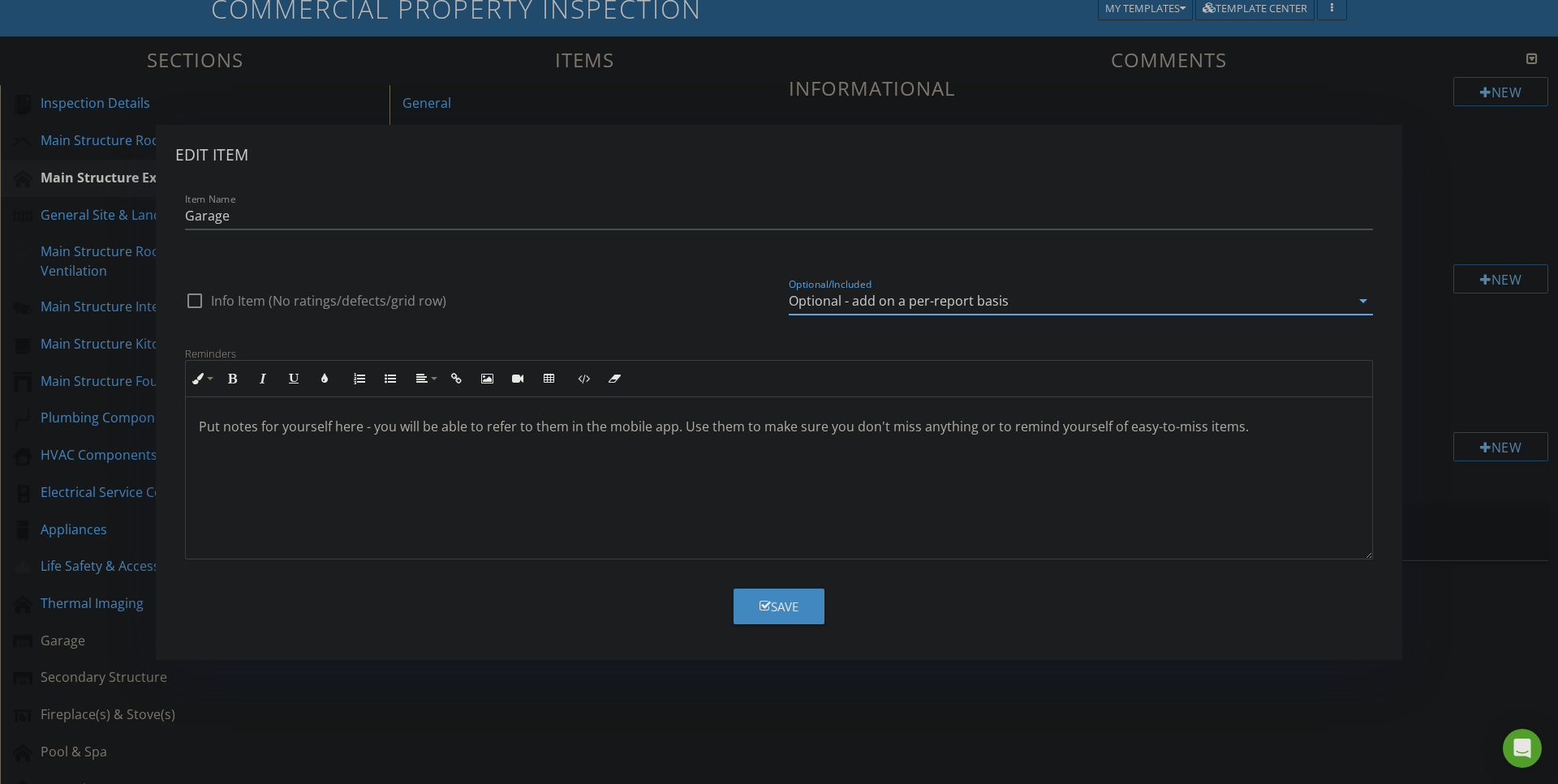
click at [779, 603] on div "Save" at bounding box center [779, 607] width 39 height 19
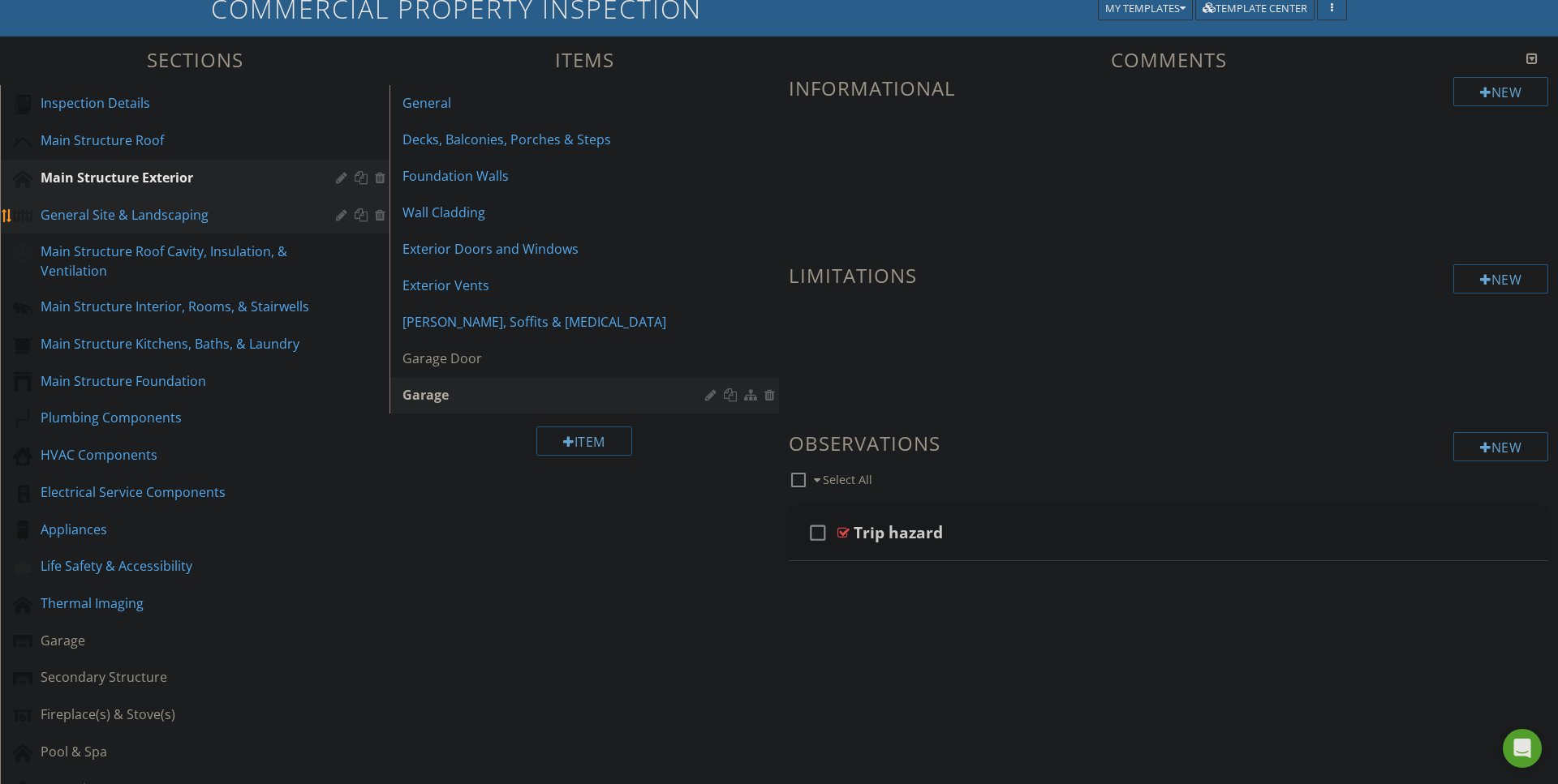
click at [164, 213] on div "General Site & Landscaping" at bounding box center [176, 215] width 271 height 20
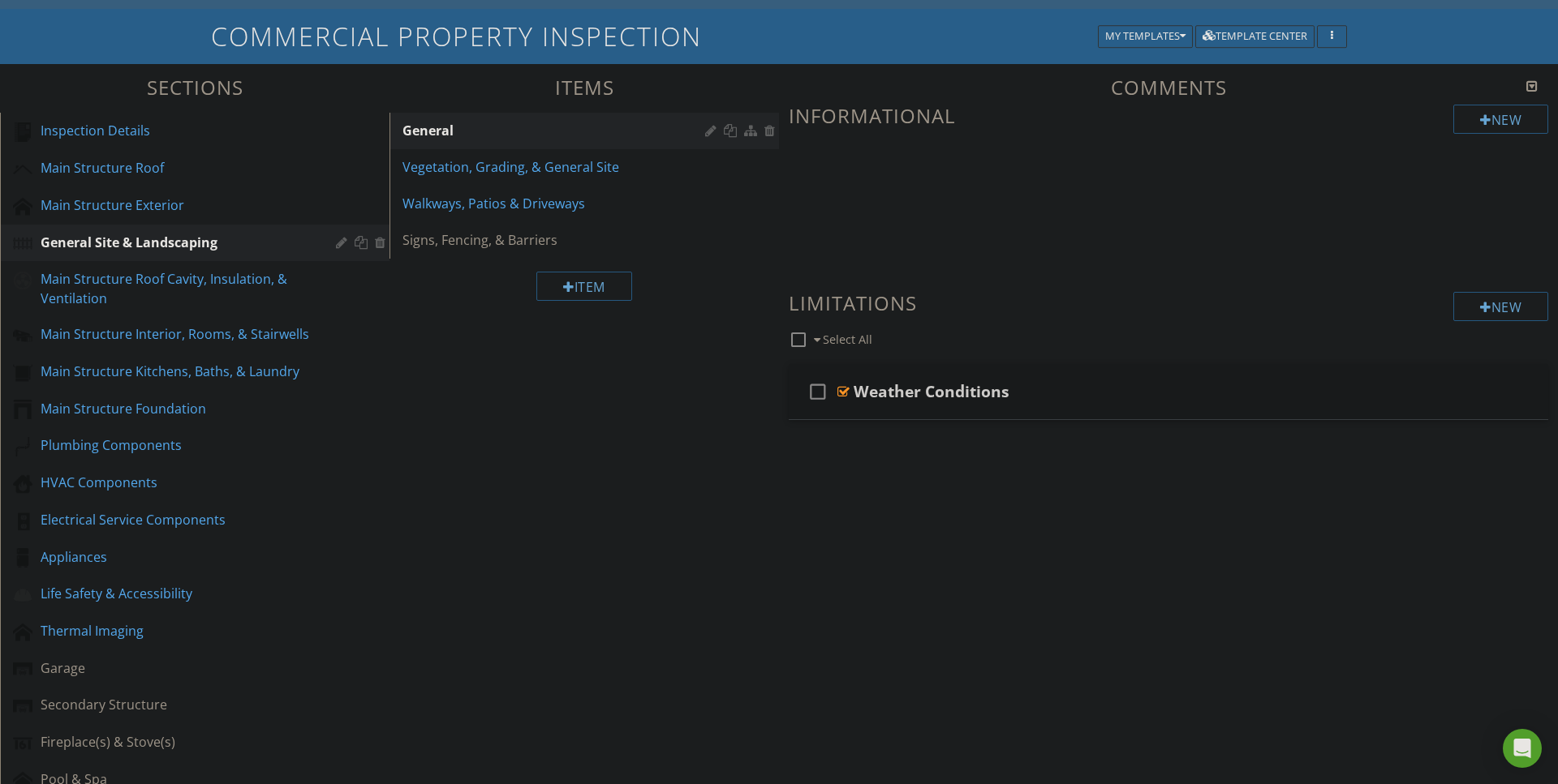
scroll to position [137, 0]
click at [1489, 119] on div "New" at bounding box center [1501, 118] width 95 height 29
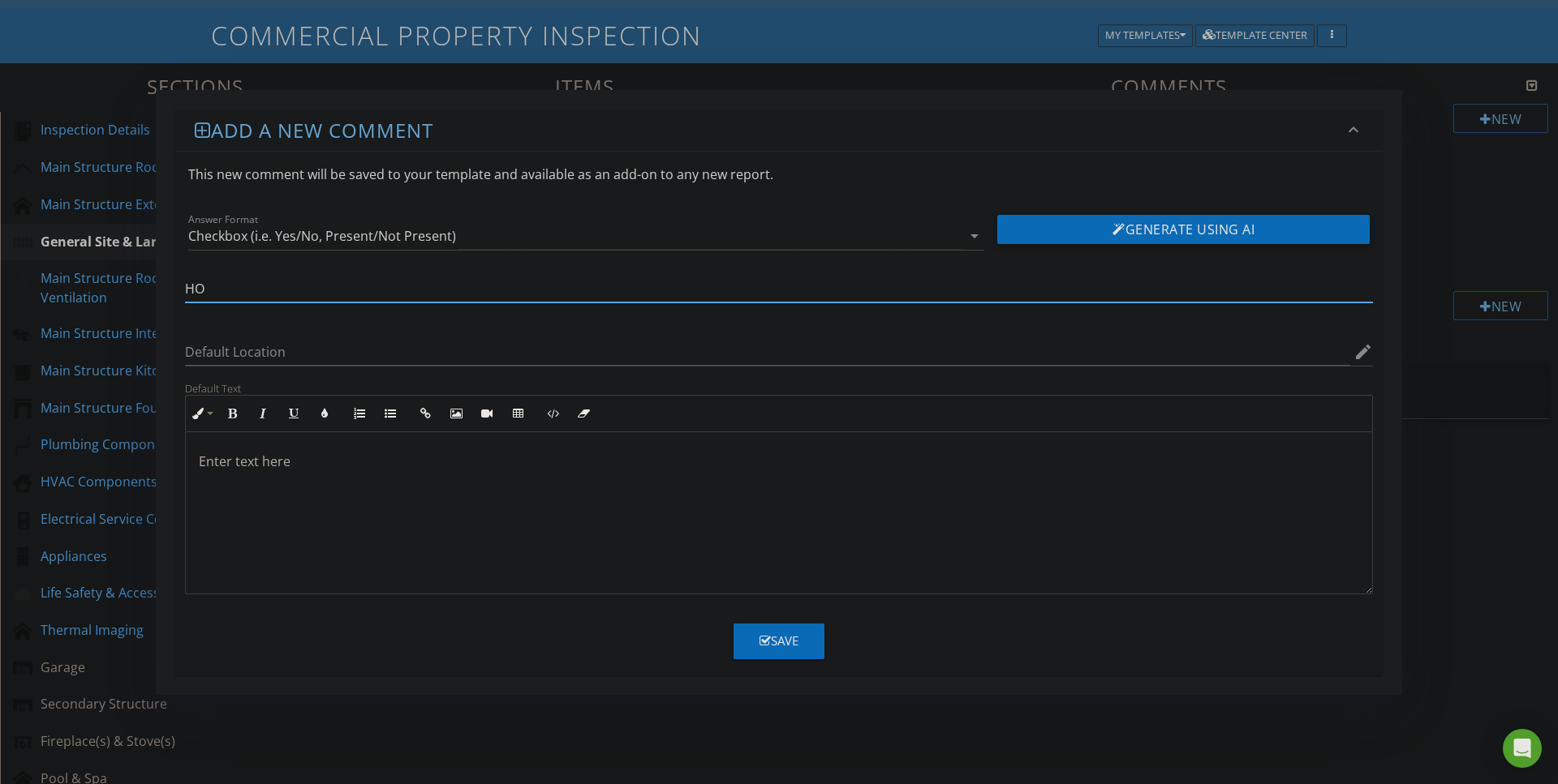
type input "H"
type input "Property Owner Maintained"
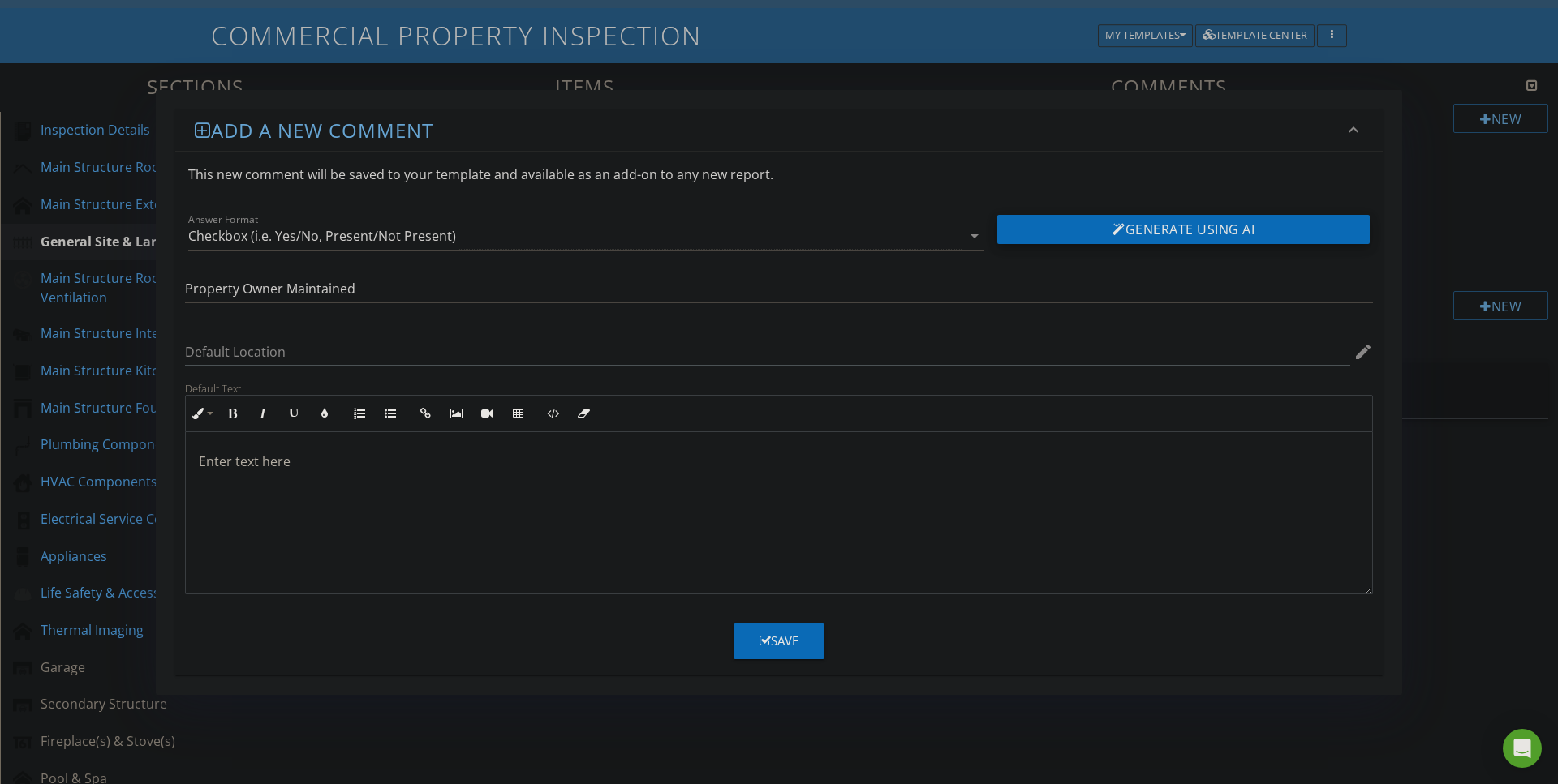
click at [1200, 224] on button "Generate Using AI" at bounding box center [1184, 229] width 372 height 29
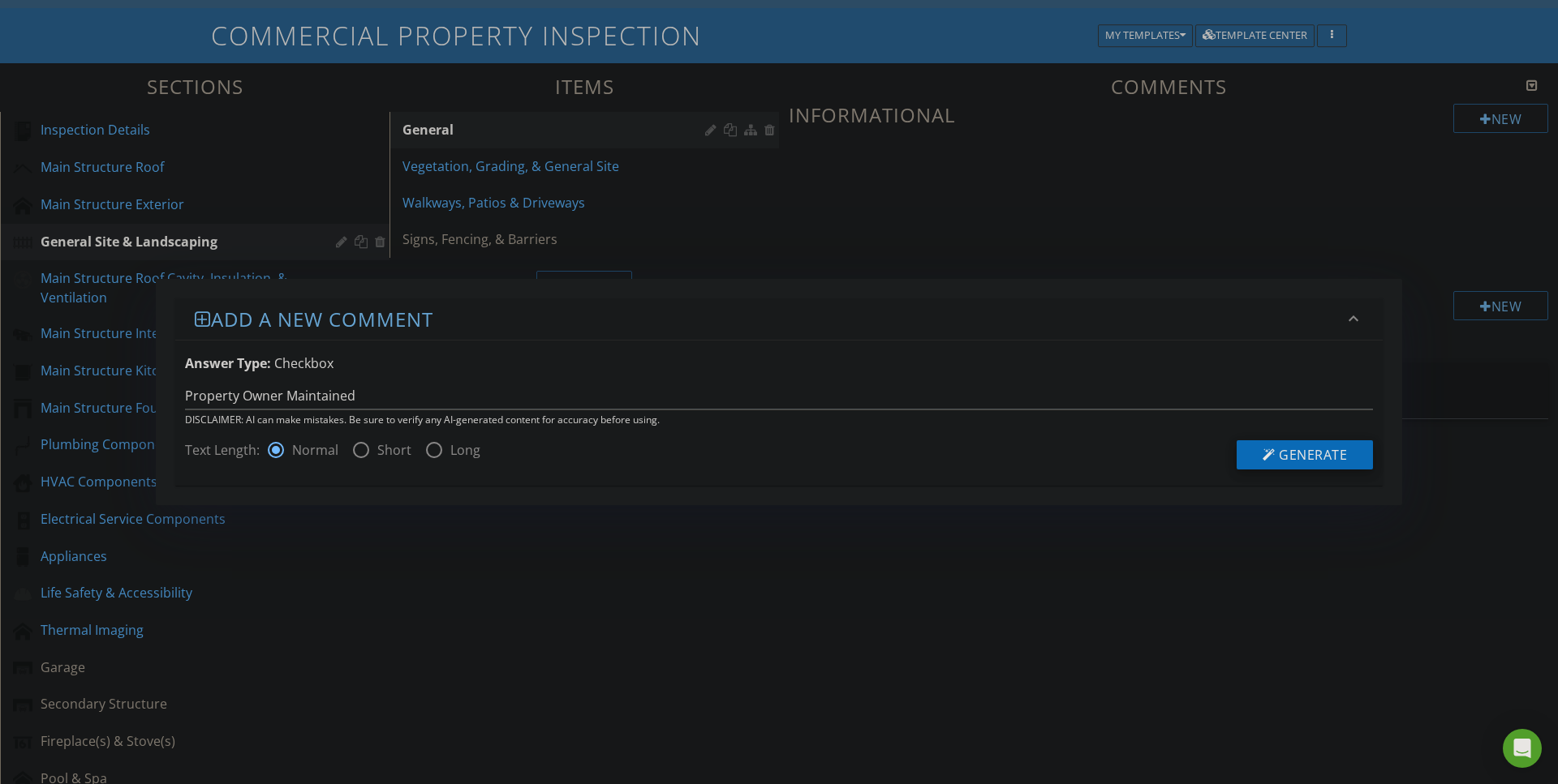
click at [1297, 447] on span "Generate" at bounding box center [1312, 455] width 68 height 18
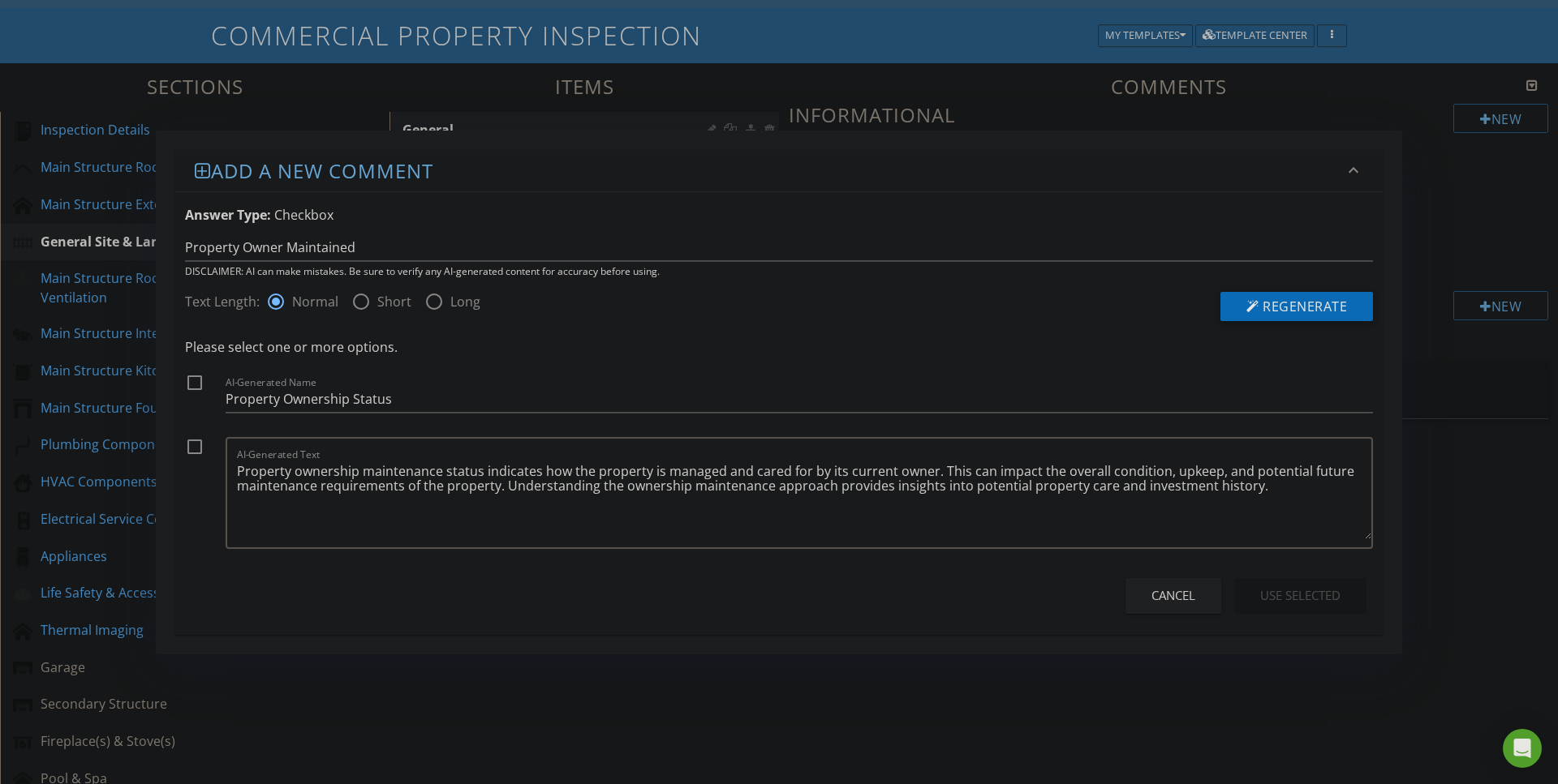
click at [1184, 593] on div "Cancel" at bounding box center [1173, 595] width 44 height 19
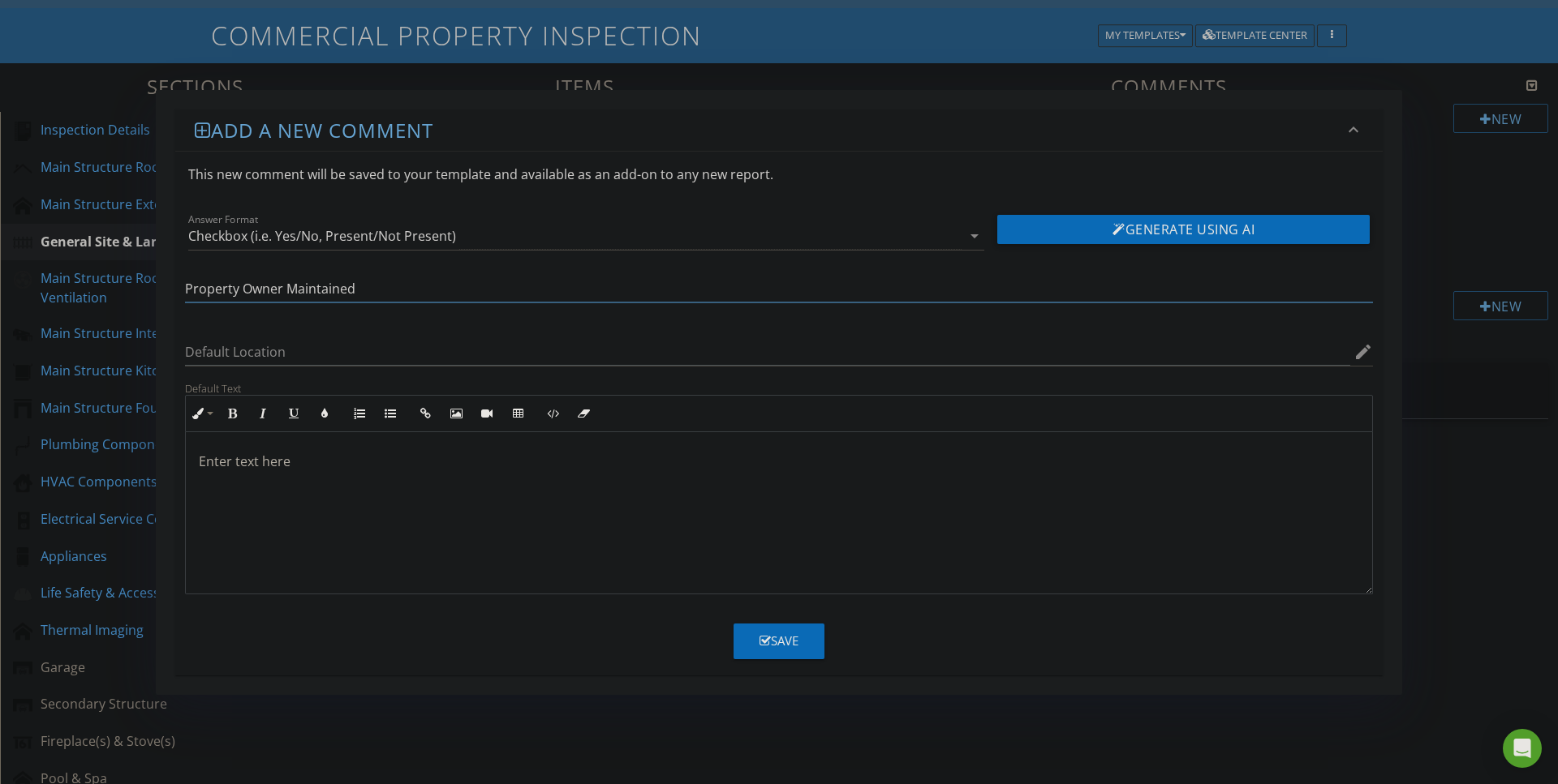
click at [396, 291] on input "Property Owner Maintained" at bounding box center [779, 289] width 1188 height 27
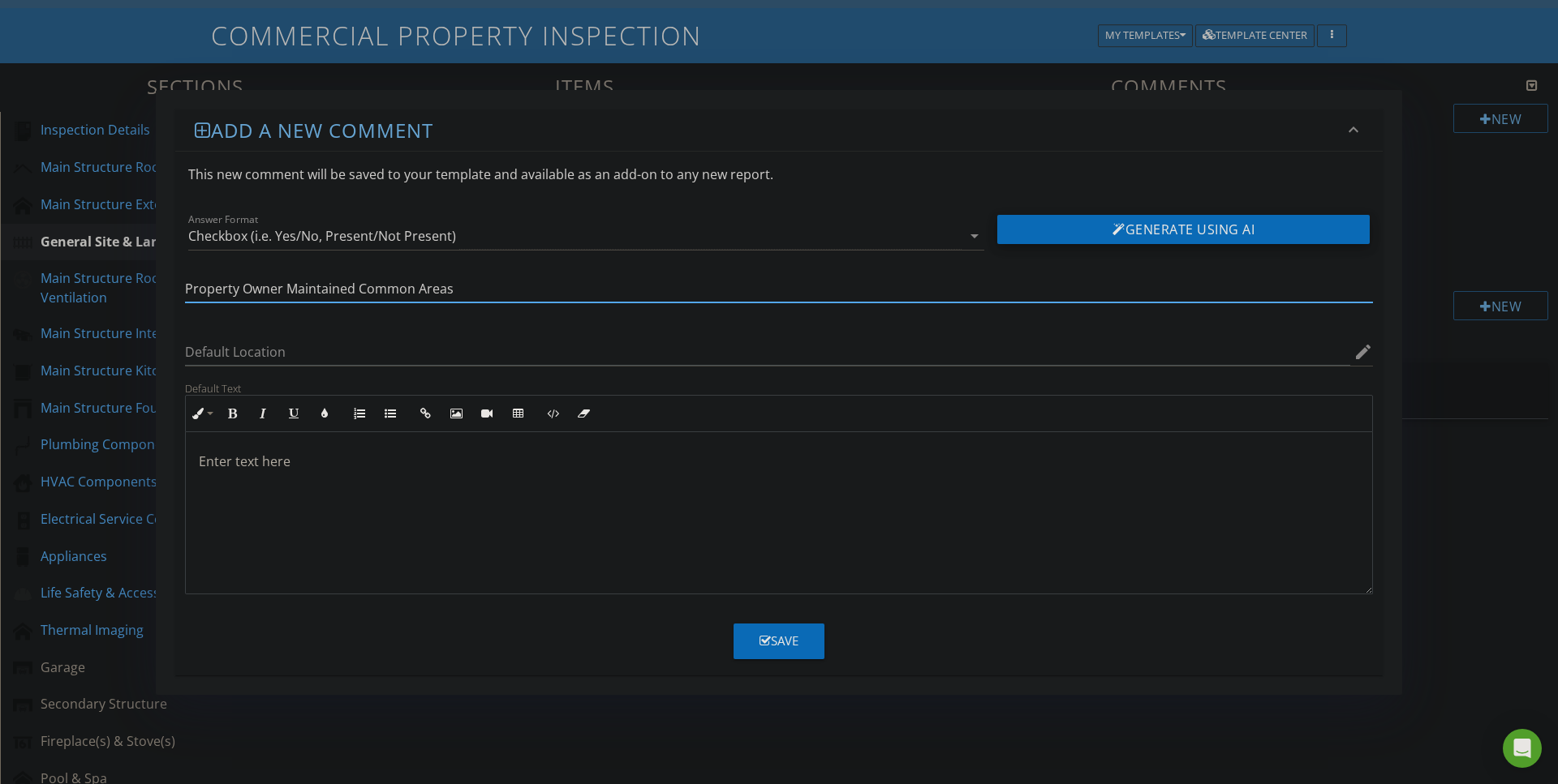
type input "Property Owner Maintained Common Areas"
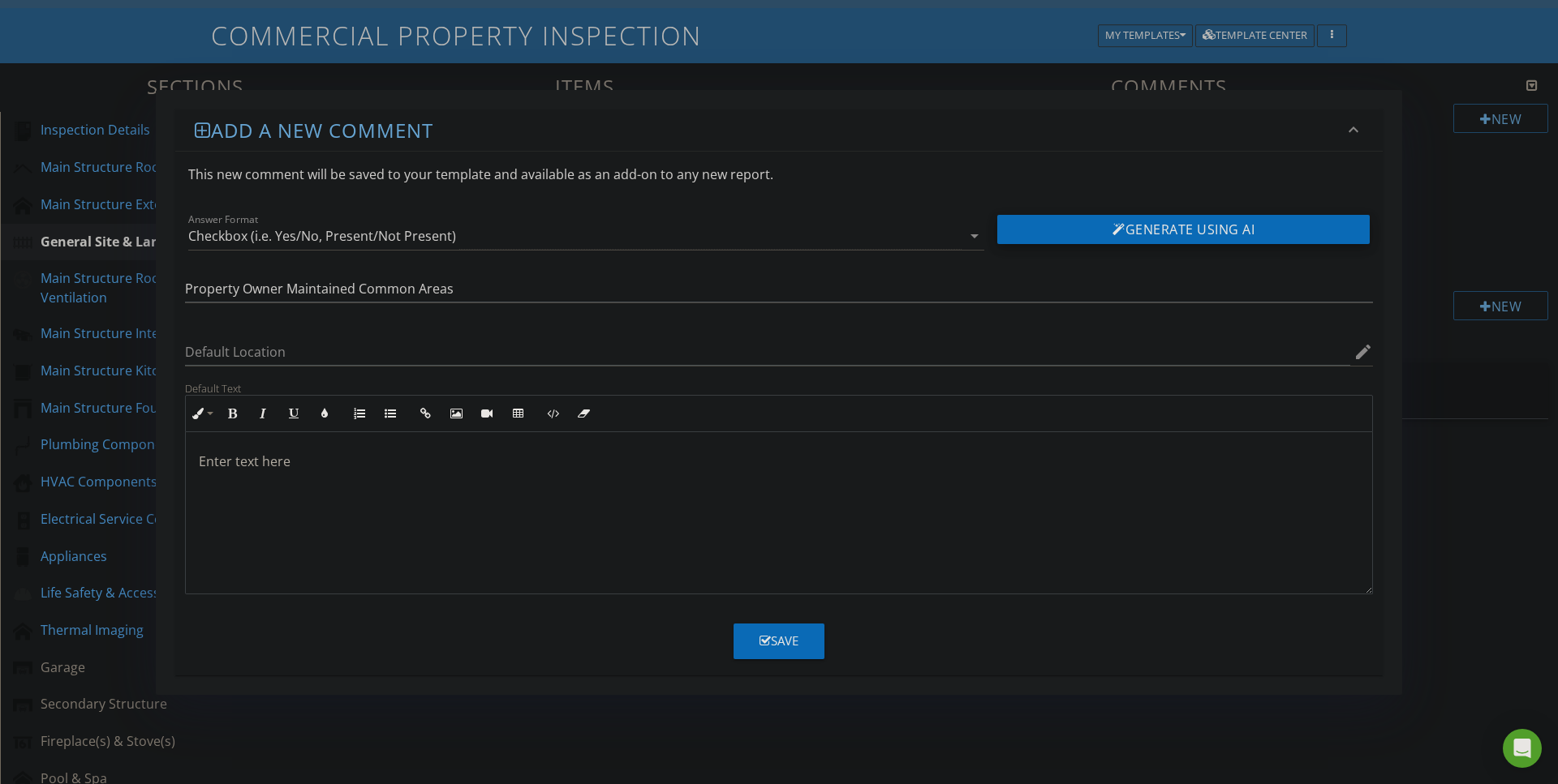
click at [1092, 233] on button "Generate Using AI" at bounding box center [1184, 229] width 372 height 29
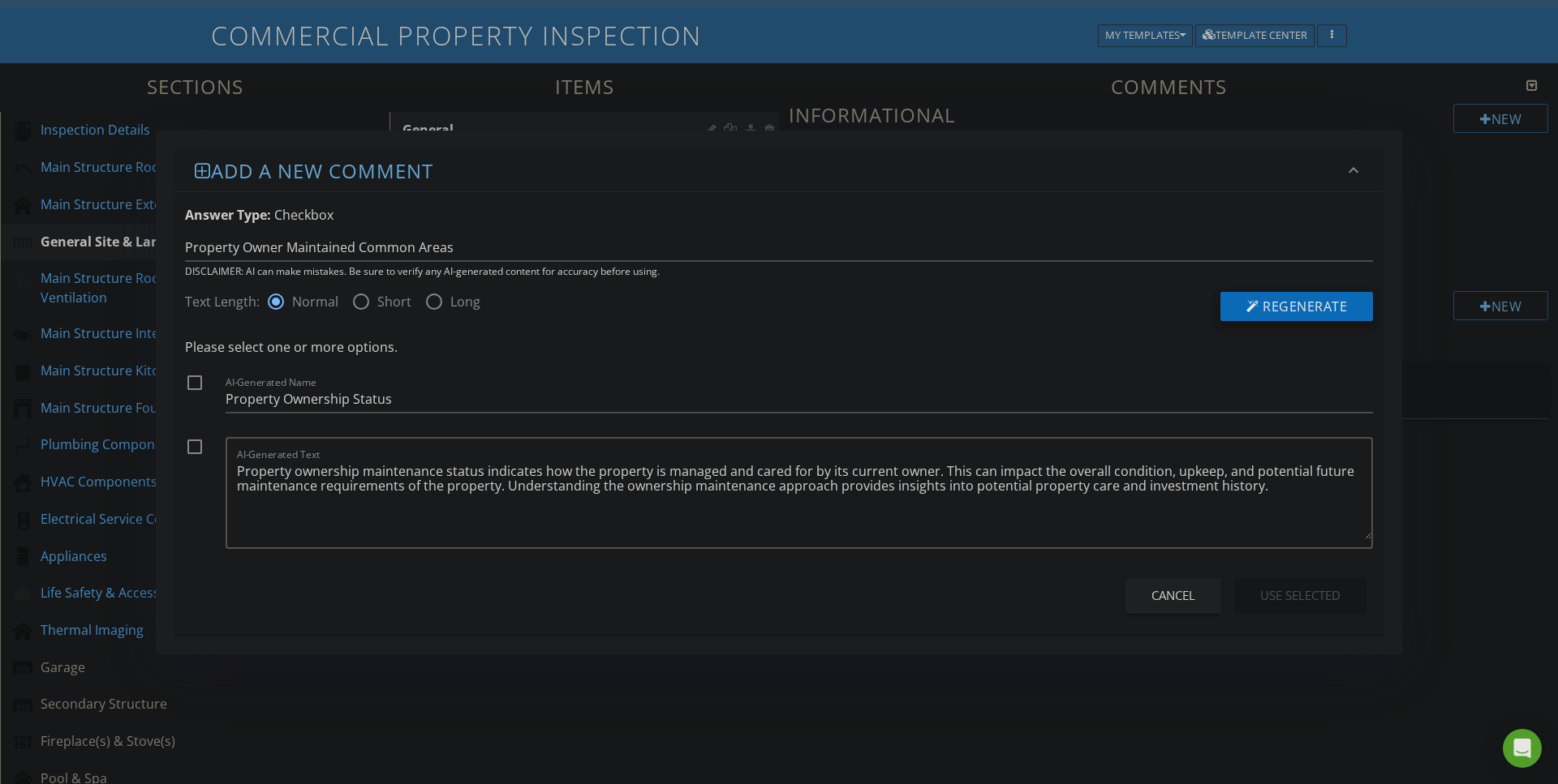
click at [1310, 300] on span "Regenerate" at bounding box center [1304, 307] width 84 height 18
click at [192, 446] on div at bounding box center [195, 446] width 28 height 28
checkbox input "true"
click at [1274, 594] on div "Use Selected" at bounding box center [1299, 595] width 80 height 19
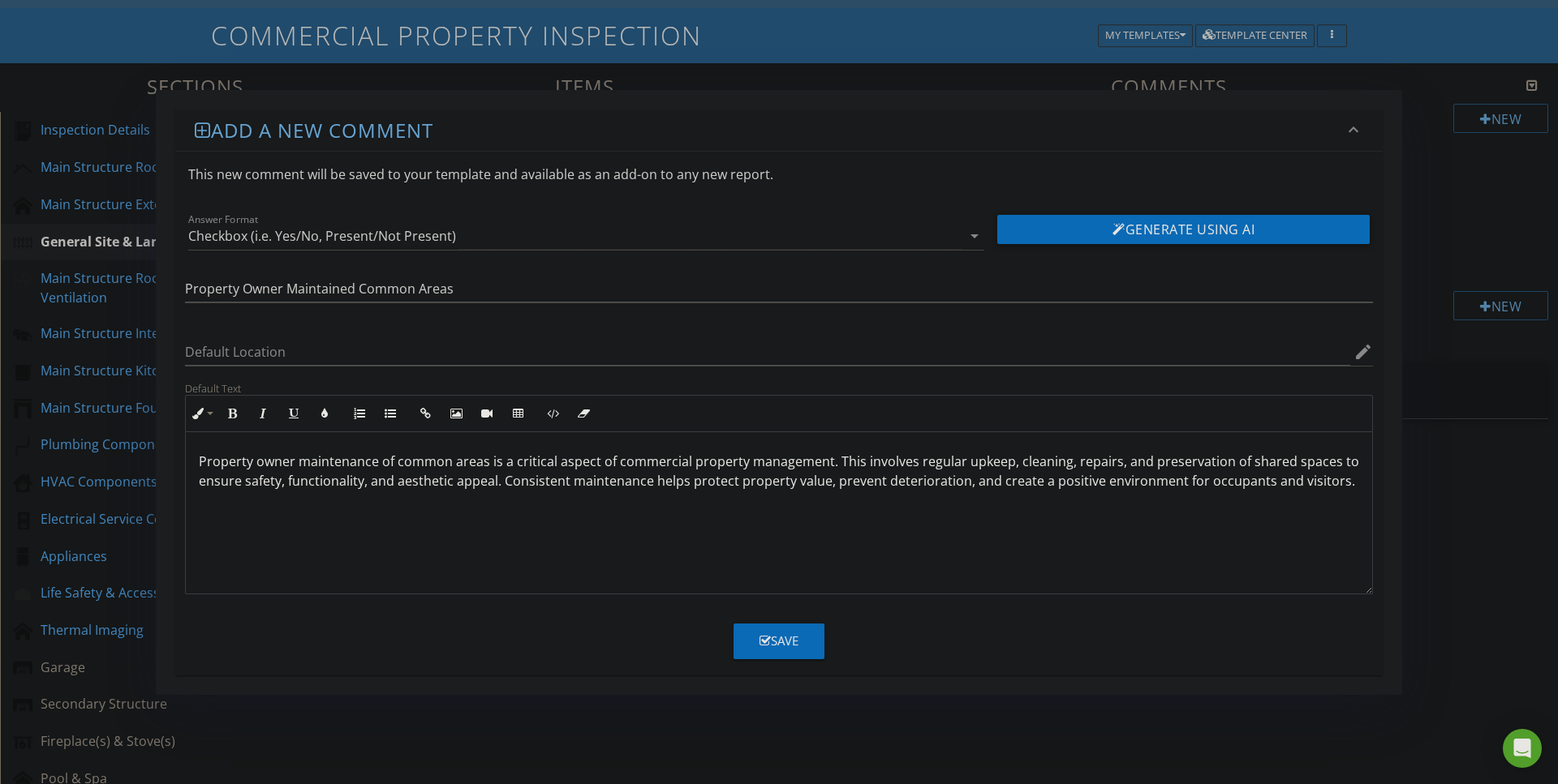
click at [209, 458] on p "Property owner maintenance of common areas is a critical aspect of commercial p…" at bounding box center [779, 470] width 1160 height 39
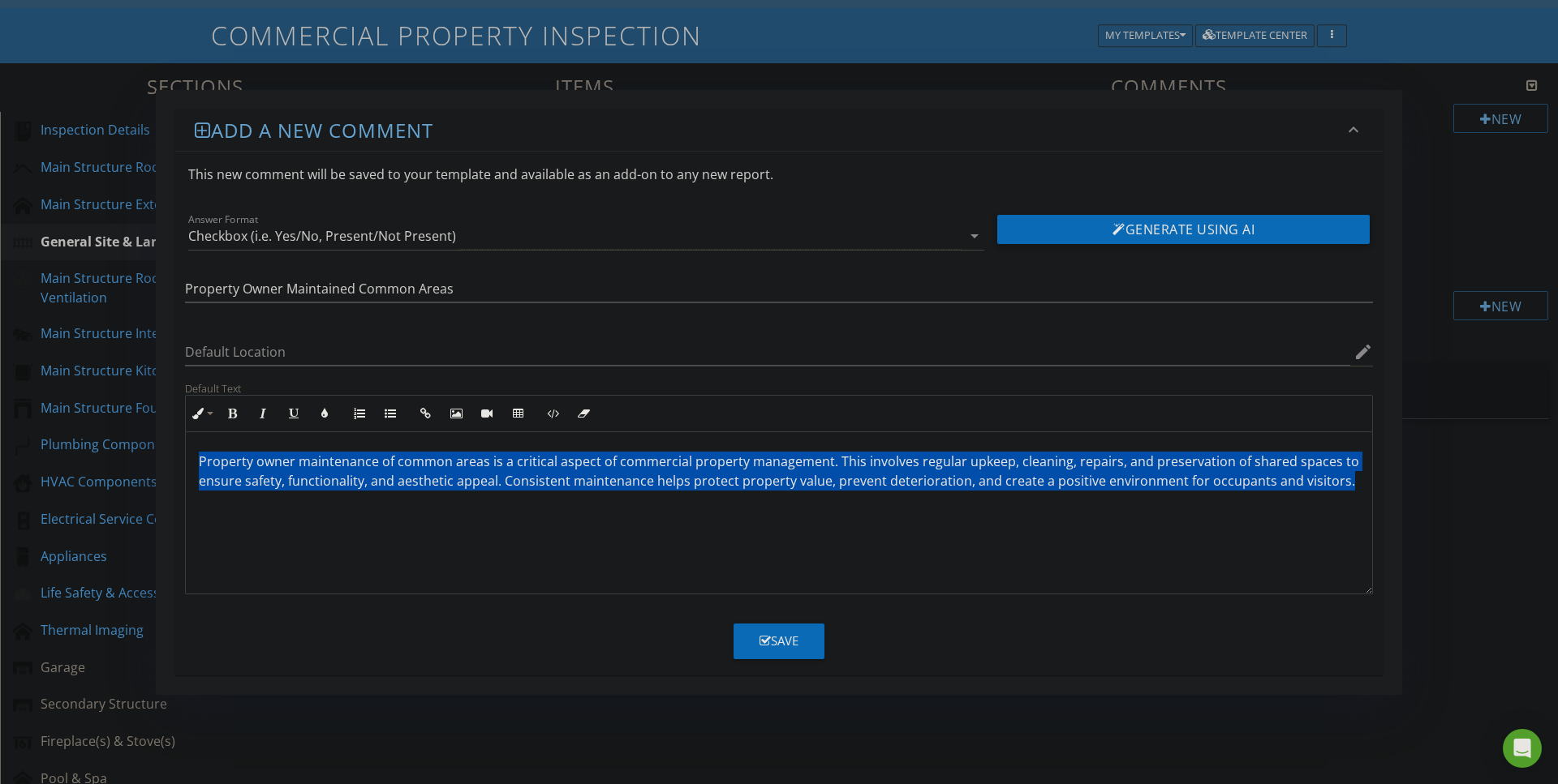
click at [209, 458] on p "Property owner maintenance of common areas is a critical aspect of commercial p…" at bounding box center [779, 470] width 1160 height 39
click at [321, 417] on icon "button" at bounding box center [324, 413] width 11 height 11
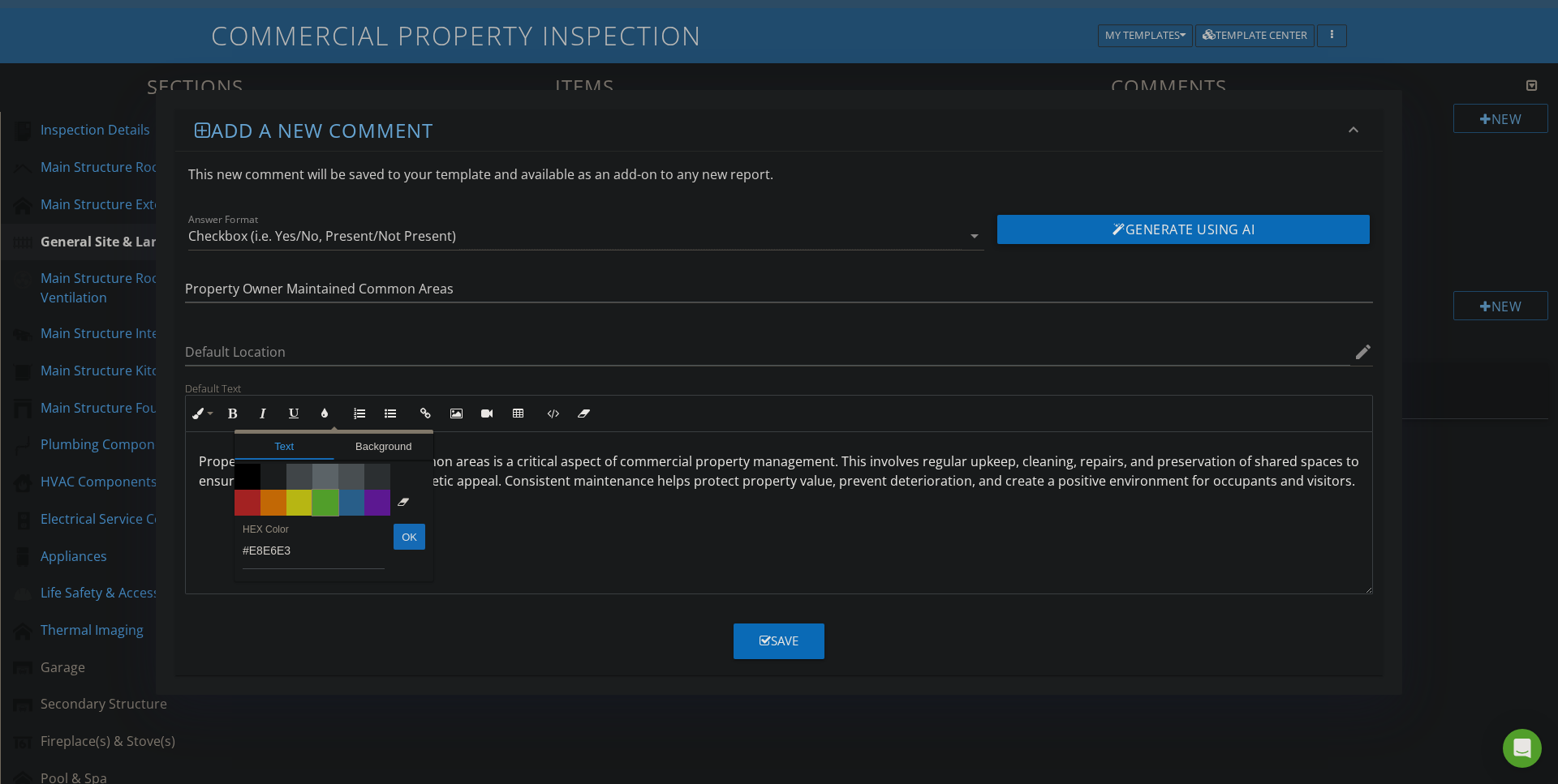
click at [325, 504] on span "Color #65c635" at bounding box center [325, 503] width 26 height 26
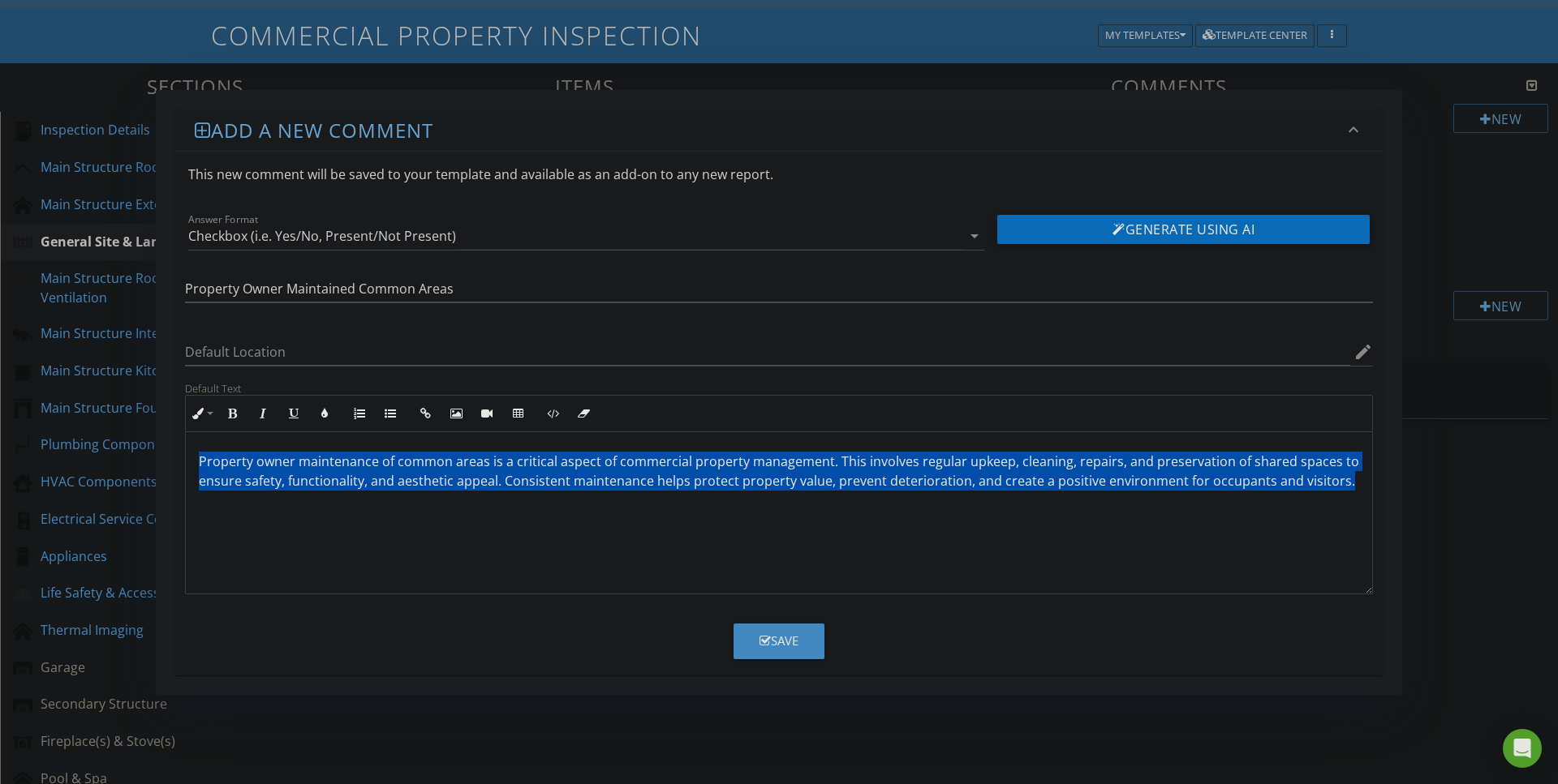
click at [797, 648] on div "Save" at bounding box center [779, 640] width 39 height 19
type textarea "<p><span data-darkreader-inline-color="" style="color: rgb(101, 198, 53); --dar…"
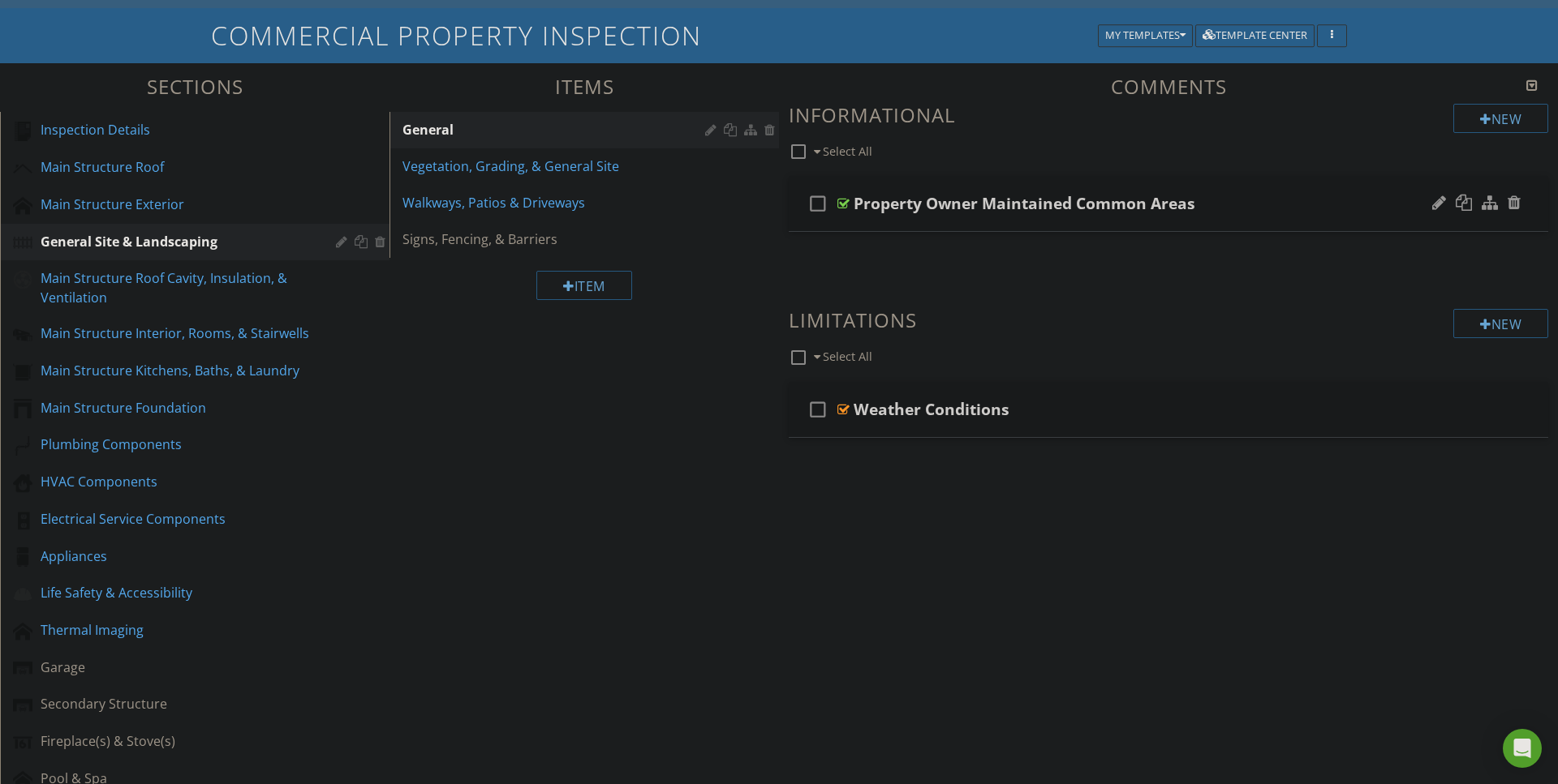
click at [844, 201] on div at bounding box center [843, 203] width 12 height 13
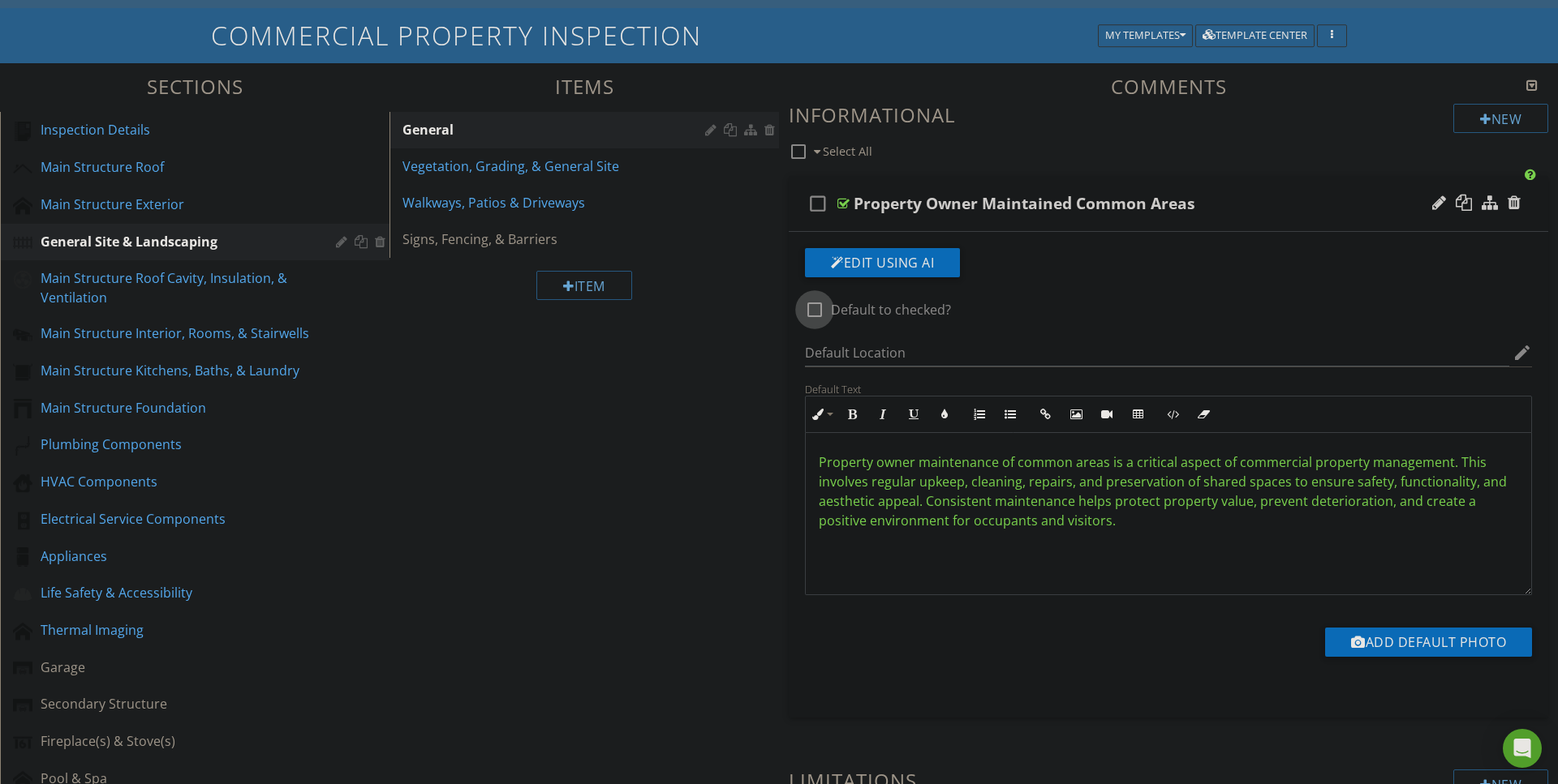
click at [811, 313] on div at bounding box center [814, 310] width 28 height 28
checkbox input "true"
click at [838, 205] on div at bounding box center [843, 203] width 12 height 13
type textarea "<p><span data-darkreader-inline-color="" style="color: rgb(101, 198, 53); --dar…"
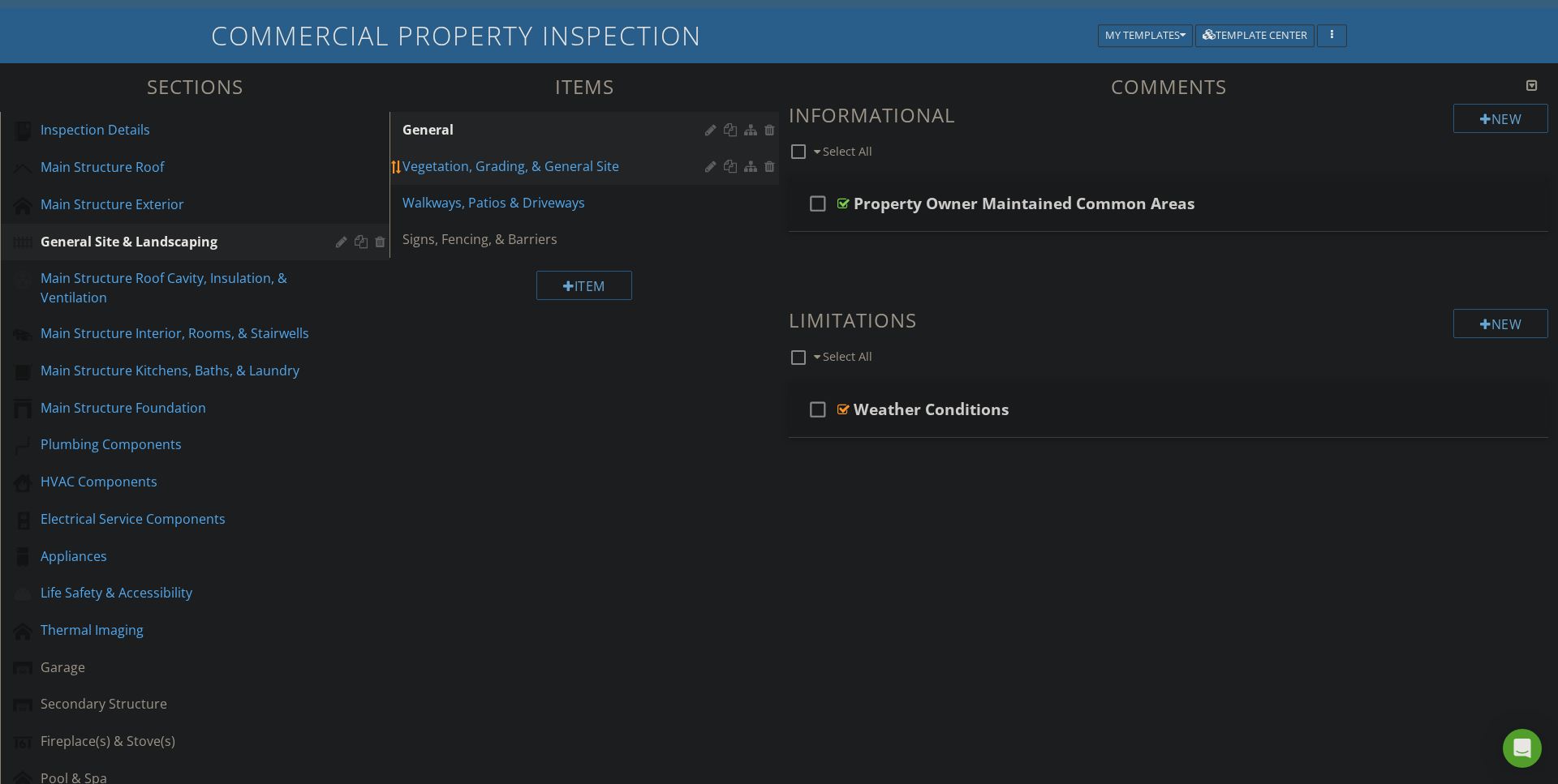
click at [504, 173] on div "Vegetation, Grading, & General Site" at bounding box center [556, 166] width 307 height 20
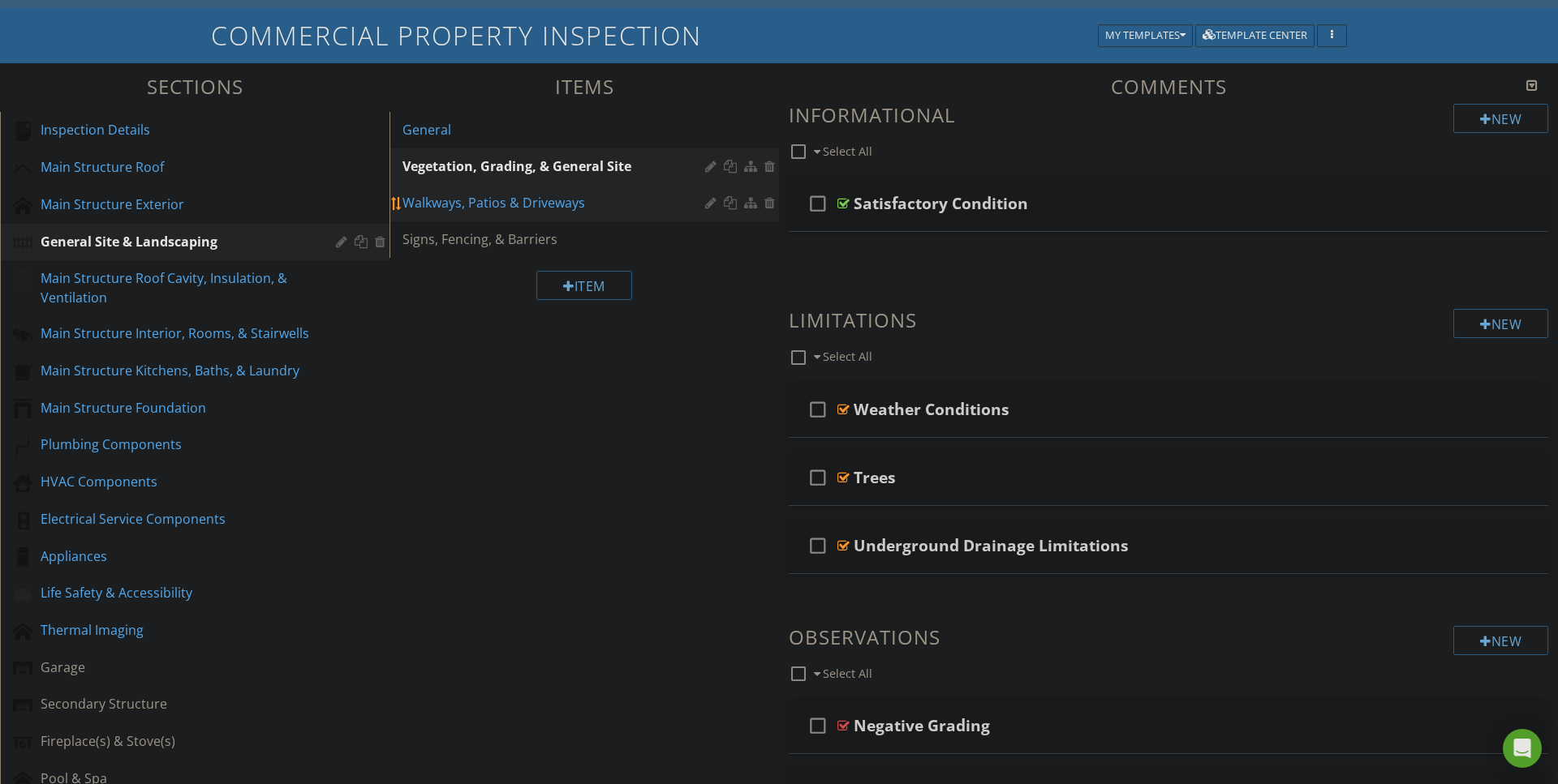
click at [477, 199] on div "Walkways, Patios & Driveways" at bounding box center [556, 203] width 307 height 20
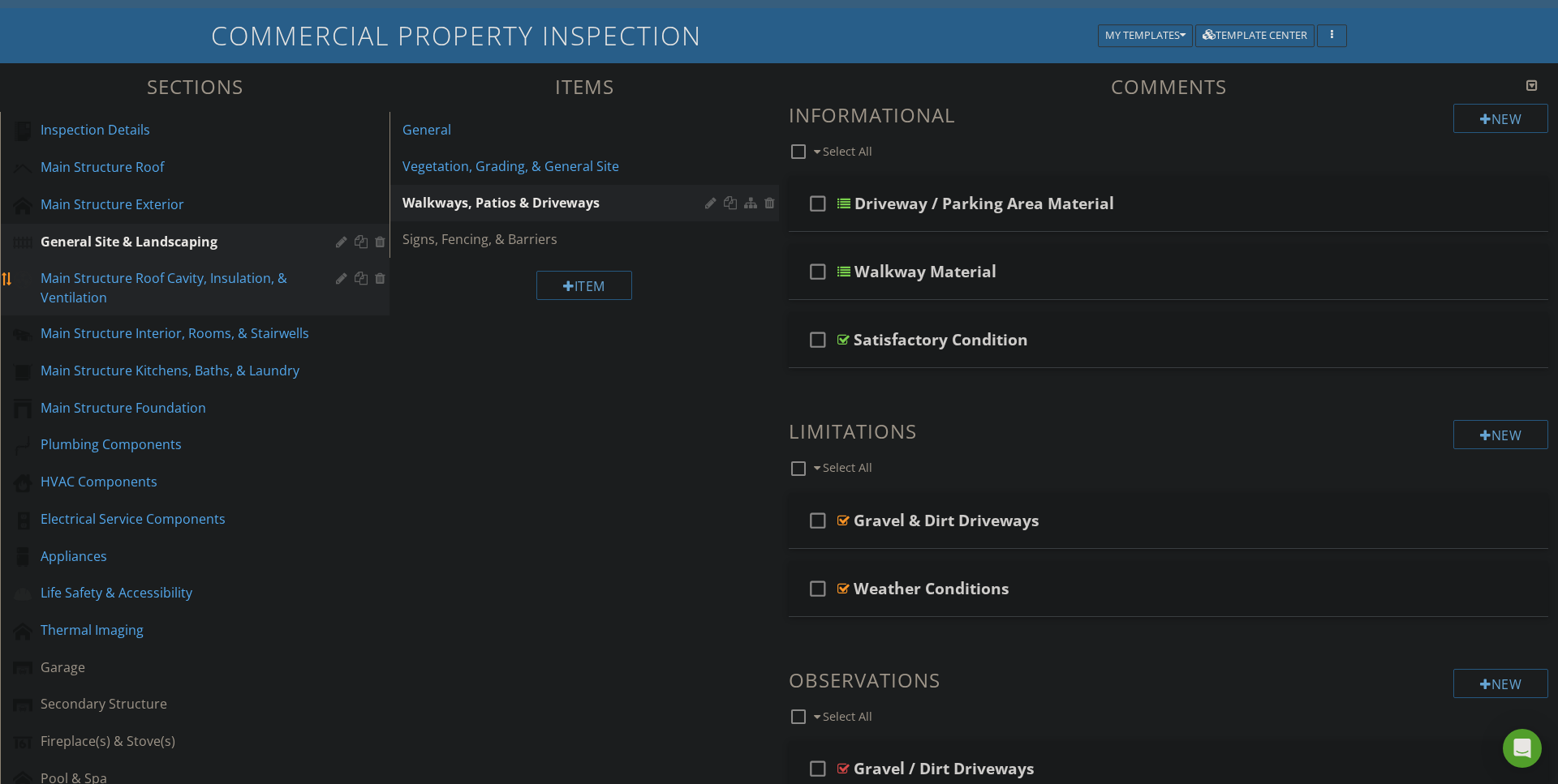
click at [100, 274] on div "Main Structure Roof Cavity, Insulation, & Ventilation" at bounding box center [176, 287] width 271 height 39
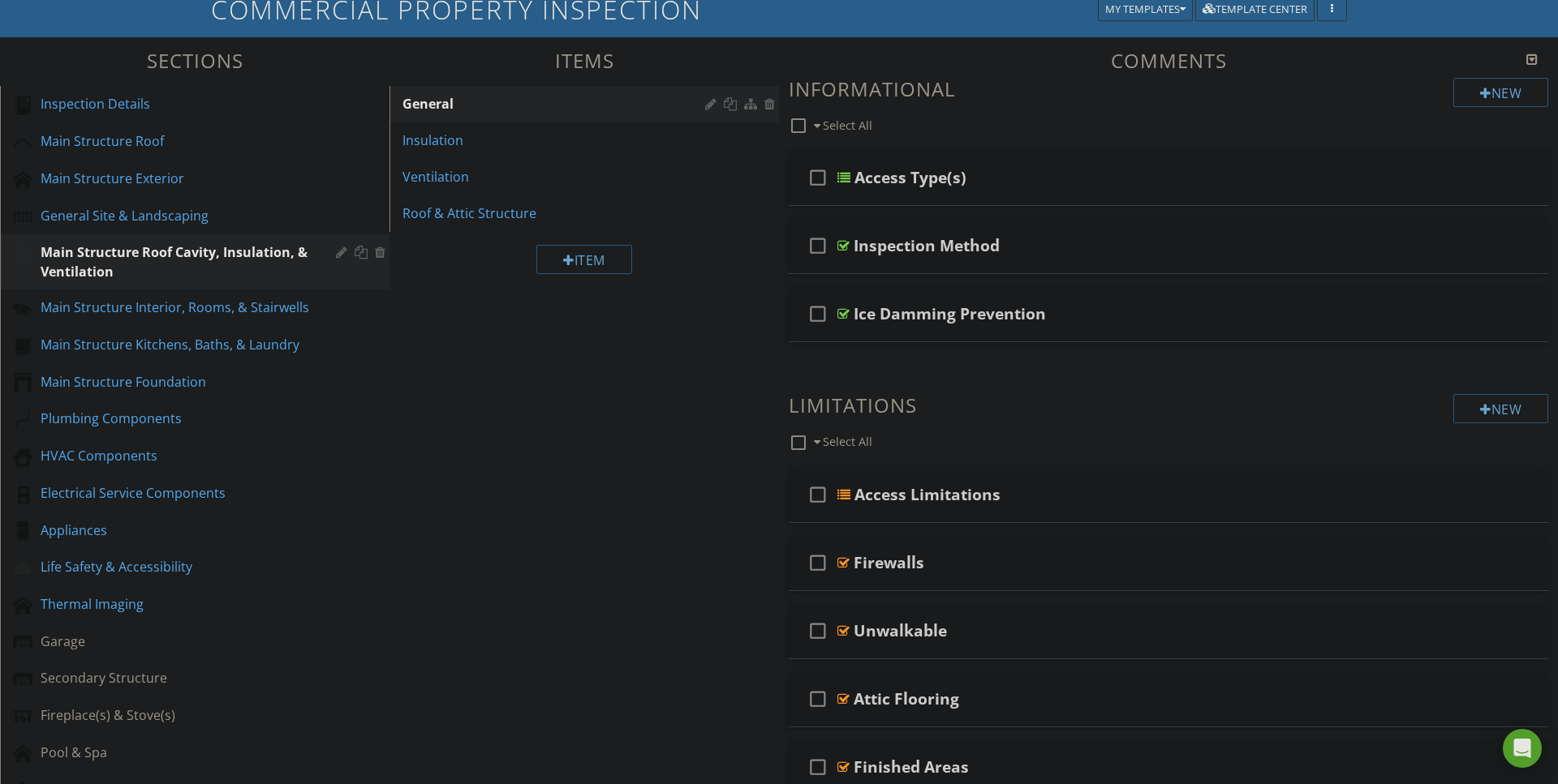
scroll to position [163, 0]
click at [457, 144] on div "Insulation" at bounding box center [556, 140] width 307 height 20
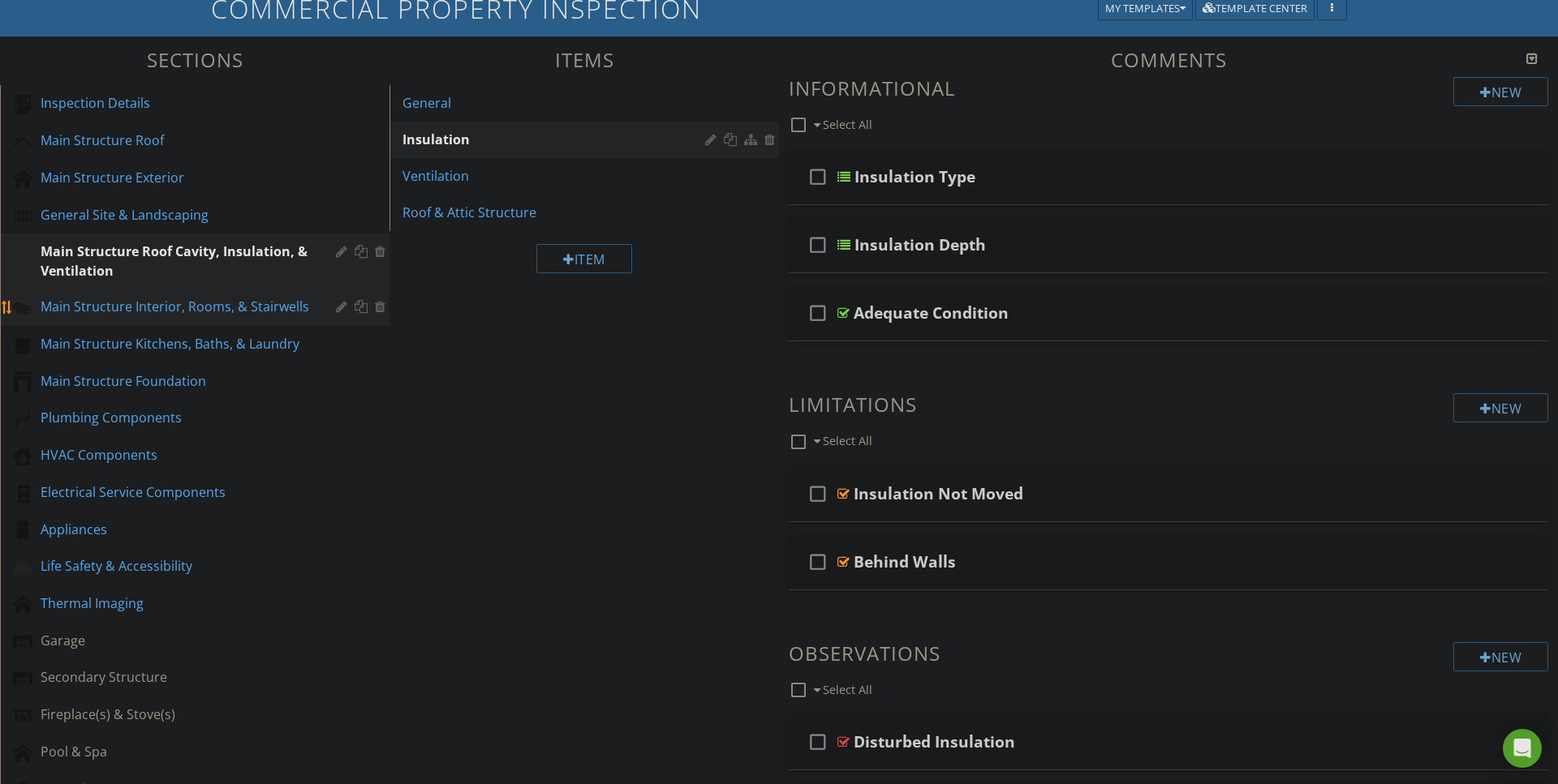
click at [190, 297] on div "Main Structure Interior, Rooms, & Stairwells" at bounding box center [176, 307] width 271 height 20
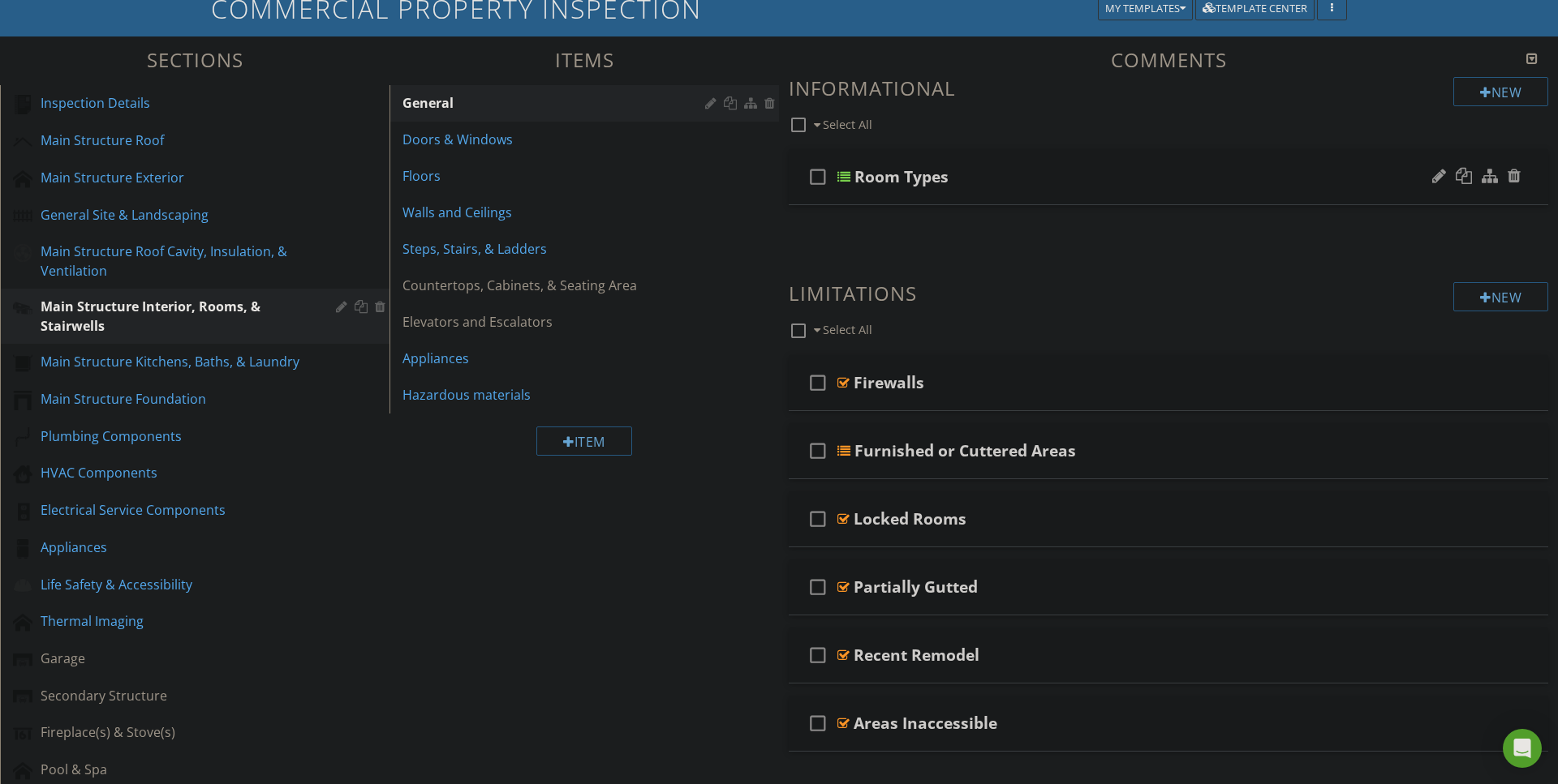
click at [850, 173] on div at bounding box center [843, 176] width 13 height 13
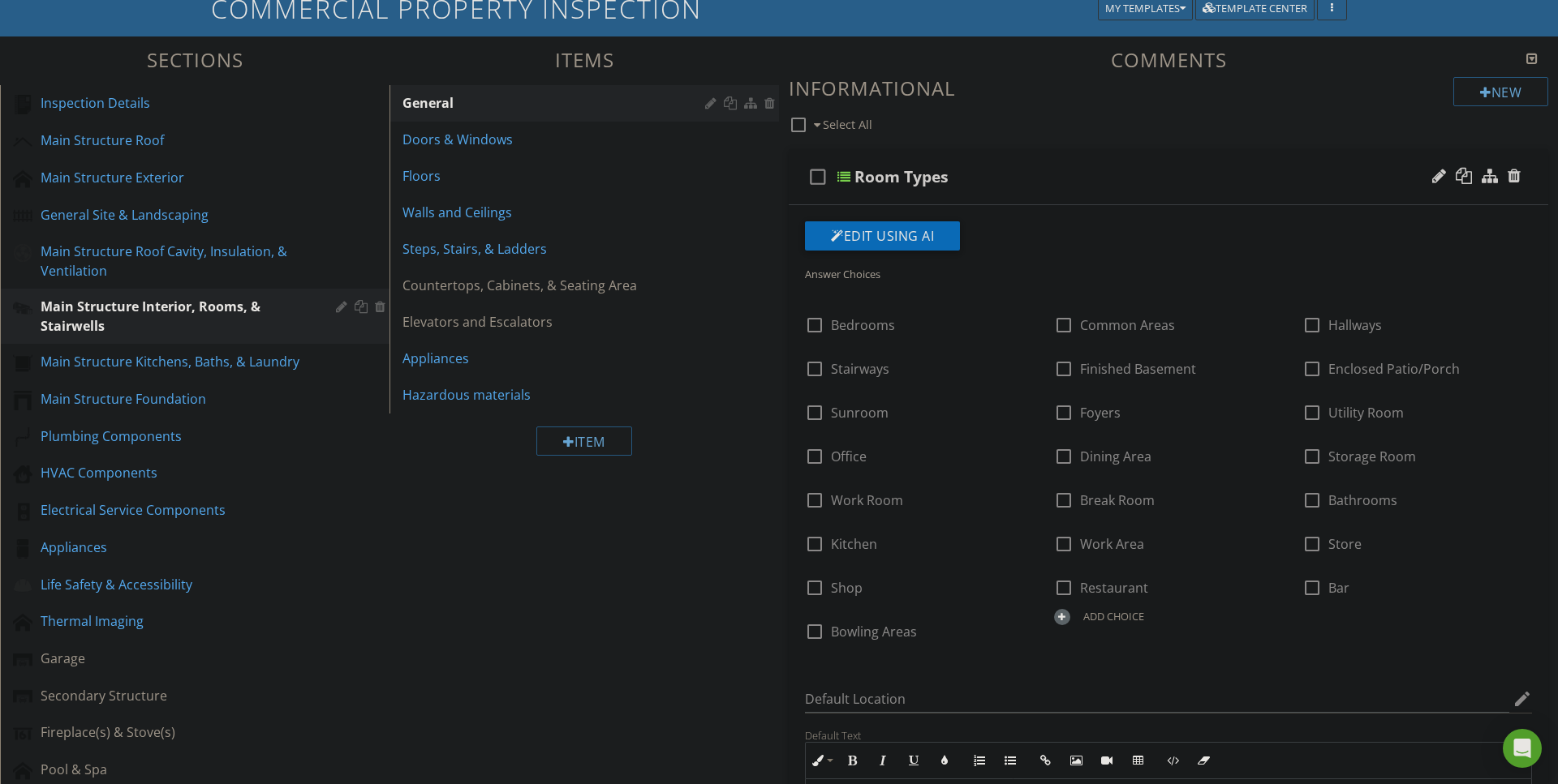
click at [850, 173] on div at bounding box center [843, 176] width 13 height 13
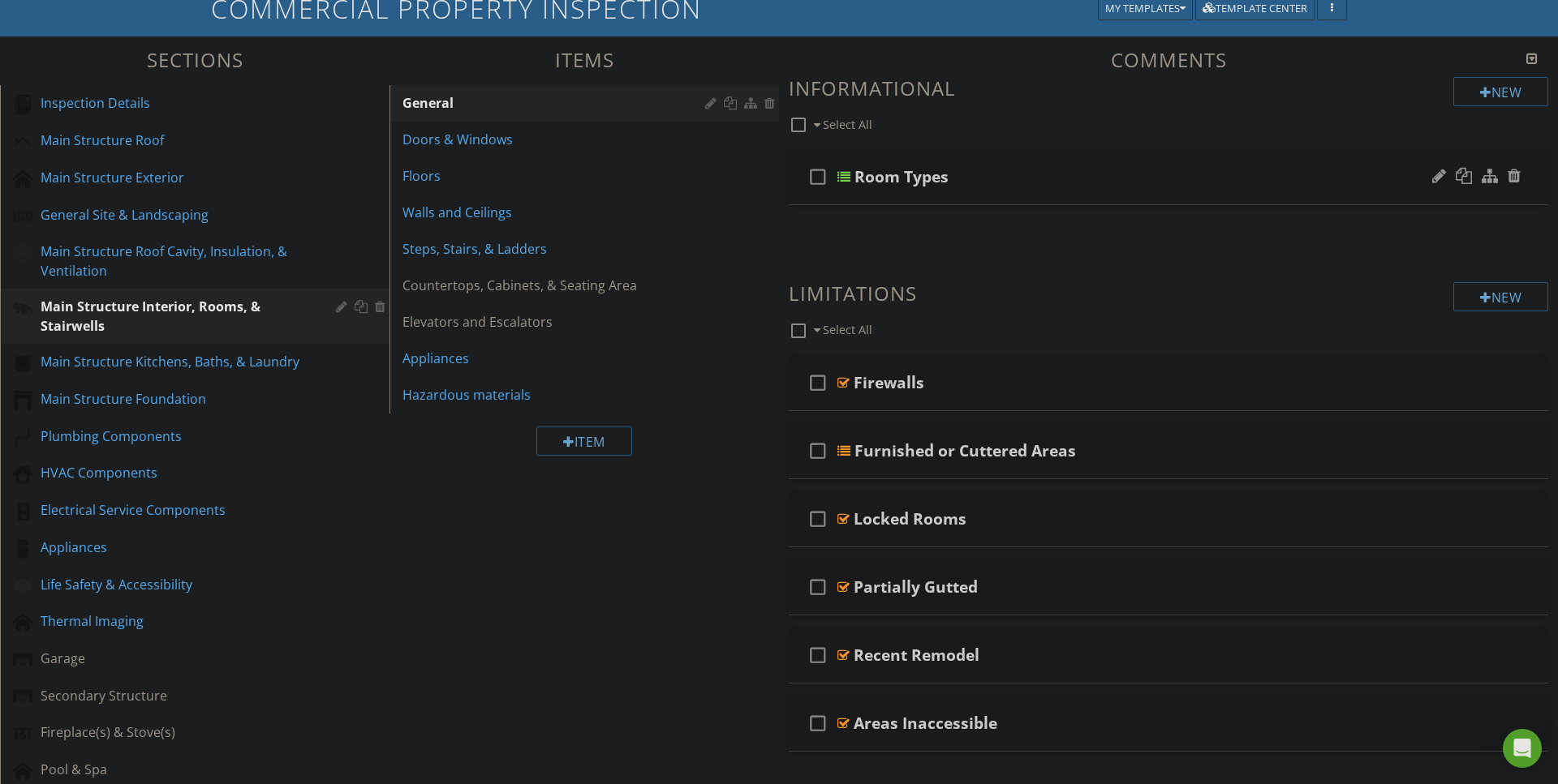
click at [845, 173] on div at bounding box center [843, 176] width 13 height 13
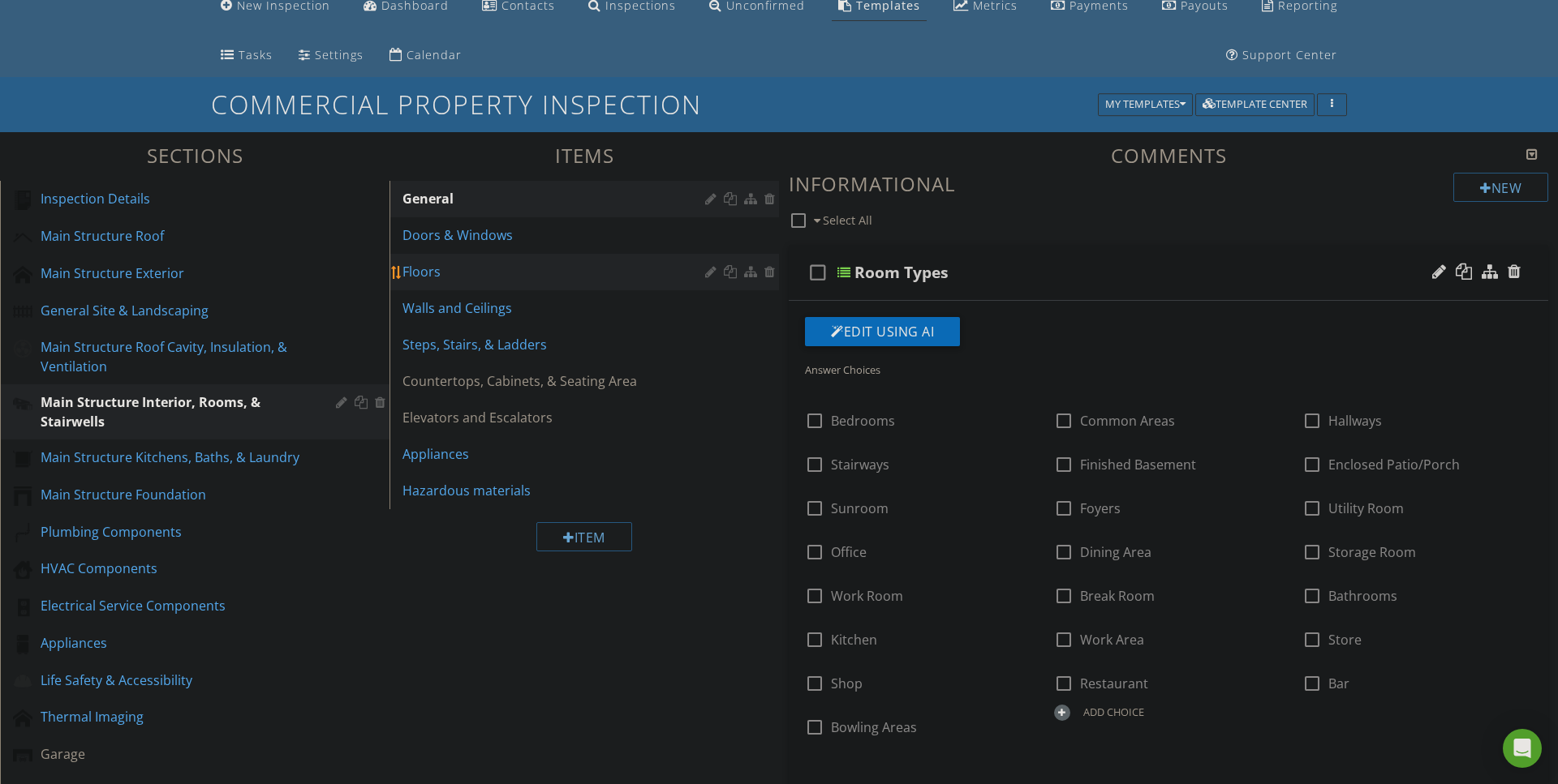
scroll to position [63, 0]
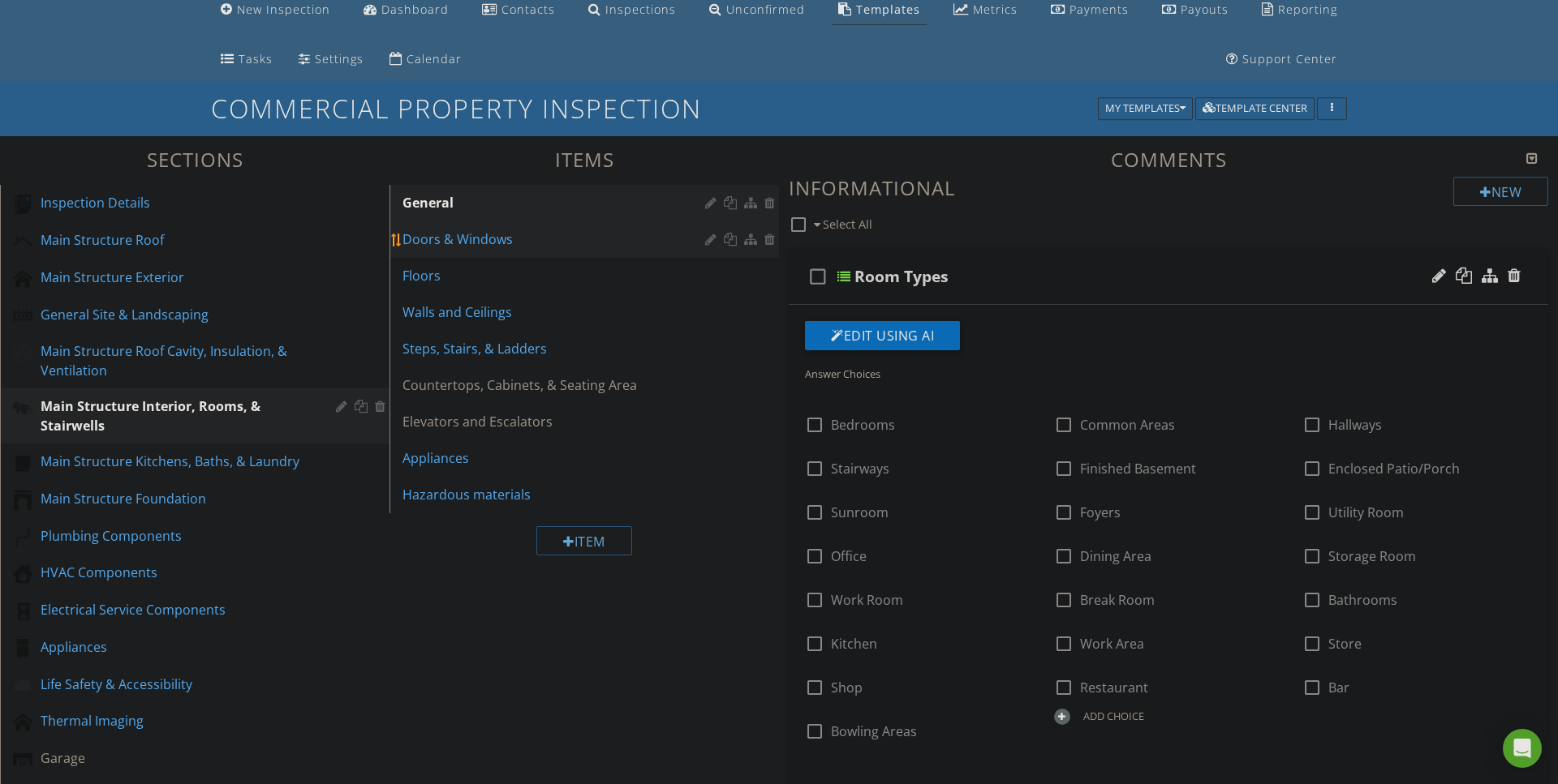
click at [466, 242] on div "Doors & Windows" at bounding box center [556, 240] width 307 height 20
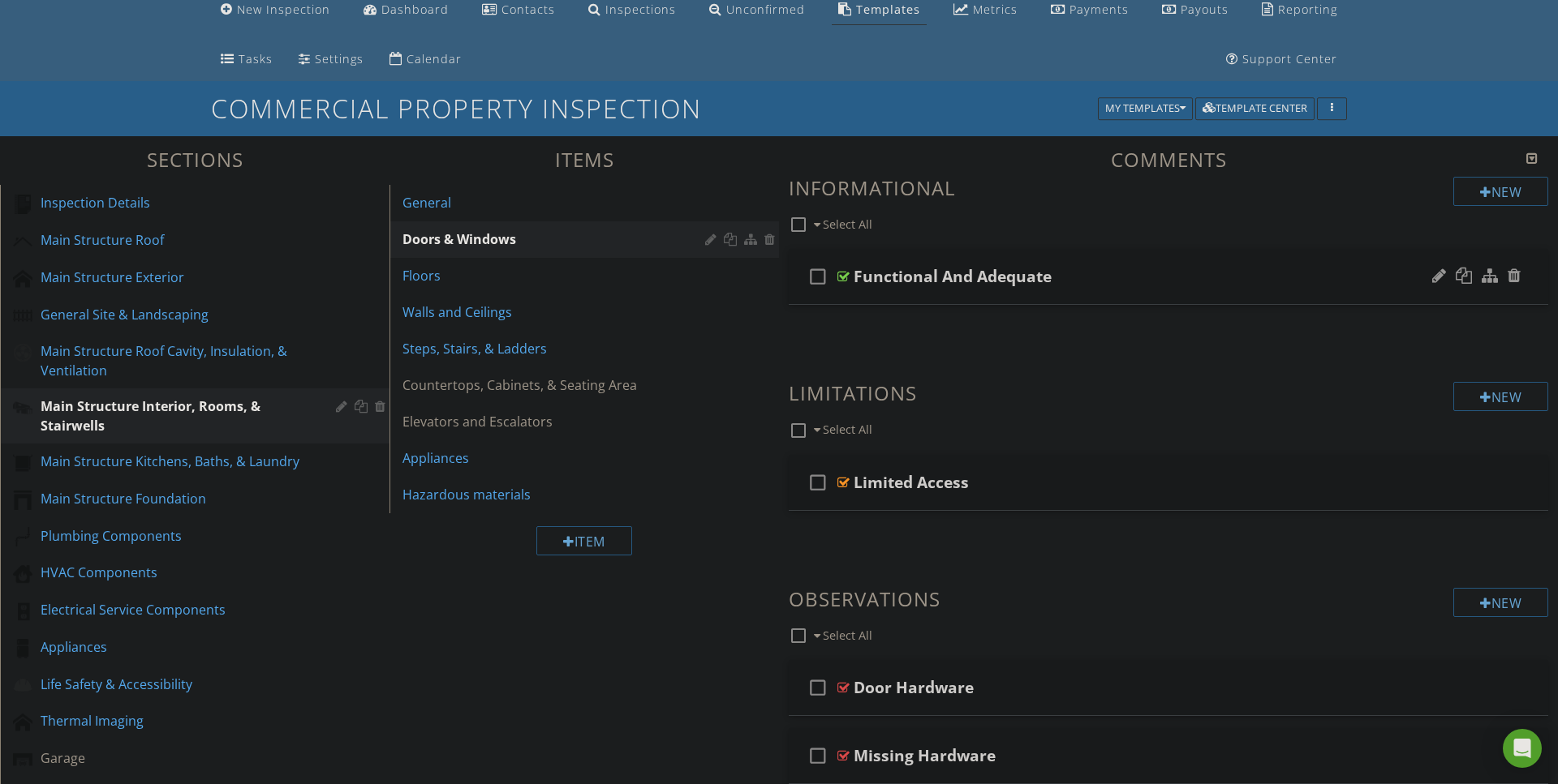
click at [845, 275] on div at bounding box center [843, 276] width 12 height 13
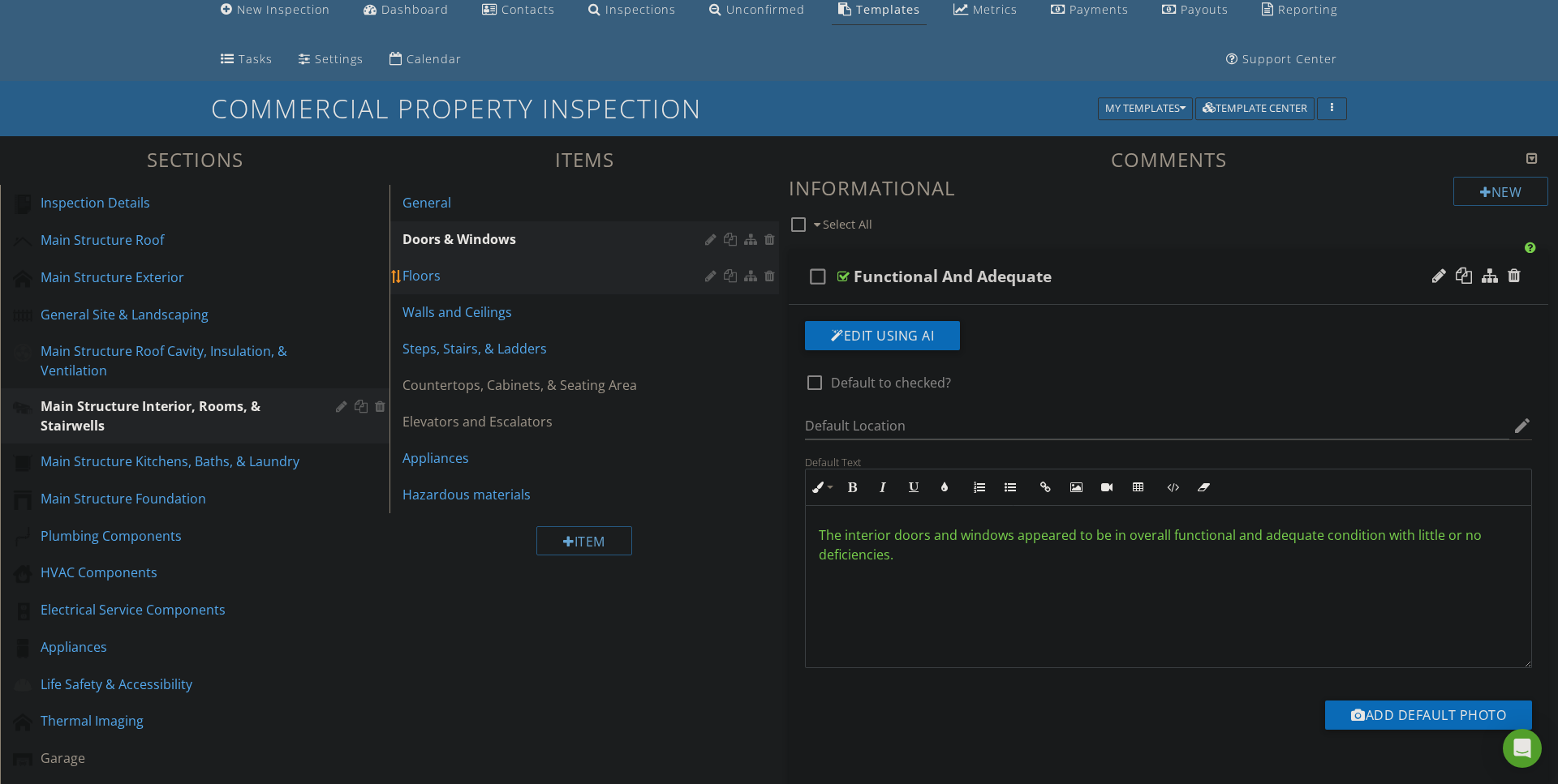
click at [472, 272] on div "Floors" at bounding box center [556, 276] width 307 height 20
type textarea "<p><span data-darkreader-inline-color="" style="color: rgb(101, 198, 53); --dar…"
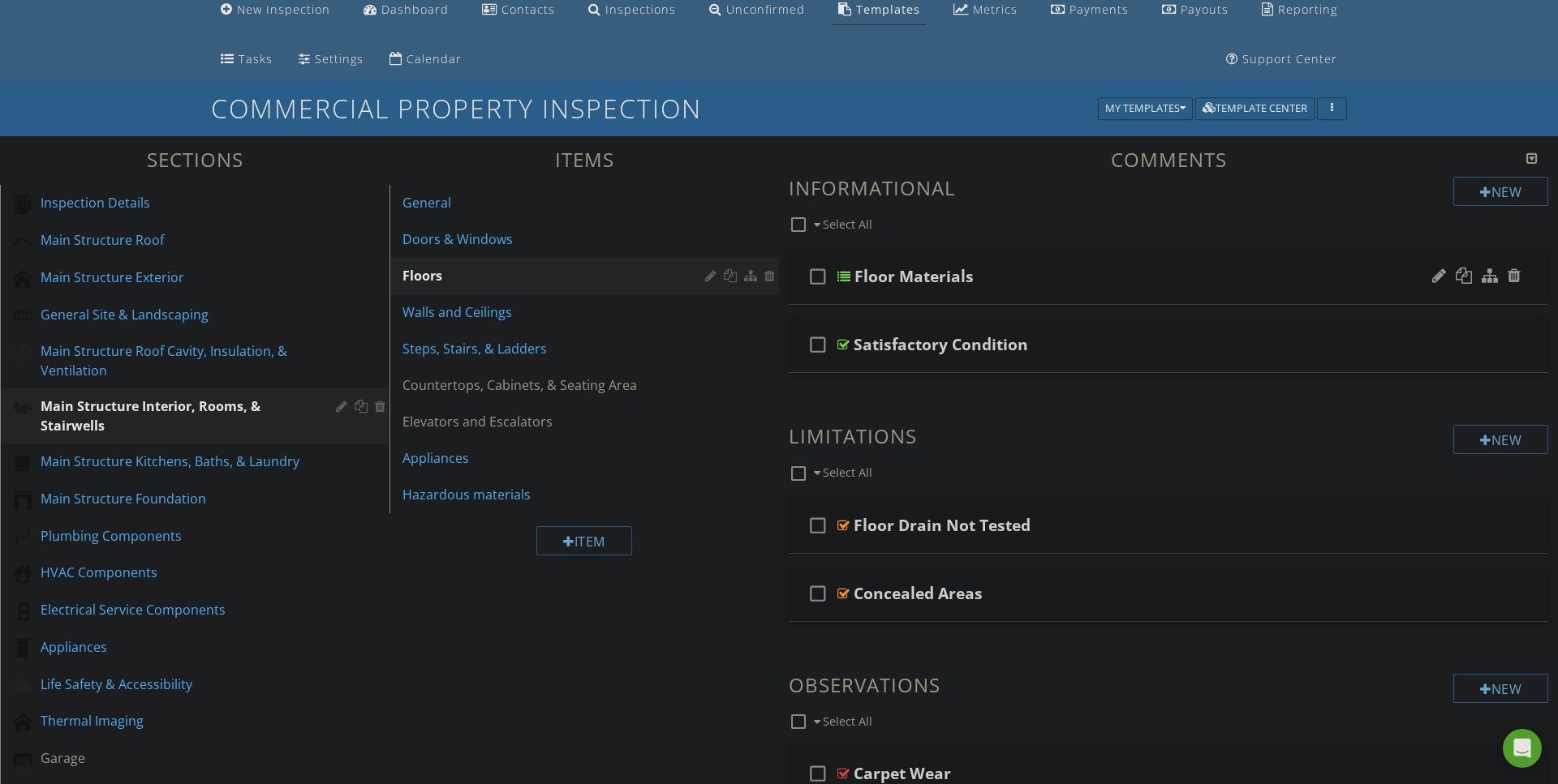
click at [842, 274] on div at bounding box center [843, 276] width 13 height 13
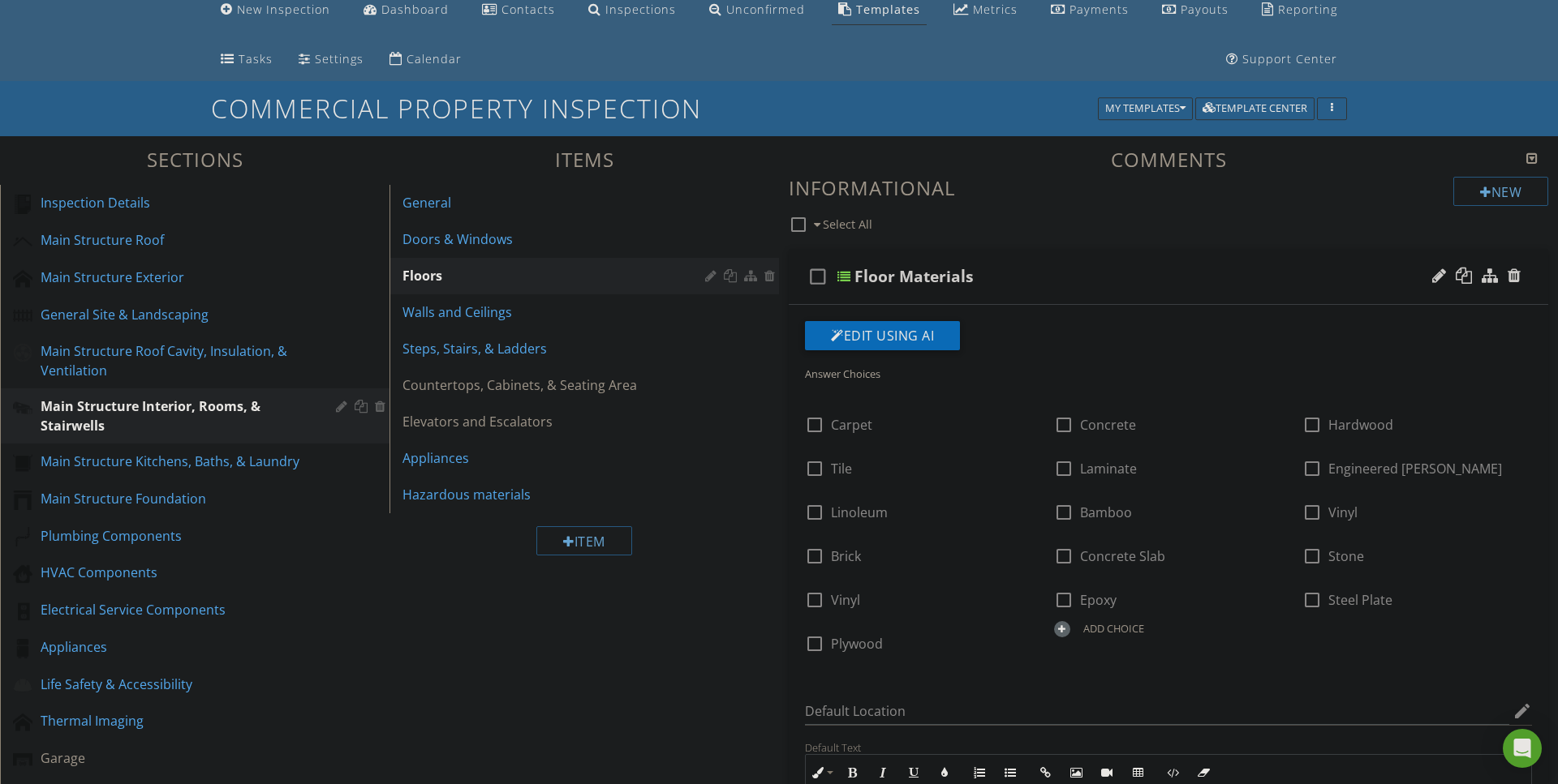
click at [842, 274] on div at bounding box center [843, 276] width 13 height 13
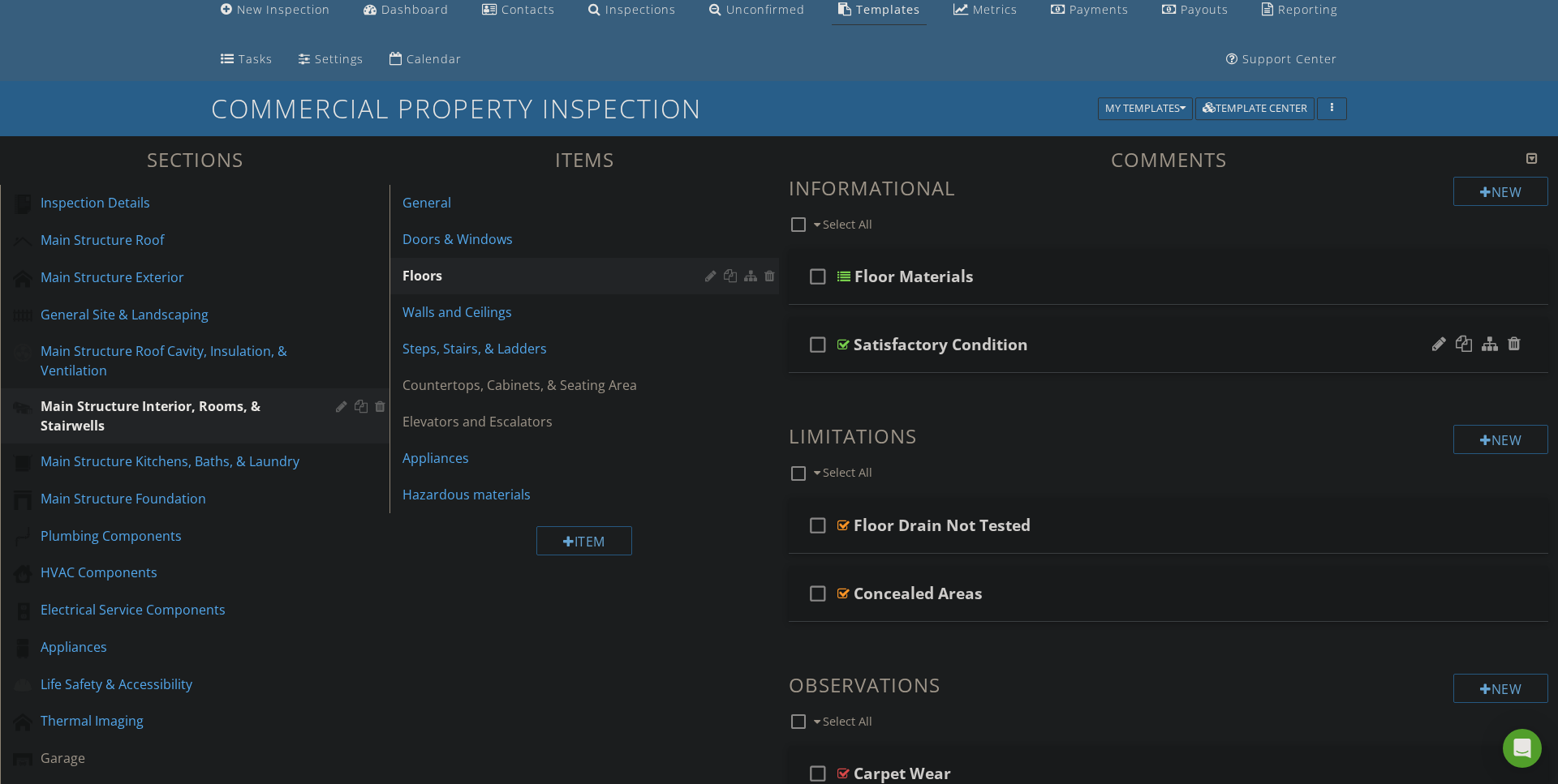
click at [845, 339] on div at bounding box center [843, 344] width 12 height 13
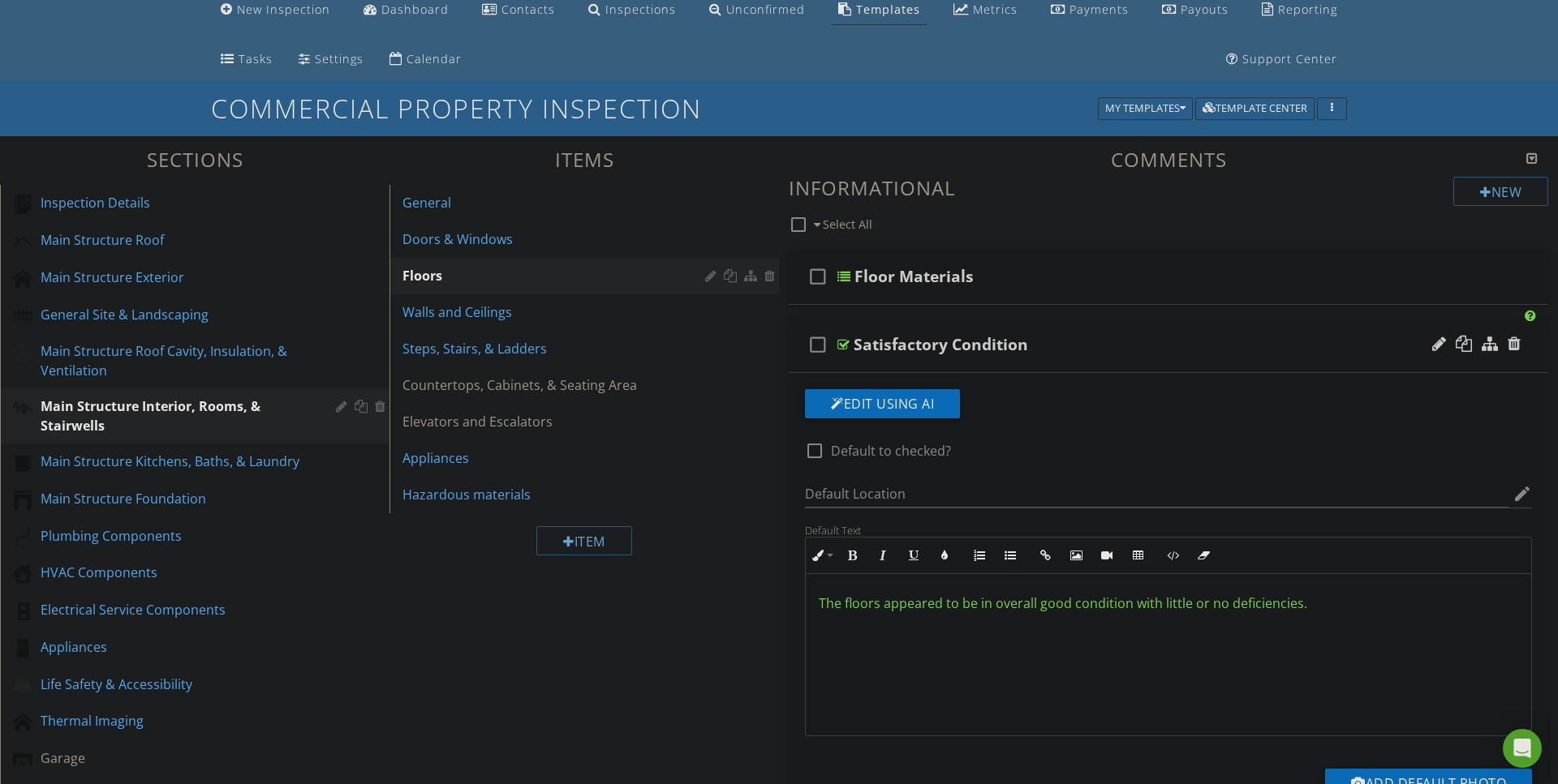
click at [845, 339] on div at bounding box center [843, 344] width 12 height 13
type textarea "<p><span data-darkreader-inline-color="" style="color: rgb(101, 198, 53); --dar…"
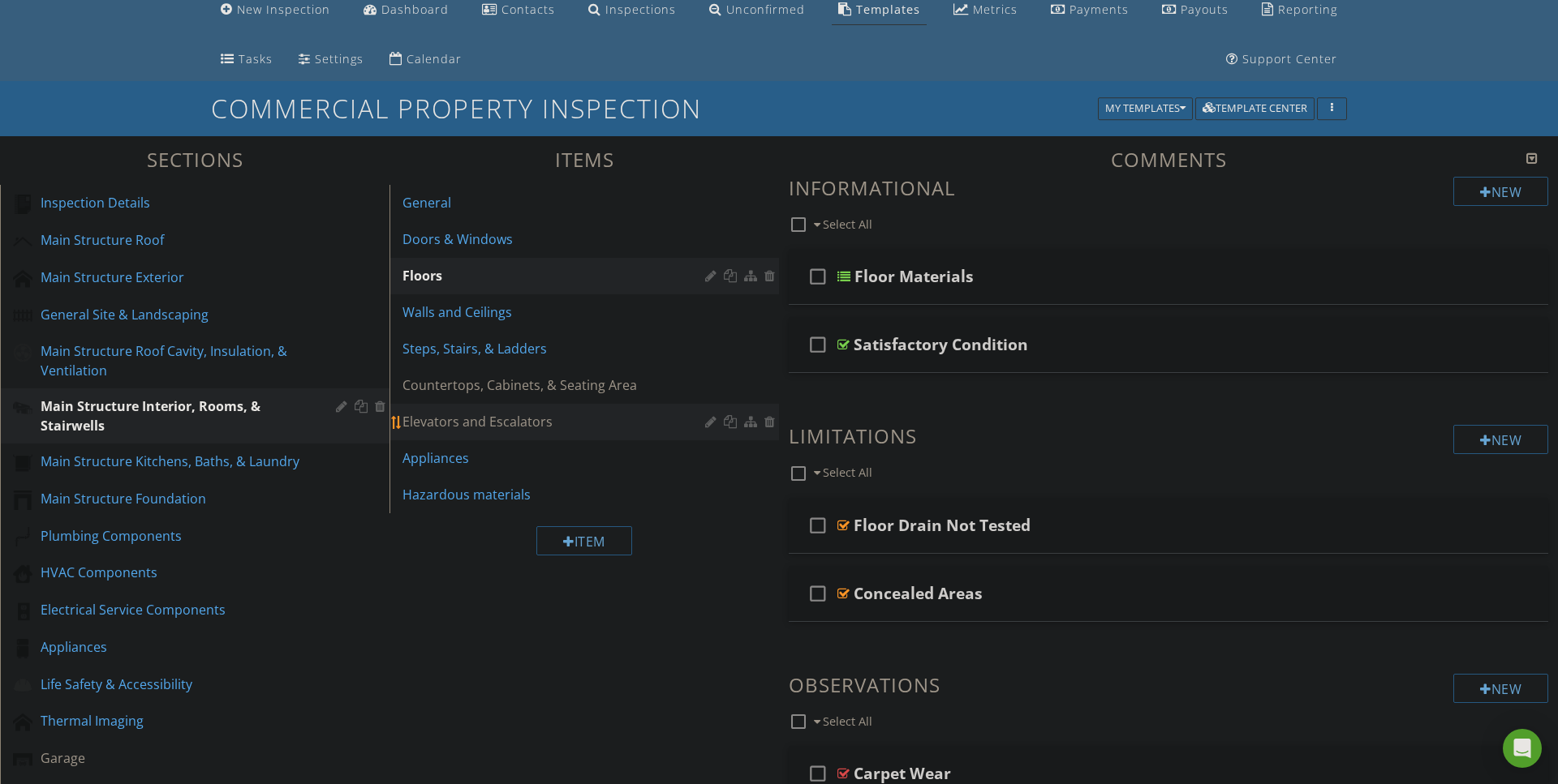
click at [439, 406] on link "Elevators and Escalators" at bounding box center [586, 422] width 384 height 36
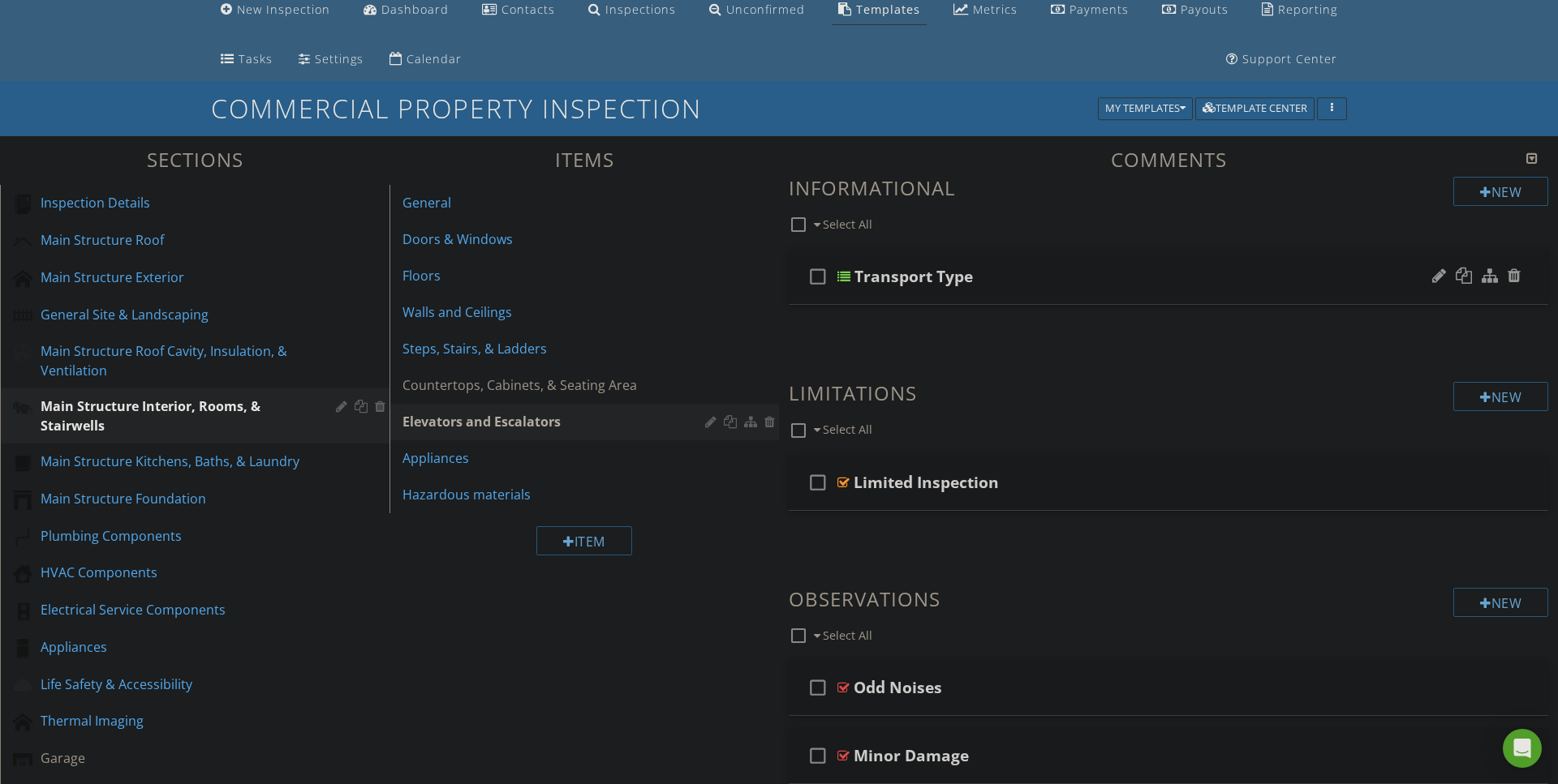
click at [840, 275] on div at bounding box center [843, 276] width 13 height 13
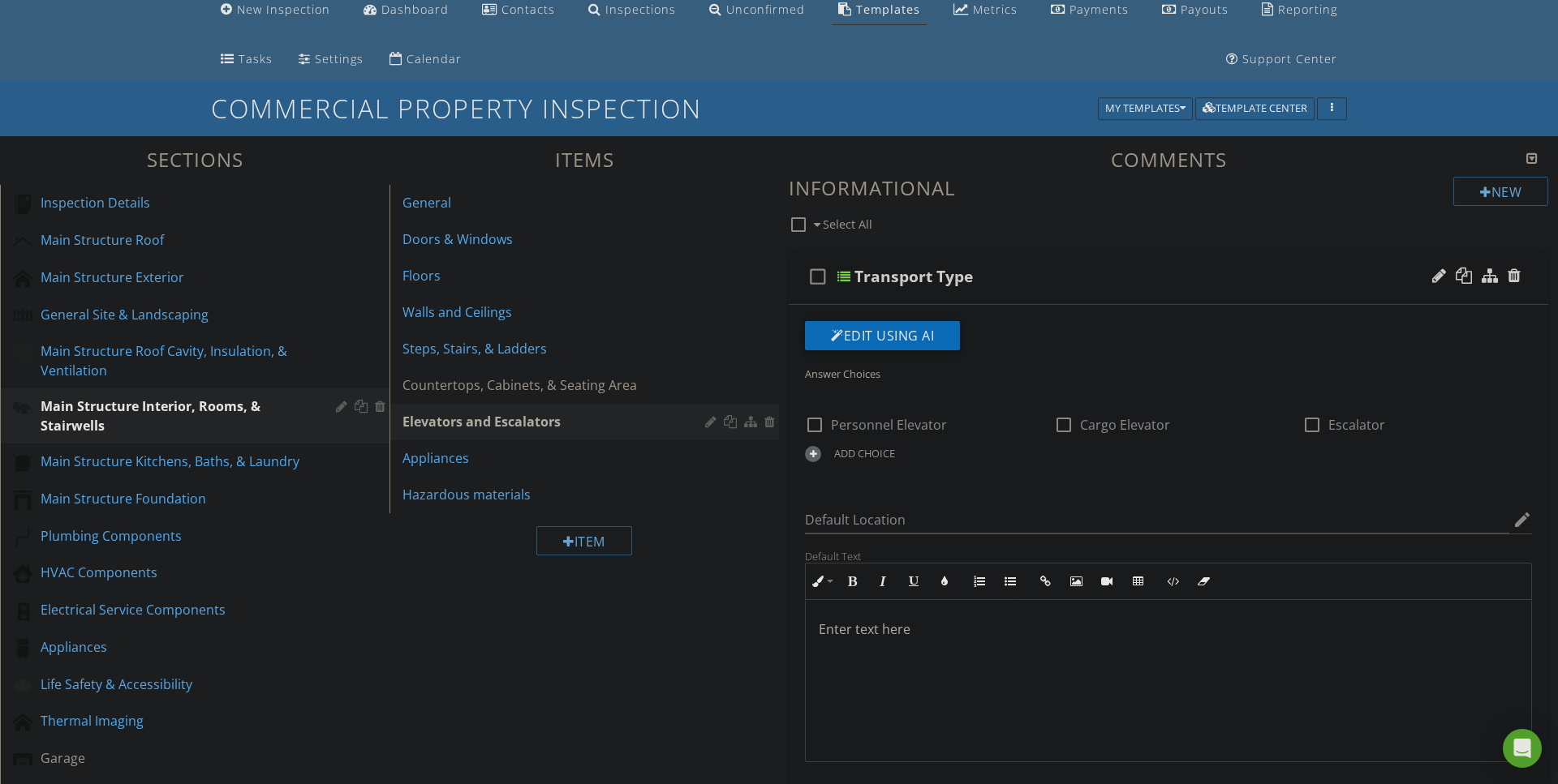
click at [841, 275] on div at bounding box center [843, 276] width 13 height 13
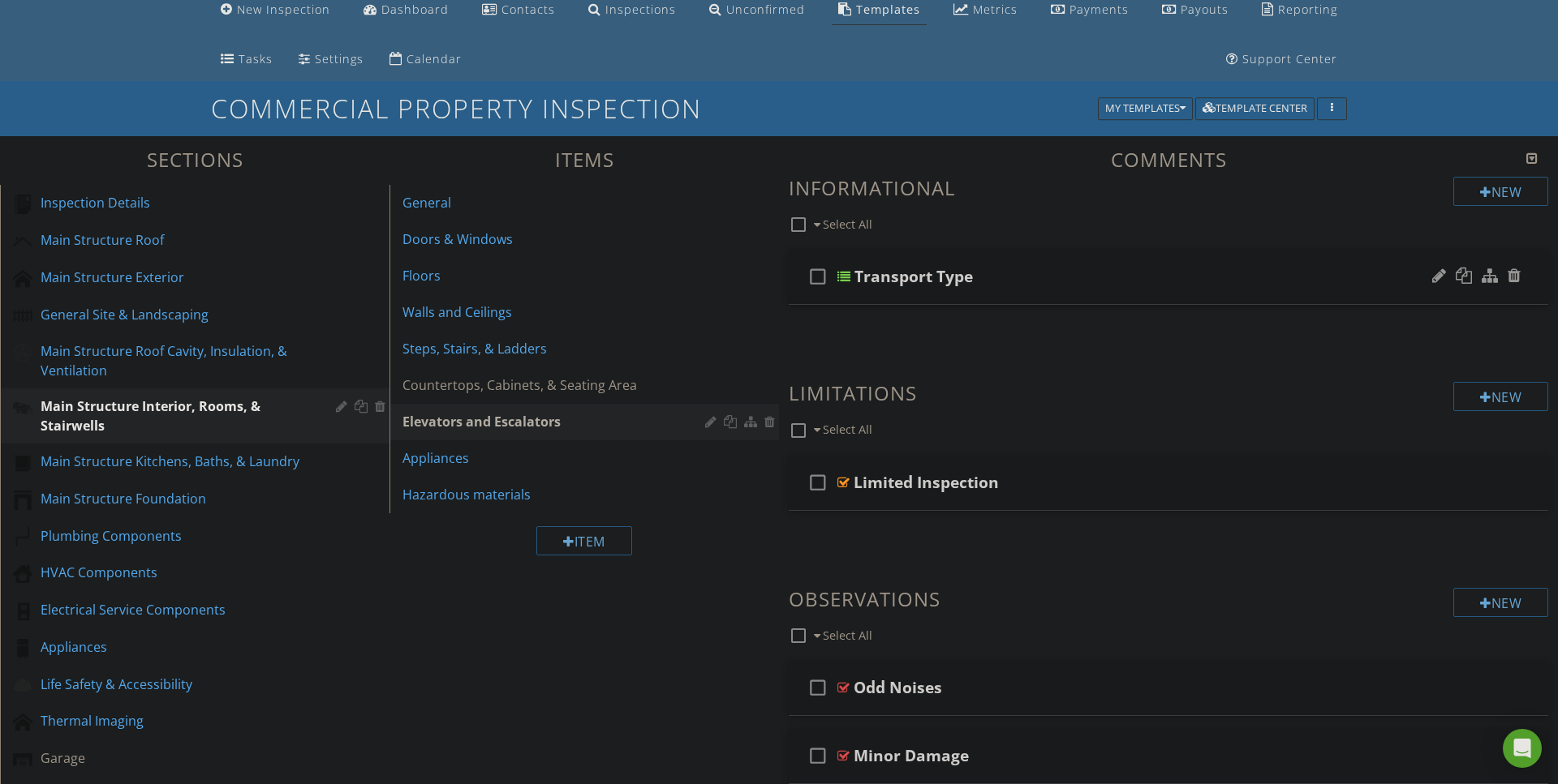
click at [840, 274] on div at bounding box center [843, 276] width 13 height 13
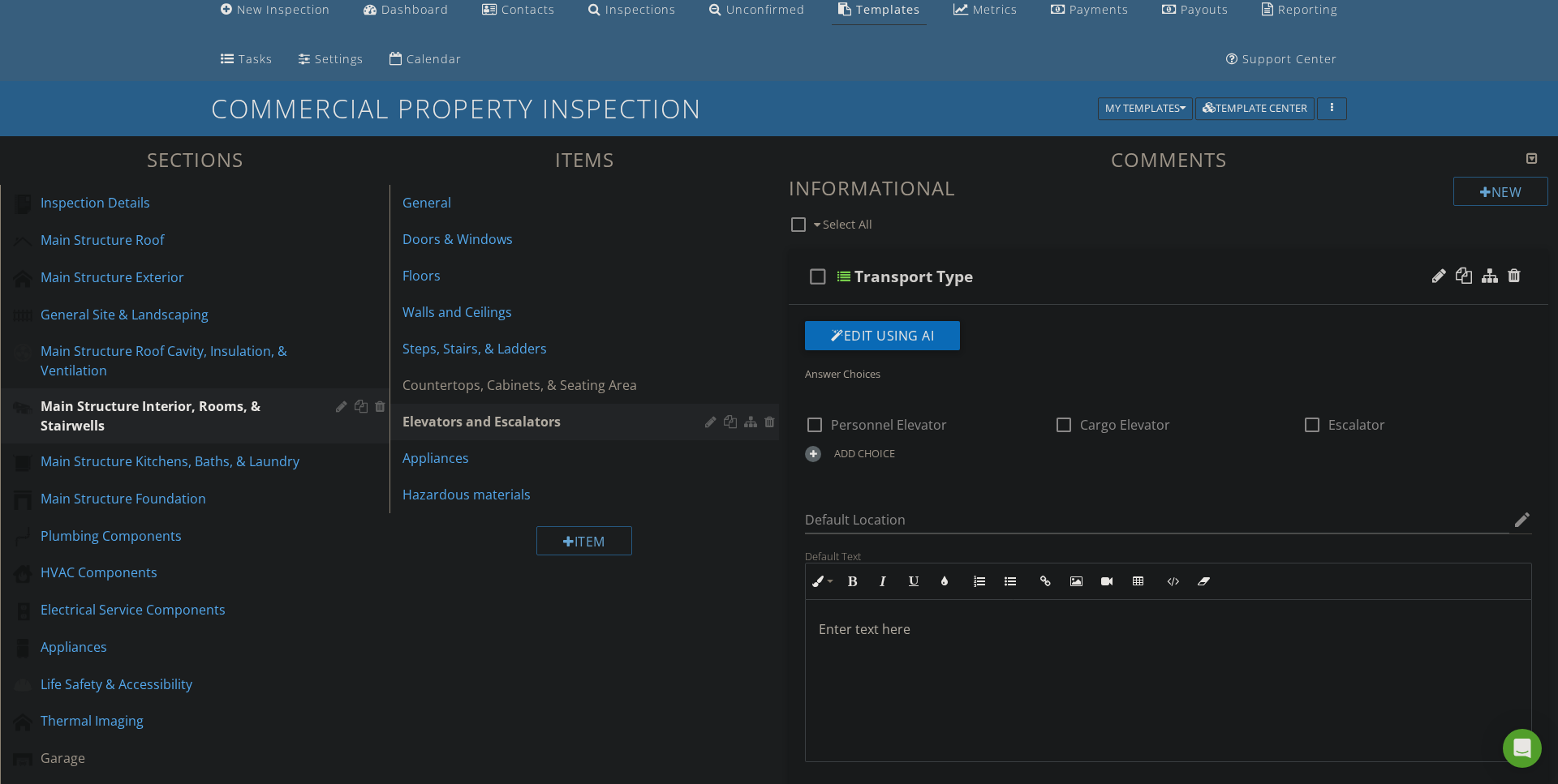
click at [840, 274] on div at bounding box center [843, 276] width 13 height 13
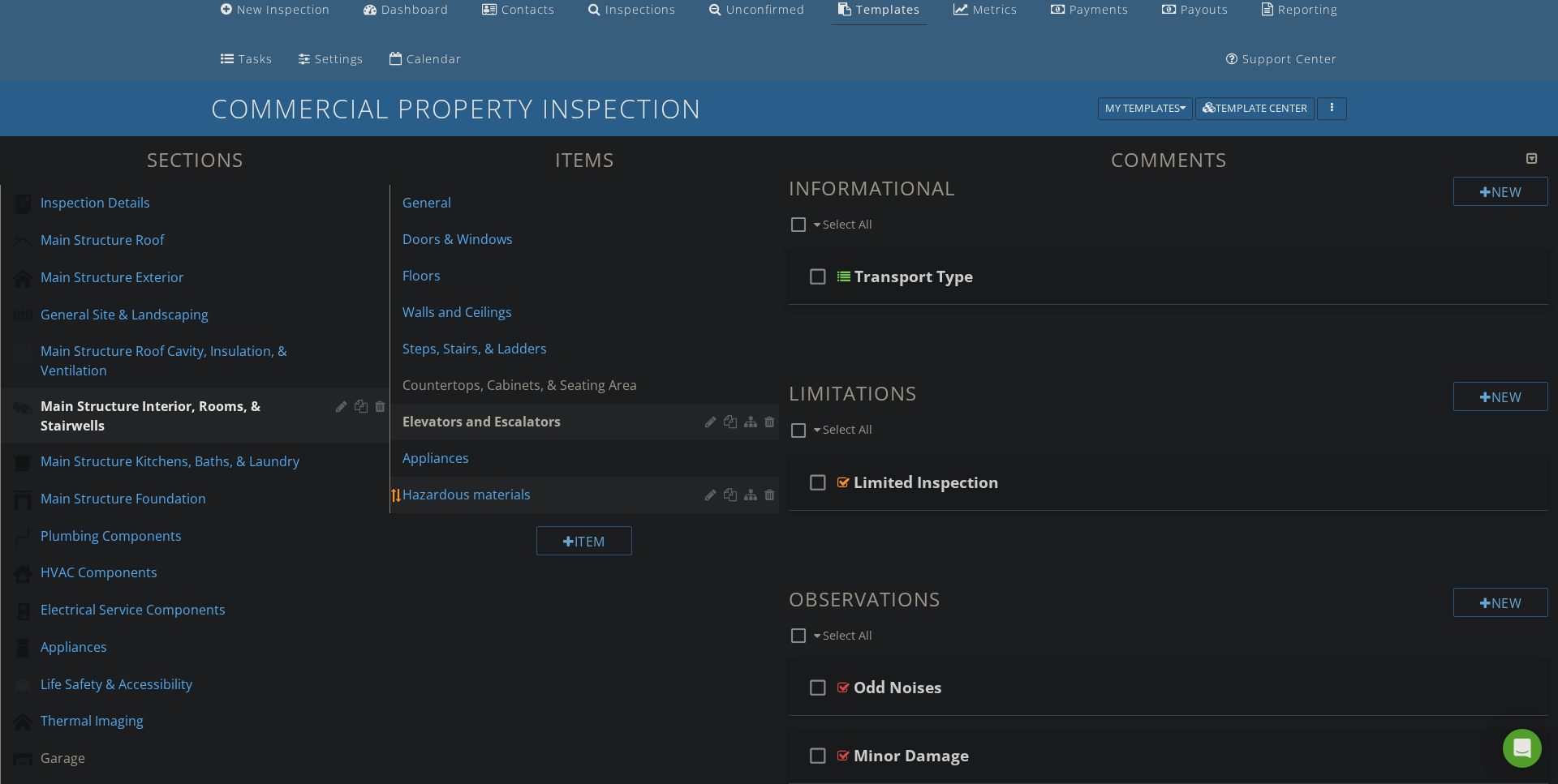
click at [447, 489] on div "Hazardous materials" at bounding box center [556, 495] width 307 height 20
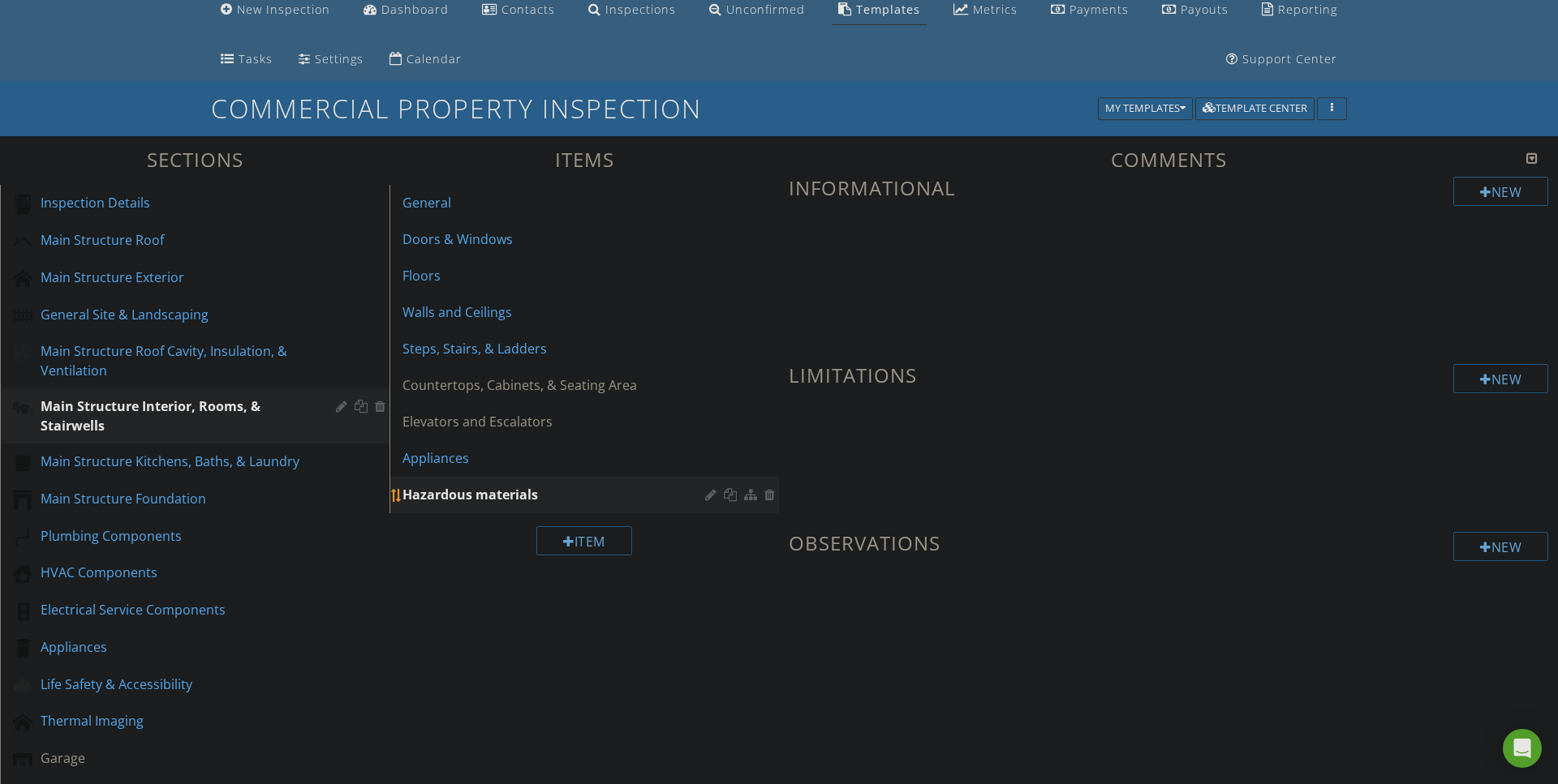
click at [771, 494] on div at bounding box center [772, 494] width 15 height 13
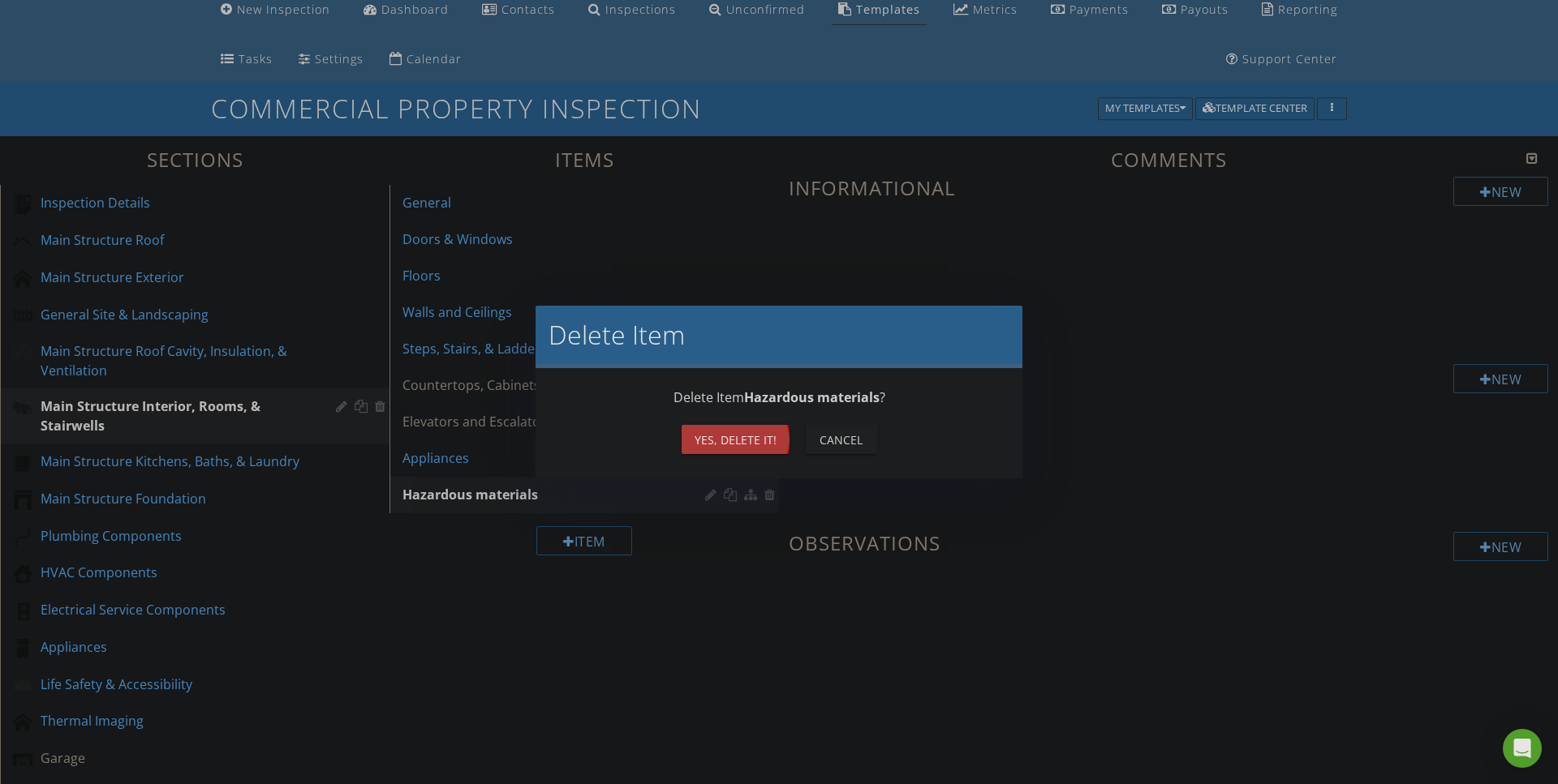
click at [745, 438] on div "Yes, Delete it!" at bounding box center [735, 440] width 82 height 17
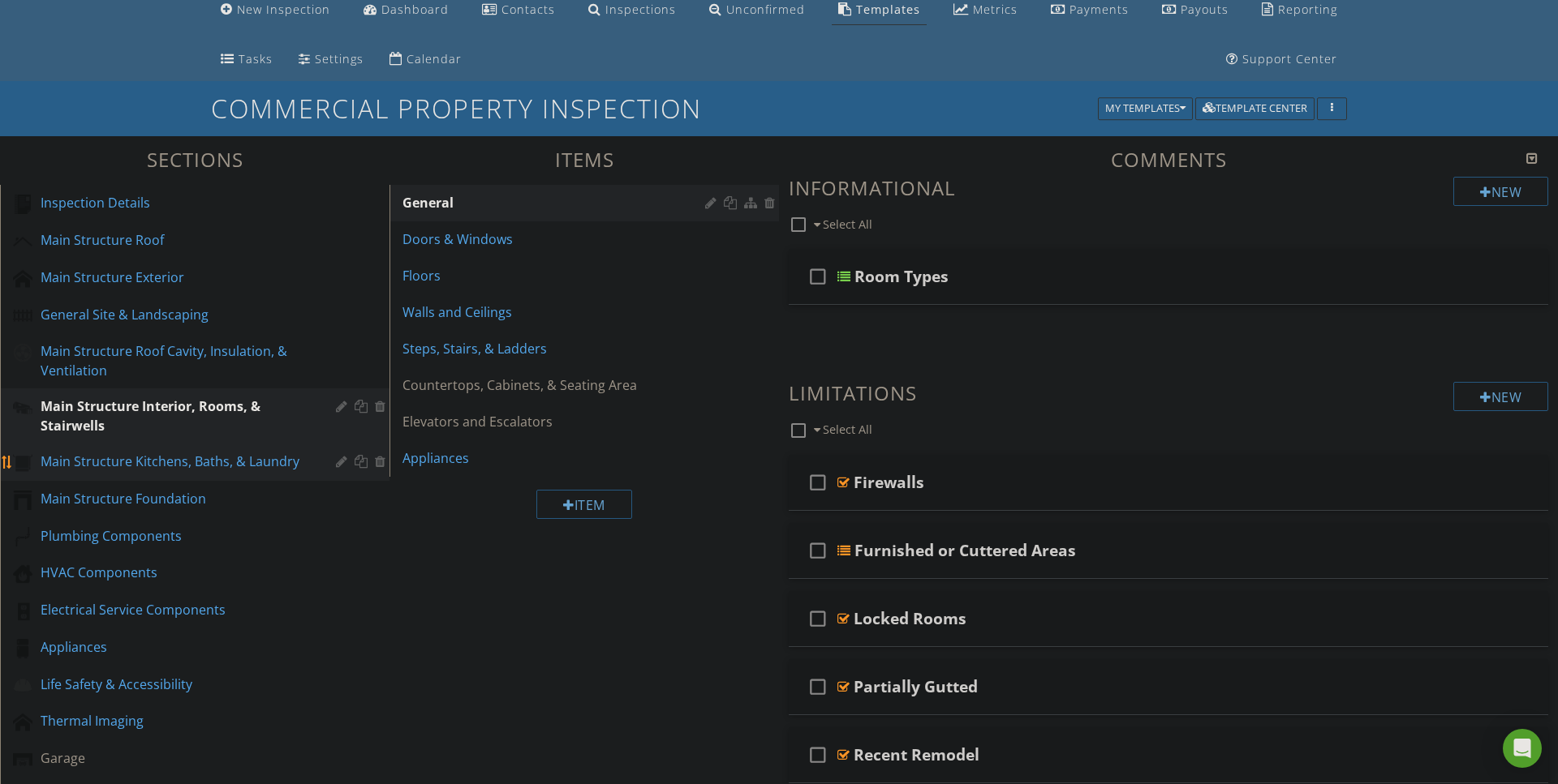
click at [98, 458] on div "Main Structure Kitchens, Baths, & Laundry" at bounding box center [176, 461] width 271 height 20
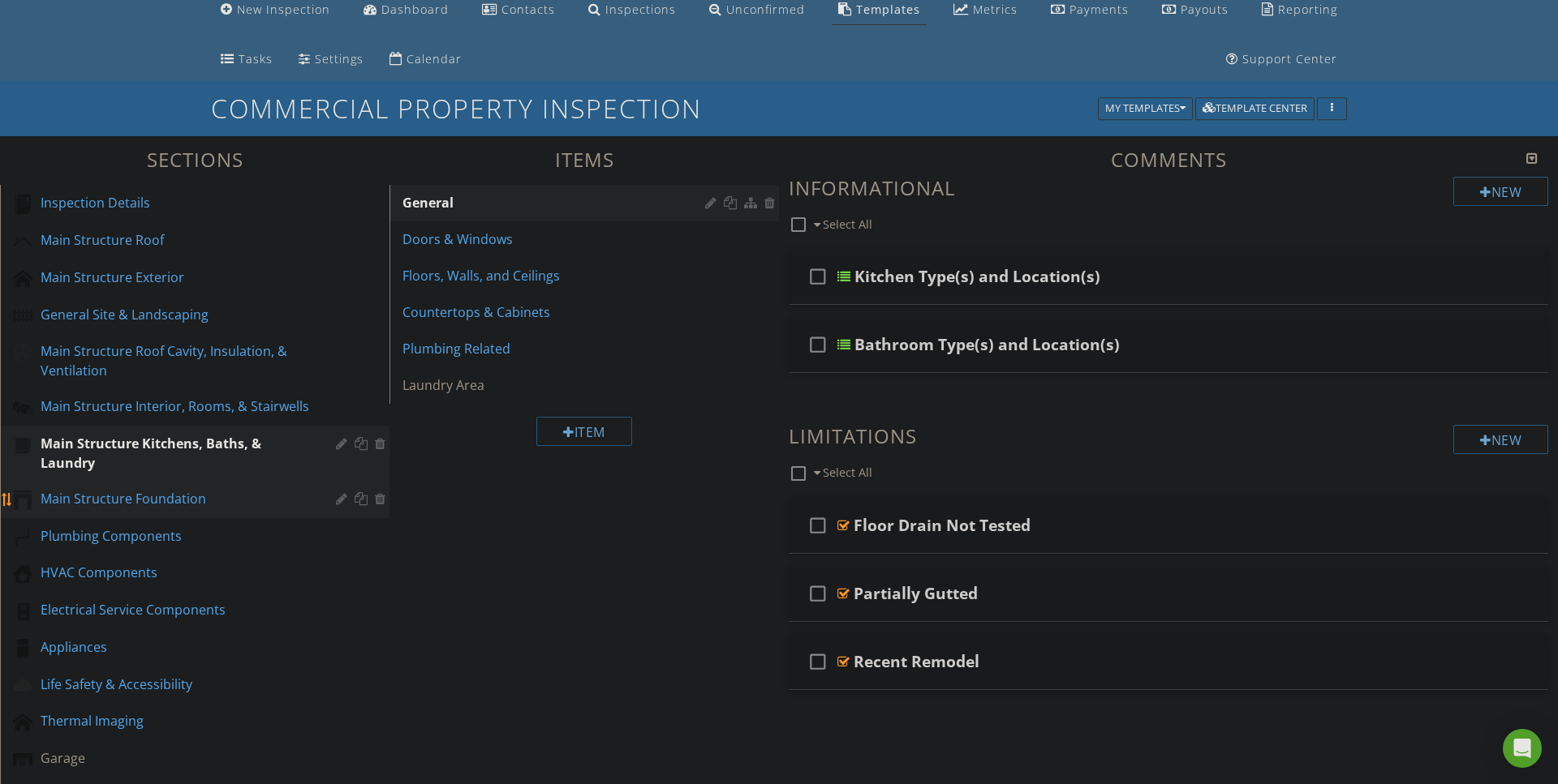
click at [165, 493] on div "Main Structure Foundation" at bounding box center [176, 499] width 271 height 20
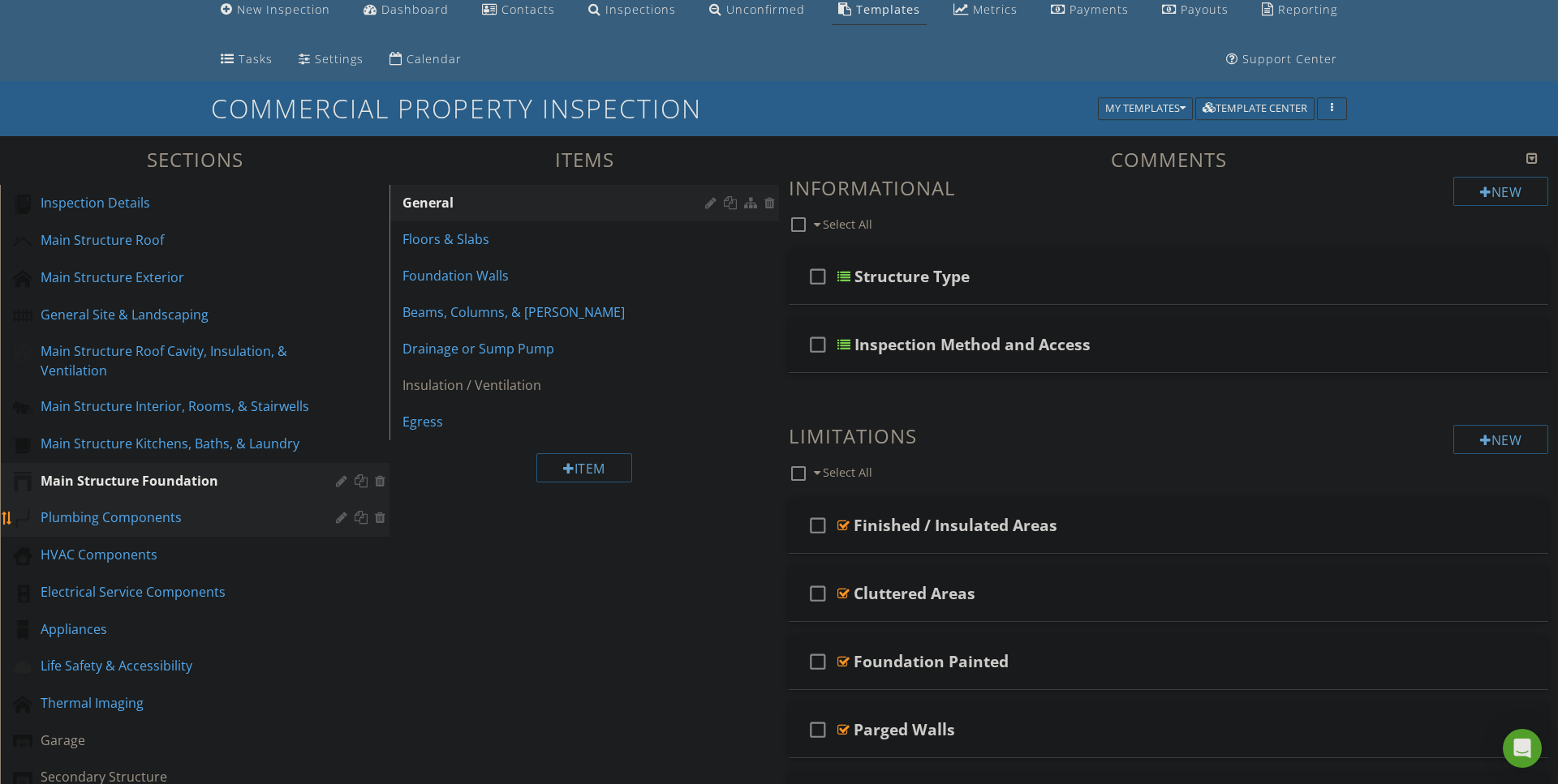
click at [168, 518] on div "Plumbing Components" at bounding box center [176, 518] width 271 height 20
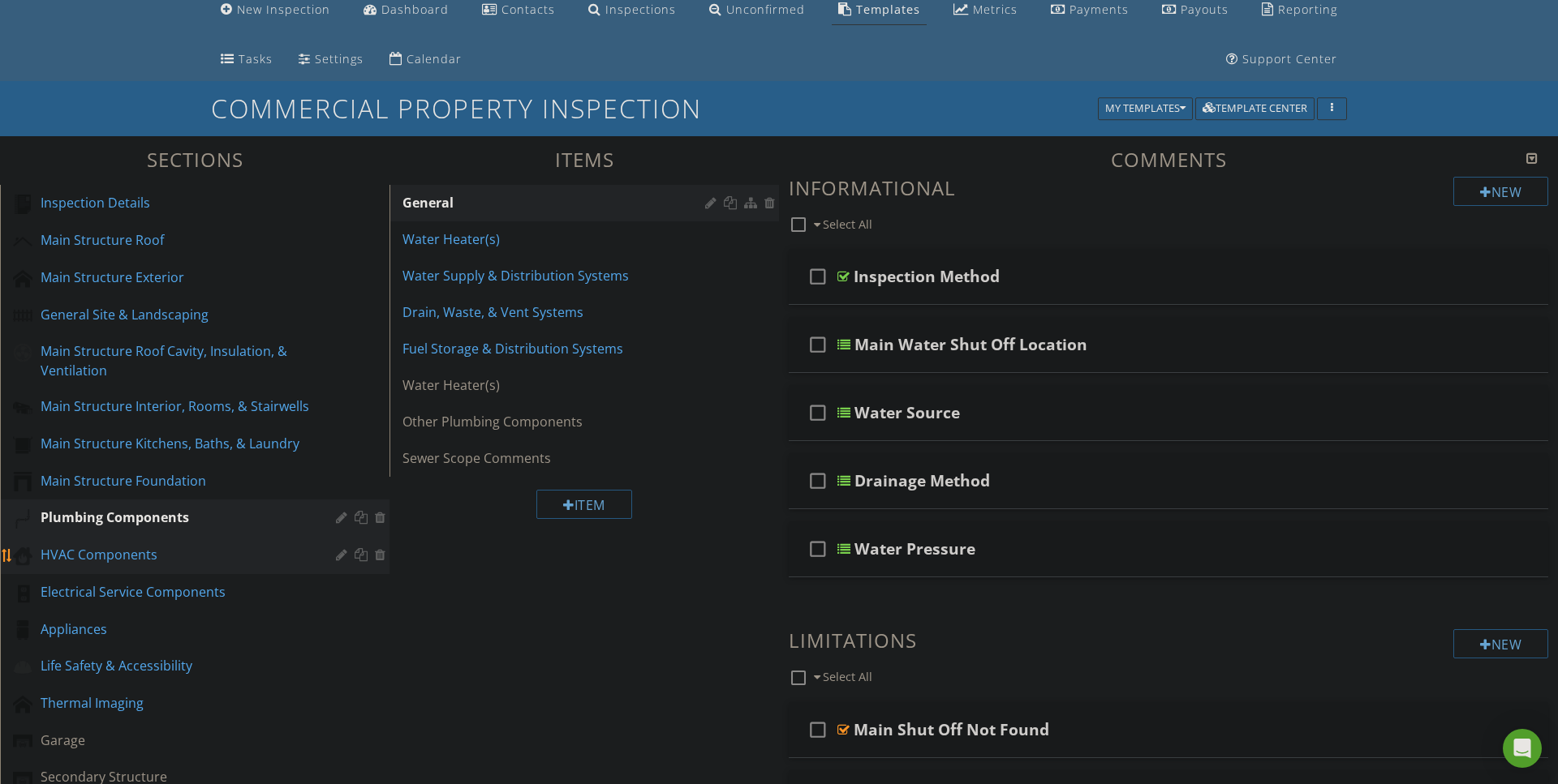
click at [132, 553] on div "HVAC Components" at bounding box center [176, 554] width 271 height 20
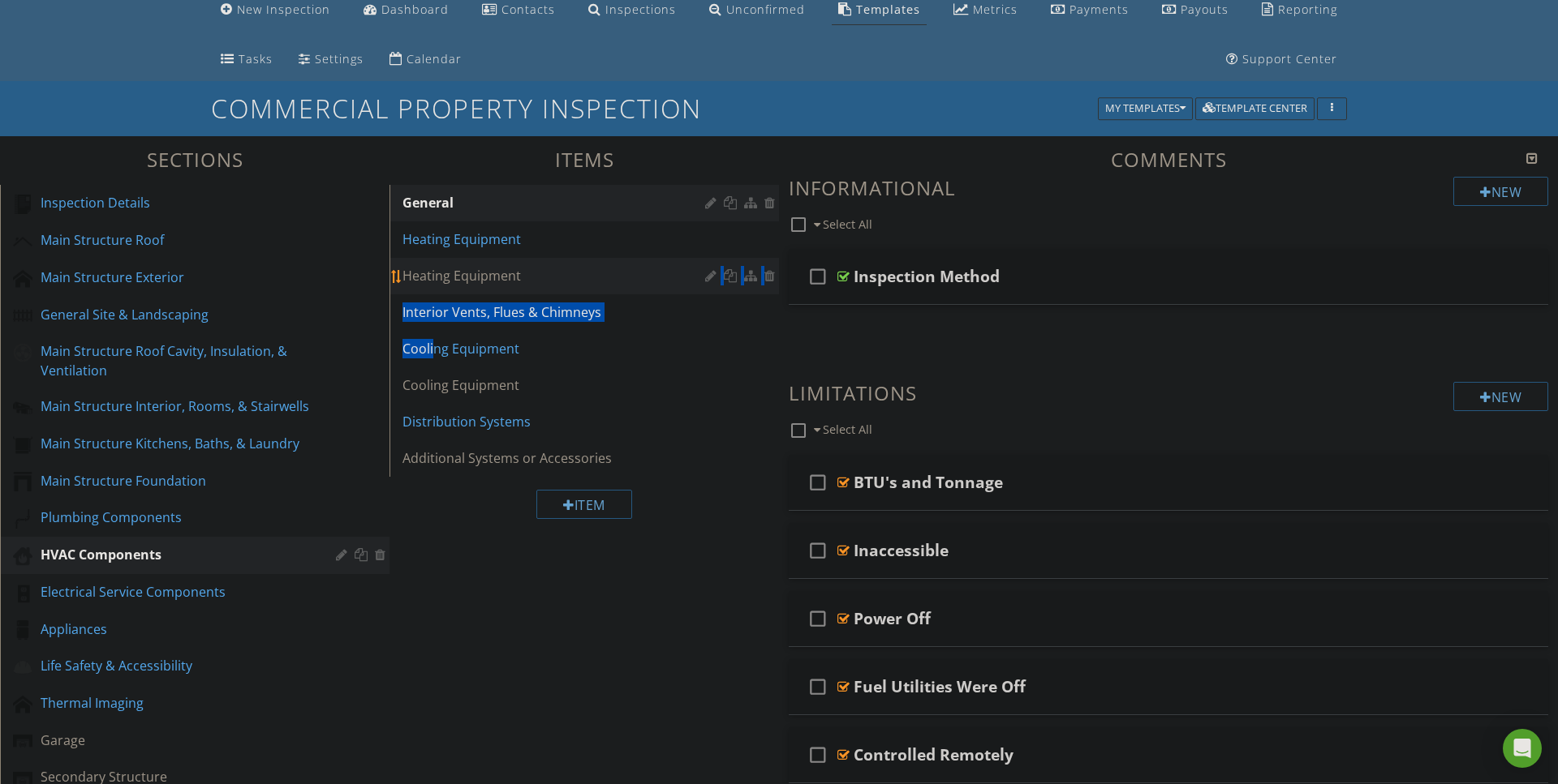
drag, startPoint x: 436, startPoint y: 346, endPoint x: 440, endPoint y: 285, distance: 61.1
click at [440, 285] on span "General Heating Equipment Heating Equipment Interior Vents, Flues & Chimneys Co…" at bounding box center [583, 331] width 389 height 292
click at [440, 513] on div "Item" at bounding box center [583, 504] width 389 height 54
click at [445, 516] on div "Item" at bounding box center [583, 504] width 389 height 54
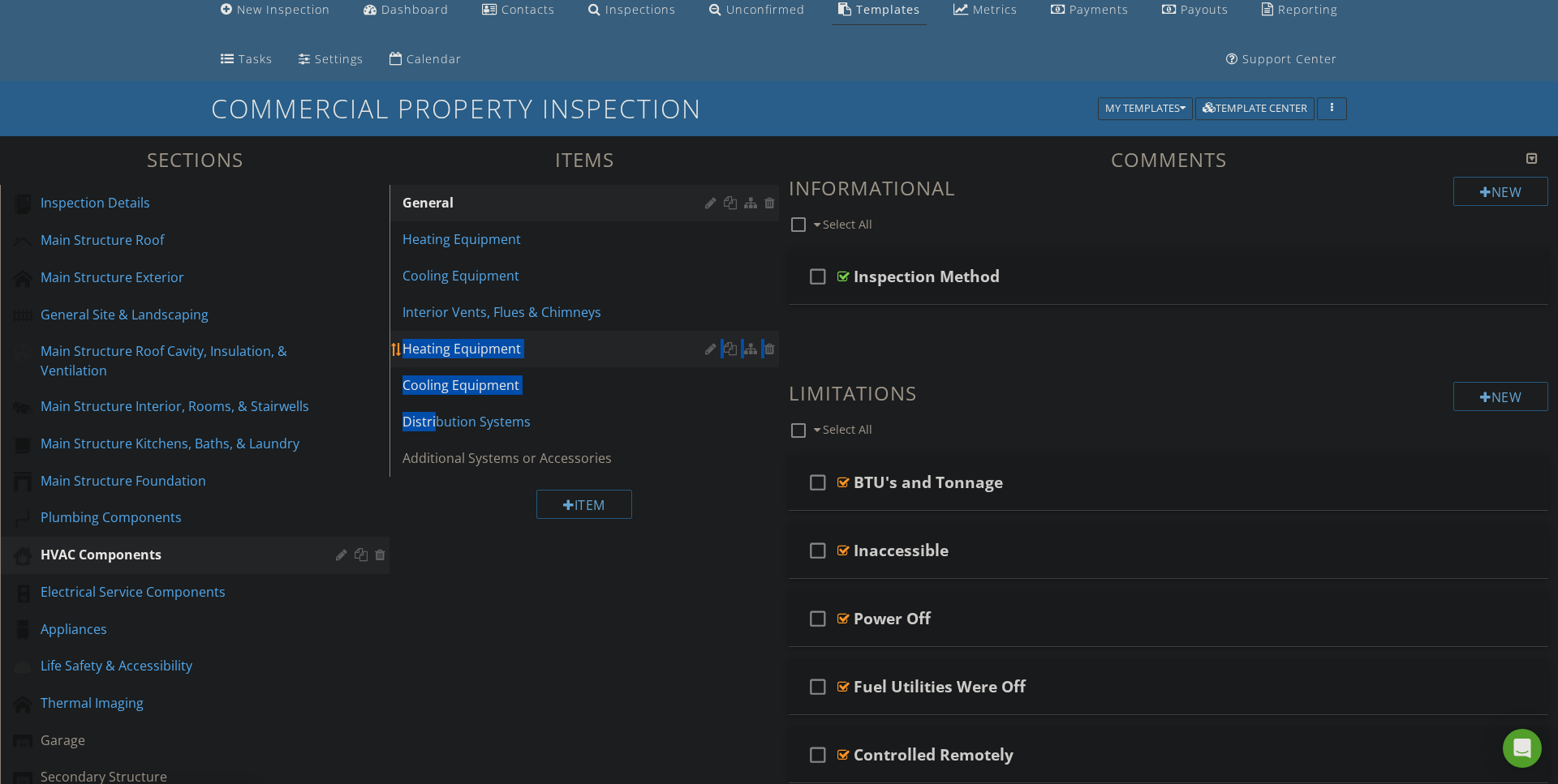
drag, startPoint x: 433, startPoint y: 414, endPoint x: 437, endPoint y: 331, distance: 83.1
click at [437, 331] on span "General Heating Equipment Cooling Equipment Interior Vents, Flues & Chimneys He…" at bounding box center [583, 331] width 389 height 292
click at [444, 546] on div "Sections Inspection Details Main Structure Roof Main Structure Exterior General…" at bounding box center [779, 656] width 1558 height 1039
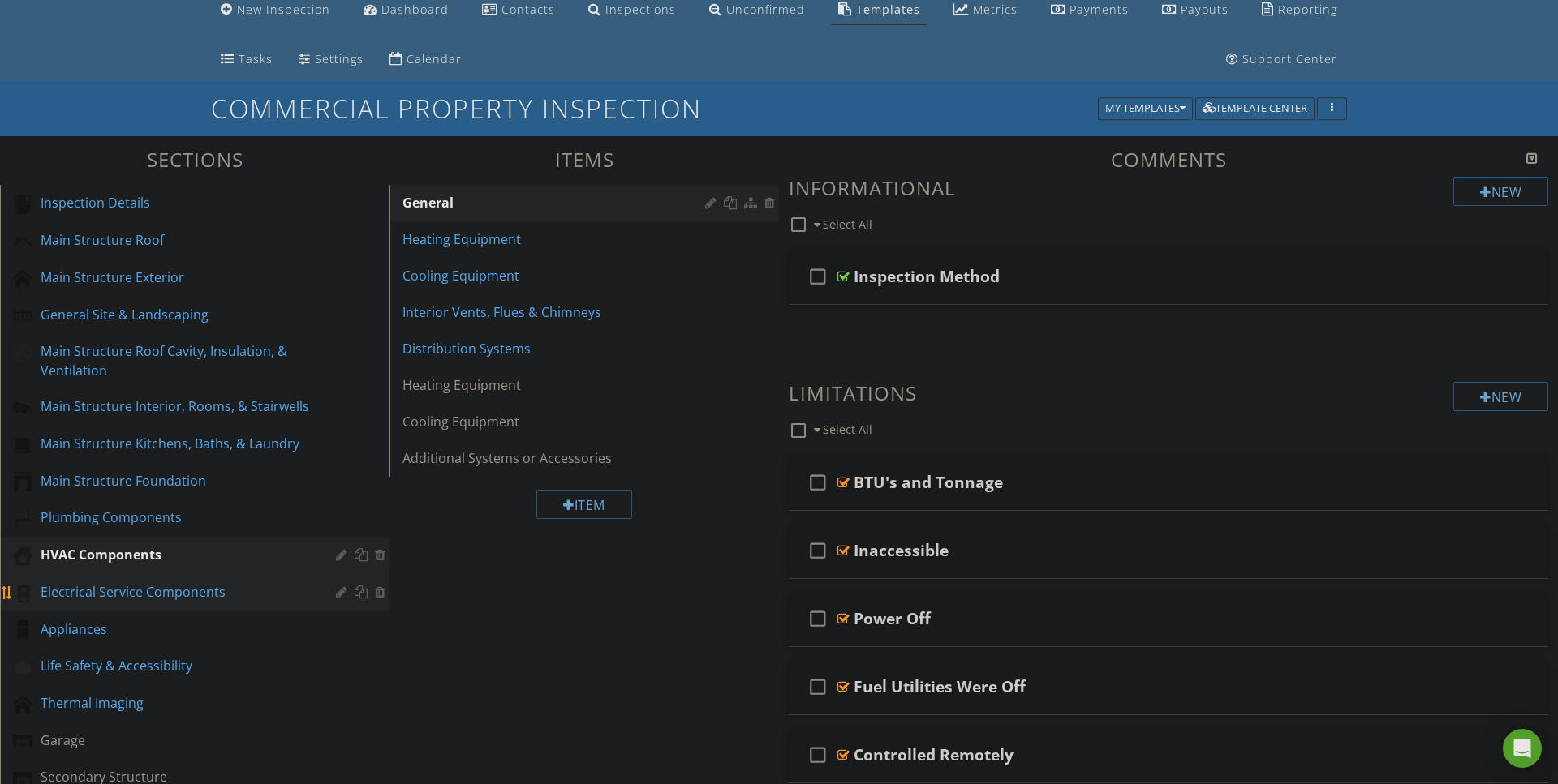
click at [129, 583] on div "Electrical Service Components" at bounding box center [176, 592] width 271 height 20
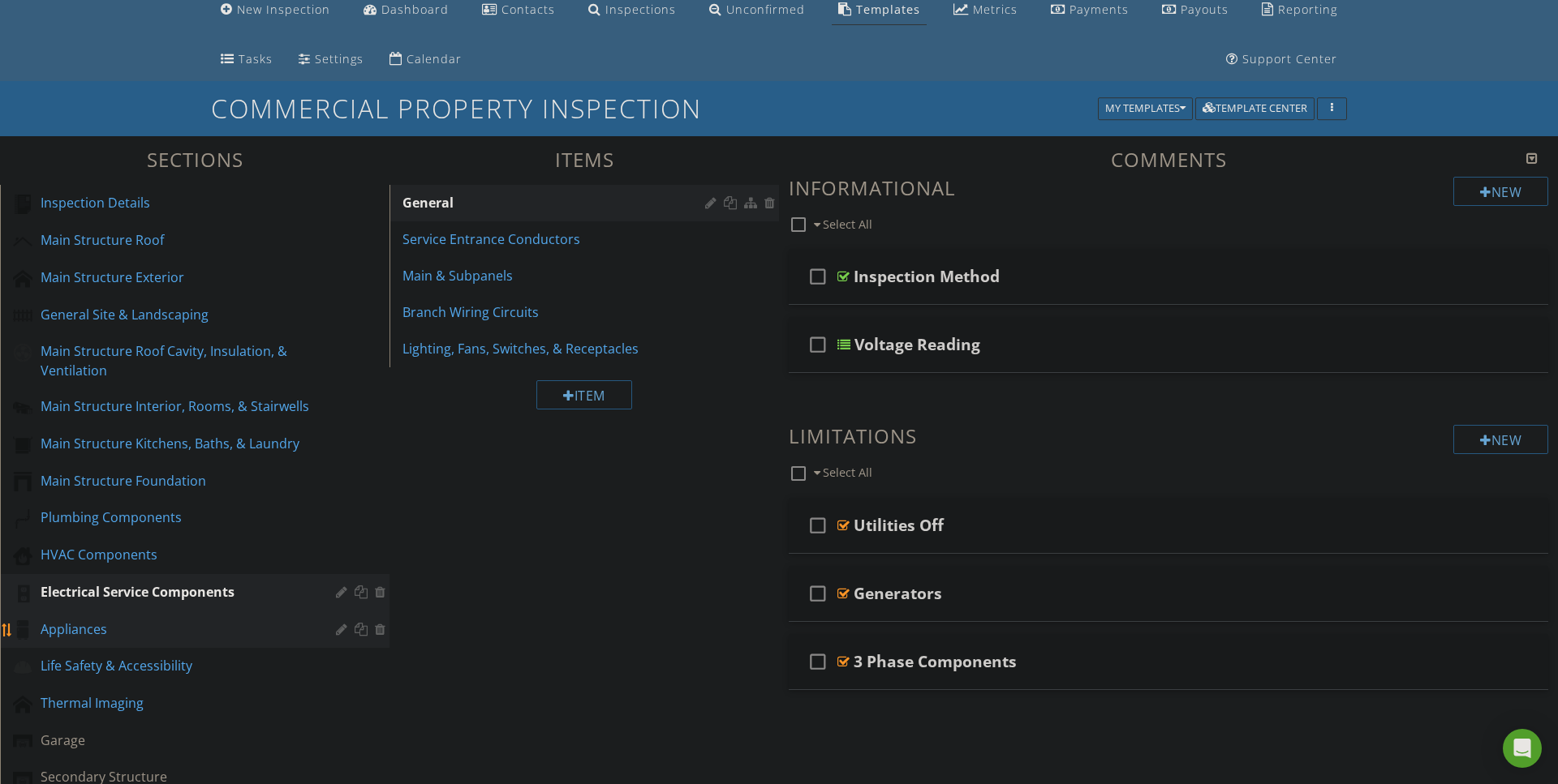
click at [111, 623] on div "Appliances" at bounding box center [176, 630] width 271 height 20
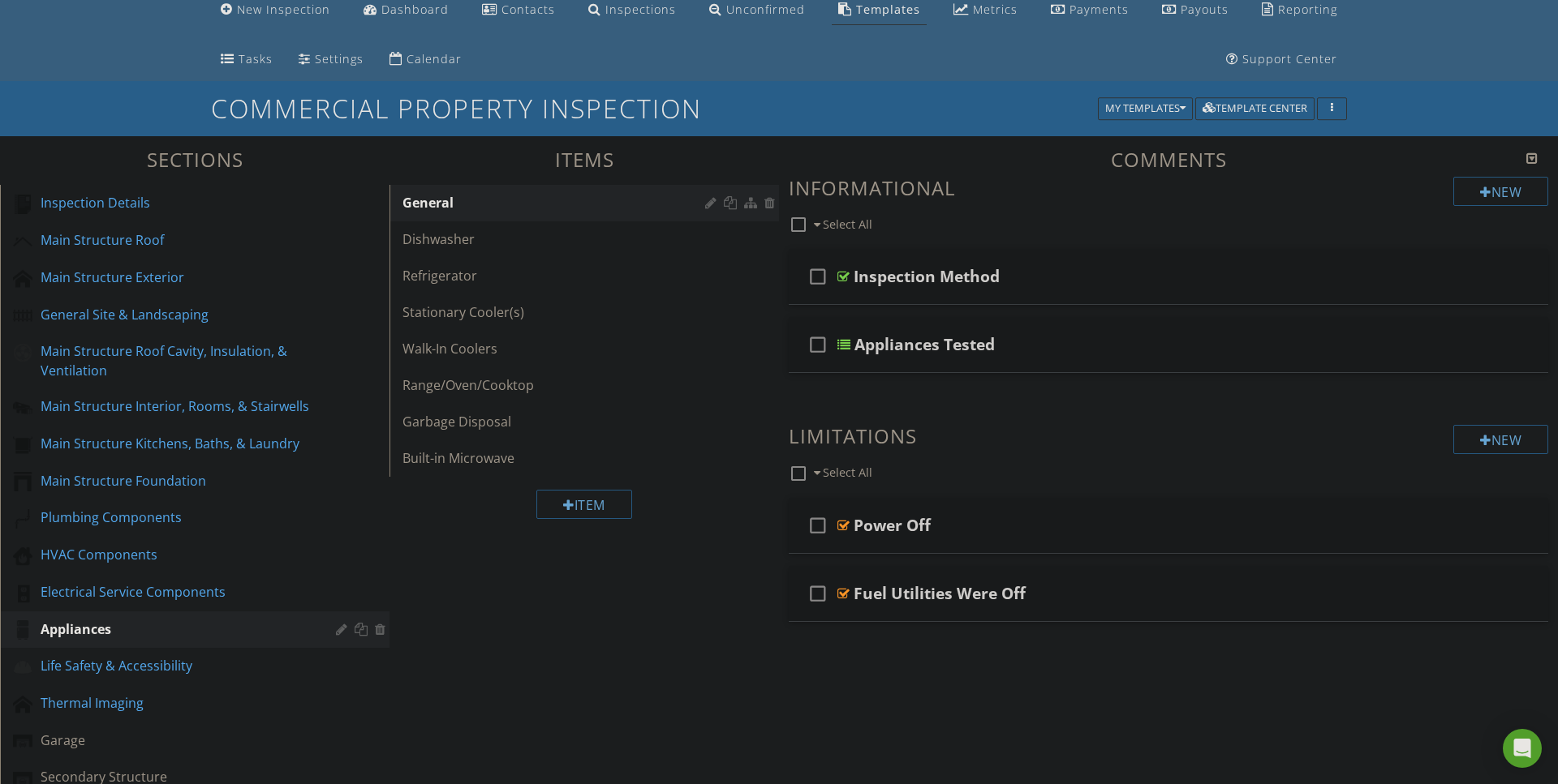
click at [504, 594] on div "Sections Inspection Details Main Structure Roof Main Structure Exterior General…" at bounding box center [779, 640] width 1558 height 1008
click at [145, 583] on div "Electrical Service Components" at bounding box center [176, 592] width 271 height 20
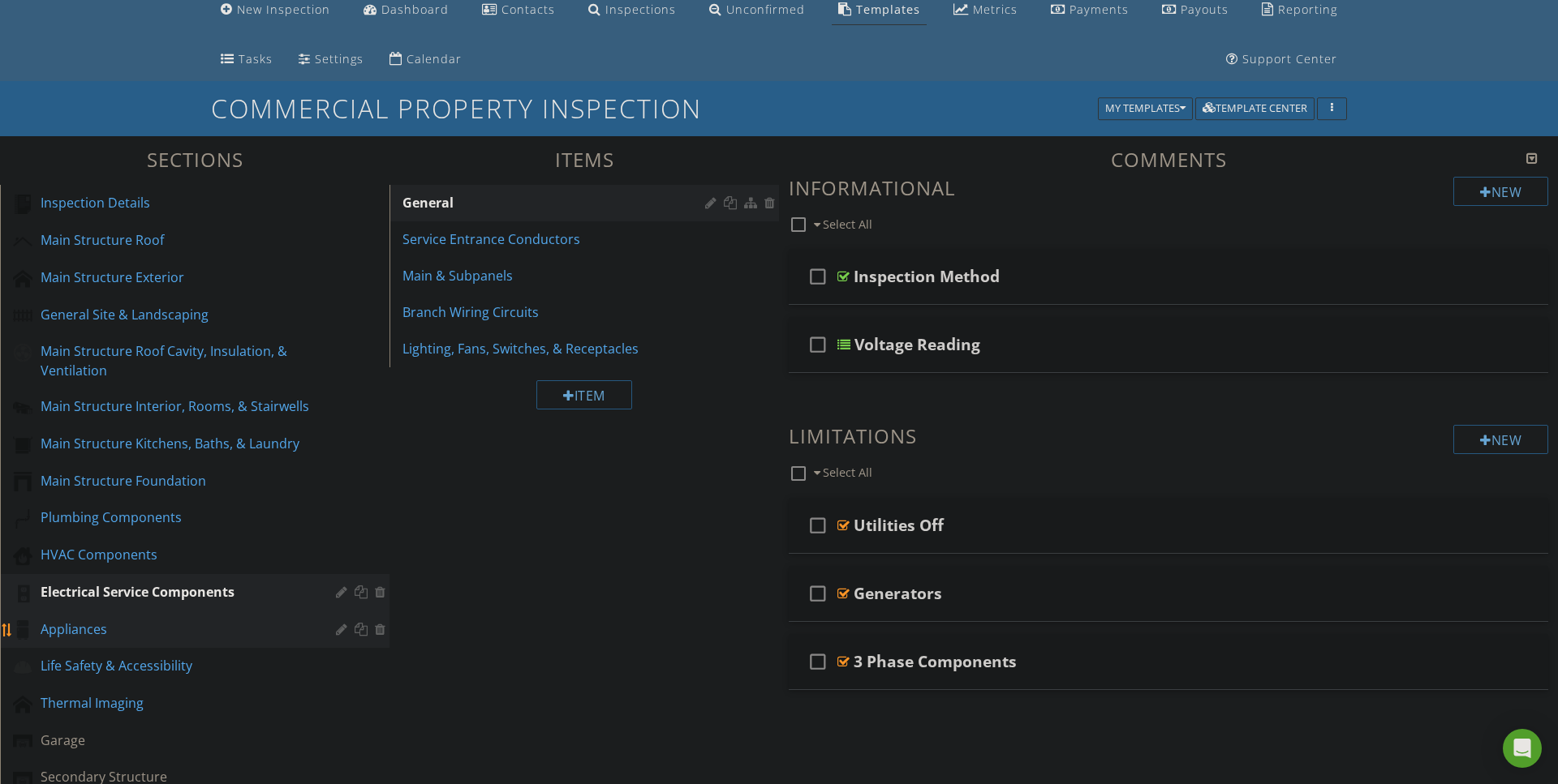
click at [102, 628] on div "Appliances" at bounding box center [176, 630] width 271 height 20
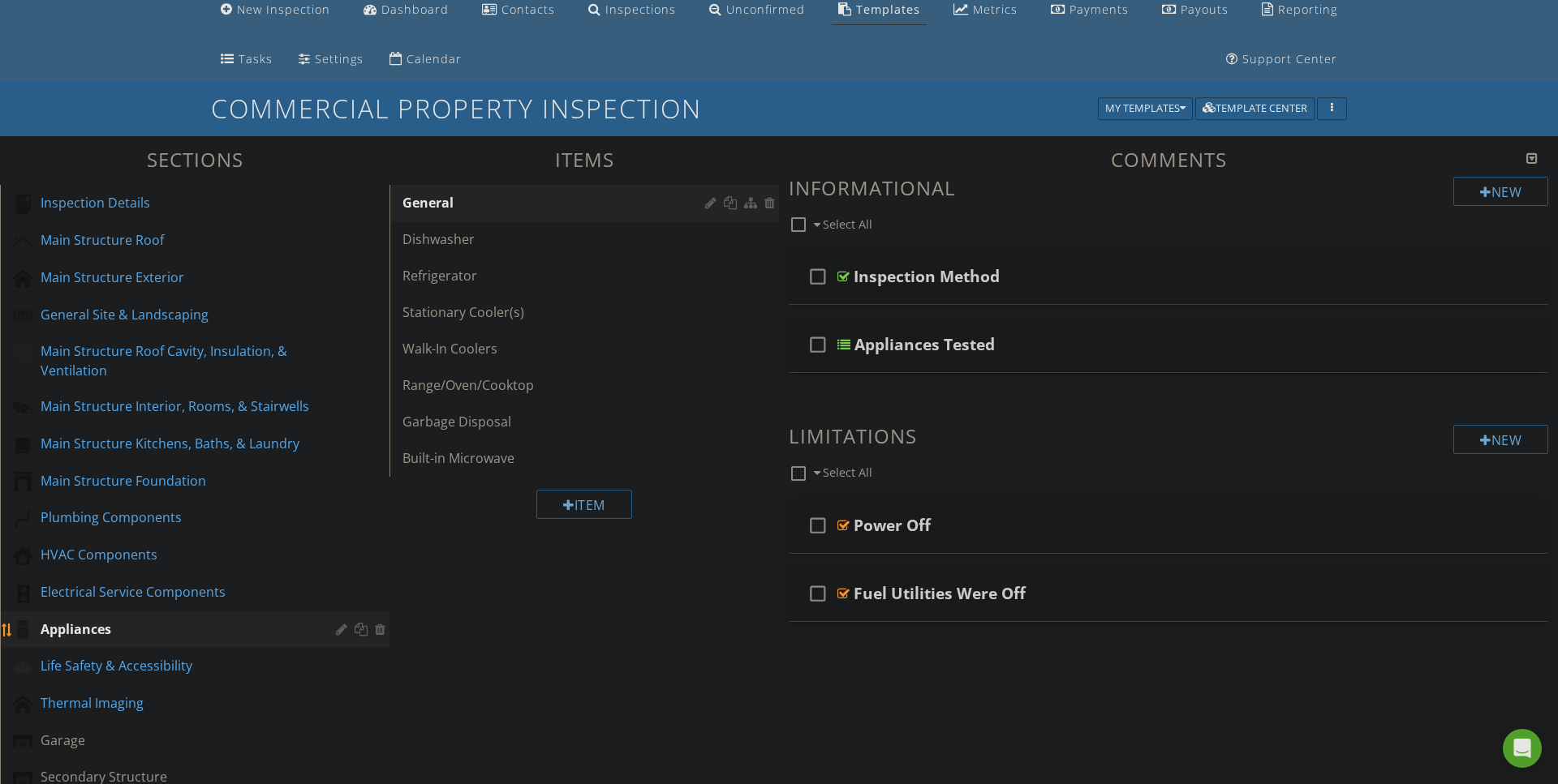
click at [343, 630] on div at bounding box center [344, 629] width 16 height 13
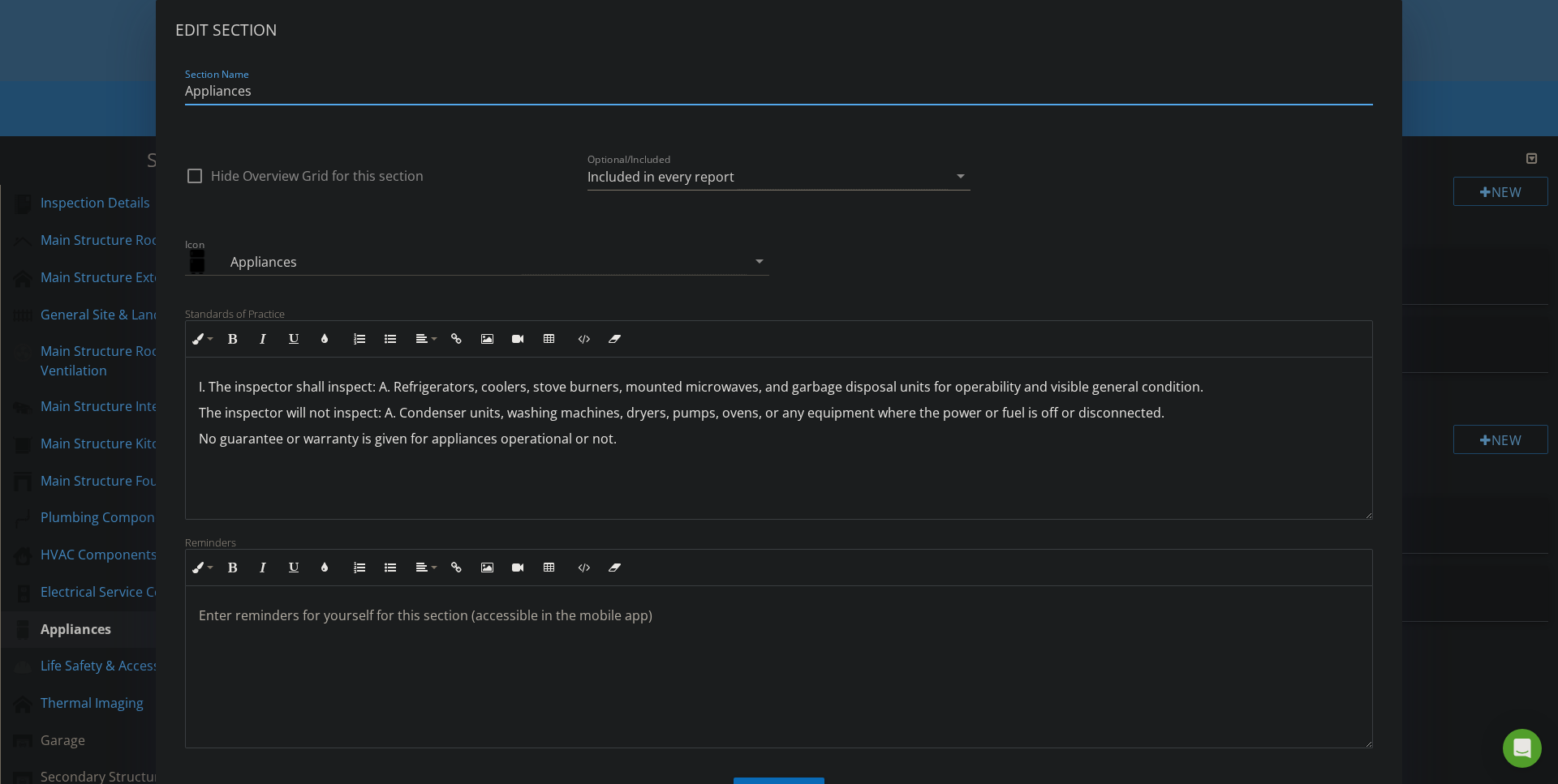
click at [963, 178] on icon "arrow_drop_down" at bounding box center [961, 176] width 20 height 20
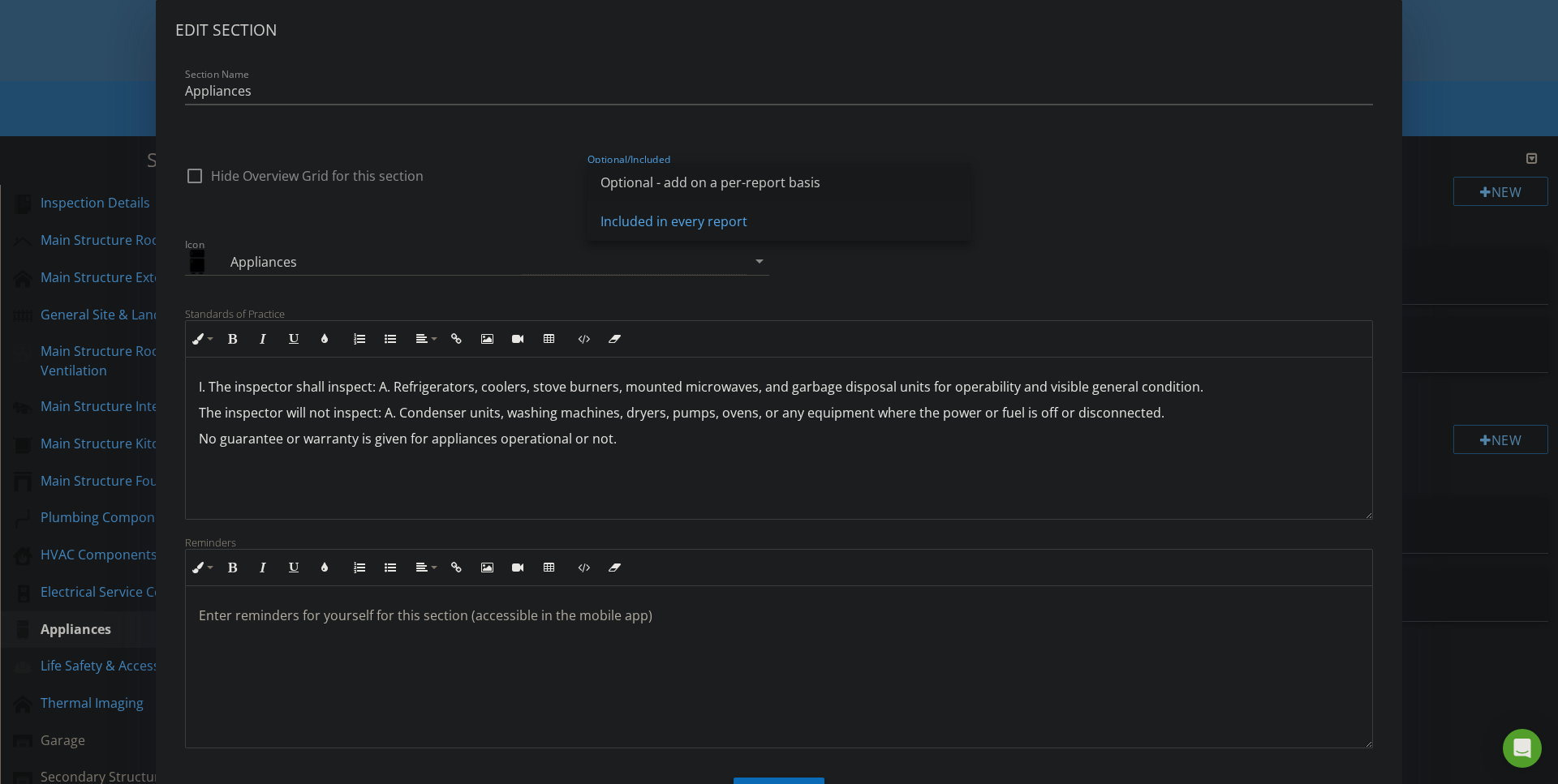
click at [748, 172] on div "Optional - add on a per-report basis" at bounding box center [779, 182] width 357 height 39
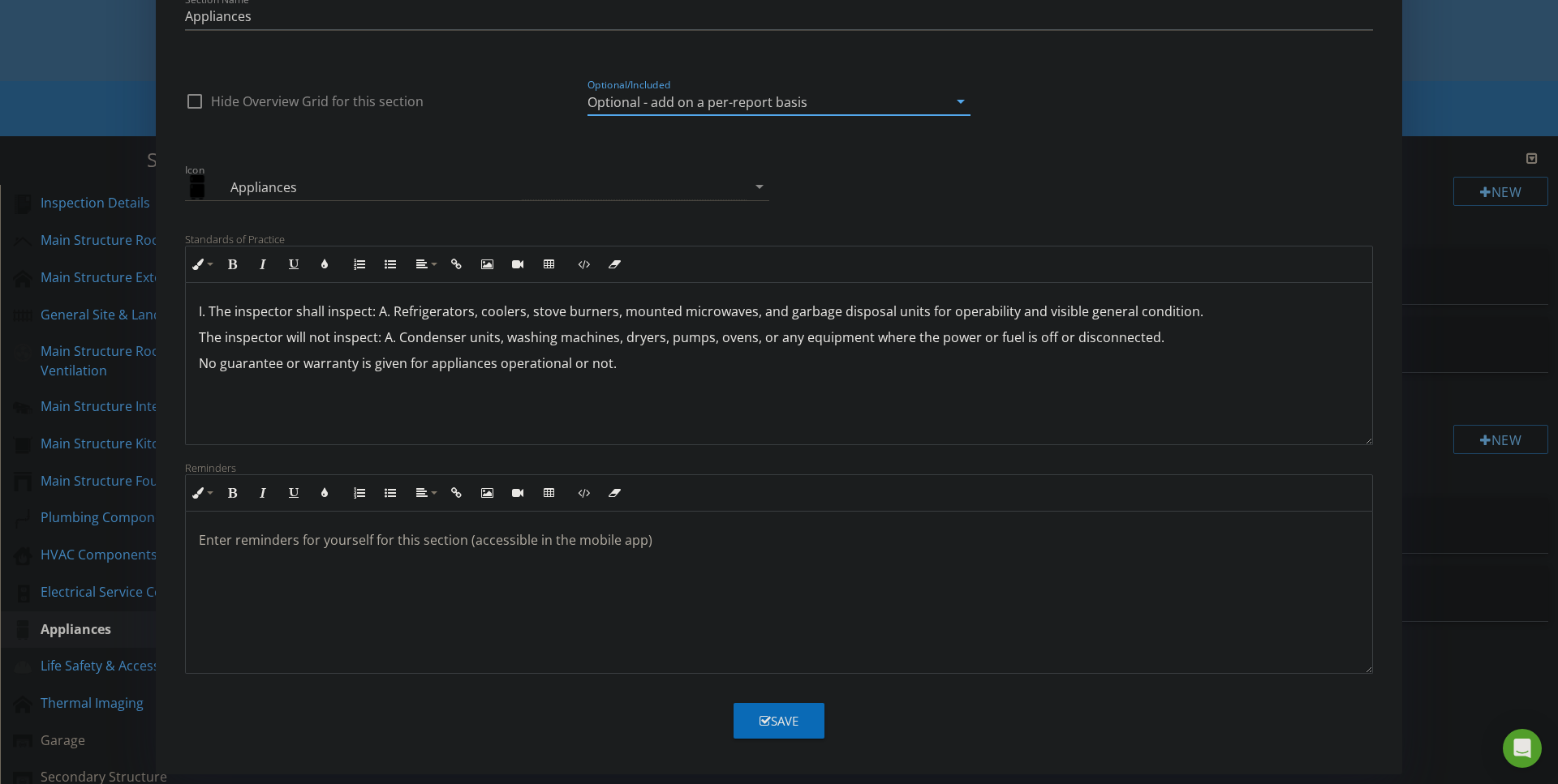
scroll to position [74, 0]
click at [765, 719] on icon "button" at bounding box center [765, 721] width 11 height 12
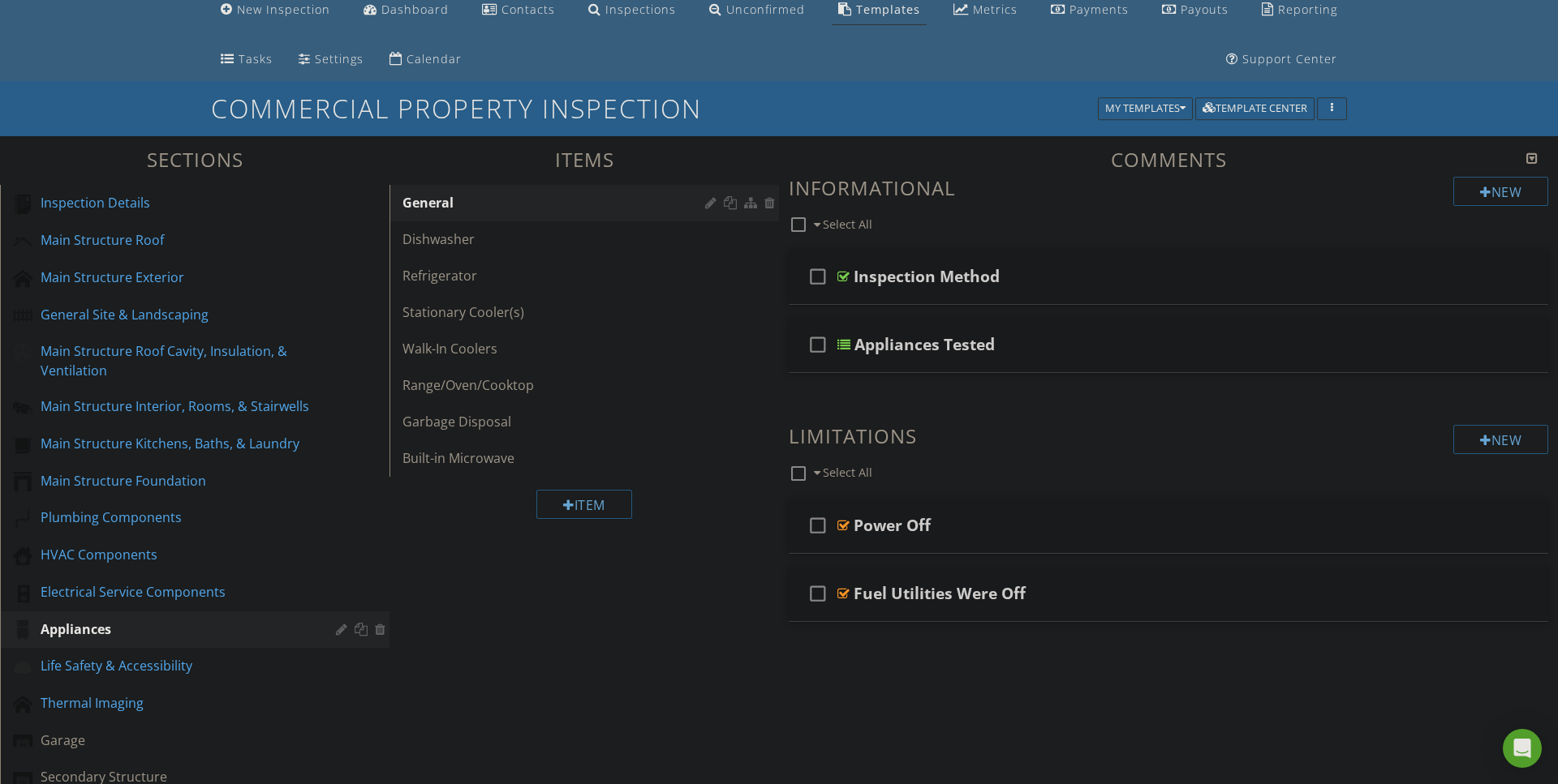
scroll to position [0, 0]
drag, startPoint x: 141, startPoint y: 587, endPoint x: 133, endPoint y: 617, distance: 31.0
click at [133, 617] on div "Inspection Details Main Structure Roof Main Structure Exterior General Site & L…" at bounding box center [194, 565] width 389 height 760
click at [546, 640] on div "Sections Inspection Details Main Structure Roof Main Structure Exterior General…" at bounding box center [779, 640] width 1558 height 1008
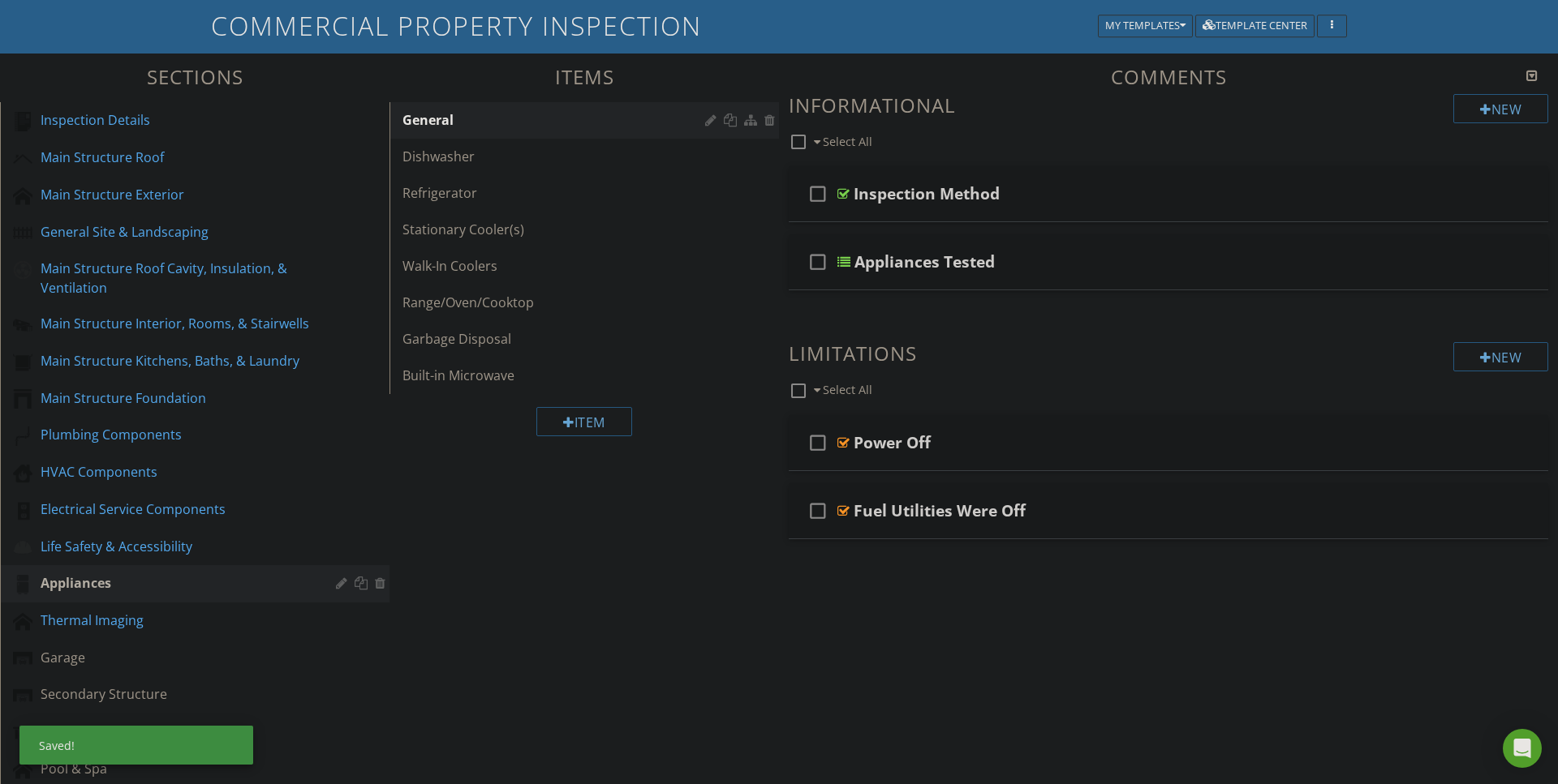
scroll to position [154, 0]
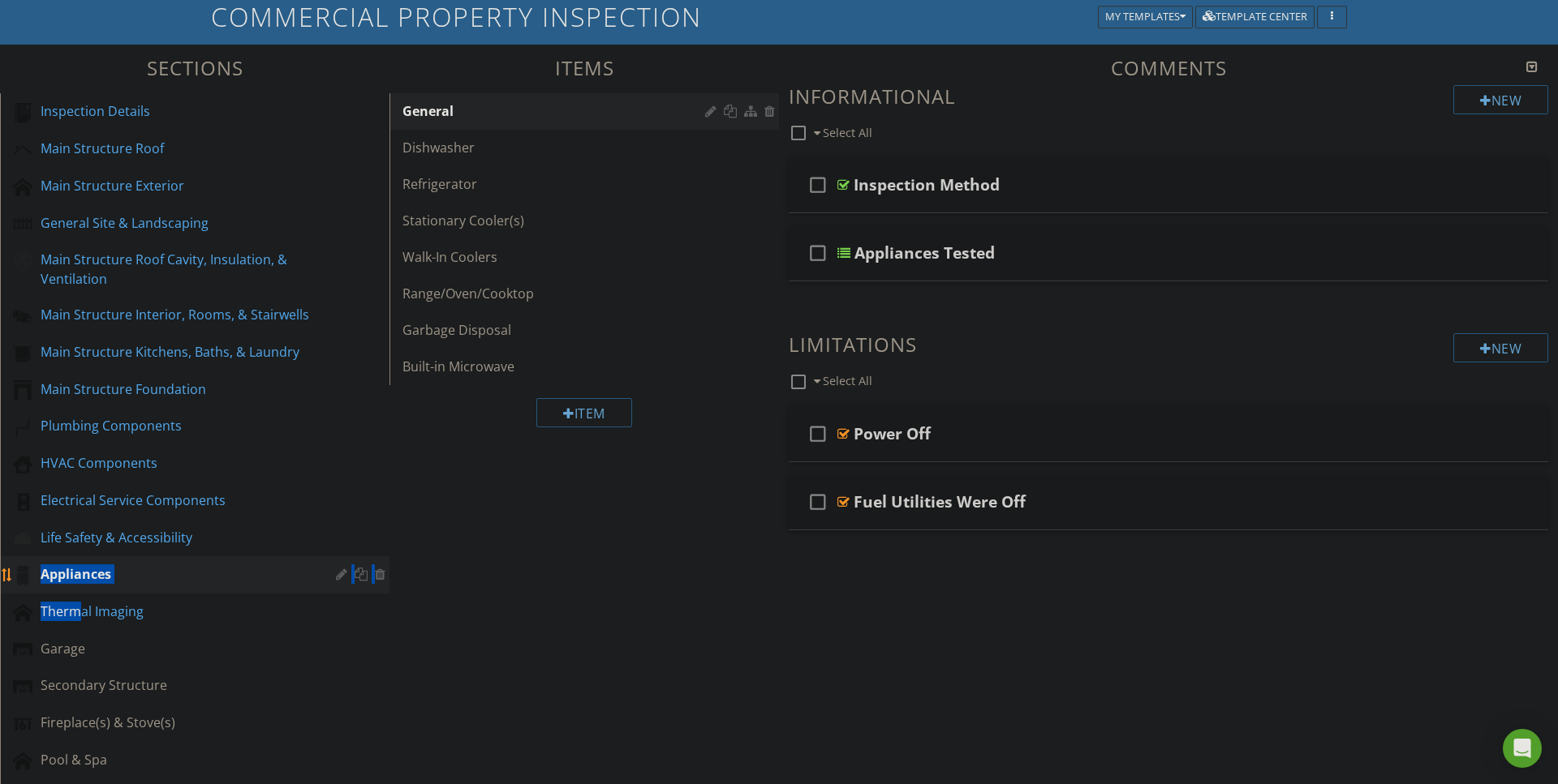
drag, startPoint x: 83, startPoint y: 604, endPoint x: 90, endPoint y: 557, distance: 47.5
click at [90, 557] on div "Inspection Details Main Structure Roof Main Structure Exterior General Site & L…" at bounding box center [194, 473] width 389 height 760
click at [467, 741] on div "Sections Inspection Details Main Structure Roof Main Structure Exterior General…" at bounding box center [779, 548] width 1558 height 1008
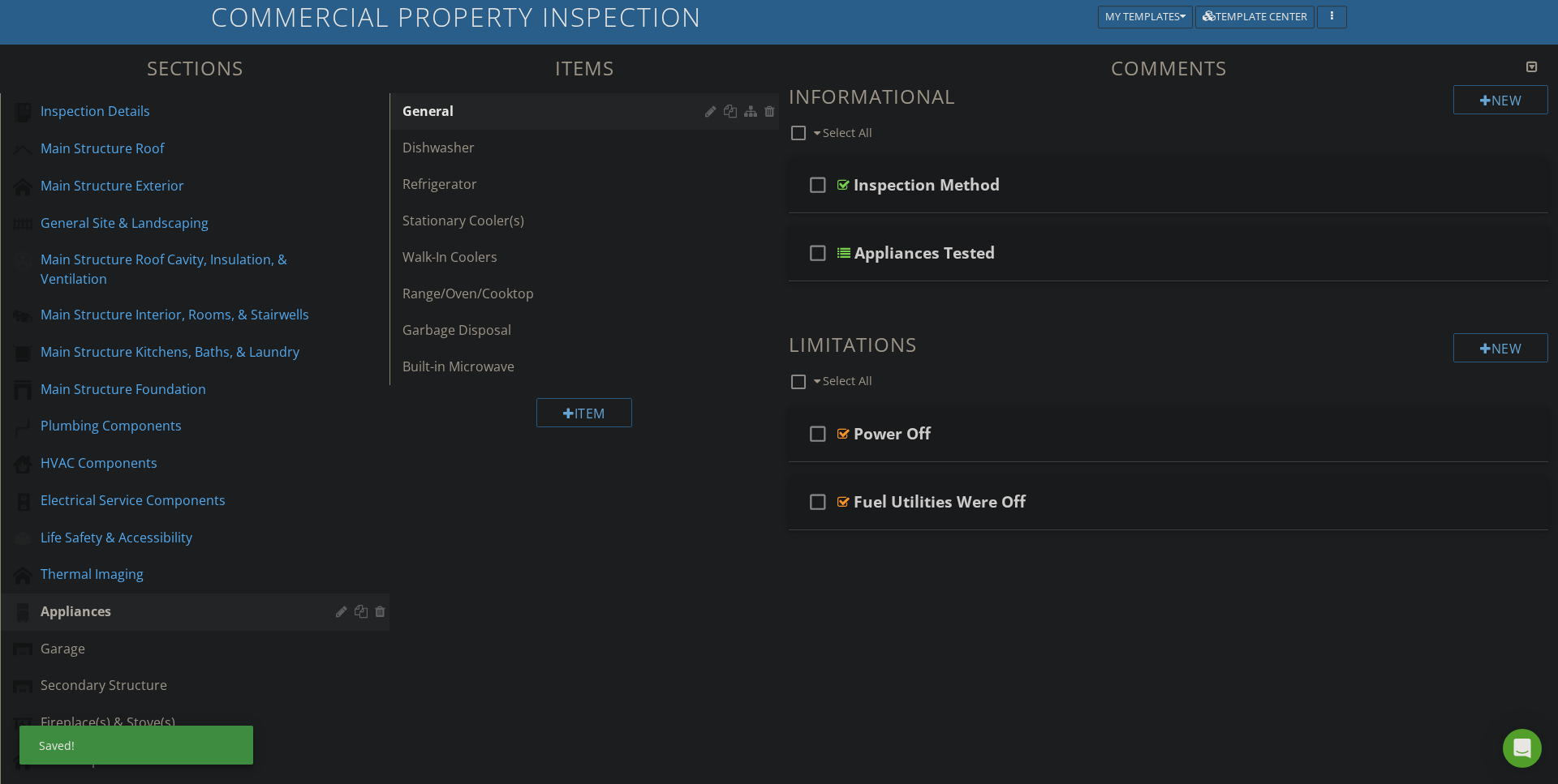
click at [540, 623] on div "Sections Inspection Details Main Structure Roof Main Structure Exterior General…" at bounding box center [779, 548] width 1558 height 1008
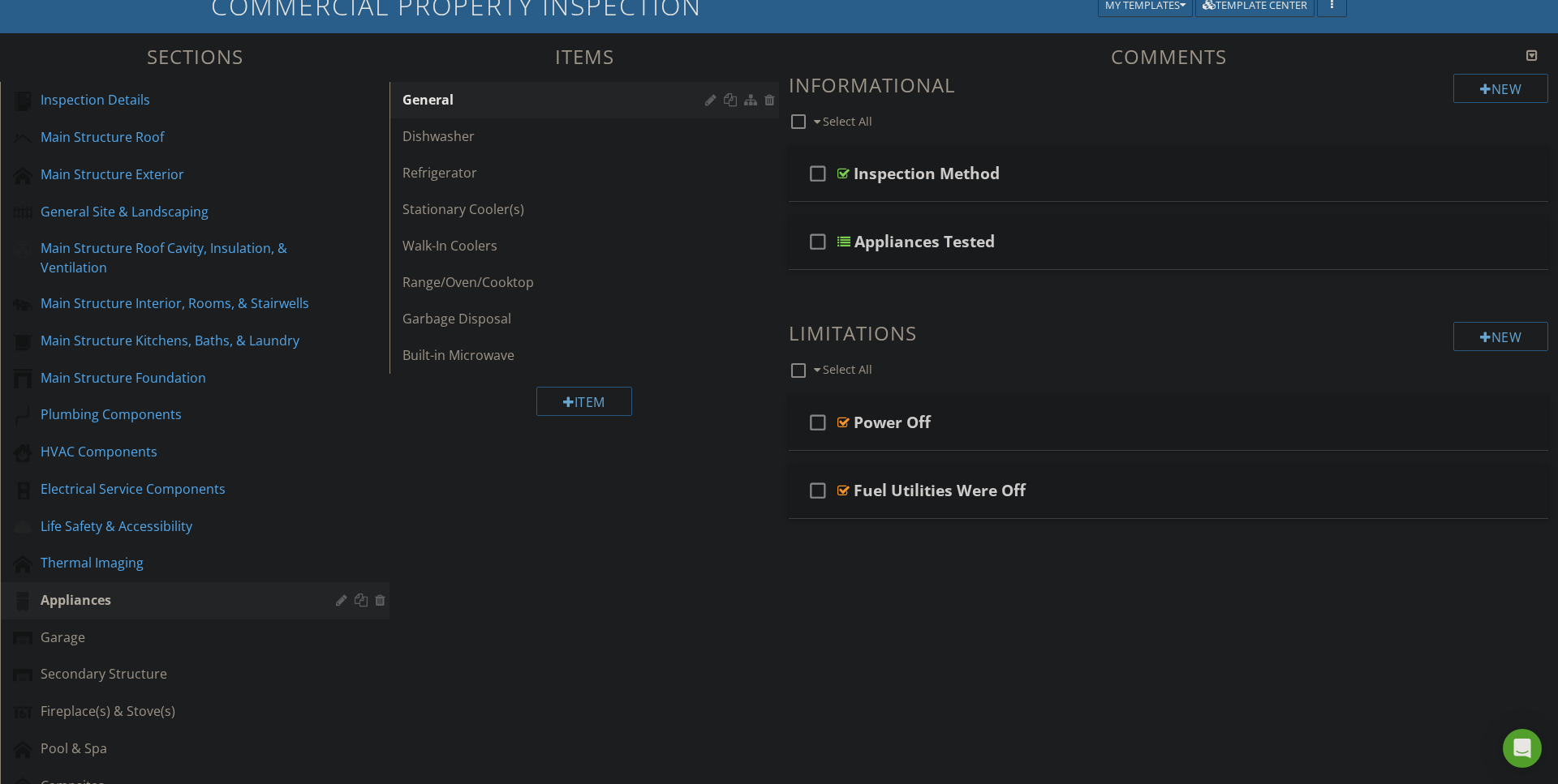
scroll to position [168, 0]
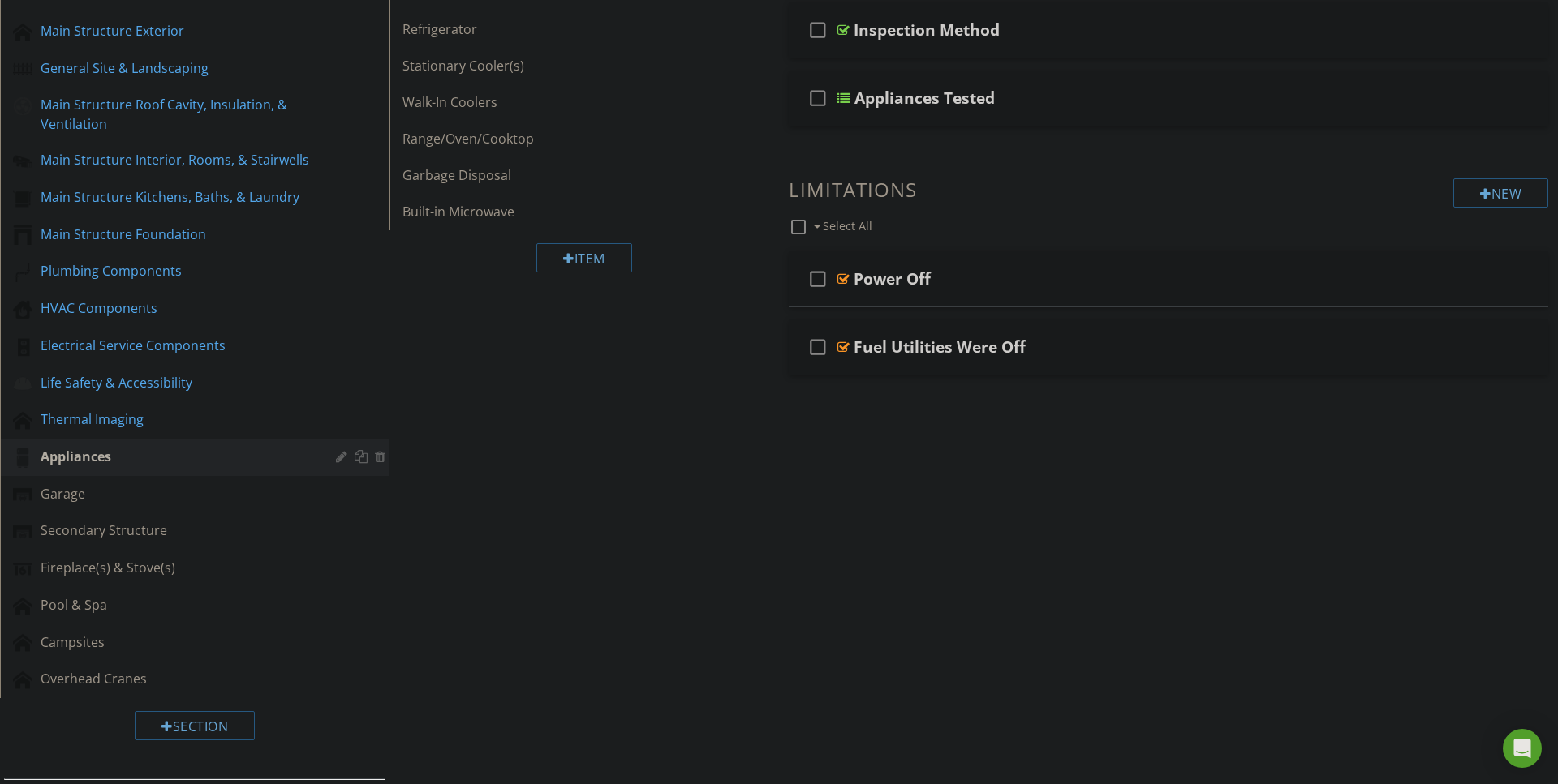
click at [426, 501] on div "Sections Inspection Details Main Structure Roof Main Structure Exterior General…" at bounding box center [779, 394] width 1558 height 1008
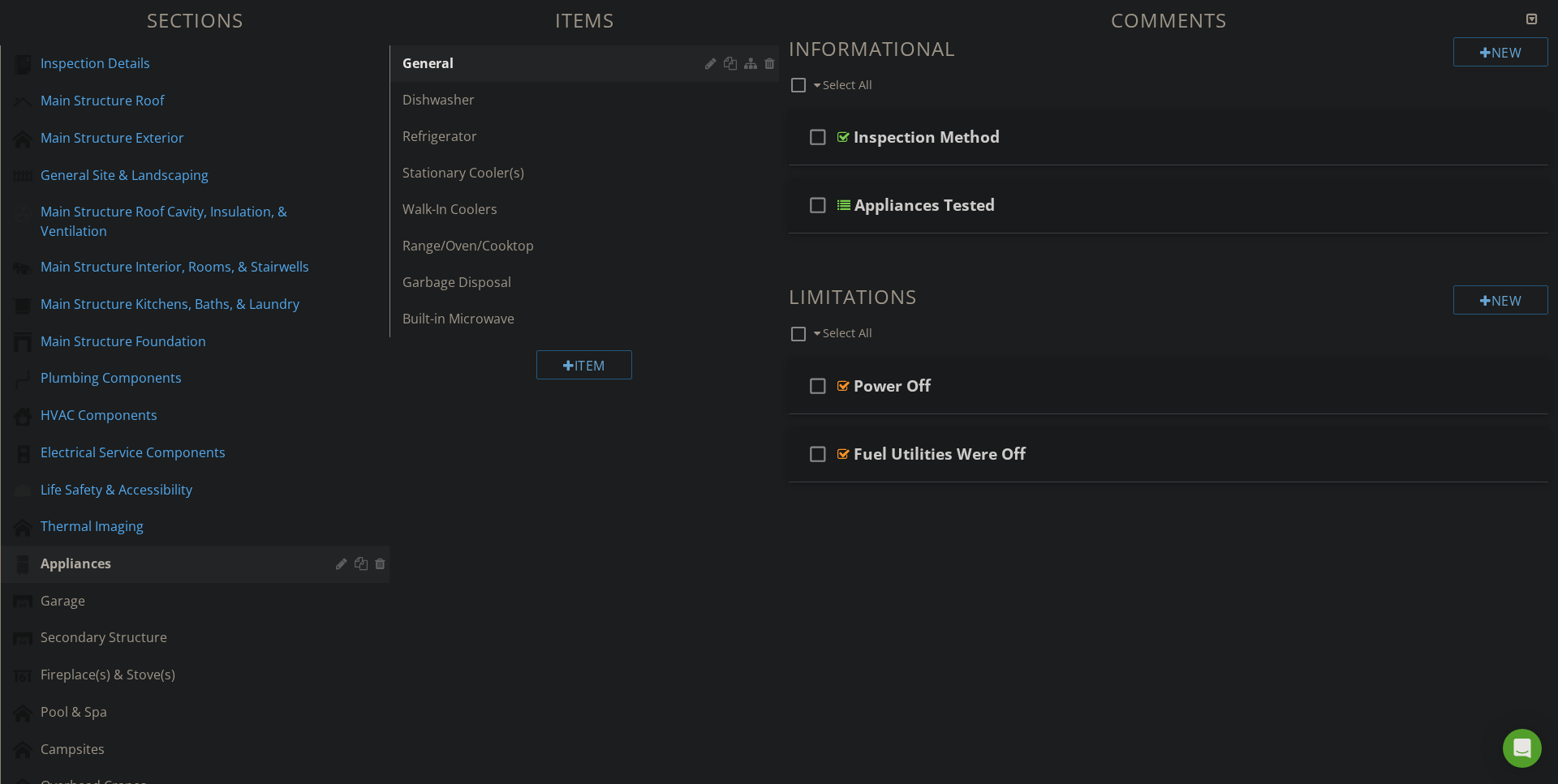
scroll to position [200, 0]
click at [337, 564] on div at bounding box center [344, 565] width 16 height 13
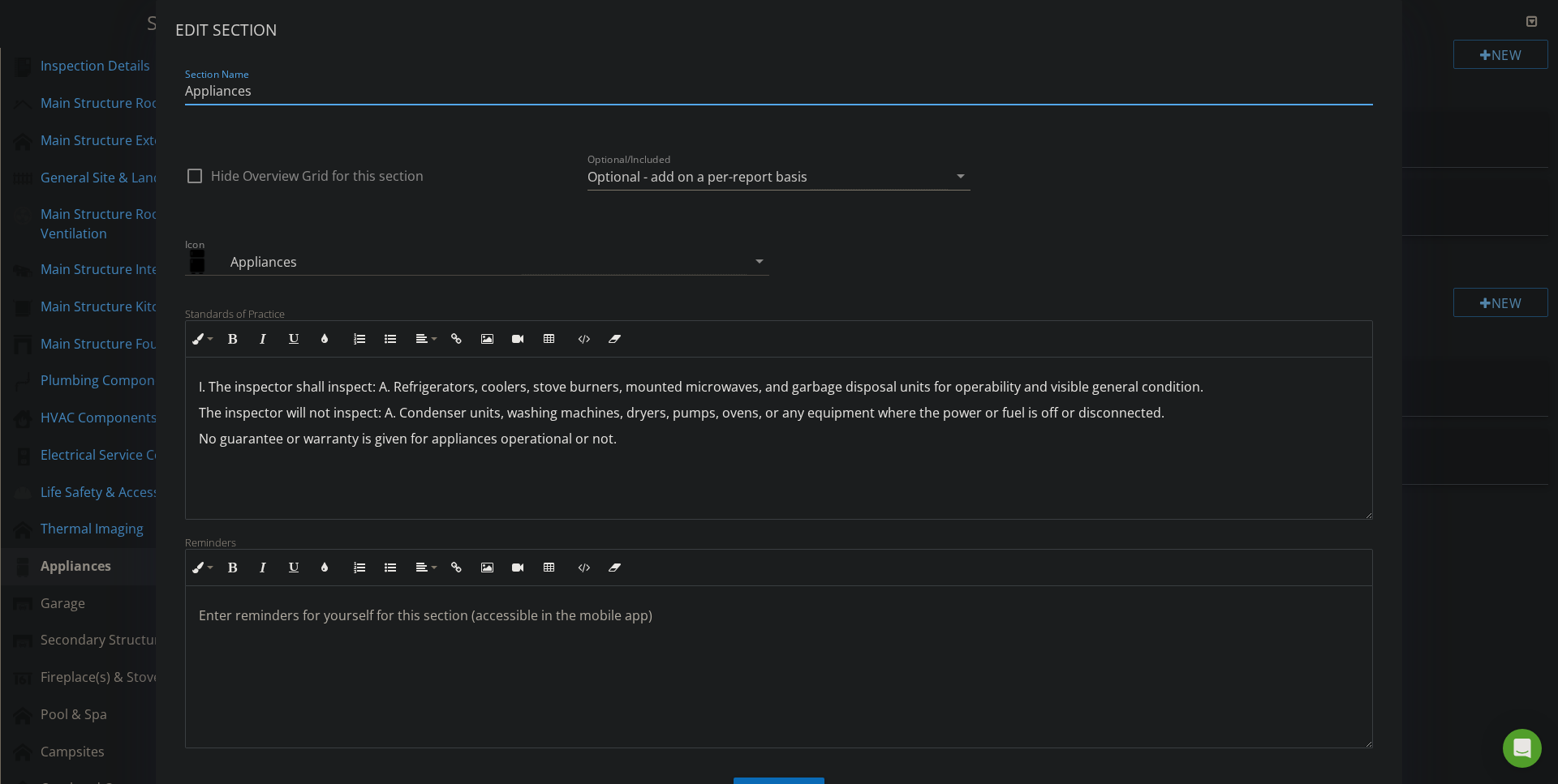
click at [958, 177] on icon "arrow_drop_down" at bounding box center [961, 176] width 20 height 20
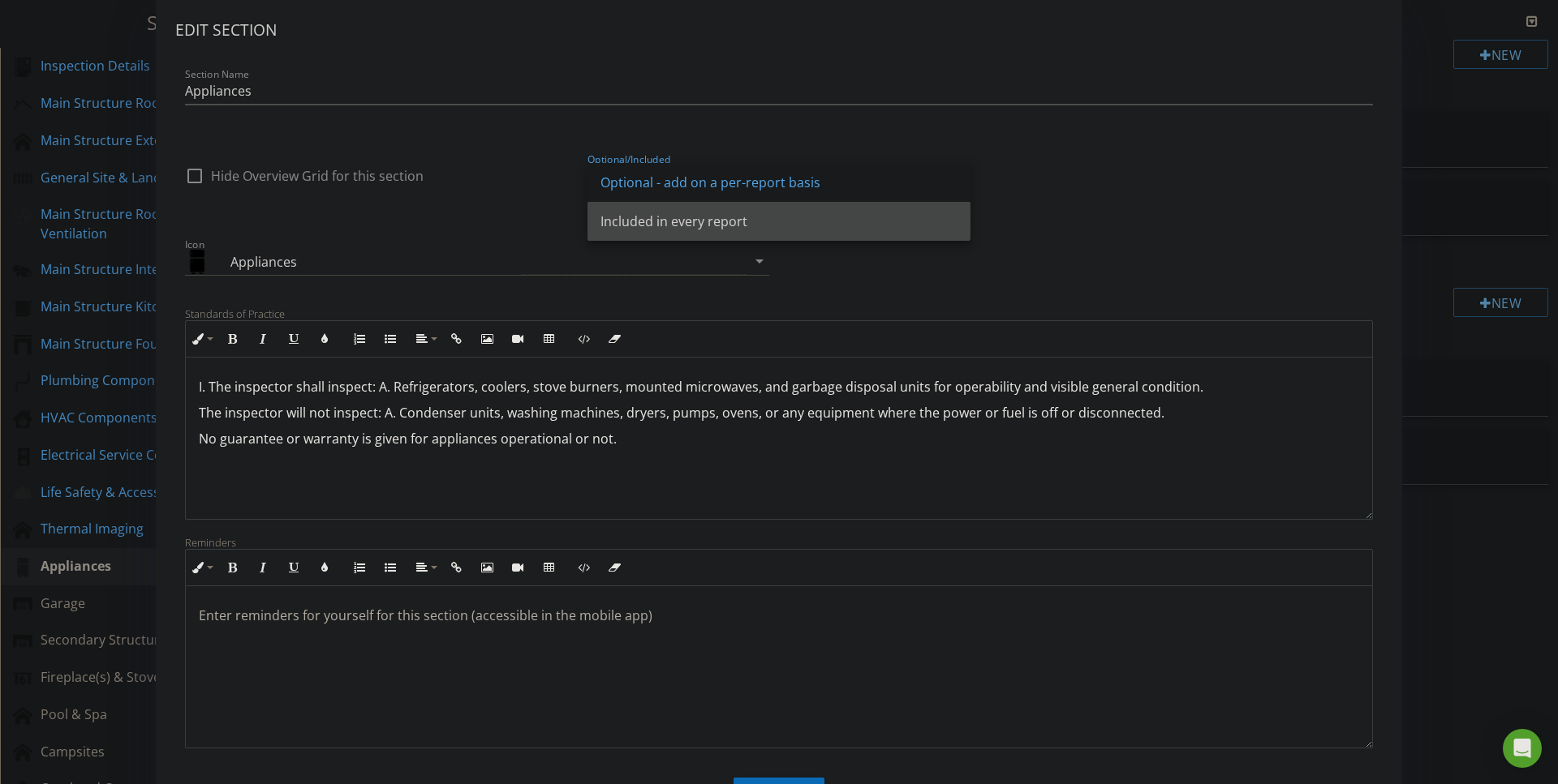
click at [631, 222] on div "Included in every report" at bounding box center [779, 222] width 357 height 20
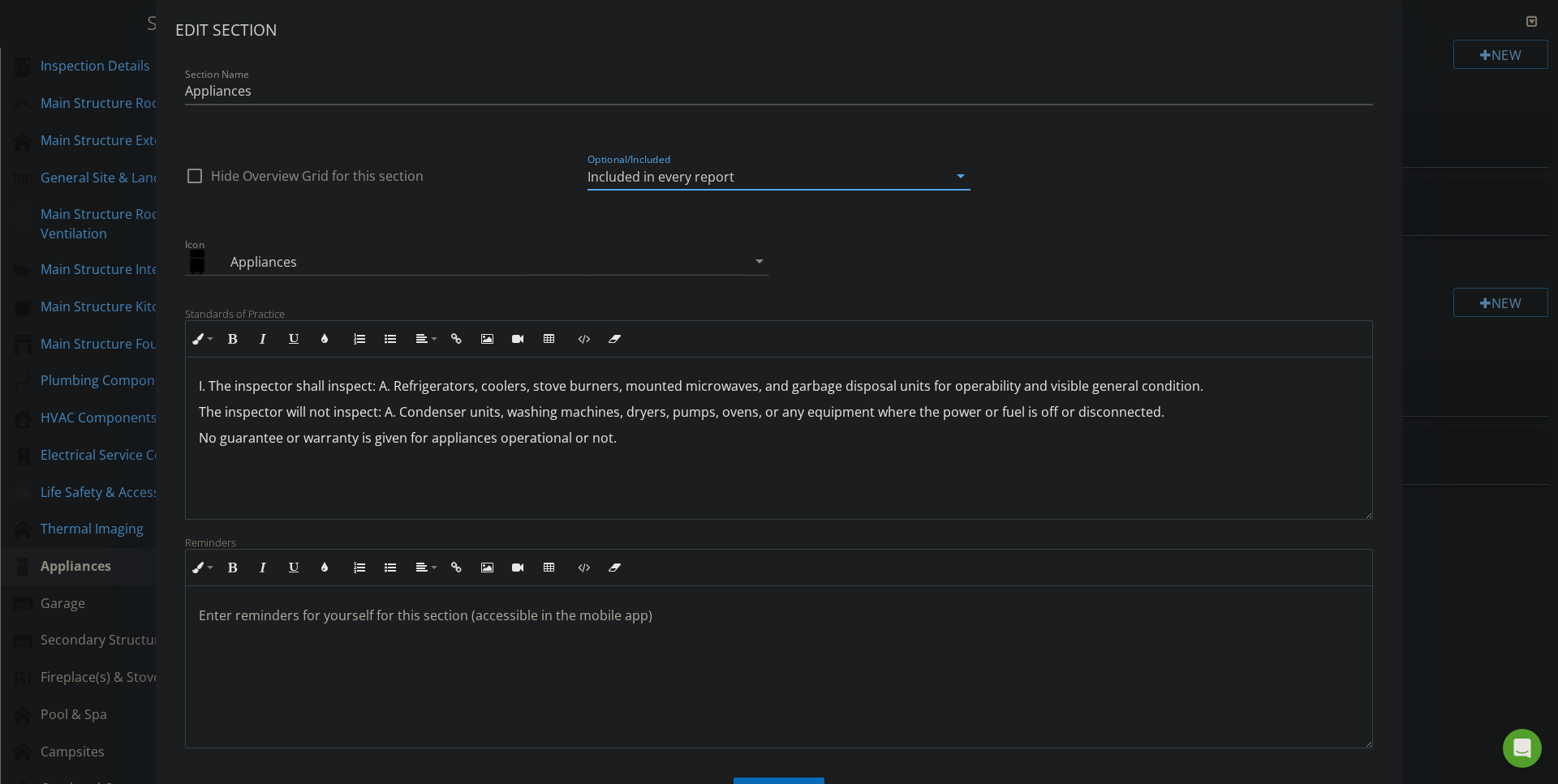
scroll to position [1, 0]
click at [218, 387] on p "I. The inspector shall inspect: A. Refrigerators, coolers, stove burners, mount…" at bounding box center [779, 386] width 1160 height 20
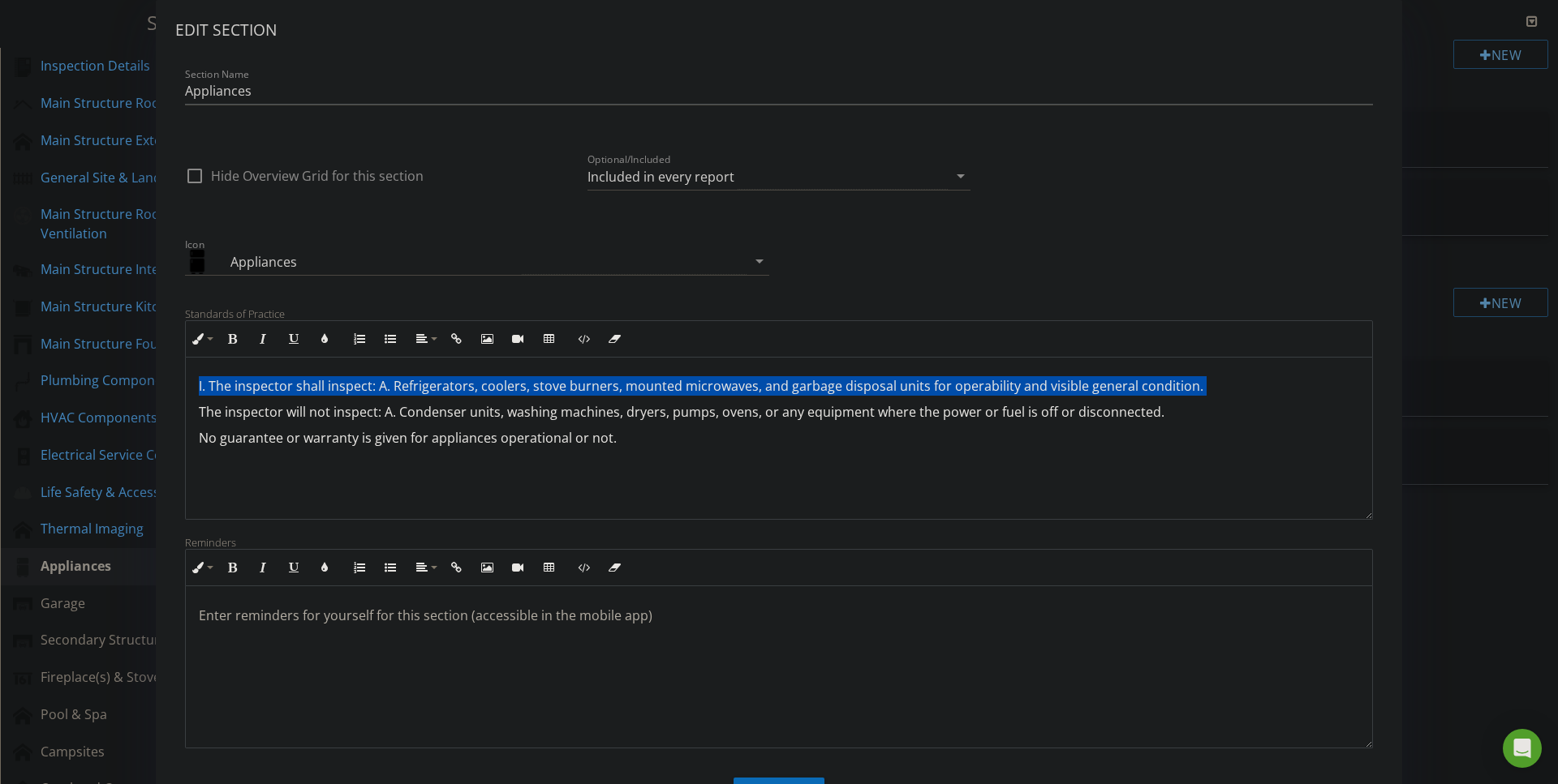
click at [218, 387] on p "I. The inspector shall inspect: A. Refrigerators, coolers, stove burners, mount…" at bounding box center [779, 386] width 1160 height 20
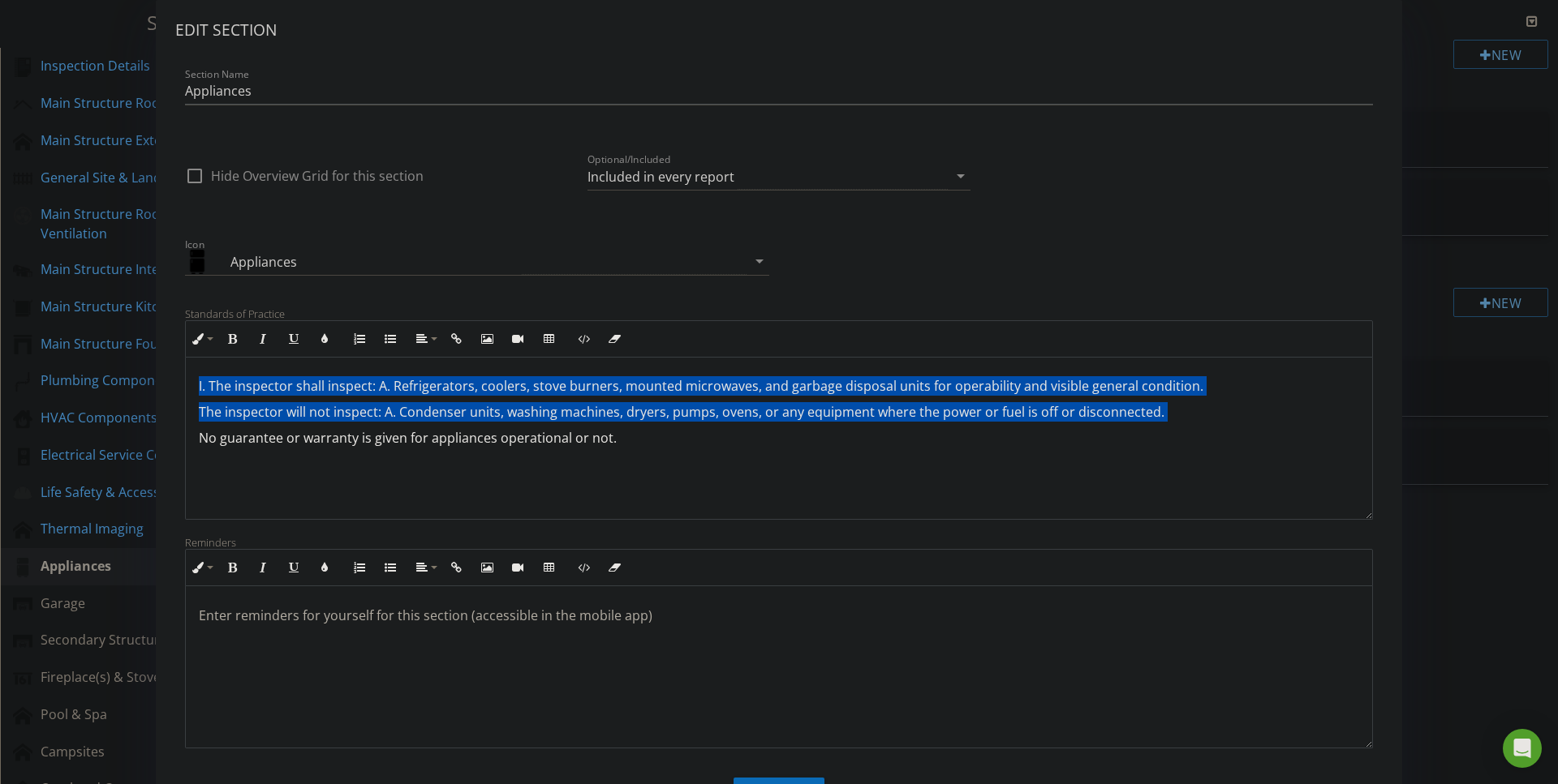
click at [213, 396] on div "I. The inspector shall inspect: A. Refrigerators, coolers, stove burners, mount…" at bounding box center [779, 438] width 1187 height 162
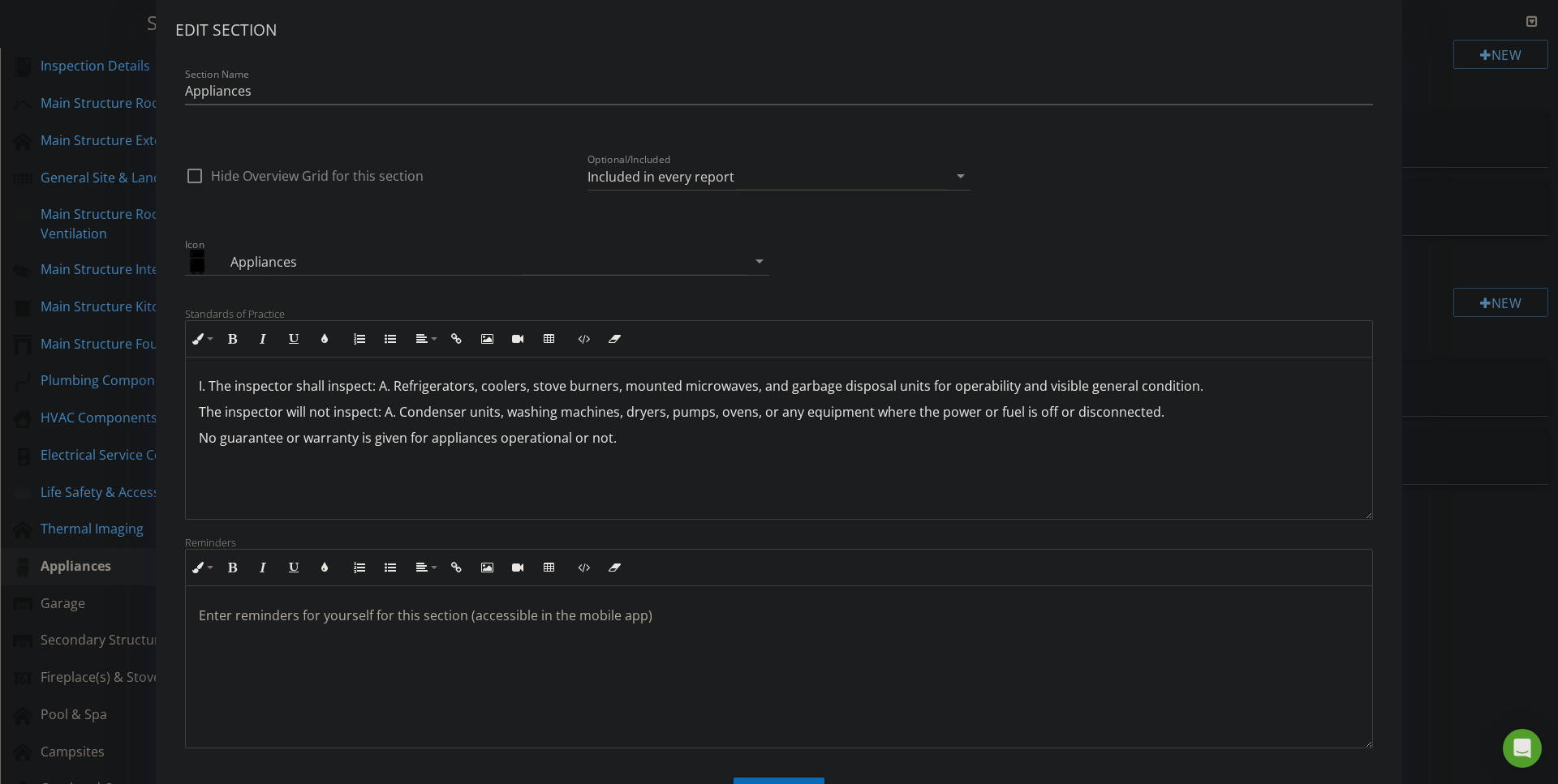
click at [780, 481] on div "I. The inspector shall inspect: A. Refrigerators, coolers, stove burners, mount…" at bounding box center [779, 438] width 1187 height 162
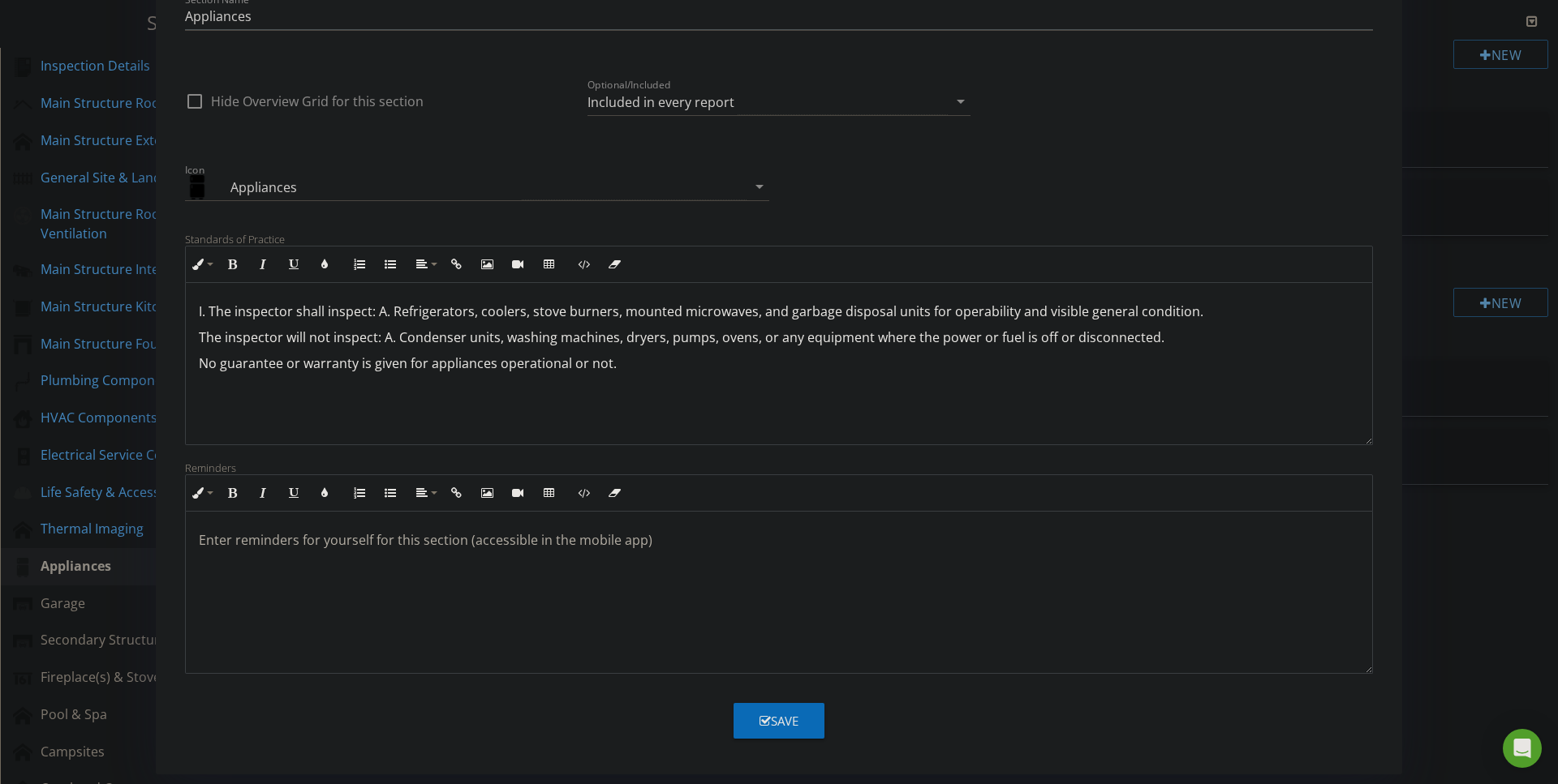
scroll to position [74, 0]
click at [791, 705] on button "Save" at bounding box center [779, 721] width 91 height 36
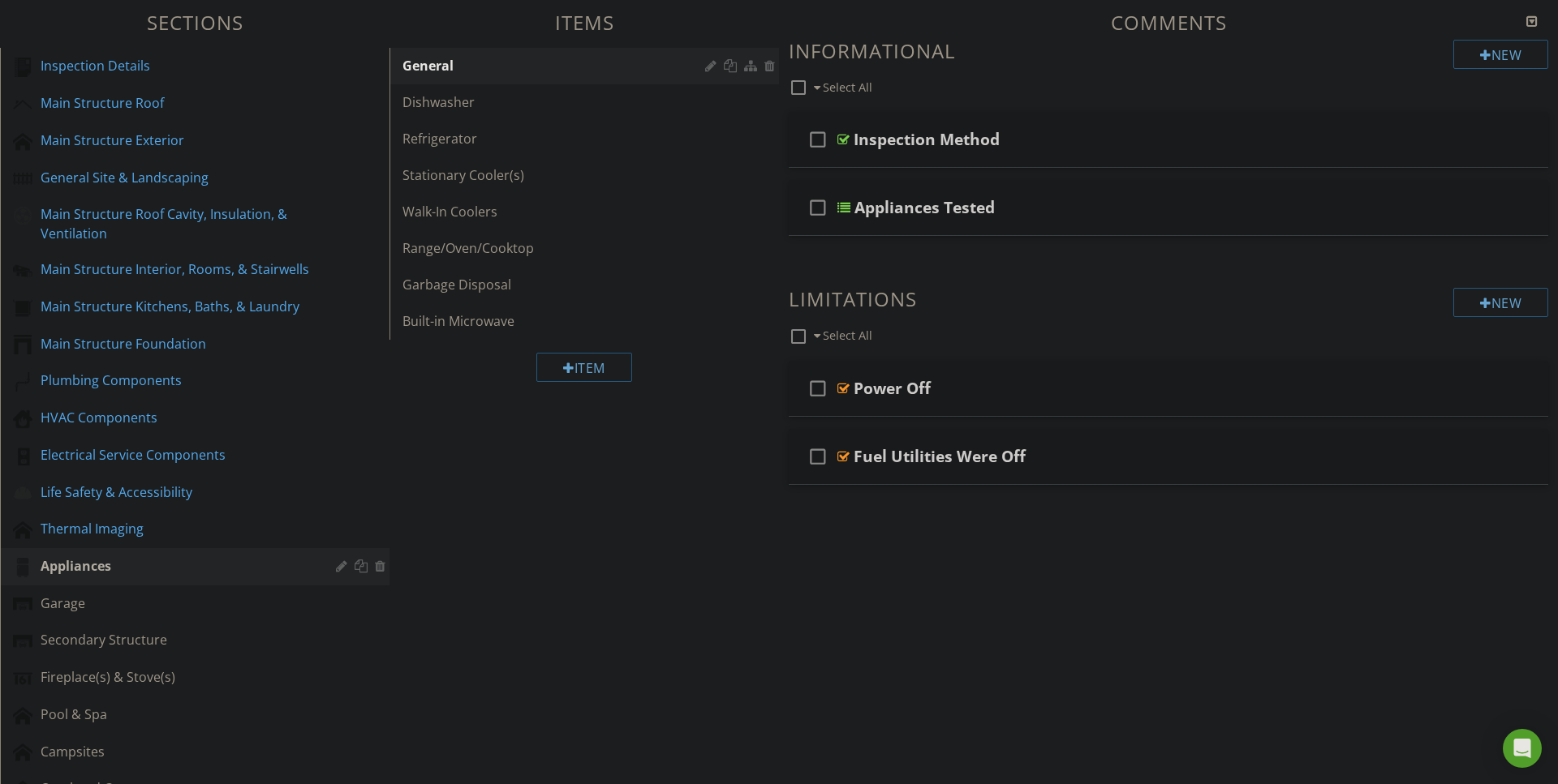
scroll to position [0, 0]
click at [572, 538] on div "Sections Inspection Details Main Structure Roof Main Structure Exterior General…" at bounding box center [779, 503] width 1558 height 1008
click at [96, 523] on div "Thermal Imaging" at bounding box center [176, 529] width 271 height 20
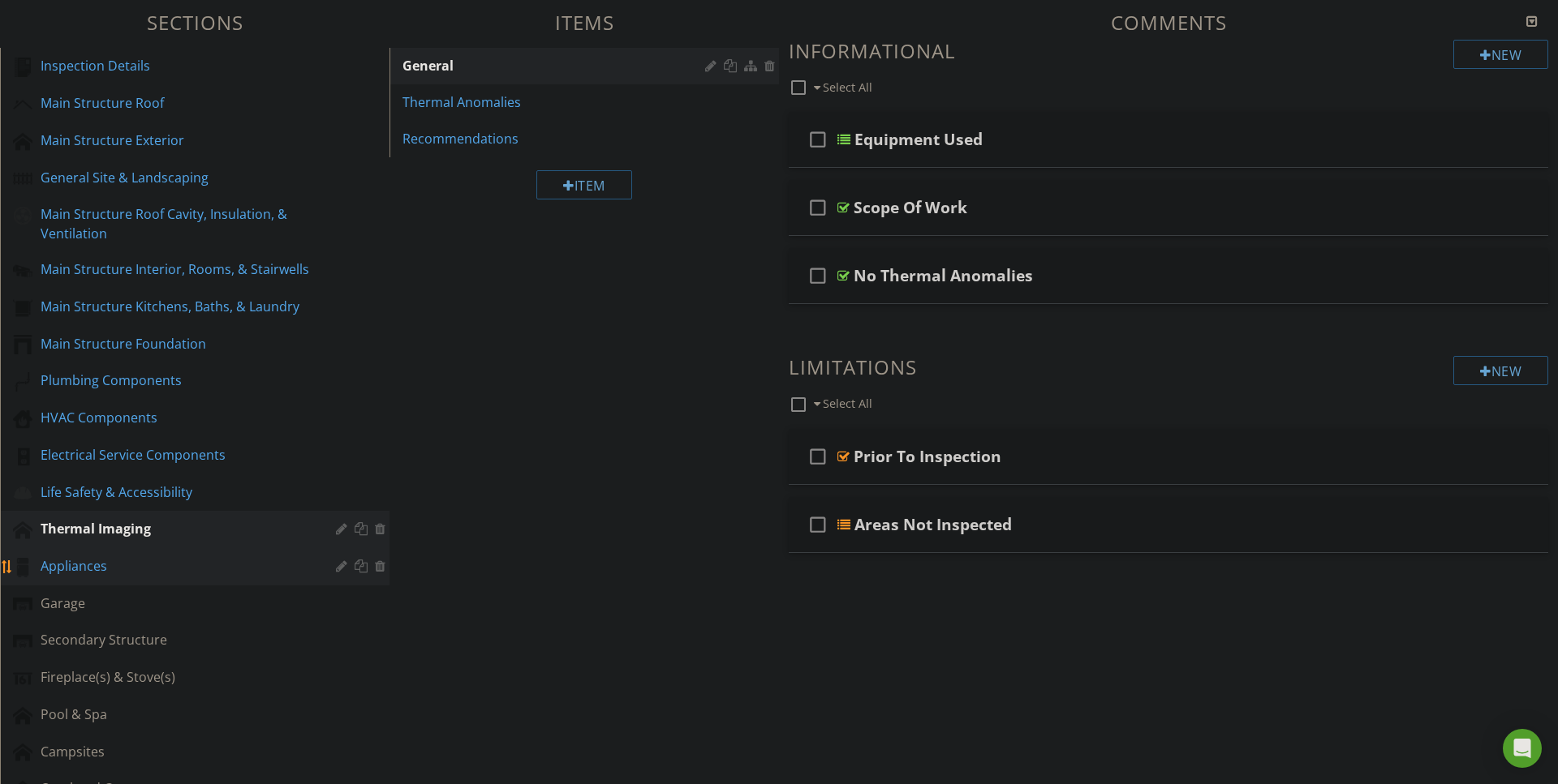
click at [85, 565] on div "Appliances" at bounding box center [176, 566] width 271 height 20
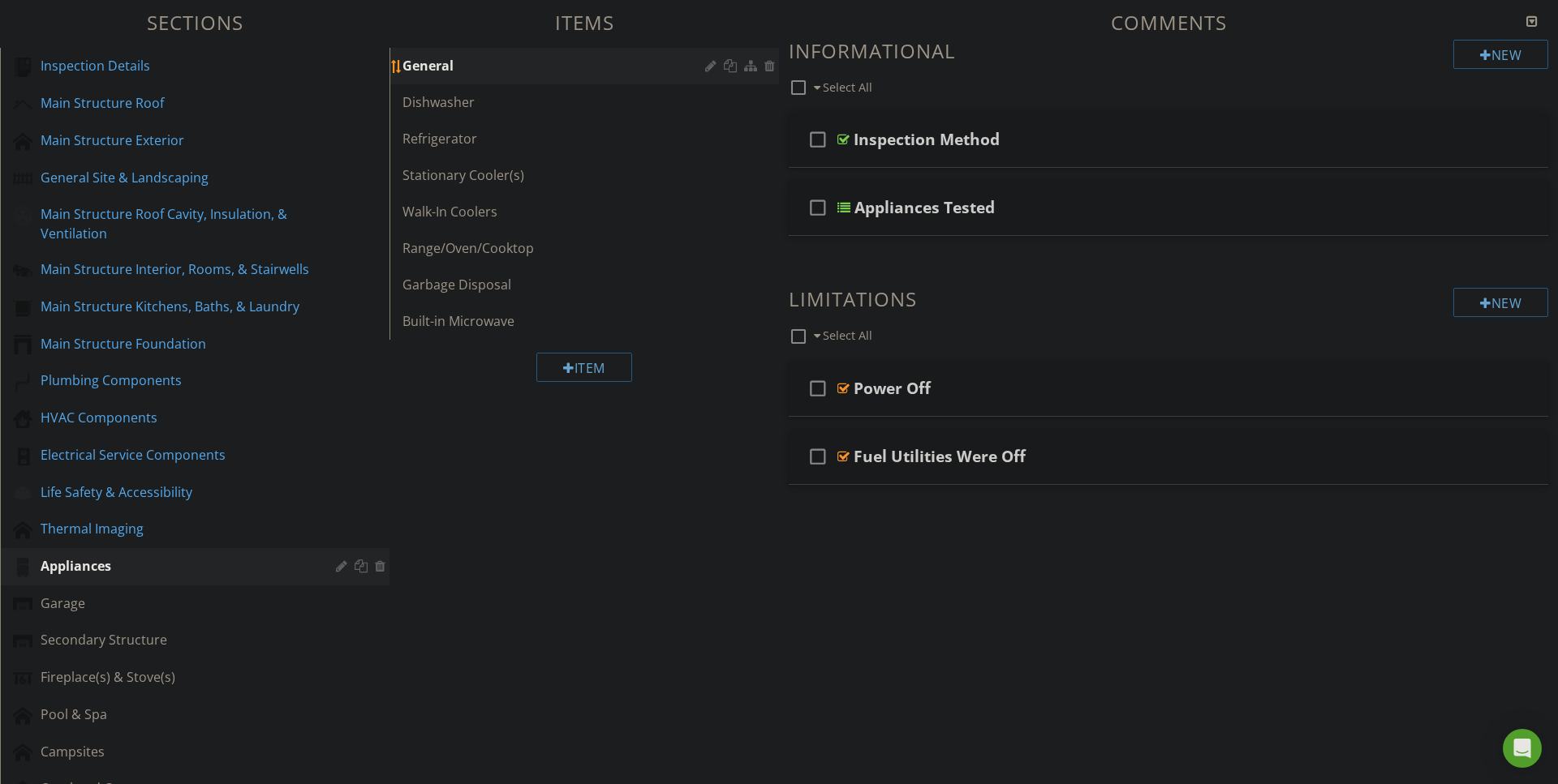
click at [704, 69] on div "General" at bounding box center [556, 66] width 307 height 20
click at [707, 67] on div at bounding box center [713, 65] width 16 height 13
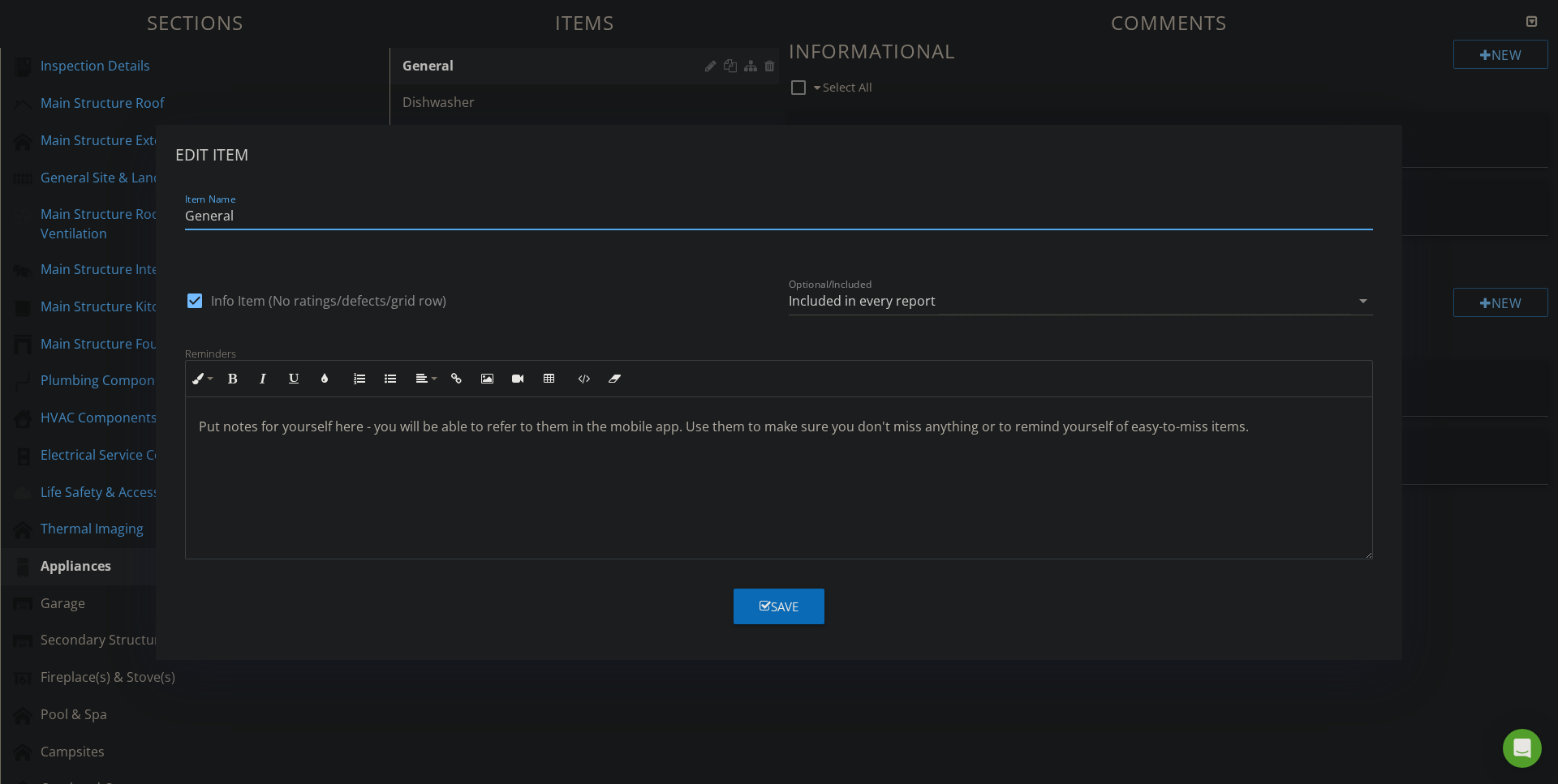
click at [778, 595] on button "Save" at bounding box center [779, 607] width 91 height 36
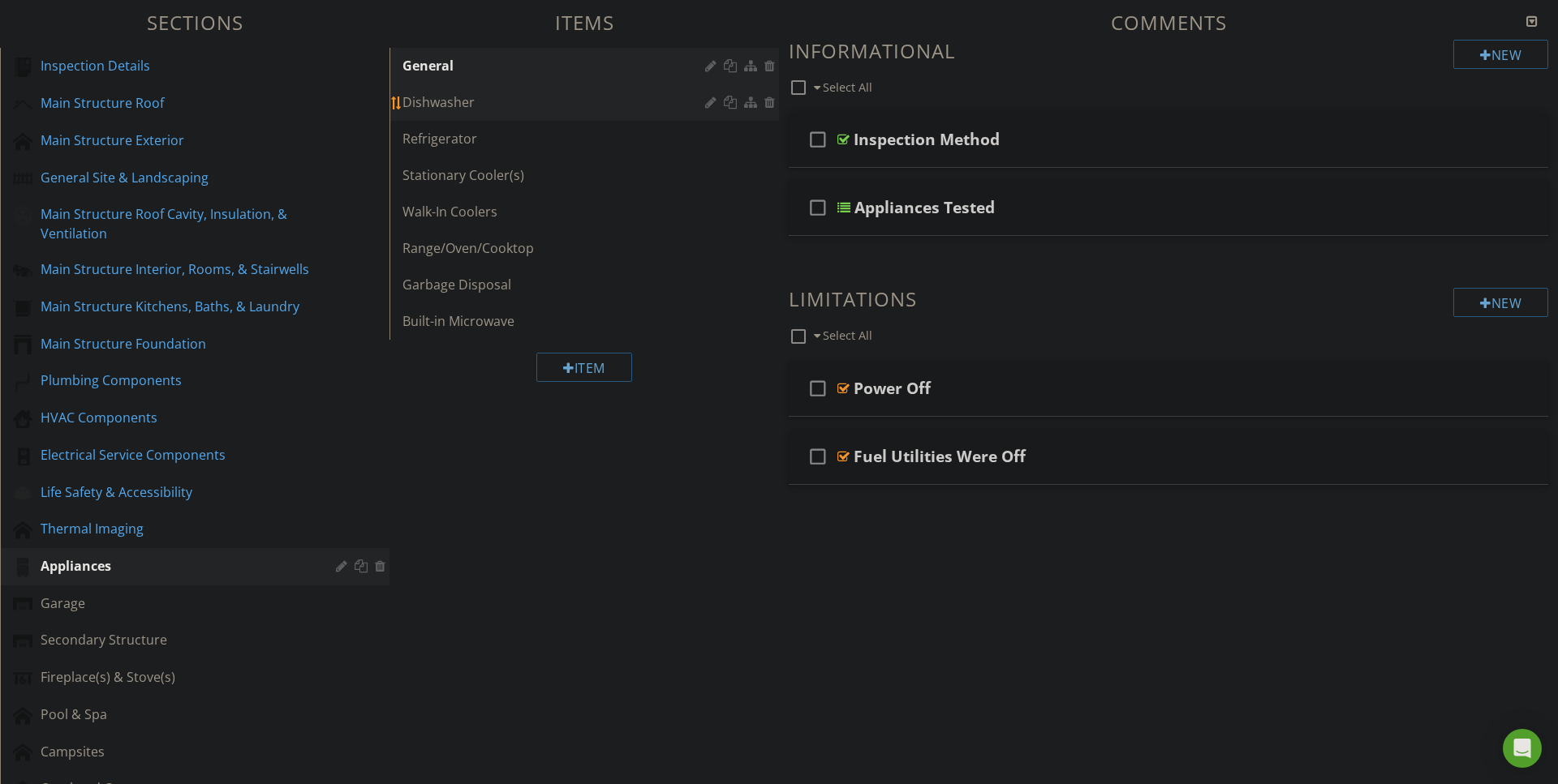
click at [464, 105] on div "Dishwasher" at bounding box center [556, 102] width 307 height 20
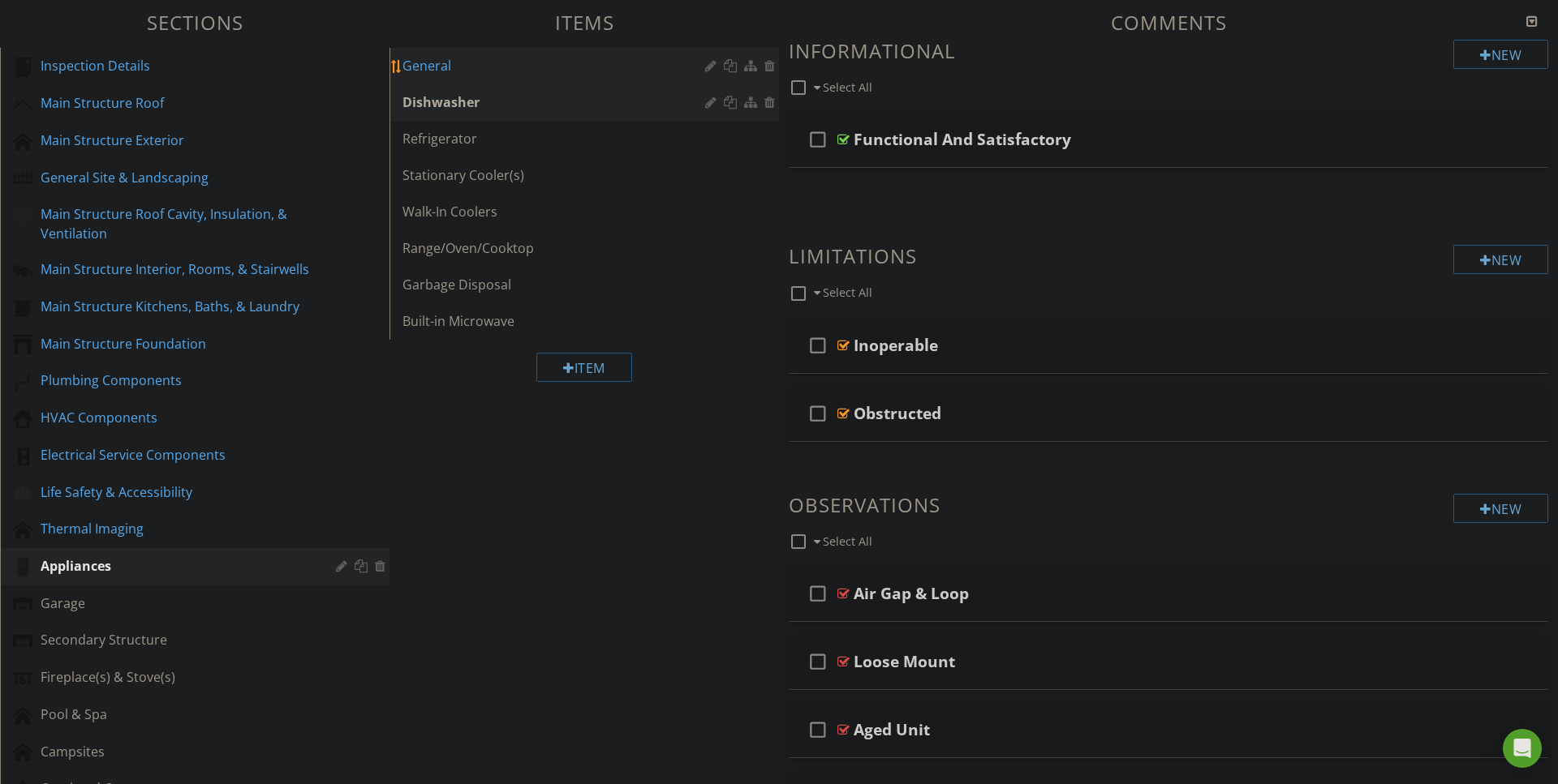
click at [450, 61] on div "General" at bounding box center [556, 66] width 307 height 20
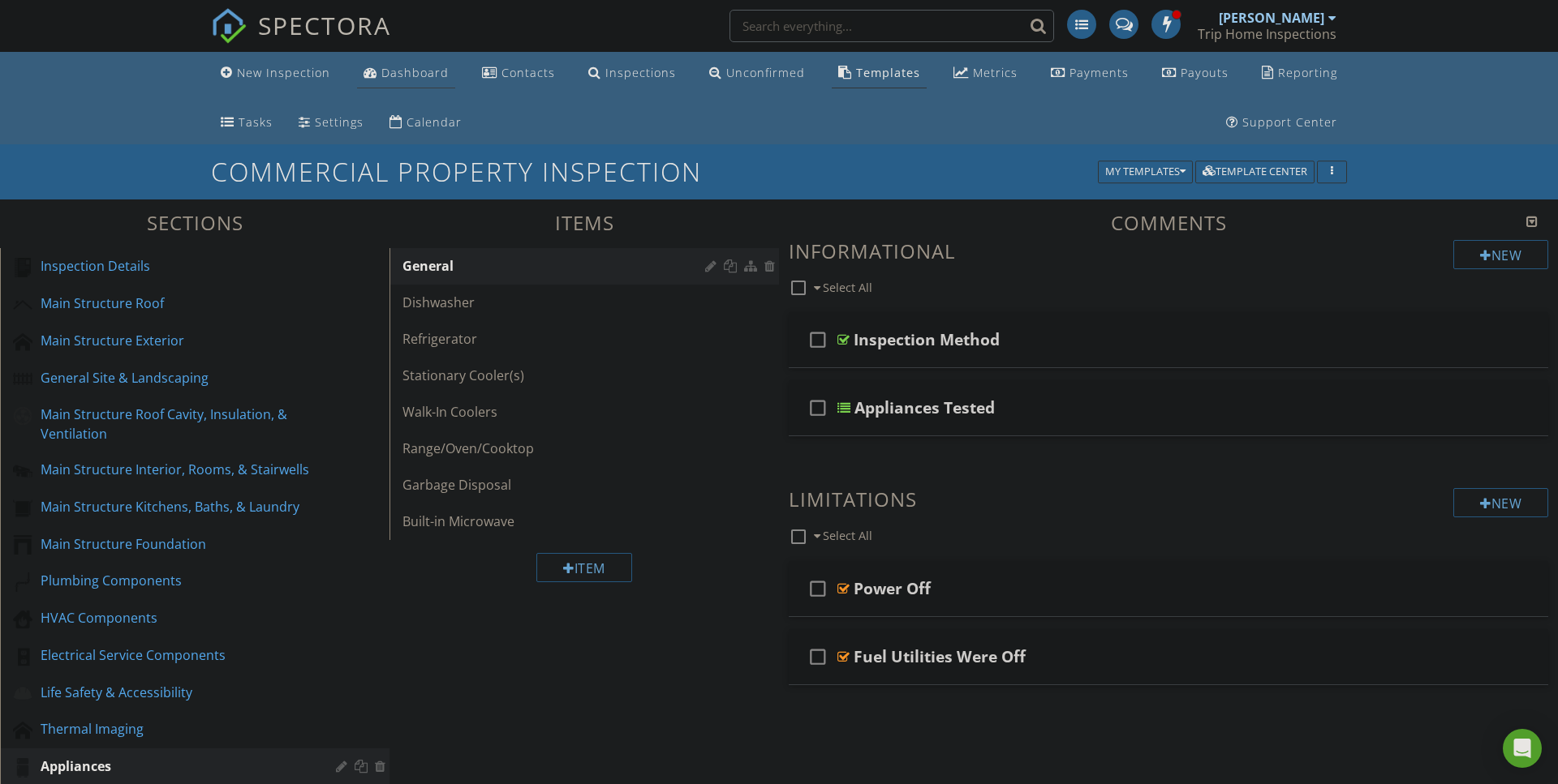
click at [406, 68] on div "Dashboard" at bounding box center [415, 73] width 67 height 16
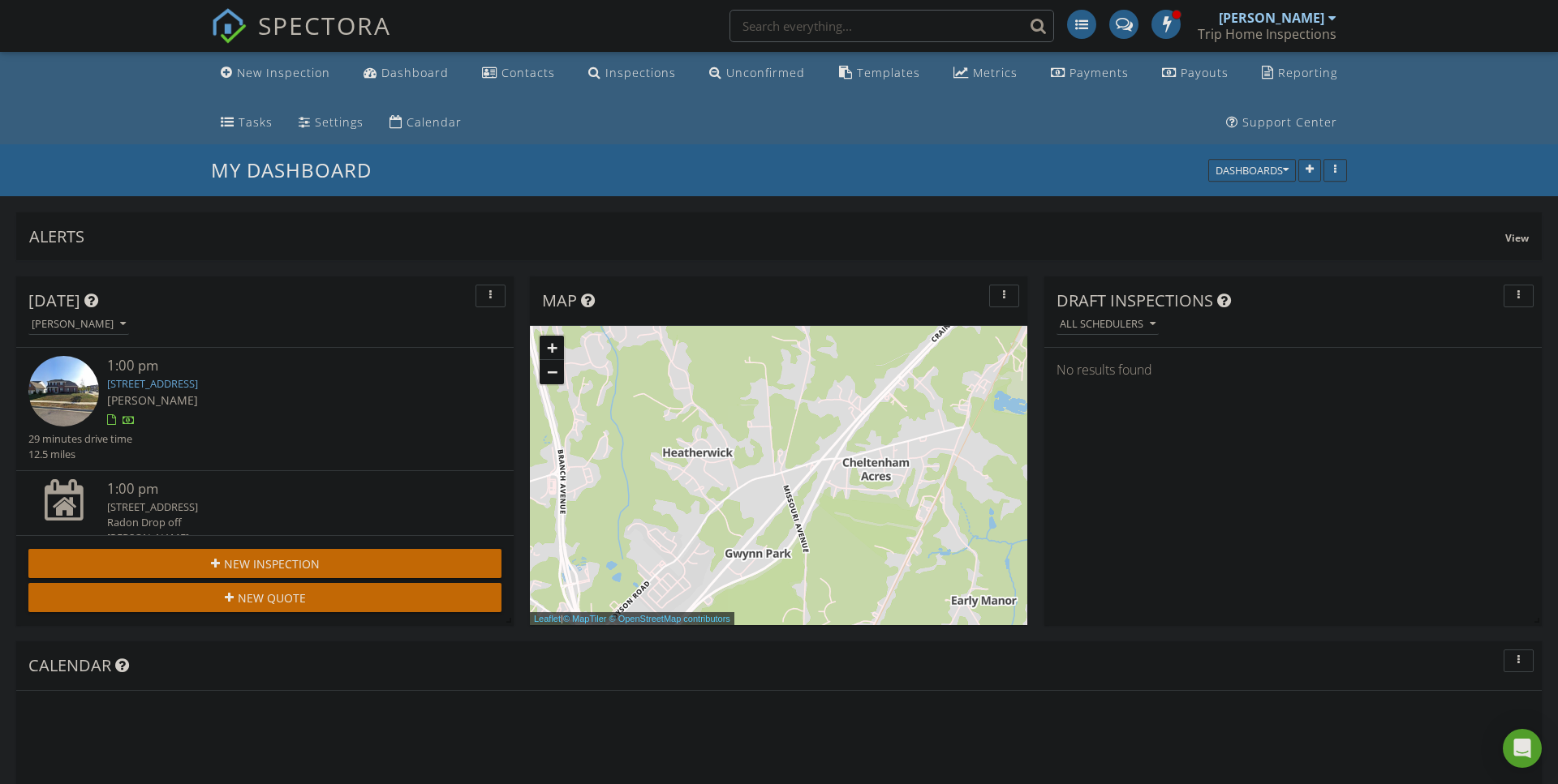
scroll to position [348, 497]
